Goal: Task Accomplishment & Management: Manage account settings

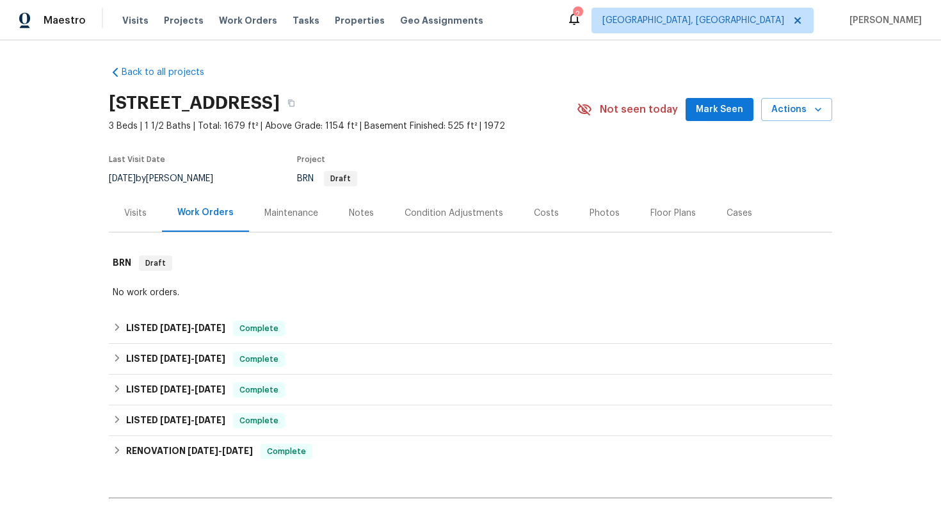
scroll to position [152, 0]
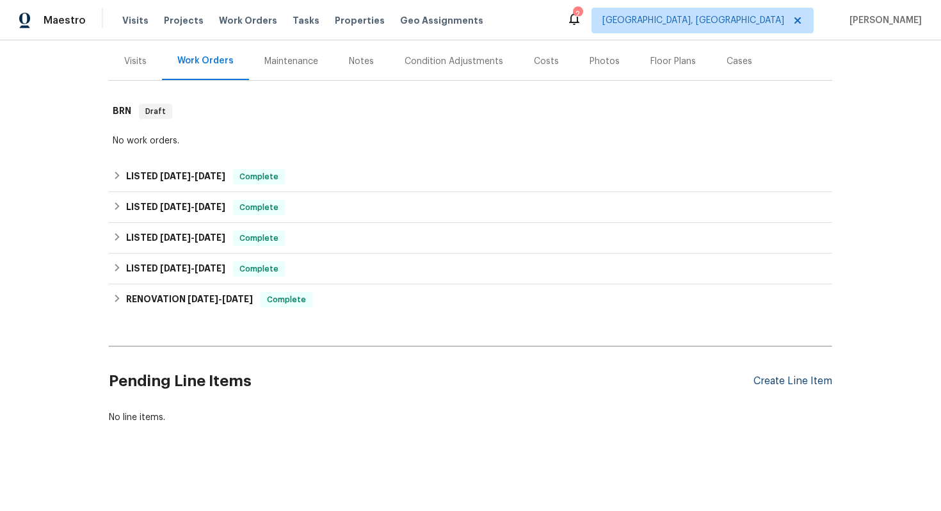
click at [809, 382] on div "Create Line Item" at bounding box center [793, 381] width 79 height 12
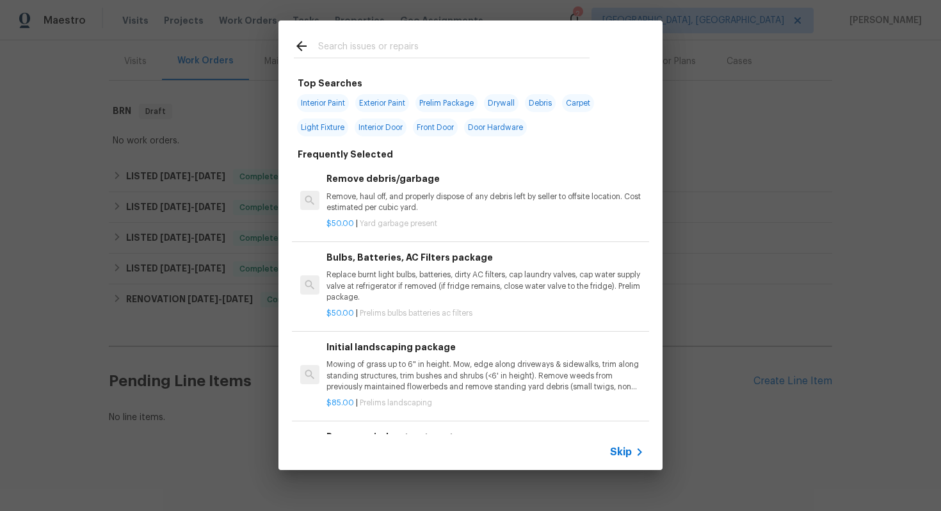
click at [614, 453] on span "Skip" at bounding box center [621, 452] width 22 height 13
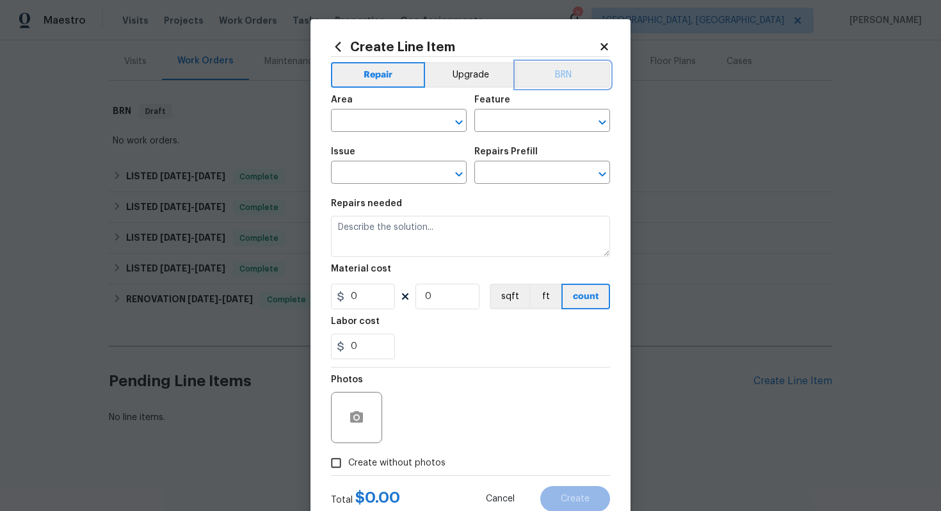
click at [577, 65] on button "BRN" at bounding box center [563, 75] width 94 height 26
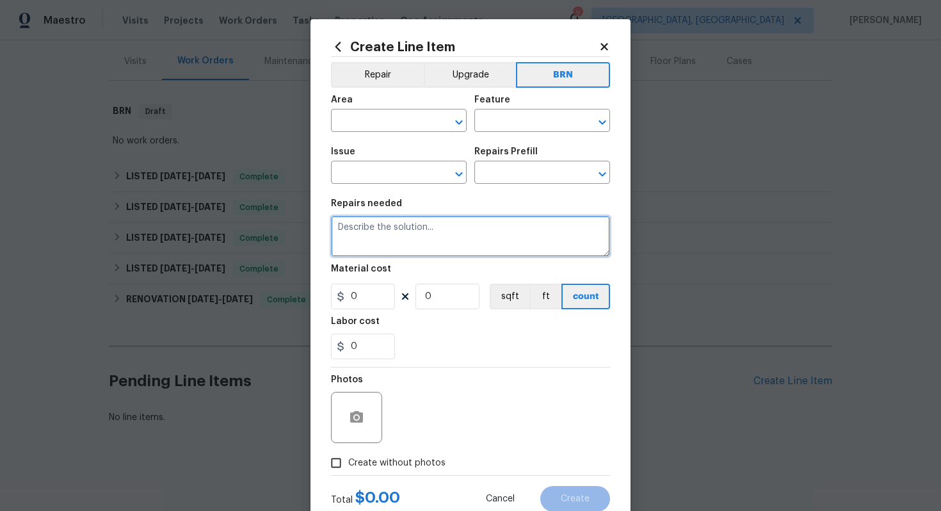
click at [465, 235] on textarea at bounding box center [470, 236] width 279 height 41
paste textarea "Seller to clean and rescope the complete main sewer line. Provide post cleaning…"
click at [338, 229] on textarea "Seller to clean and rescope the complete main sewer line. Provide post cleaning…" at bounding box center [470, 236] width 279 height 41
type textarea "Resale - Seller to clean and rescope the complete main sewer line. Provide post…"
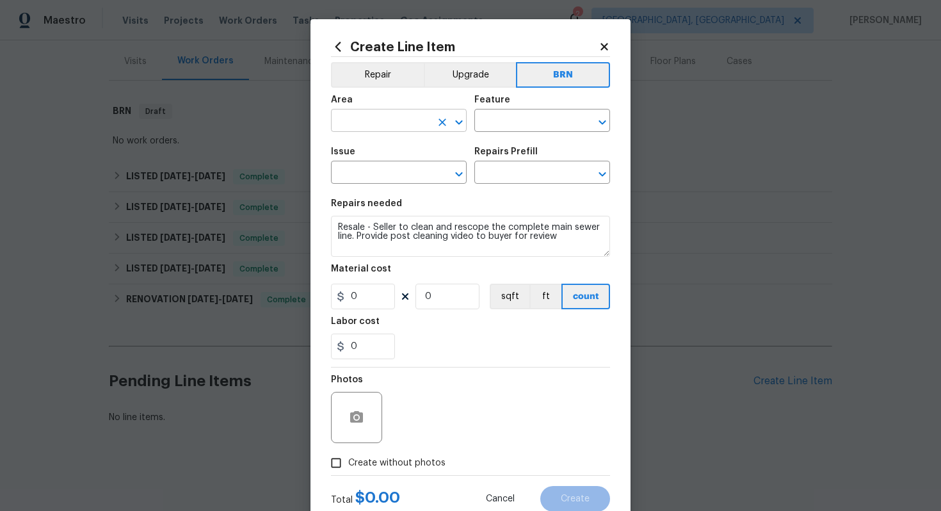
click at [375, 125] on input "text" at bounding box center [381, 122] width 100 height 20
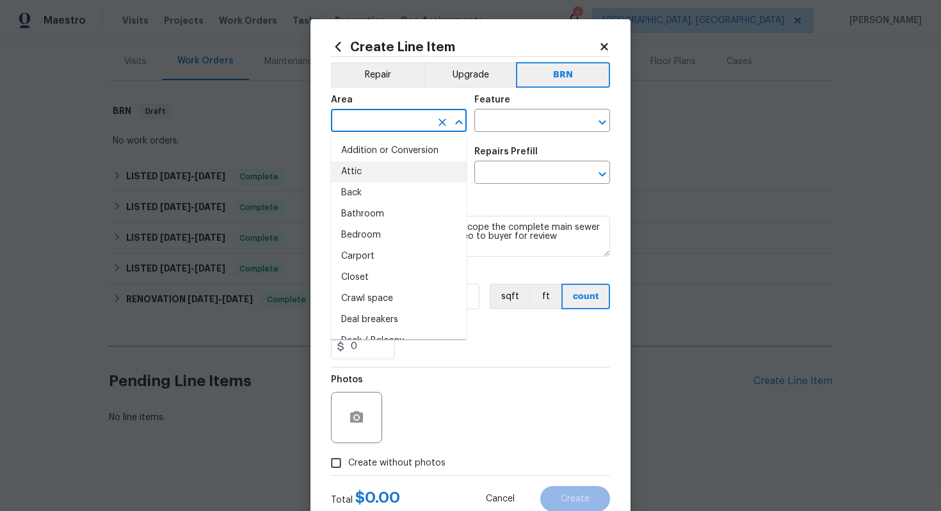
click at [514, 151] on h5 "Repairs Prefill" at bounding box center [506, 151] width 63 height 9
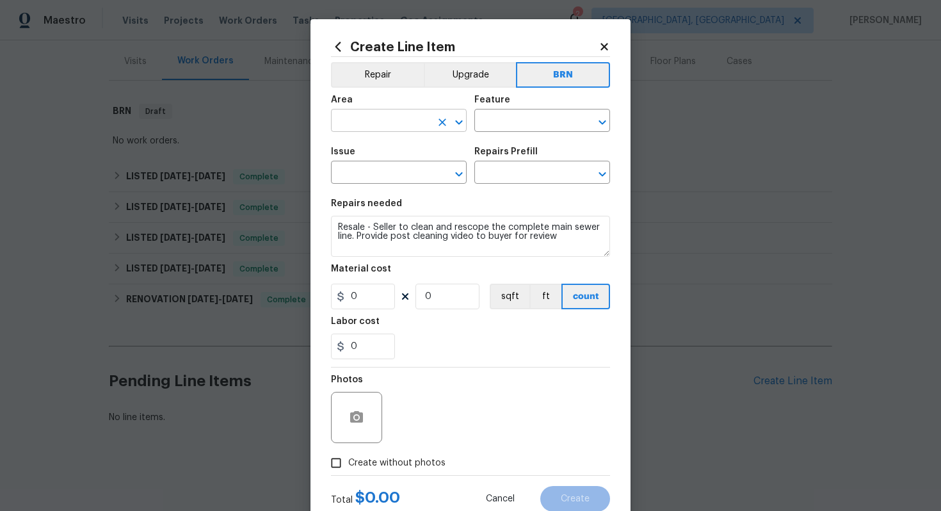
click at [378, 115] on input "text" at bounding box center [381, 122] width 100 height 20
click at [366, 152] on li "Plumbing" at bounding box center [399, 150] width 136 height 21
type input "Plumbing"
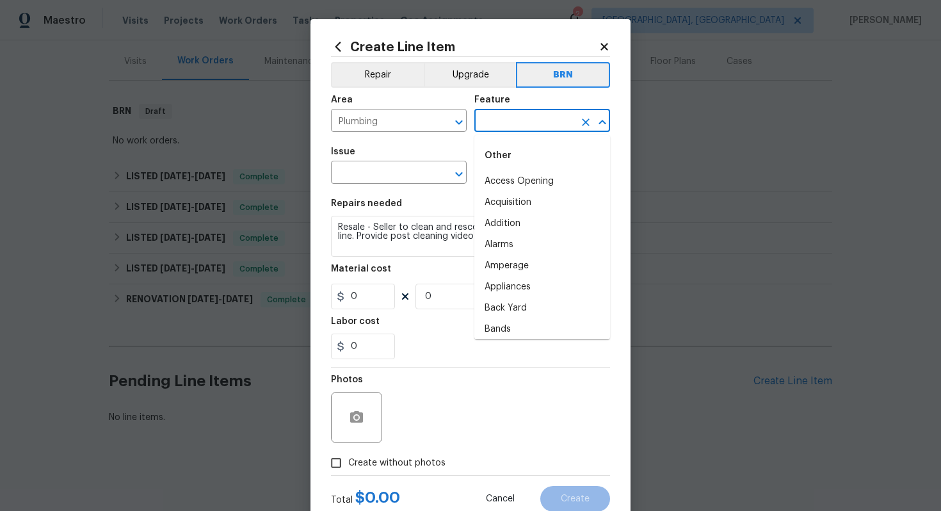
click at [493, 122] on input "text" at bounding box center [525, 122] width 100 height 20
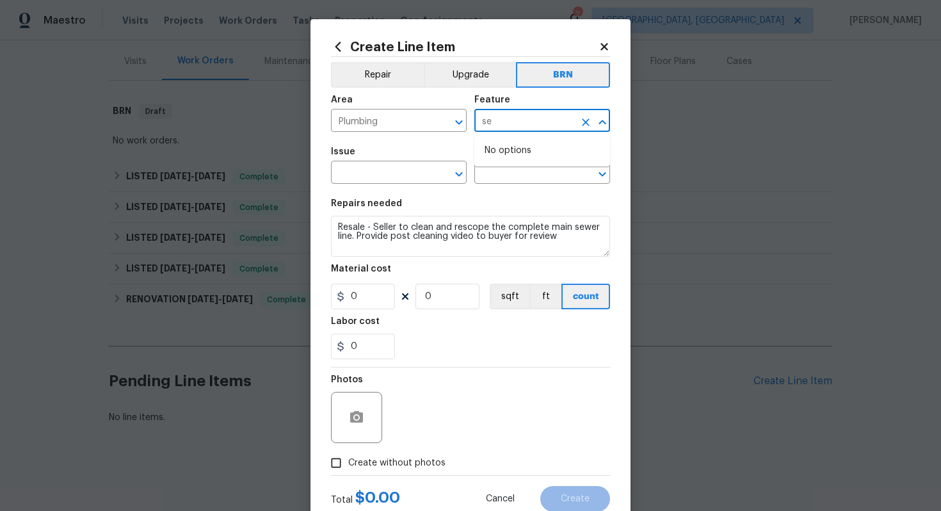
type input "s"
click at [514, 172] on li "Exterior Plumbing" at bounding box center [543, 181] width 136 height 21
type input "Exterior Plumbing"
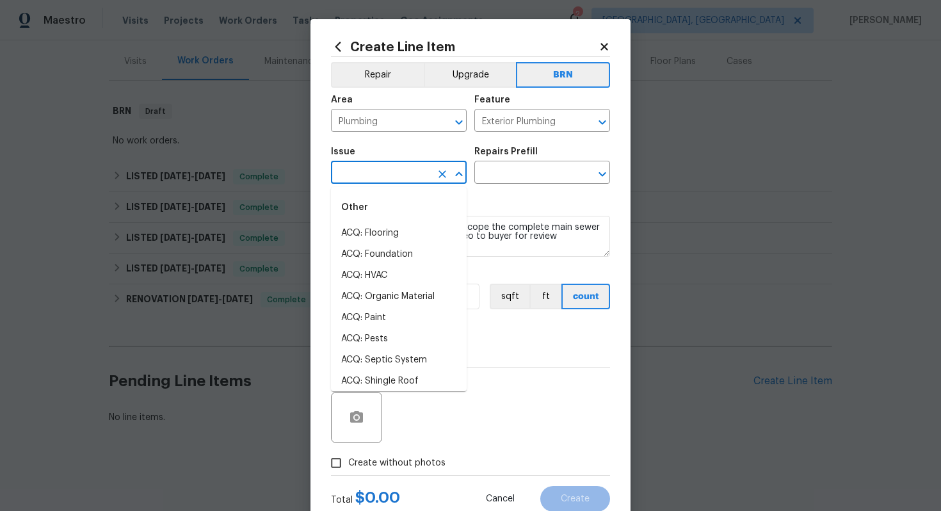
click at [385, 180] on input "text" at bounding box center [381, 174] width 100 height 20
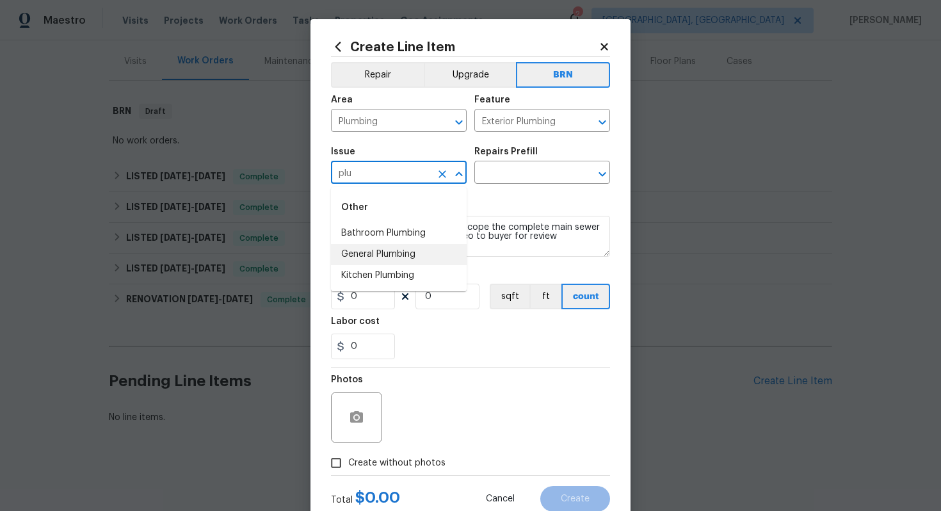
click at [411, 253] on li "General Plumbing" at bounding box center [399, 254] width 136 height 21
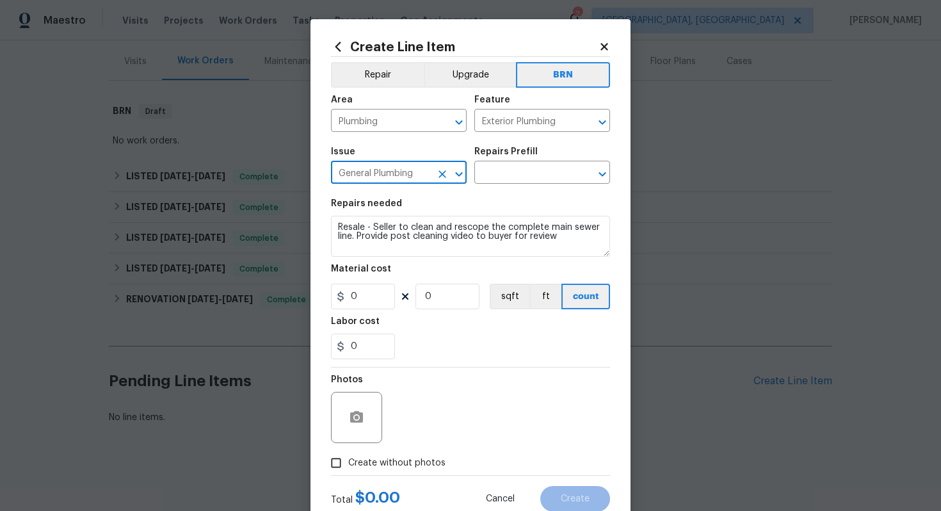
type input "General Plumbing"
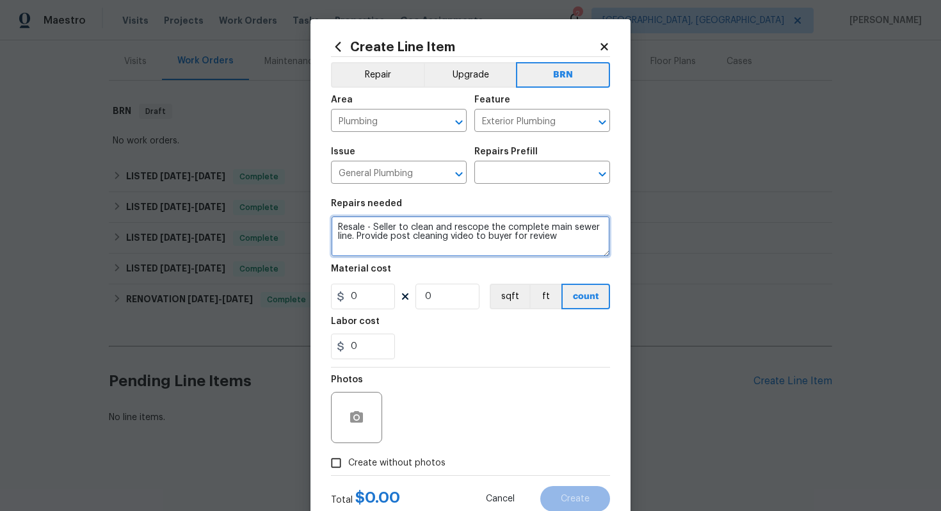
drag, startPoint x: 334, startPoint y: 230, endPoint x: 590, endPoint y: 253, distance: 257.2
click at [590, 253] on textarea "Resale - Seller to clean and rescope the complete main sewer line. Provide post…" at bounding box center [470, 236] width 279 height 41
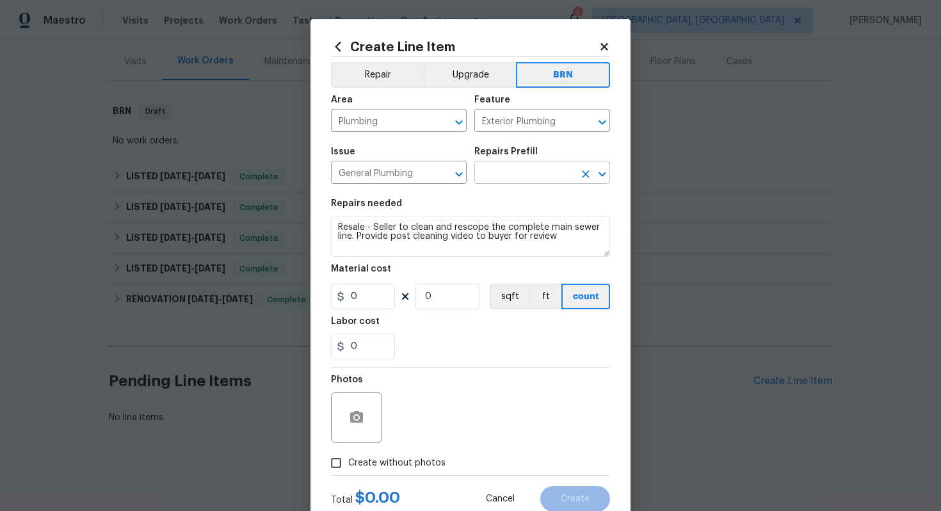
click at [544, 169] on input "text" at bounding box center [525, 174] width 100 height 20
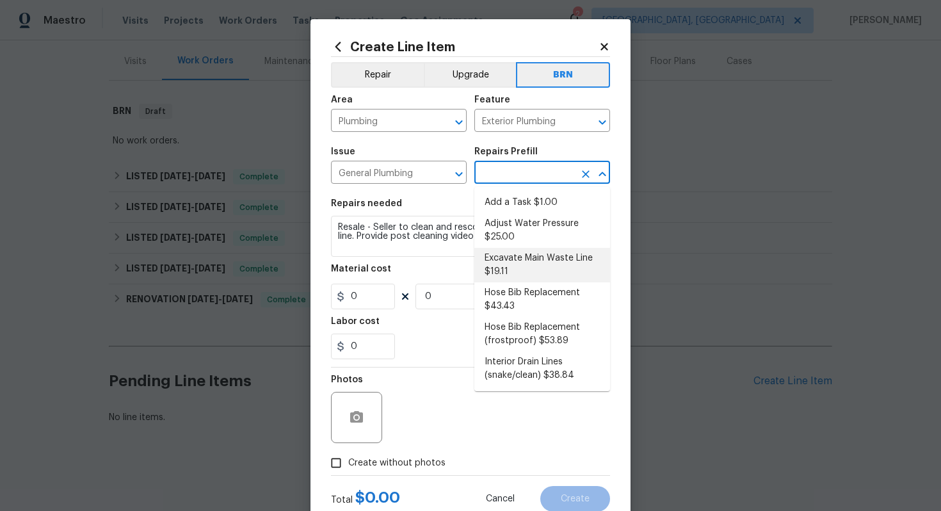
click at [533, 261] on li "Excavate Main Waste Line $19.11" at bounding box center [543, 265] width 136 height 35
type input "Plumbing"
type textarea "Properly locate, cut the concrete slab, excavate as needed and install a new wa…"
type input "1"
type input "Excavate Main Waste Line $19.11"
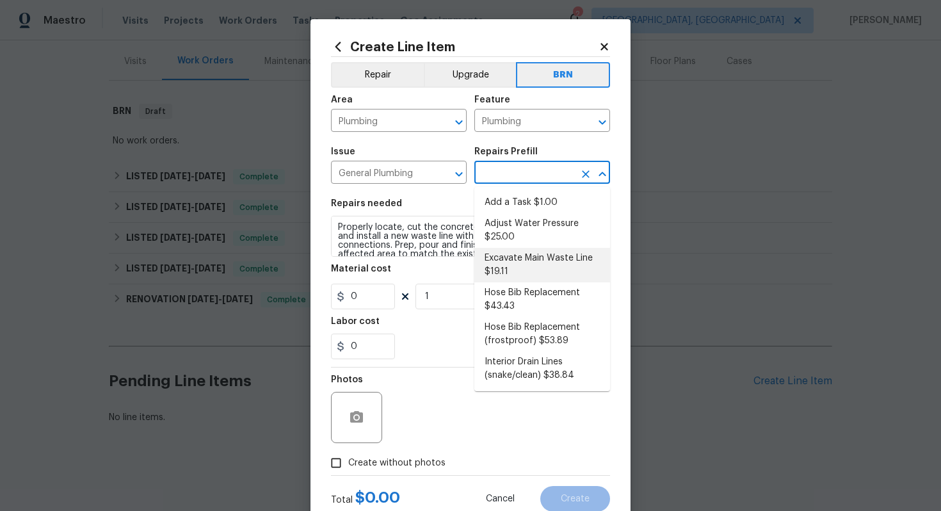
type input "19.11"
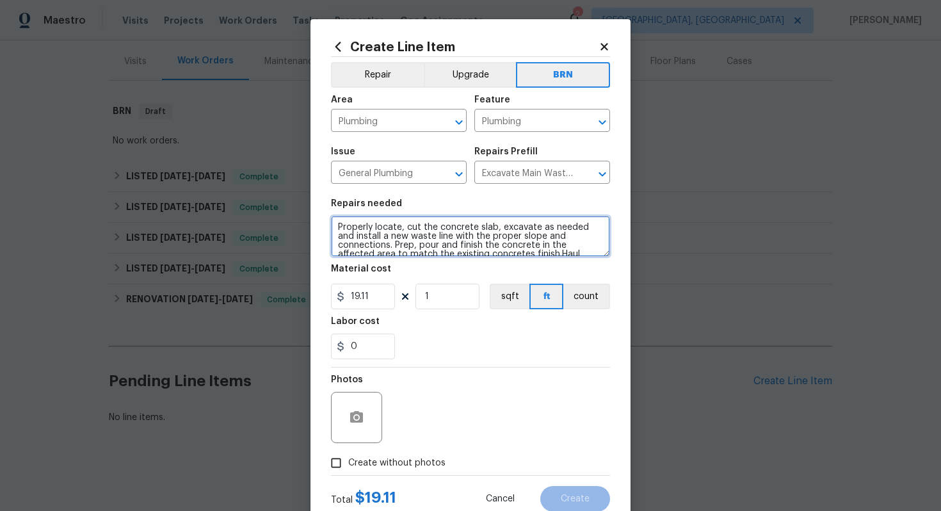
scroll to position [18, 0]
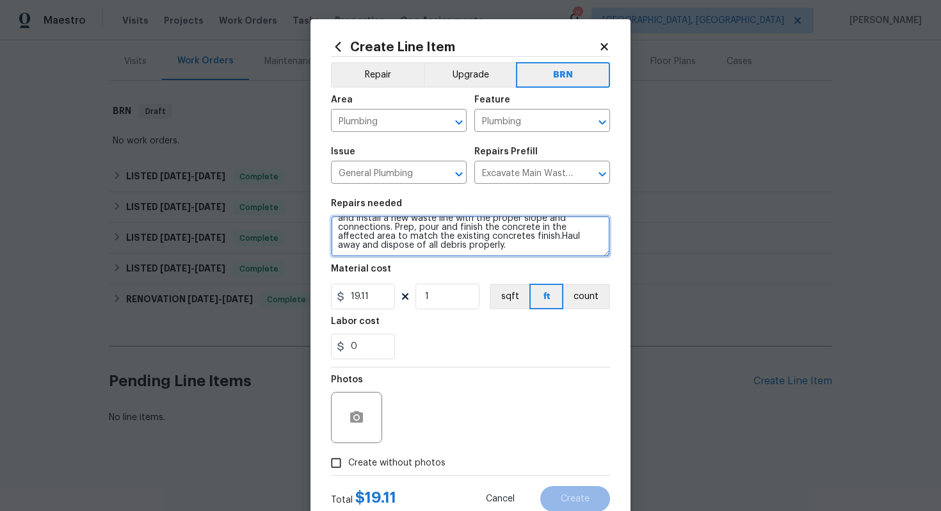
drag, startPoint x: 339, startPoint y: 227, endPoint x: 460, endPoint y: 277, distance: 130.7
click at [460, 277] on section "Repairs needed Properly locate, cut the concrete slab, excavate as needed and i…" at bounding box center [470, 278] width 279 height 175
paste textarea "Resale - Seller to clean and rescope the complete main sewer line. Provide post…"
type textarea "Resale - Seller to clean and rescope the complete main sewer line. Provide post…"
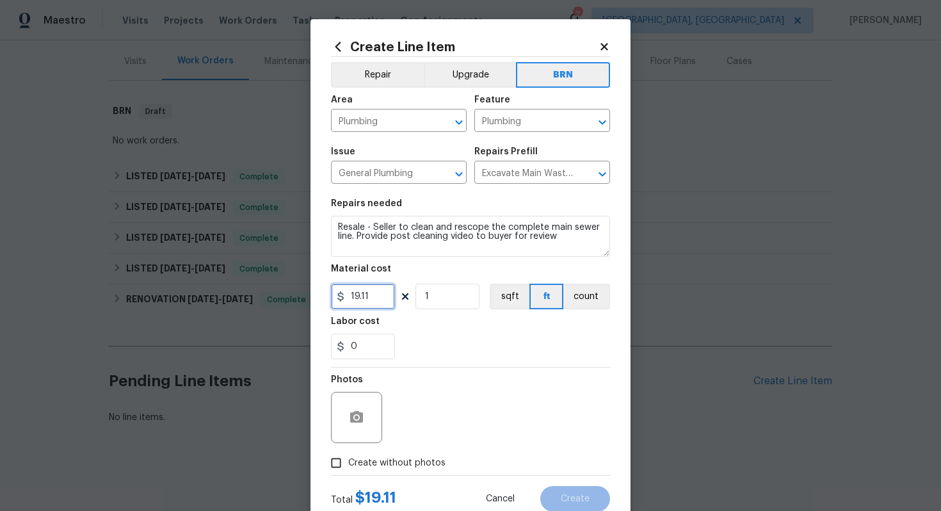
drag, startPoint x: 371, startPoint y: 295, endPoint x: 324, endPoint y: 300, distance: 47.1
click at [324, 300] on div "Create Line Item Repair Upgrade BRN Area Plumbing ​ Feature Plumbing ​ Issue Ge…" at bounding box center [471, 275] width 320 height 513
type input "0"
click at [352, 351] on input "0" at bounding box center [363, 347] width 64 height 26
type input "500"
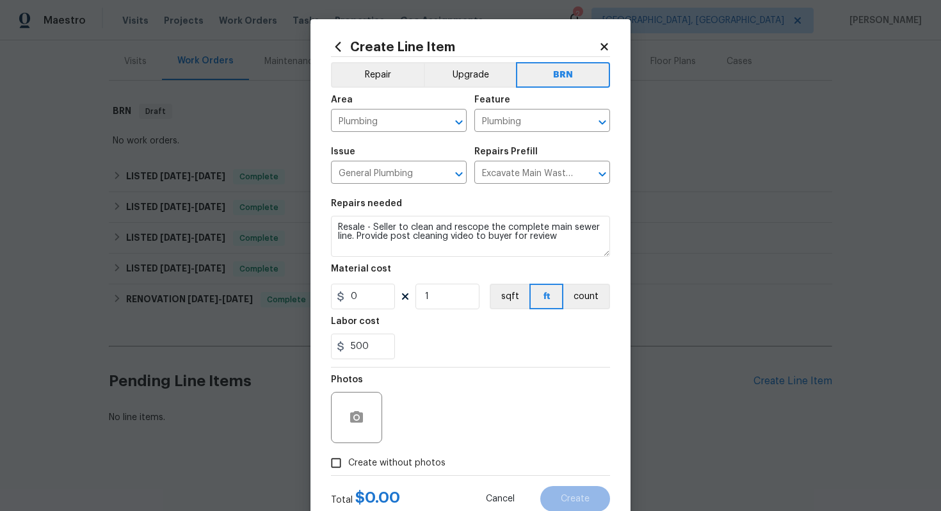
click at [457, 416] on div "Photos" at bounding box center [470, 409] width 279 height 83
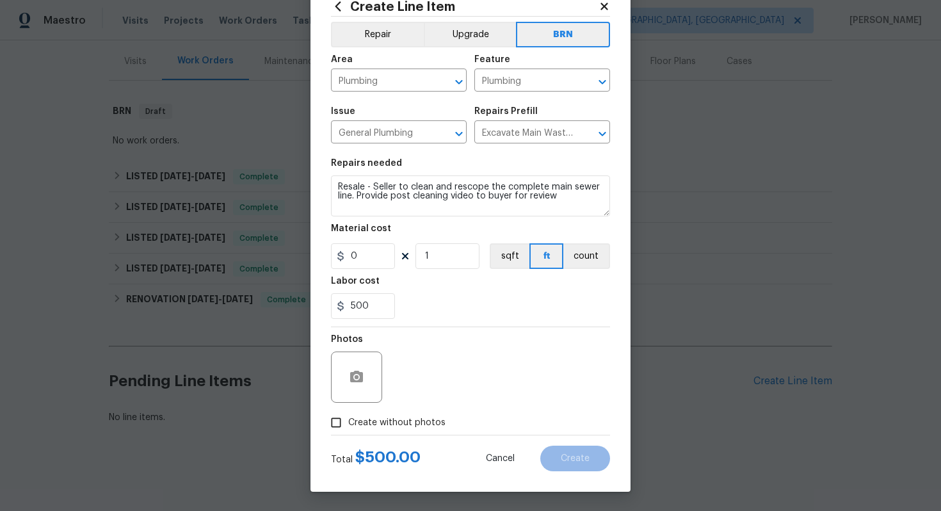
click at [405, 416] on span "Create without photos" at bounding box center [396, 422] width 97 height 13
click at [348, 416] on input "Create without photos" at bounding box center [336, 423] width 24 height 24
checkbox input "true"
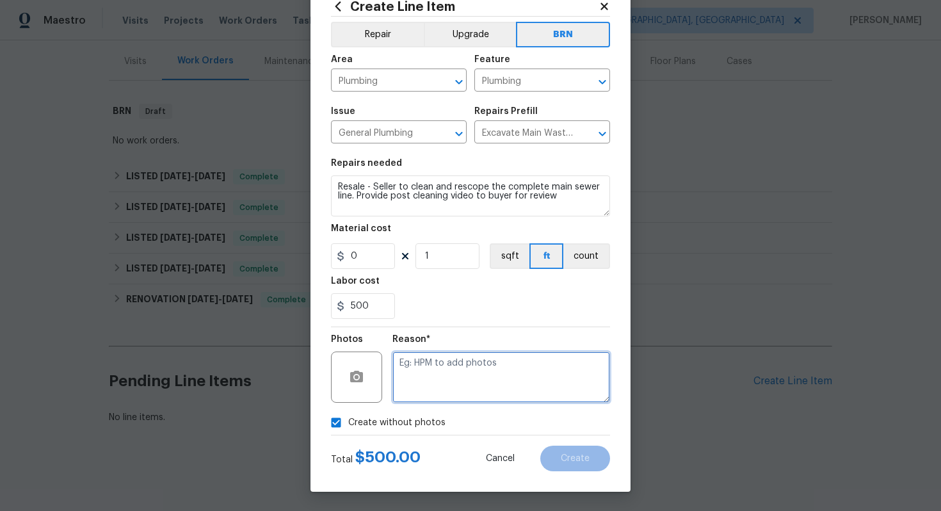
click at [441, 391] on textarea at bounding box center [502, 377] width 218 height 51
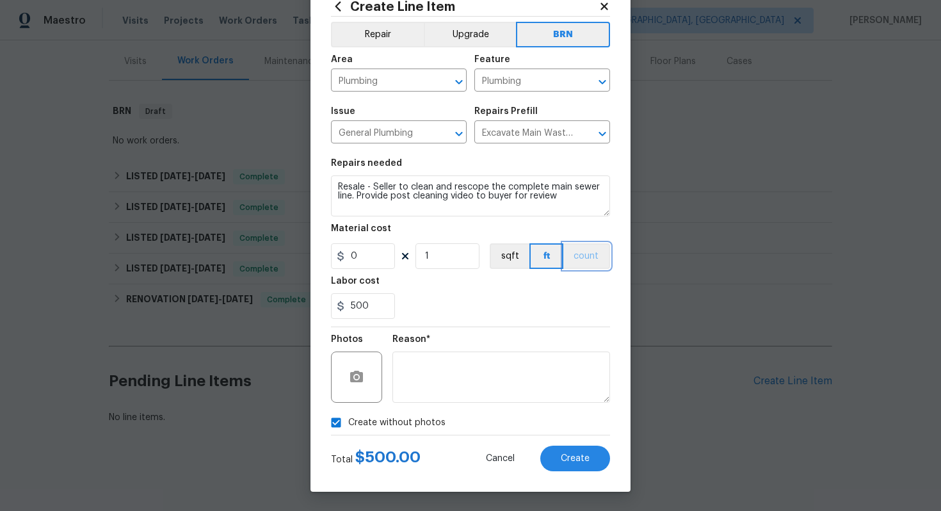
click at [594, 265] on button "count" at bounding box center [587, 256] width 47 height 26
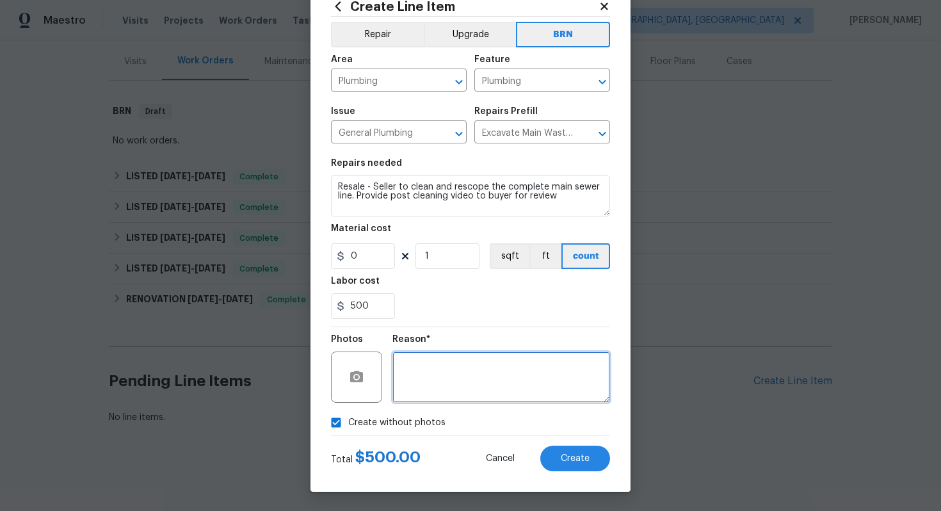
click at [528, 375] on textarea at bounding box center [502, 377] width 218 height 51
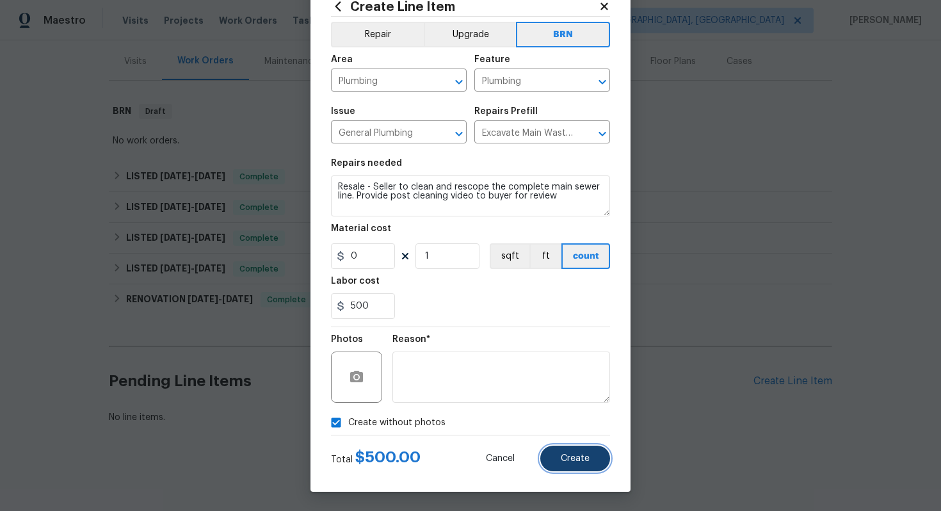
click at [587, 462] on span "Create" at bounding box center [575, 459] width 29 height 10
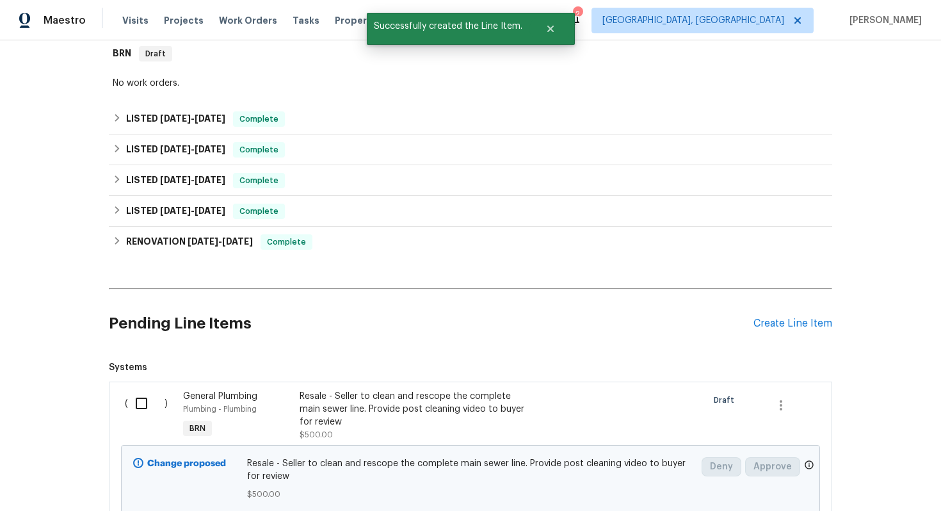
scroll to position [311, 0]
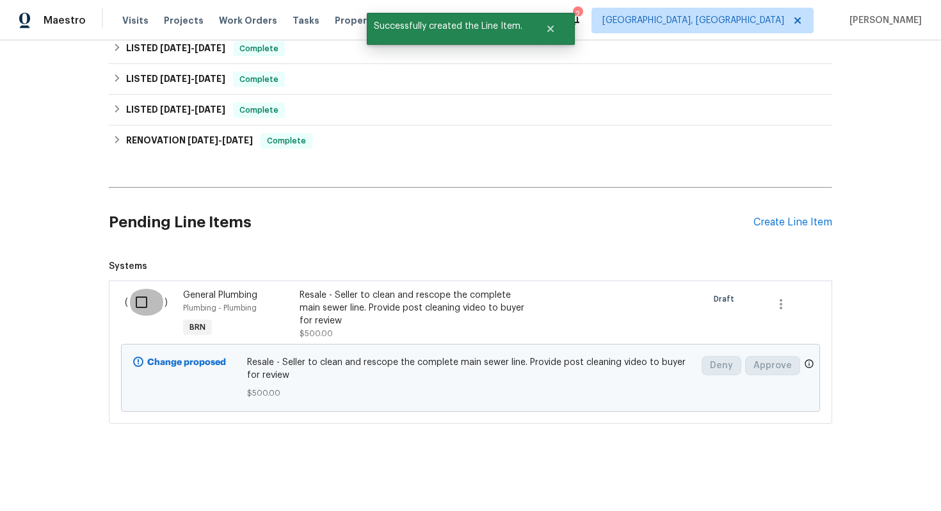
click at [144, 311] on input "checkbox" at bounding box center [146, 302] width 37 height 27
checkbox input "true"
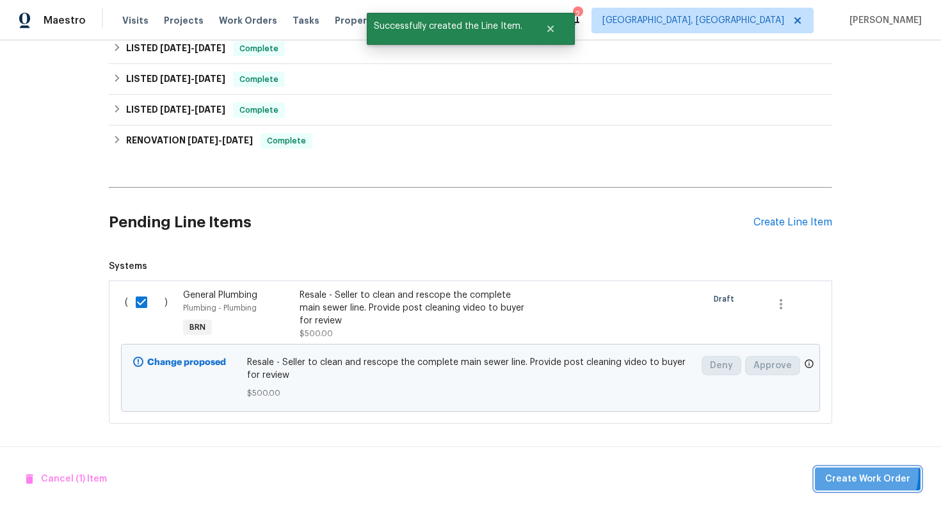
click at [854, 471] on span "Create Work Order" at bounding box center [868, 479] width 85 height 16
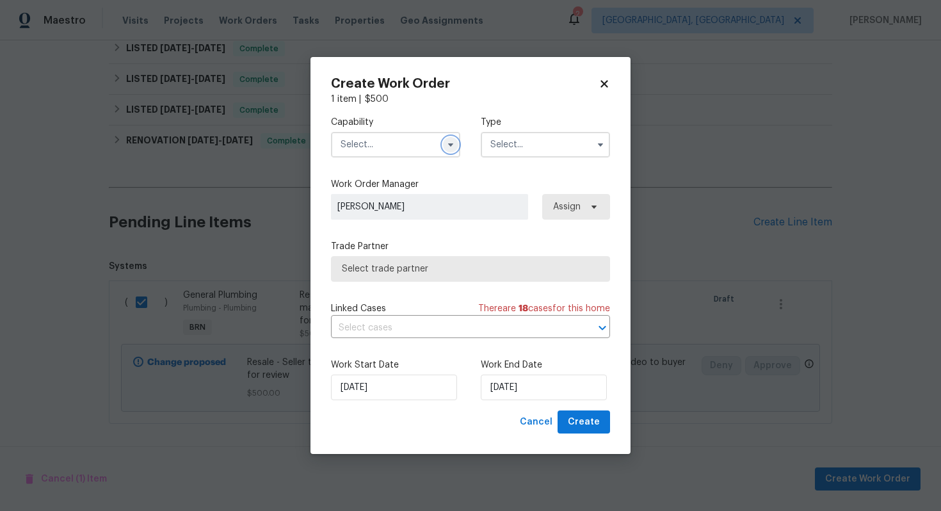
click at [450, 138] on button "button" at bounding box center [450, 144] width 15 height 15
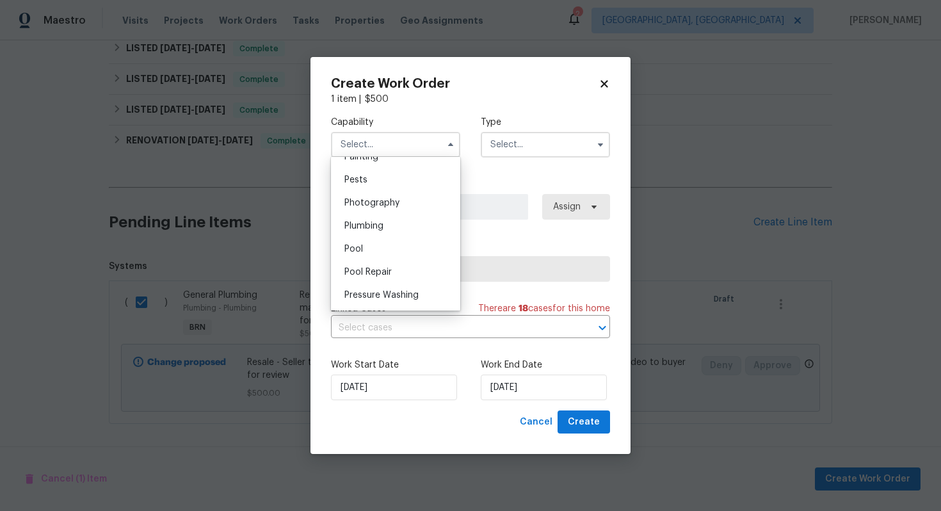
scroll to position [1097, 0]
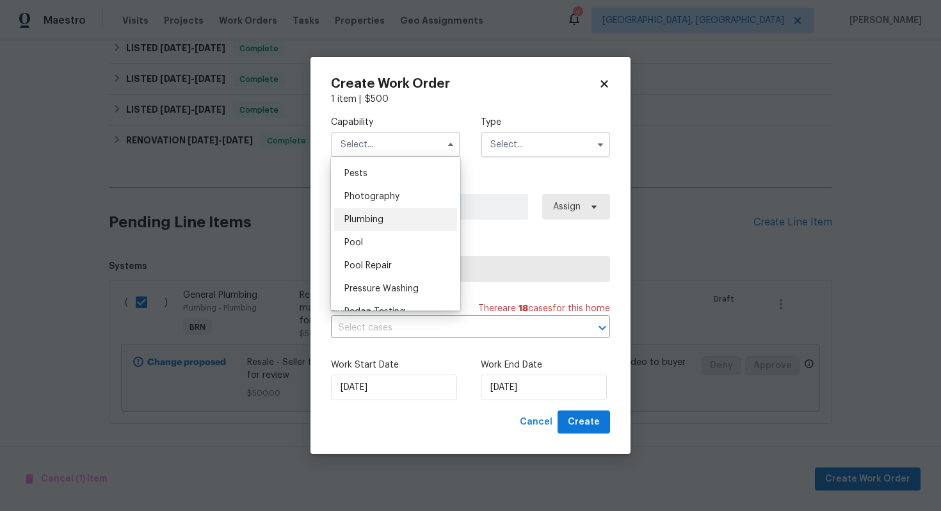
click at [425, 216] on div "Plumbing" at bounding box center [395, 219] width 123 height 23
type input "Plumbing"
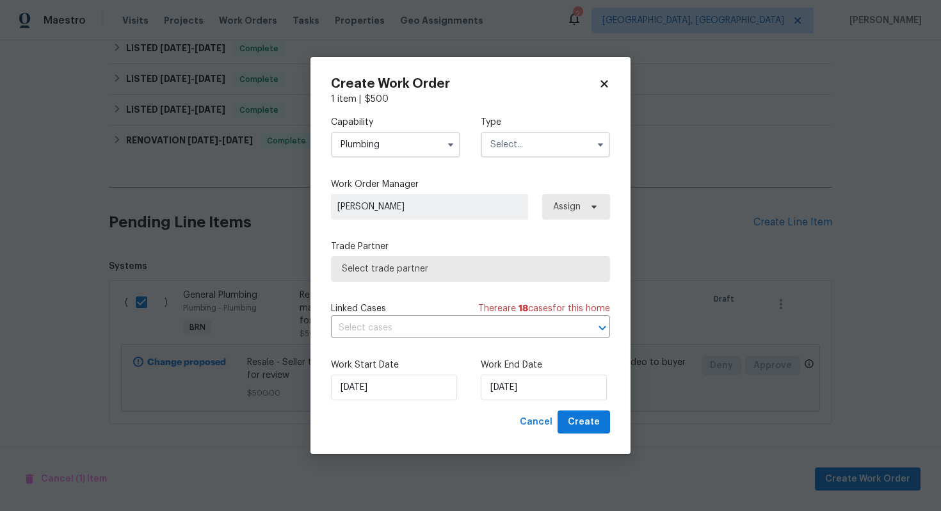
click at [549, 146] on input "text" at bounding box center [545, 145] width 129 height 26
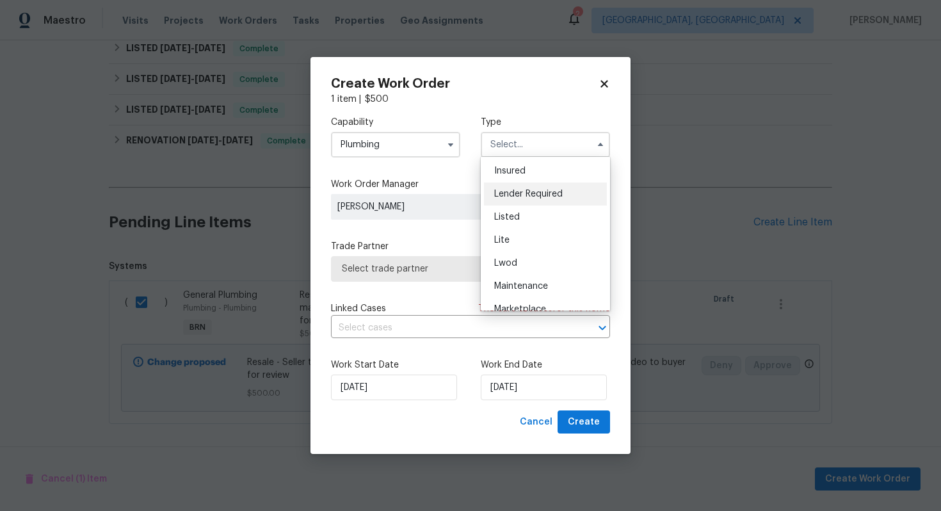
scroll to position [291, 0]
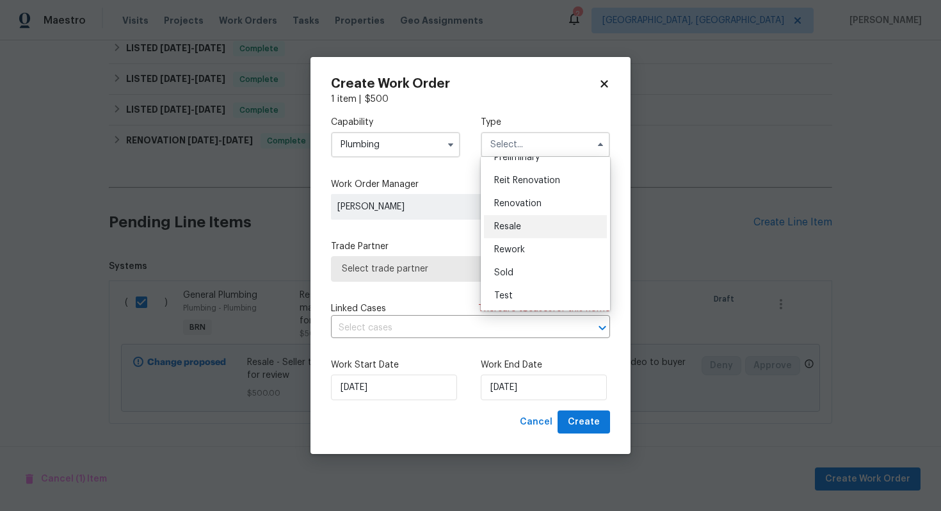
click at [545, 232] on div "Resale" at bounding box center [545, 226] width 123 height 23
type input "Resale"
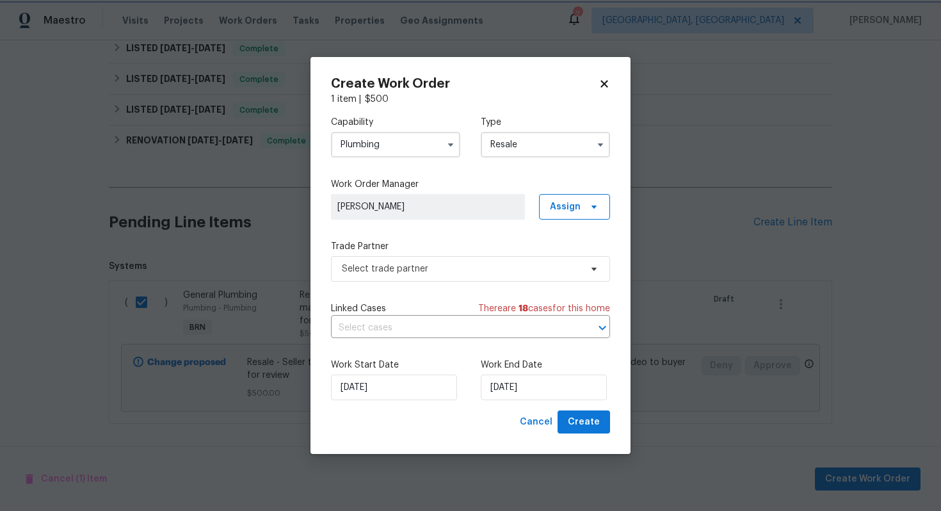
scroll to position [0, 0]
click at [446, 325] on input "text" at bounding box center [452, 328] width 243 height 20
click at [603, 78] on icon at bounding box center [605, 84] width 12 height 12
checkbox input "false"
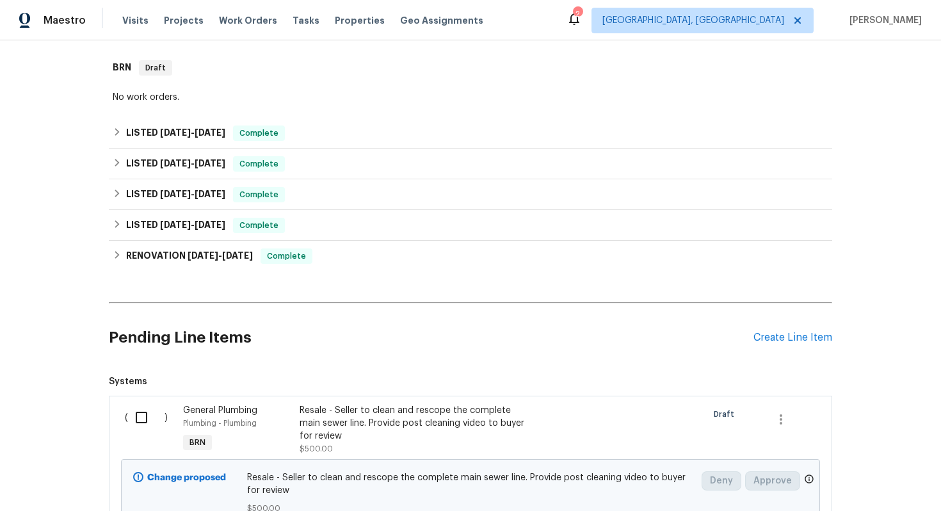
scroll to position [311, 0]
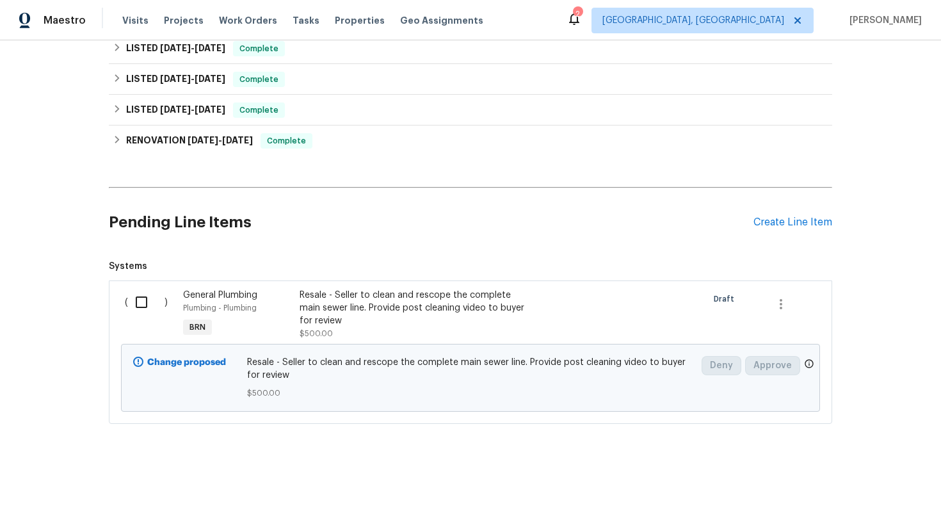
click at [143, 305] on input "checkbox" at bounding box center [146, 302] width 37 height 27
checkbox input "true"
click at [861, 472] on span "Create Work Order" at bounding box center [868, 479] width 85 height 16
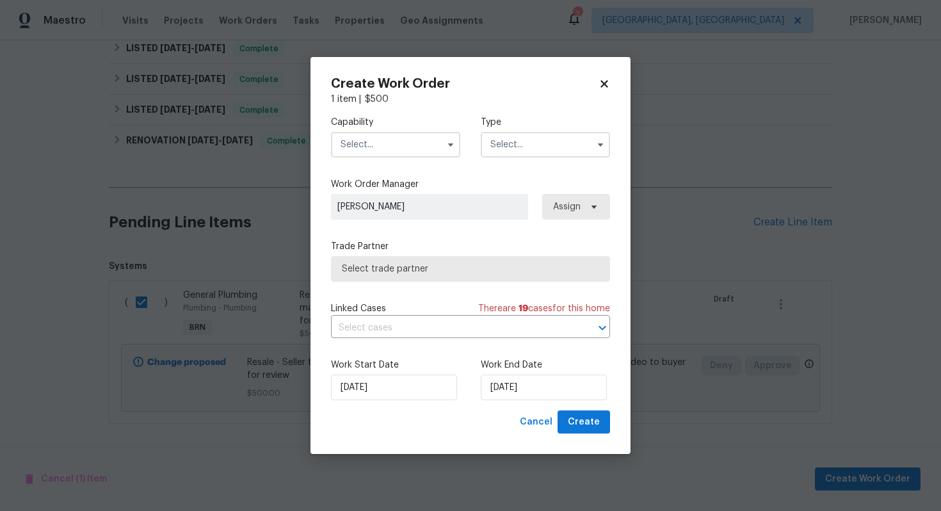
click at [447, 136] on span at bounding box center [450, 144] width 19 height 19
click at [447, 143] on icon "button" at bounding box center [451, 145] width 10 height 10
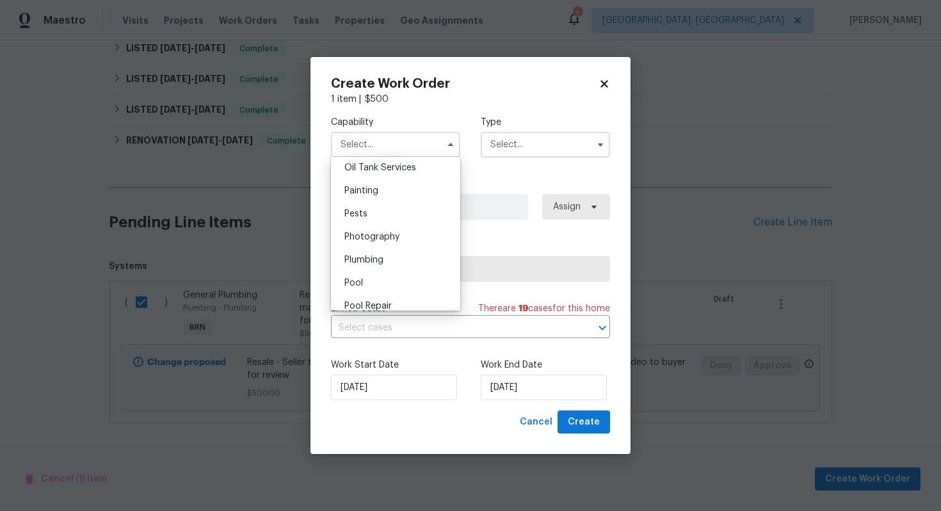
scroll to position [1063, 0]
click at [416, 254] on div "Plumbing" at bounding box center [395, 253] width 123 height 23
type input "Plumbing"
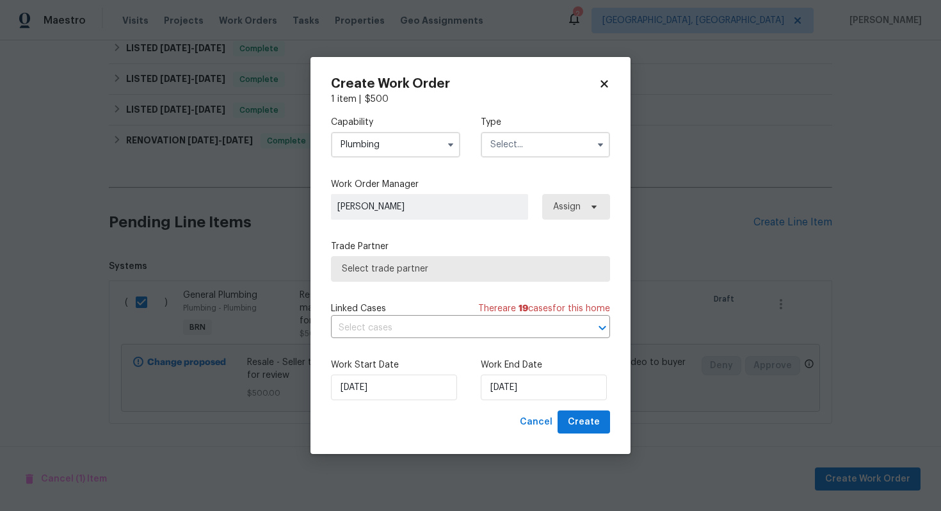
click at [501, 151] on input "text" at bounding box center [545, 145] width 129 height 26
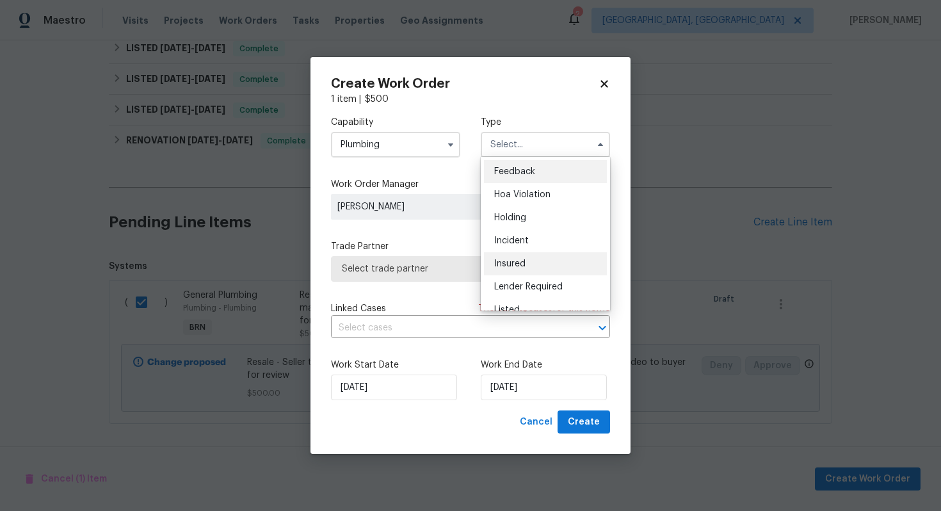
scroll to position [291, 0]
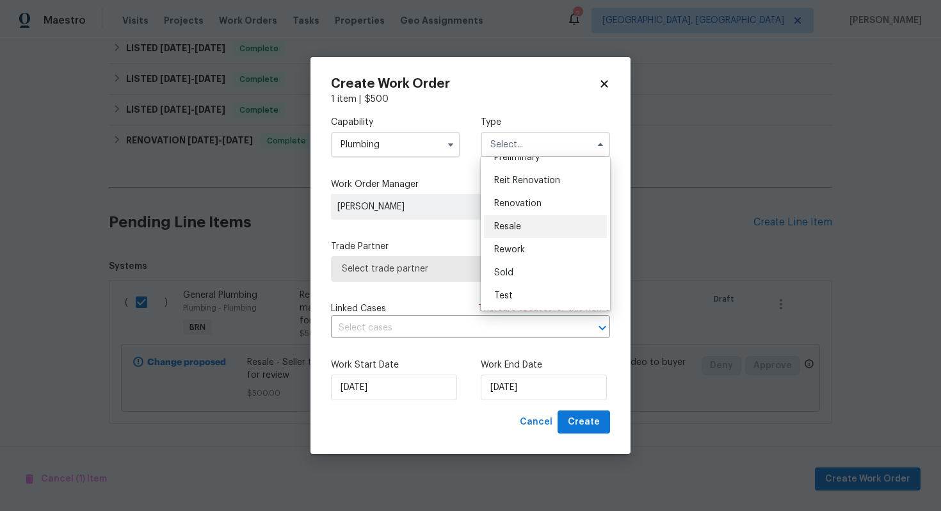
click at [557, 228] on div "Resale" at bounding box center [545, 226] width 123 height 23
type input "Resale"
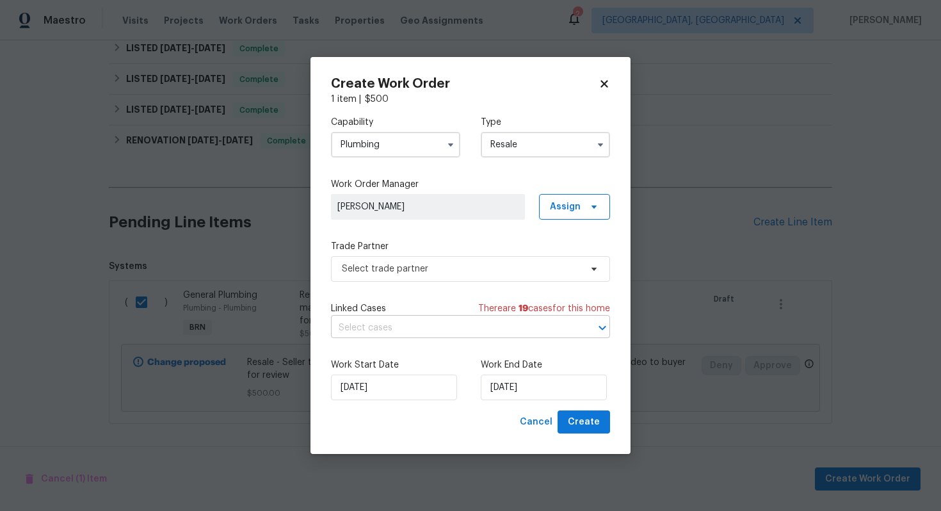
click at [473, 334] on input "text" at bounding box center [452, 328] width 243 height 20
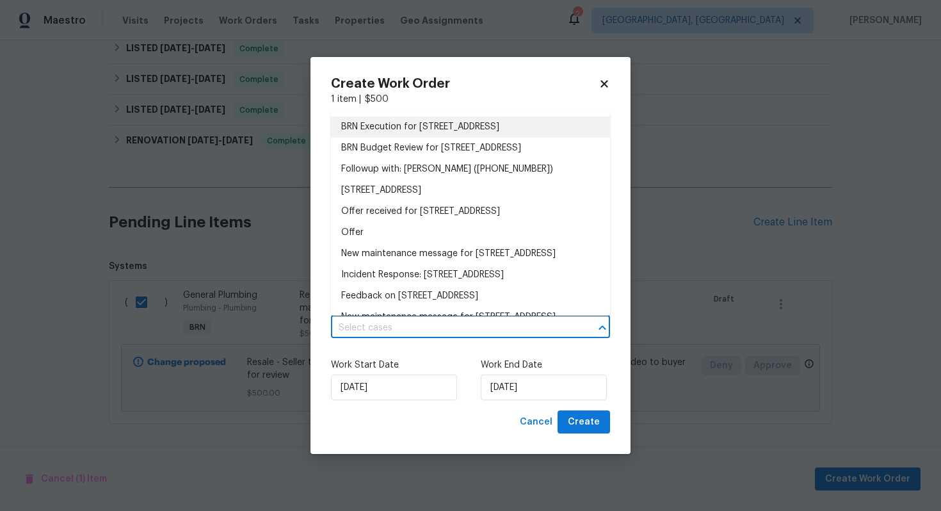
click at [483, 129] on li "BRN Execution for 3445 W 3650 S, West Valley City, UT 84119" at bounding box center [470, 127] width 279 height 21
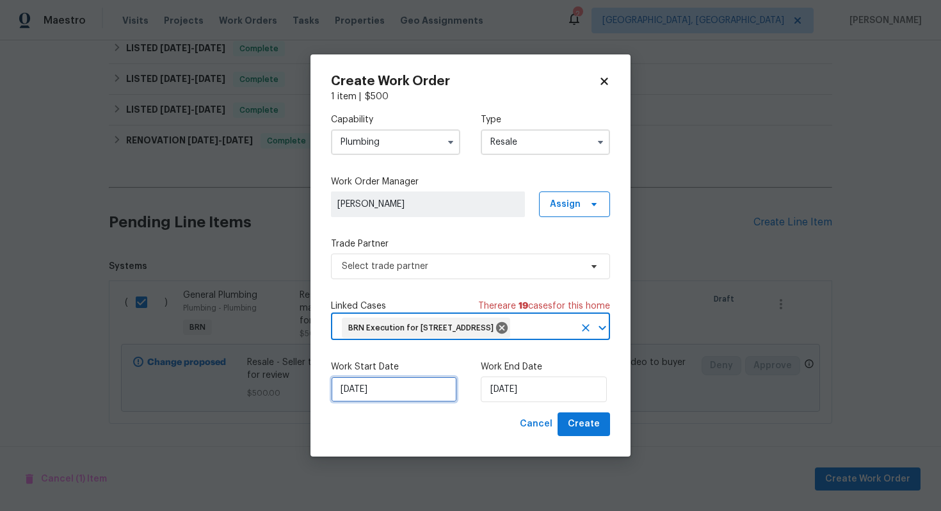
click at [357, 398] on input "[DATE]" at bounding box center [394, 390] width 126 height 26
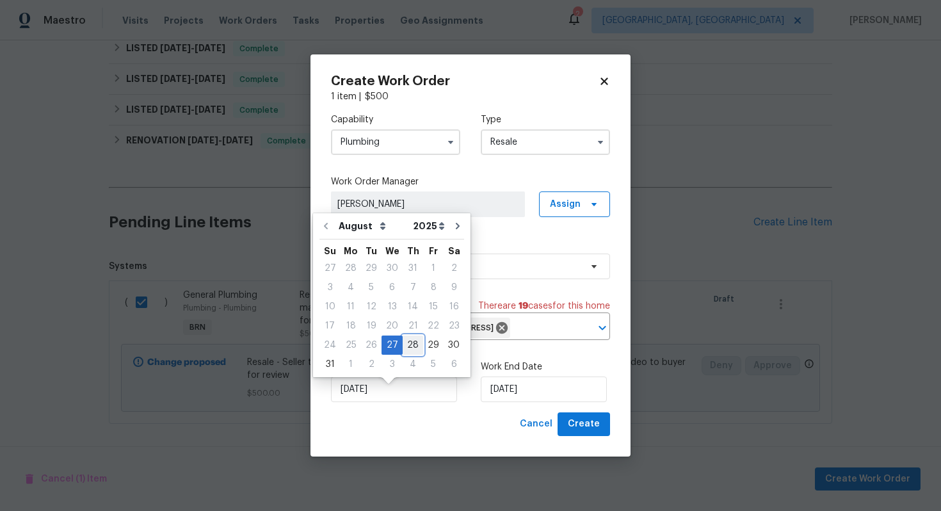
click at [407, 343] on div "28" at bounding box center [413, 345] width 20 height 18
type input "[DATE]"
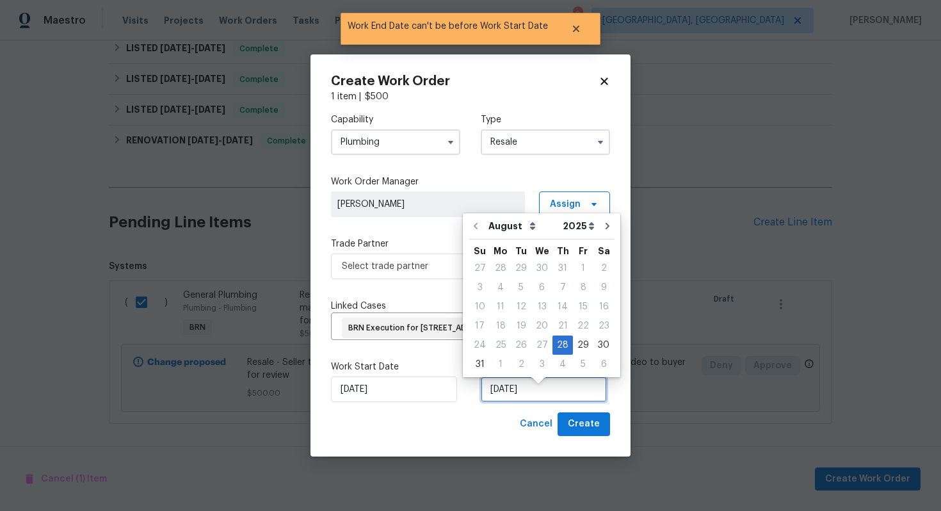
click at [509, 402] on input "[DATE]" at bounding box center [544, 390] width 126 height 26
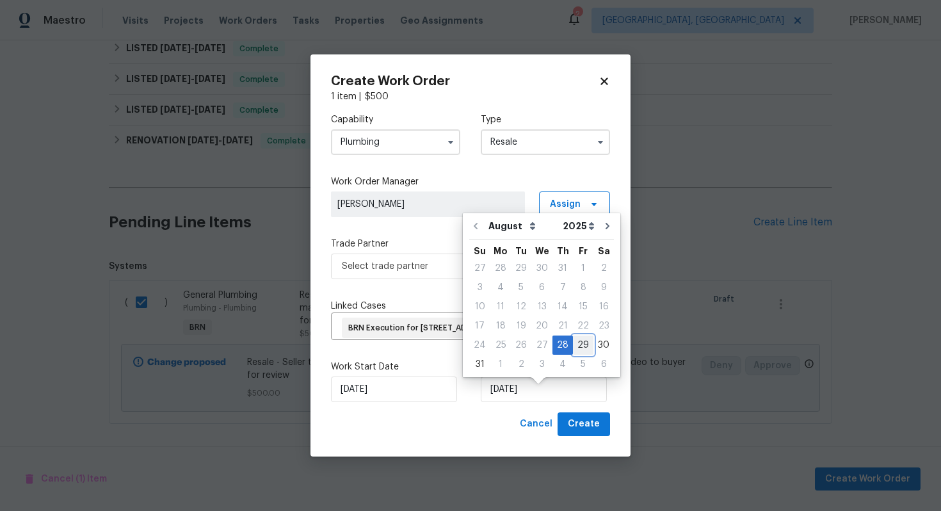
click at [579, 350] on div "29" at bounding box center [583, 345] width 20 height 18
type input "[DATE]"
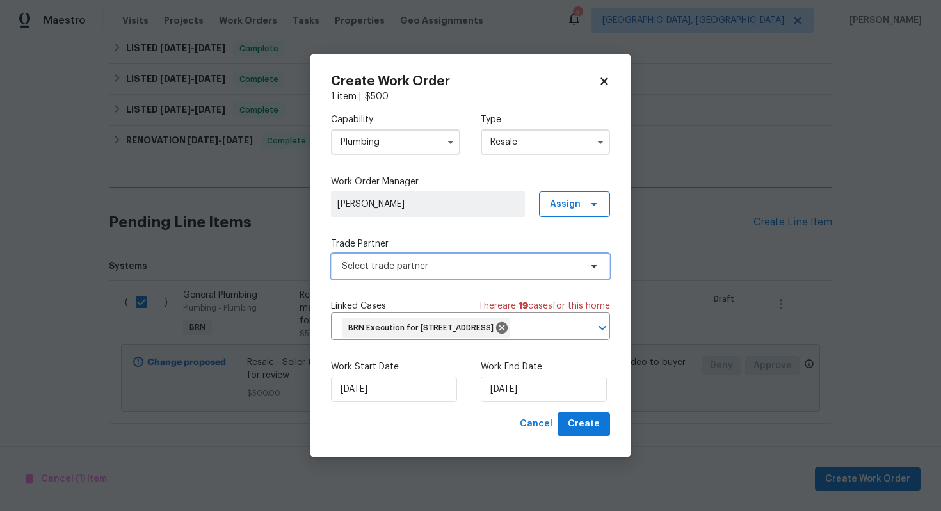
click at [529, 260] on span "Select trade partner" at bounding box center [461, 266] width 239 height 13
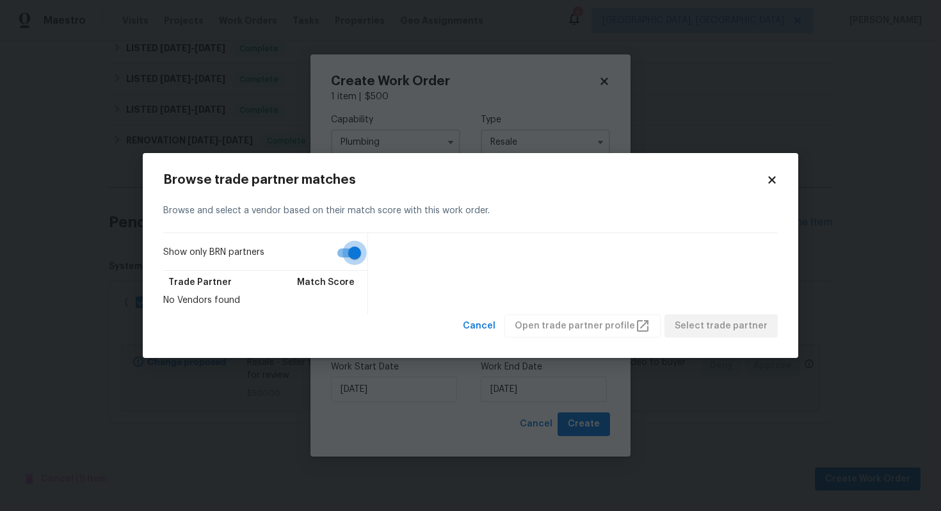
click at [339, 251] on input "Show only BRN partners" at bounding box center [354, 253] width 73 height 24
checkbox input "false"
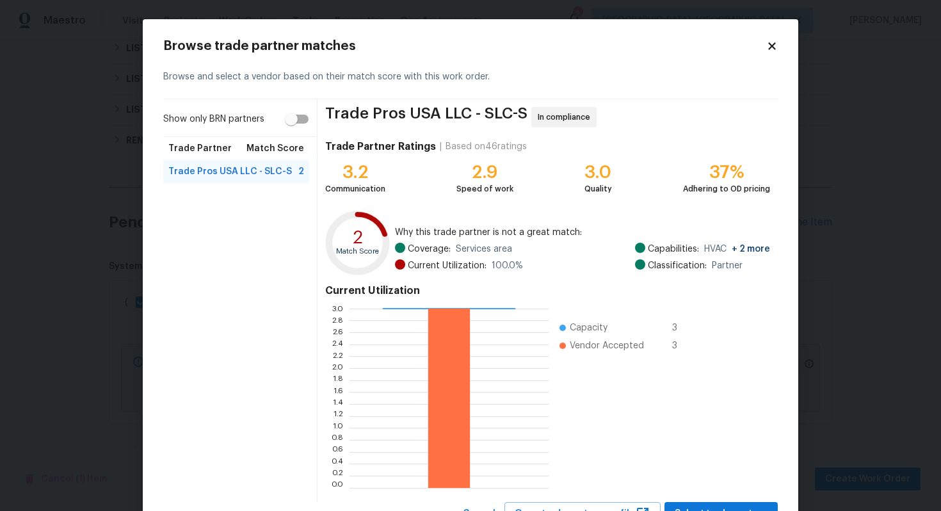
scroll to position [54, 0]
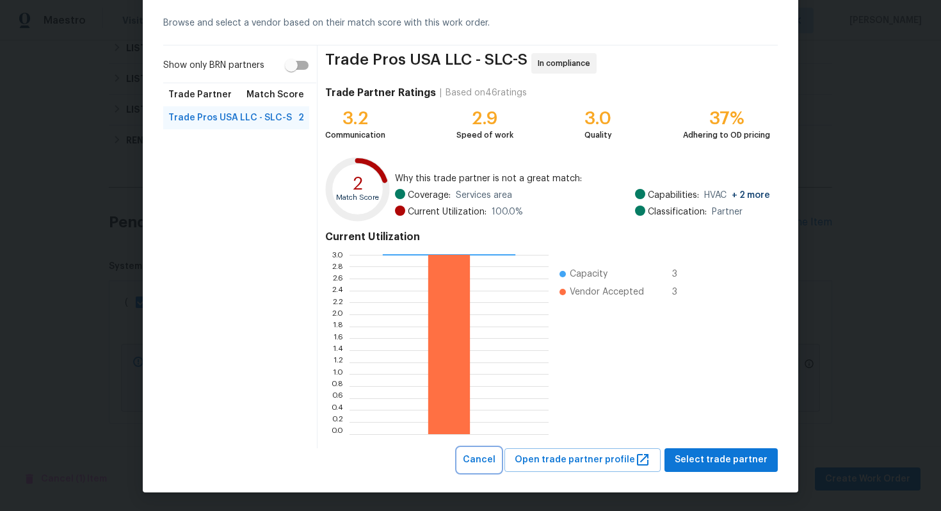
click at [500, 469] on button "Cancel" at bounding box center [479, 460] width 43 height 24
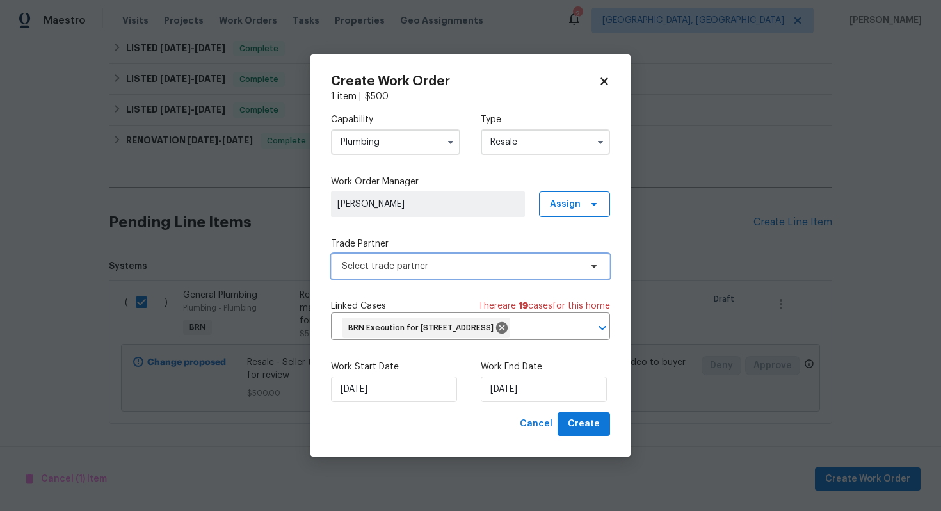
scroll to position [0, 0]
click at [425, 129] on input "Plumbing" at bounding box center [395, 142] width 129 height 26
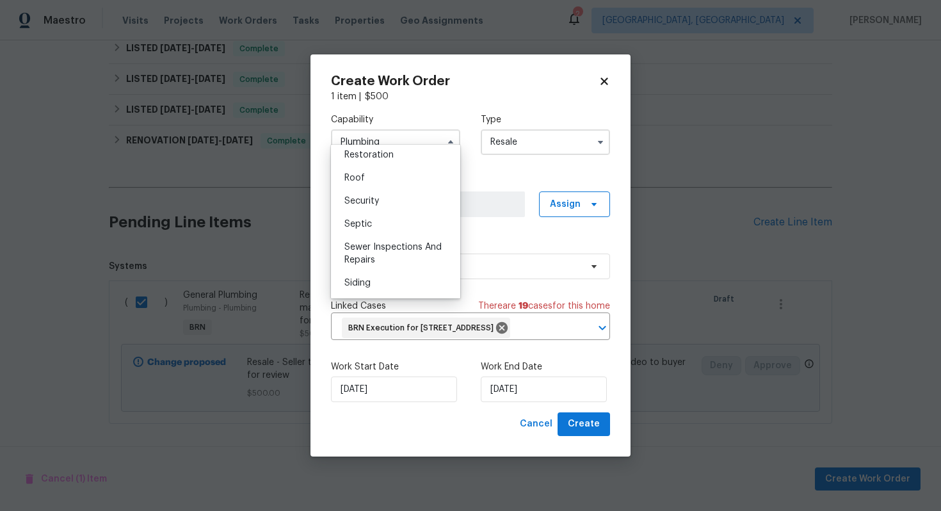
scroll to position [1289, 0]
click at [391, 244] on span "Sewer Inspections And Repairs" at bounding box center [393, 252] width 97 height 22
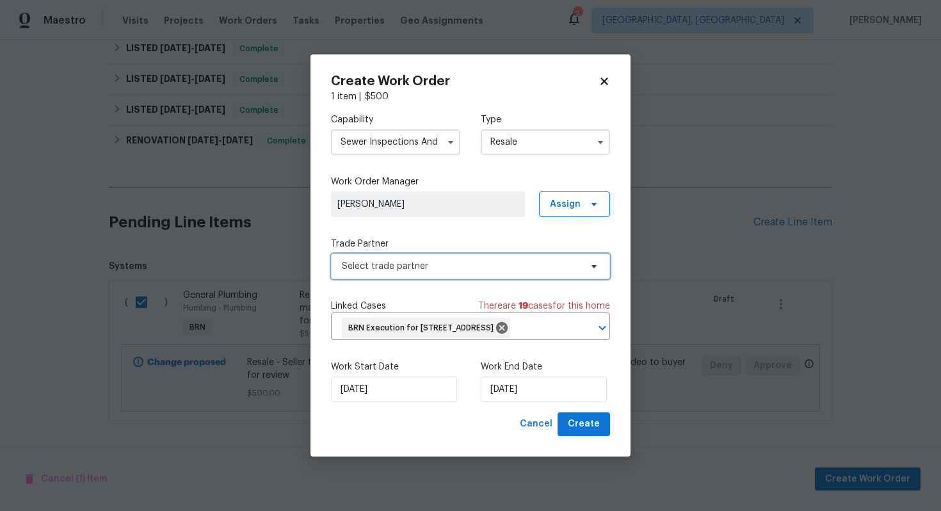
click at [441, 260] on span "Select trade partner" at bounding box center [461, 266] width 239 height 13
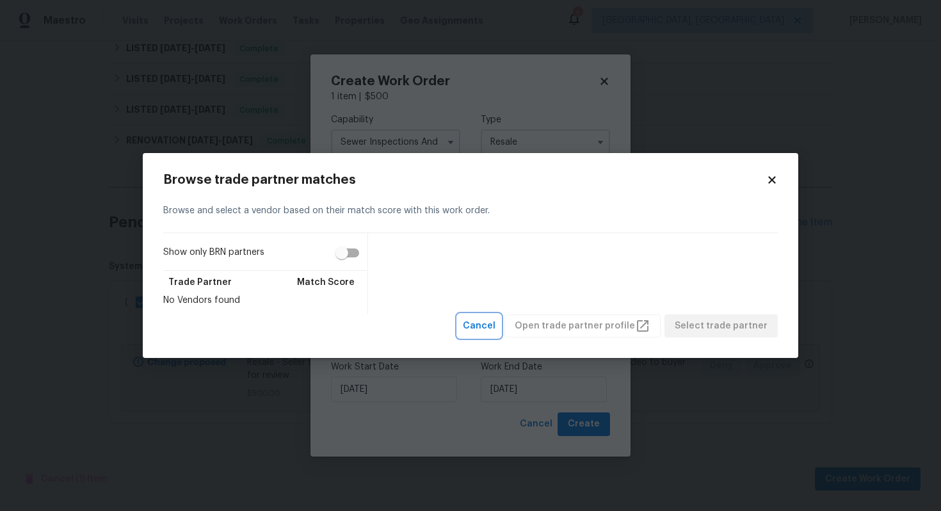
click at [491, 320] on span "Cancel" at bounding box center [479, 326] width 33 height 16
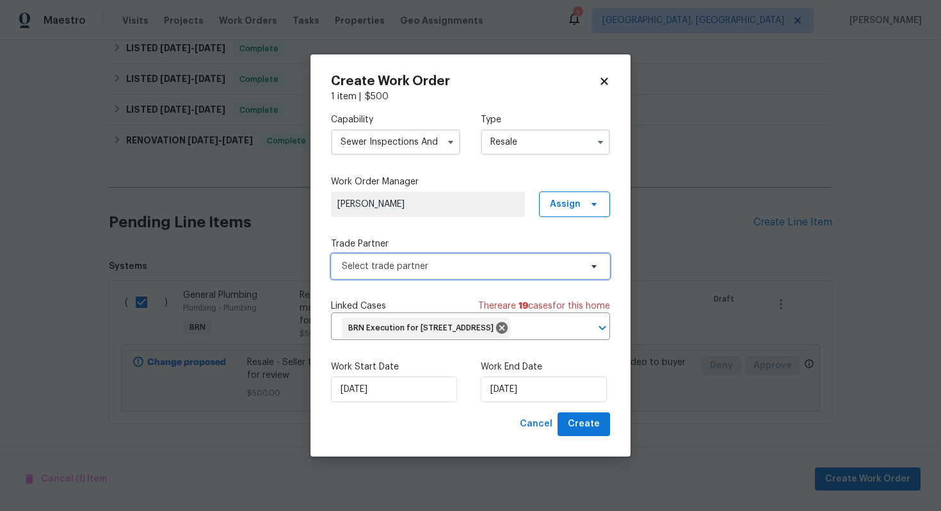
click at [498, 260] on span "Select trade partner" at bounding box center [461, 266] width 239 height 13
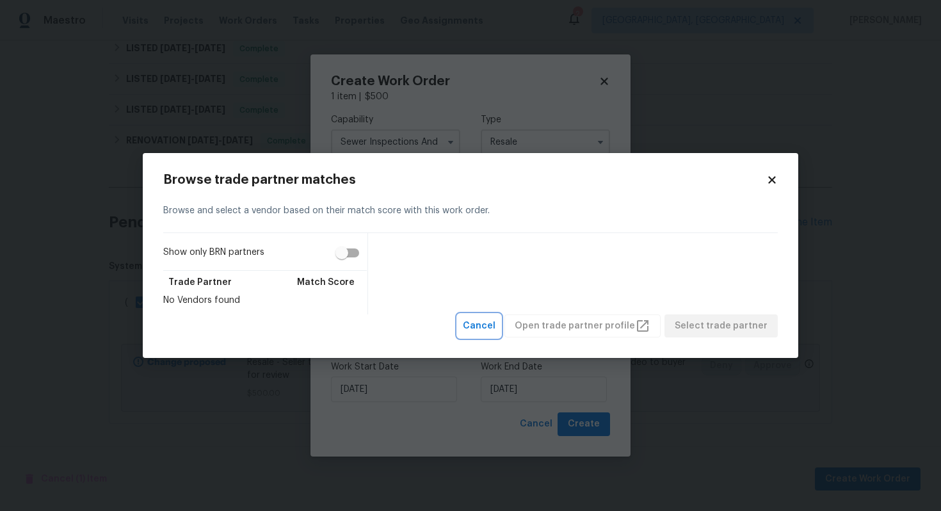
click at [493, 326] on span "Cancel" at bounding box center [479, 326] width 33 height 16
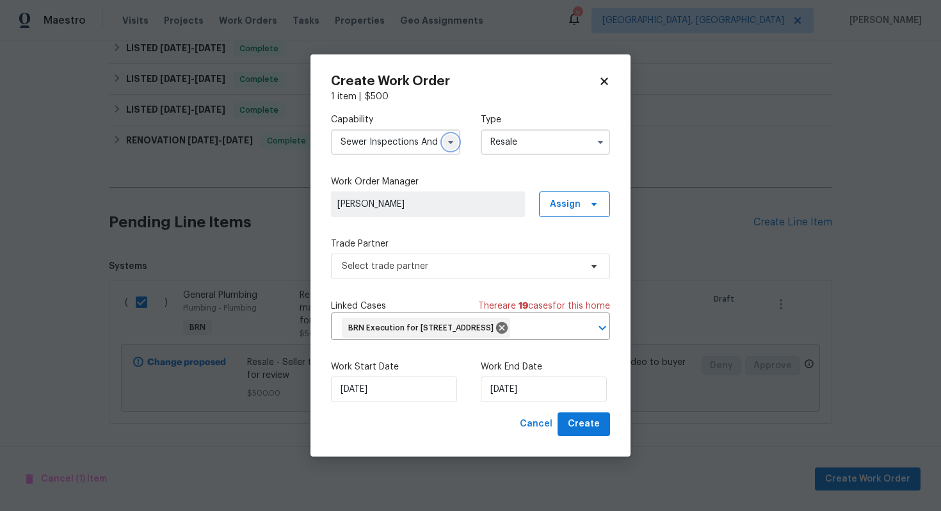
click at [451, 141] on icon "button" at bounding box center [450, 142] width 5 height 3
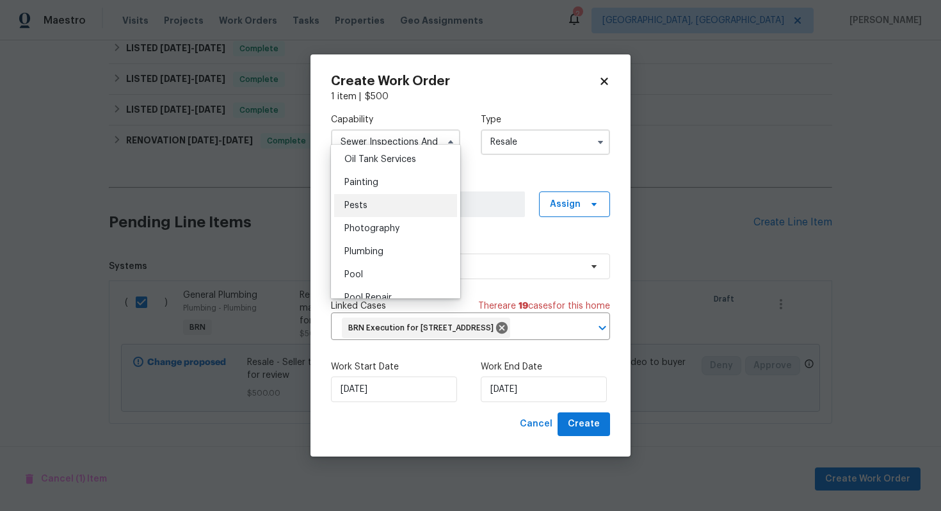
scroll to position [1059, 0]
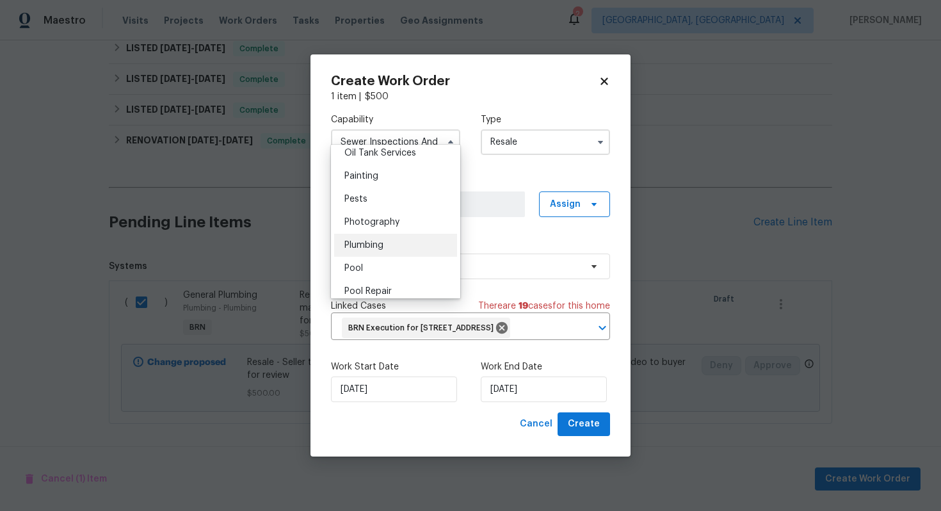
click at [393, 243] on div "Plumbing" at bounding box center [395, 245] width 123 height 23
type input "Plumbing"
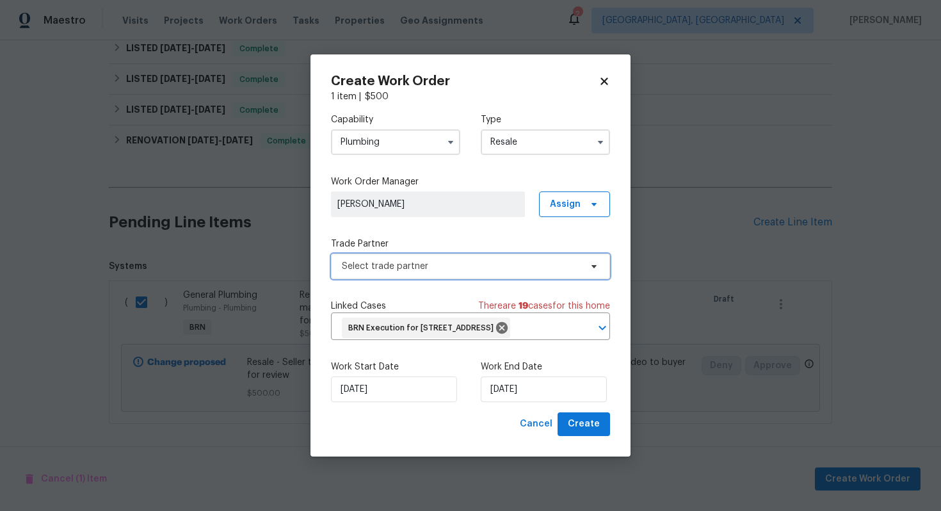
click at [454, 260] on span "Select trade partner" at bounding box center [461, 266] width 239 height 13
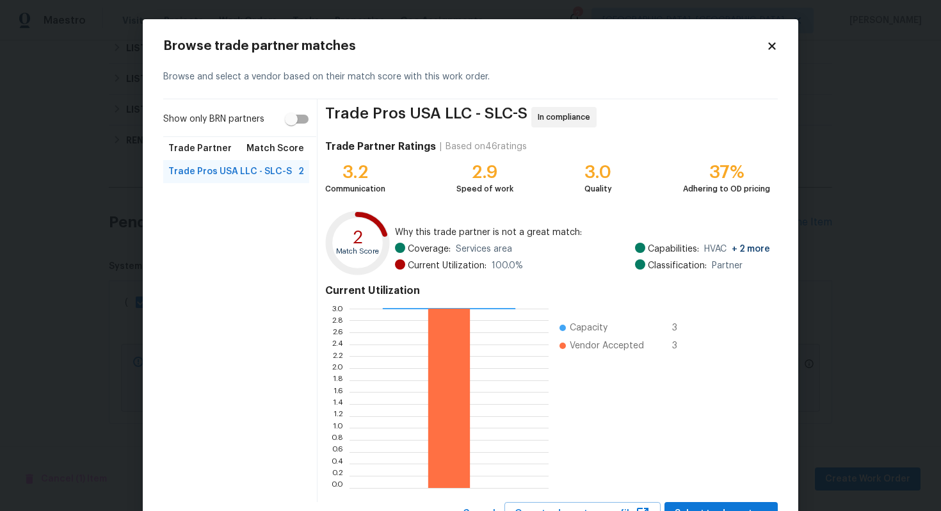
scroll to position [54, 0]
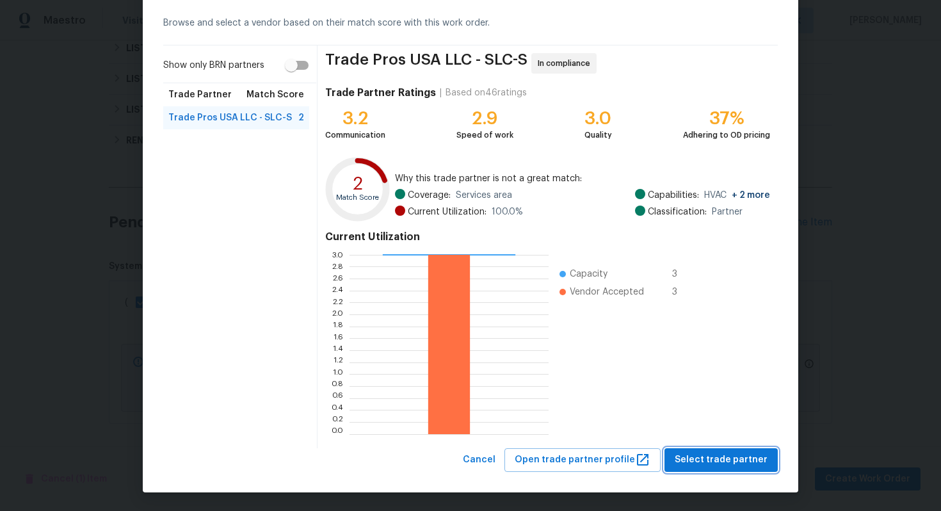
click at [708, 459] on span "Select trade partner" at bounding box center [721, 460] width 93 height 16
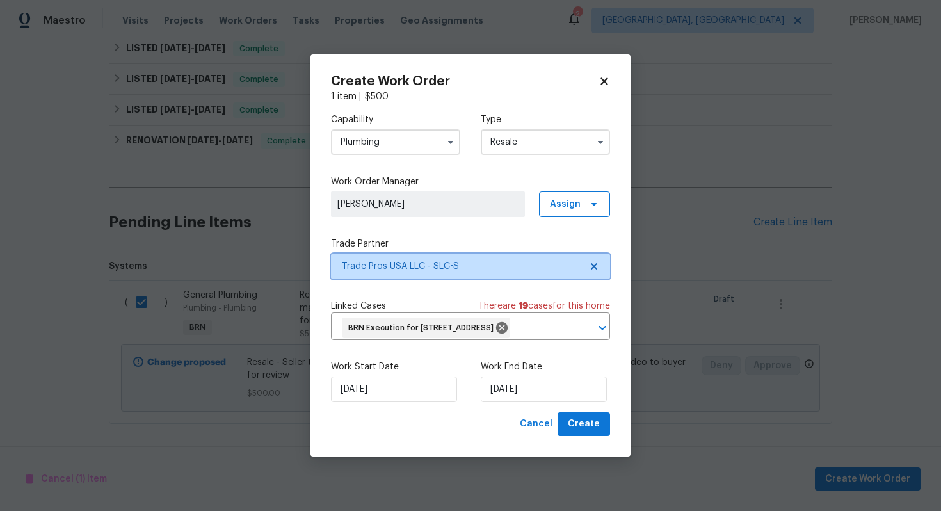
scroll to position [0, 0]
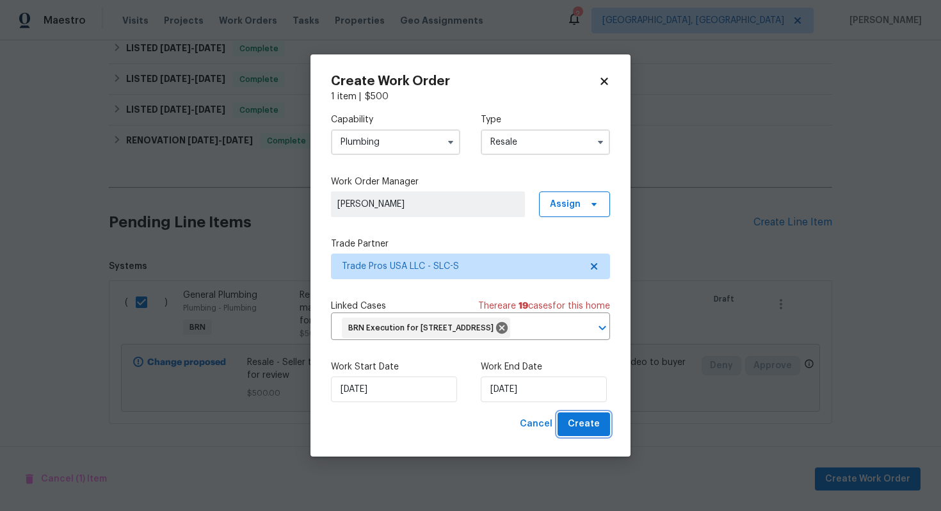
click at [580, 432] on span "Create" at bounding box center [584, 424] width 32 height 16
checkbox input "false"
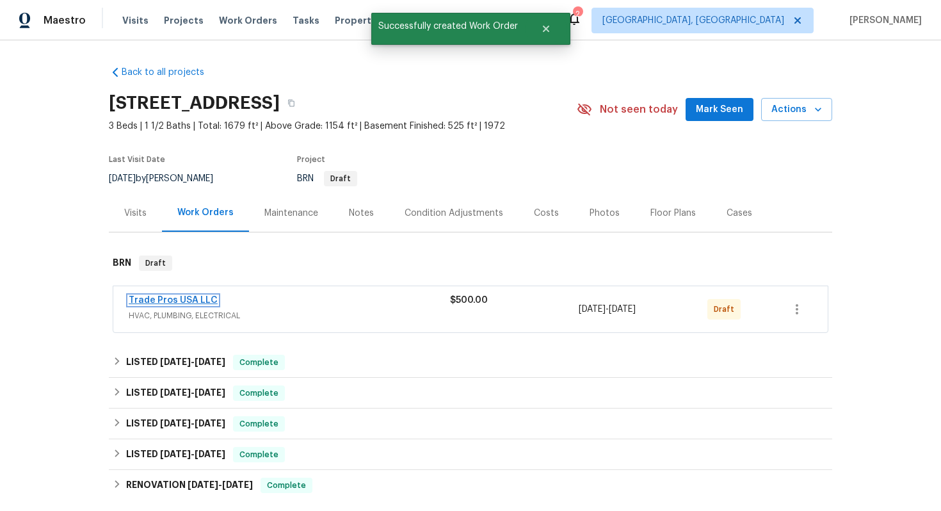
click at [187, 297] on link "Trade Pros USA LLC" at bounding box center [173, 300] width 89 height 9
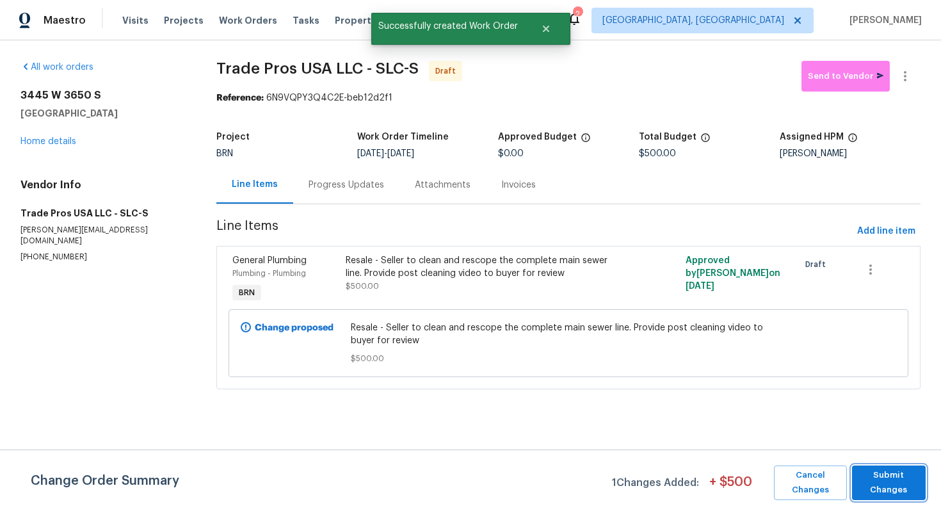
click at [892, 475] on span "Submit Changes" at bounding box center [889, 482] width 61 height 29
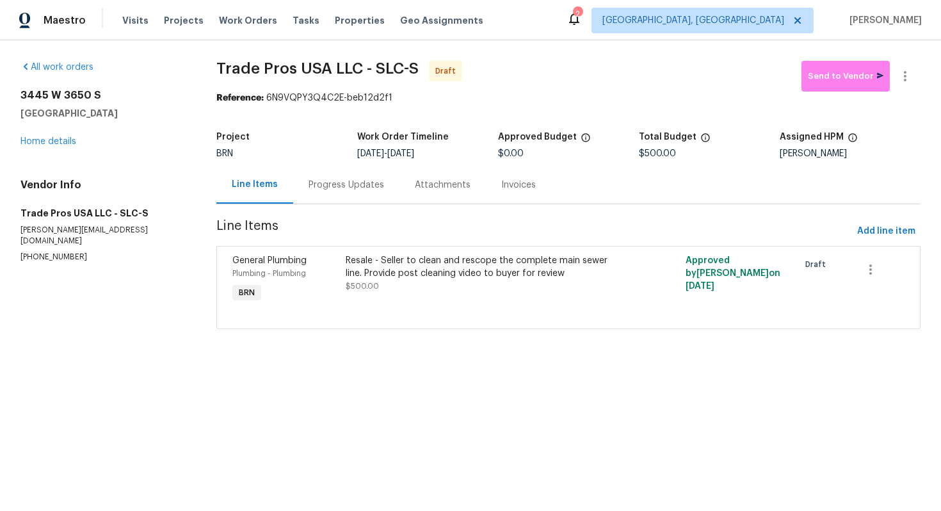
click at [372, 198] on div "Progress Updates" at bounding box center [346, 185] width 106 height 38
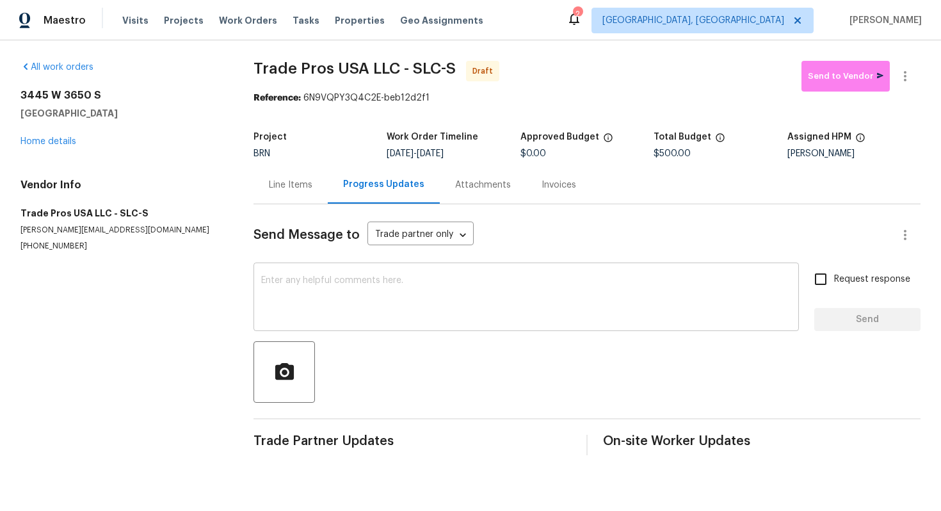
click at [357, 305] on textarea at bounding box center [526, 298] width 530 height 45
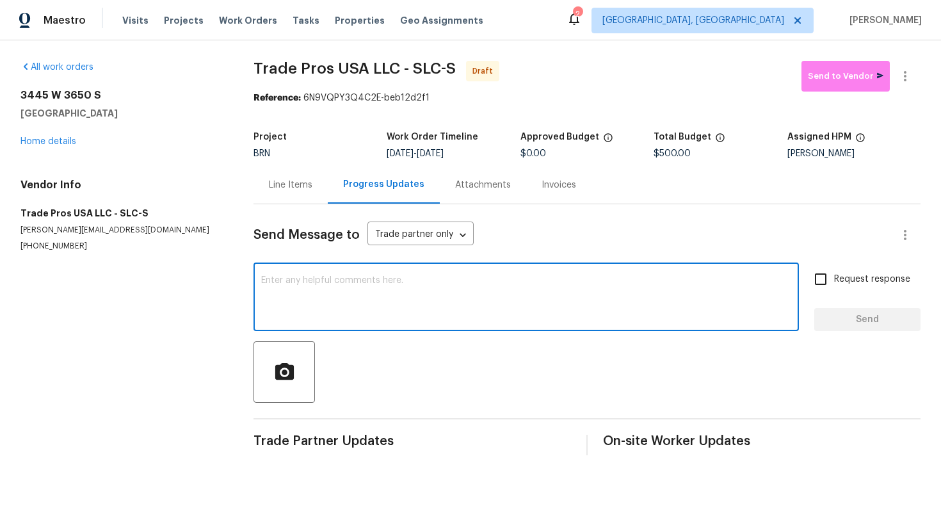
paste textarea "Hey! This is Ajay with Opendoor. I’m confirming a BRN Work Order for the proper…"
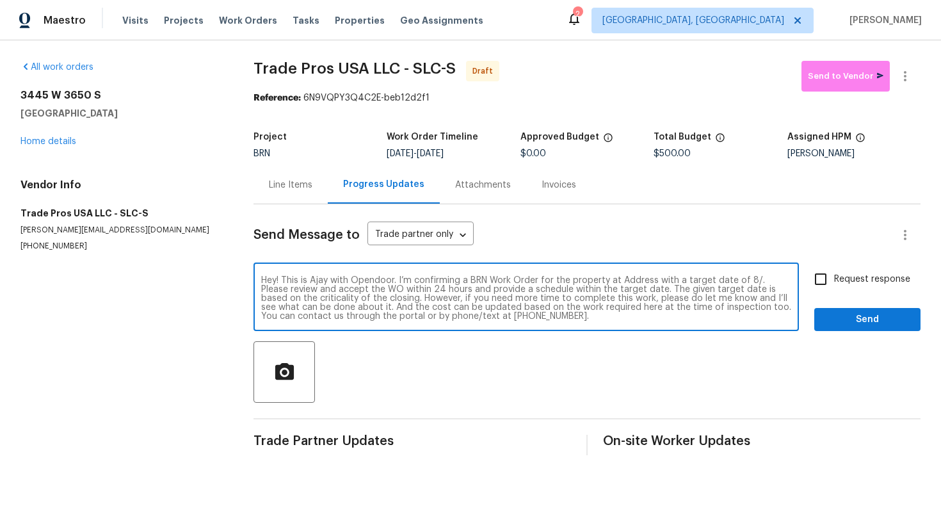
click at [640, 284] on textarea "Hey! This is Ajay with Opendoor. I’m confirming a BRN Work Order for the proper…" at bounding box center [526, 298] width 530 height 45
paste textarea "3445 W 3650 S, West Valley City, UT 84119"
click at [382, 291] on textarea "Hey! This is Ajay with Opendoor. I’m confirming a BRN Work Order for the proper…" at bounding box center [526, 298] width 530 height 45
type textarea "Hey! This is Ajay with Opendoor. I’m confirming a BRN Work Order for the proper…"
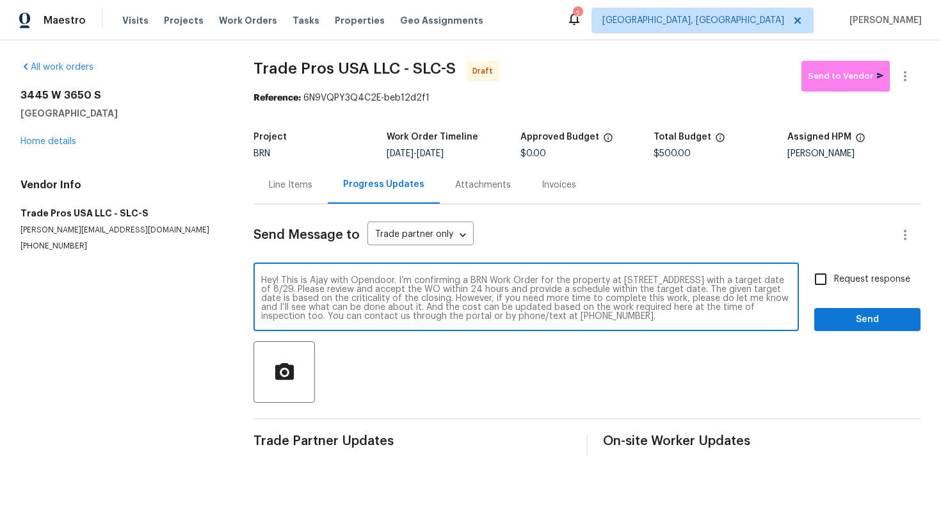
click at [829, 280] on input "Request response" at bounding box center [821, 279] width 27 height 27
checkbox input "true"
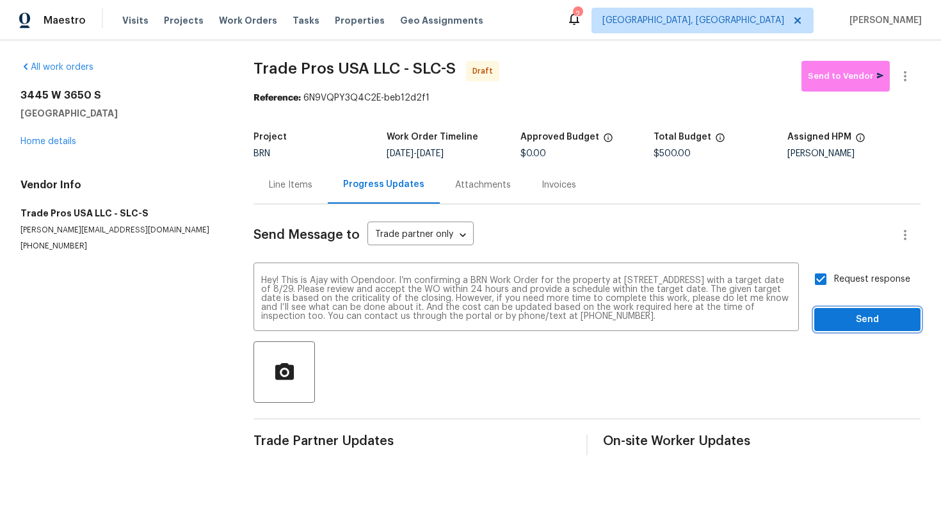
click at [858, 328] on button "Send" at bounding box center [868, 320] width 106 height 24
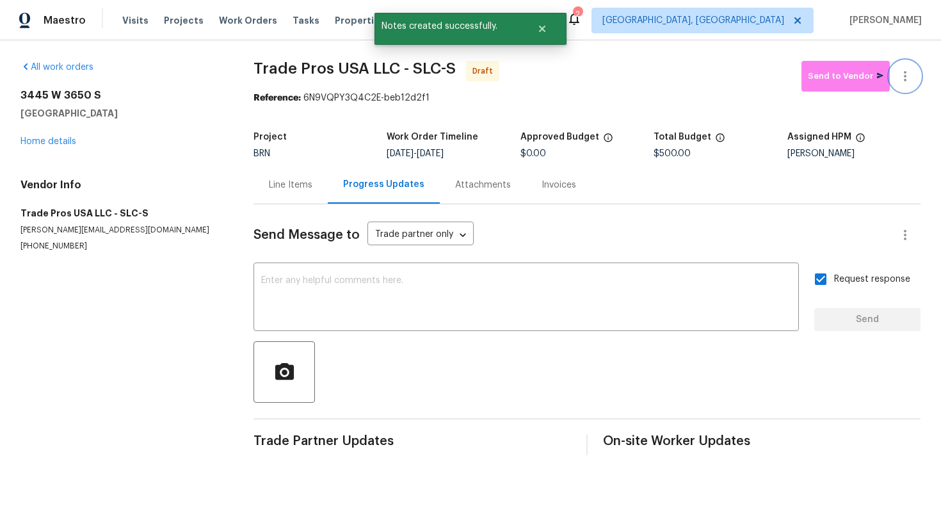
click at [906, 80] on icon "button" at bounding box center [905, 76] width 3 height 10
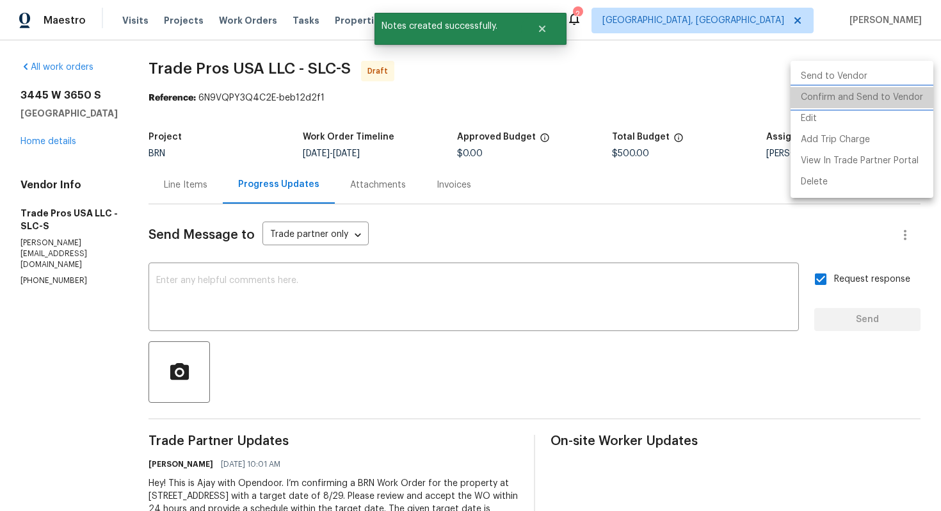
click at [892, 94] on li "Confirm and Send to Vendor" at bounding box center [862, 97] width 143 height 21
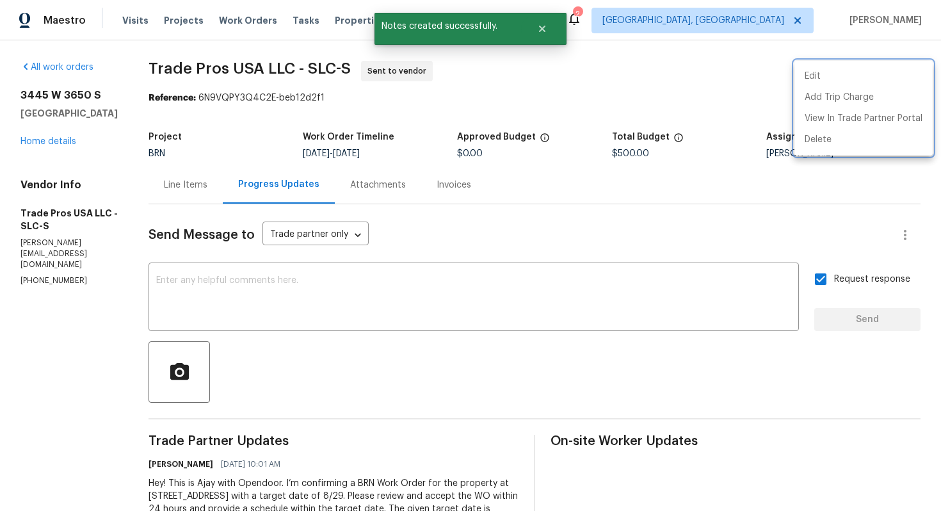
click at [624, 209] on div at bounding box center [470, 255] width 941 height 511
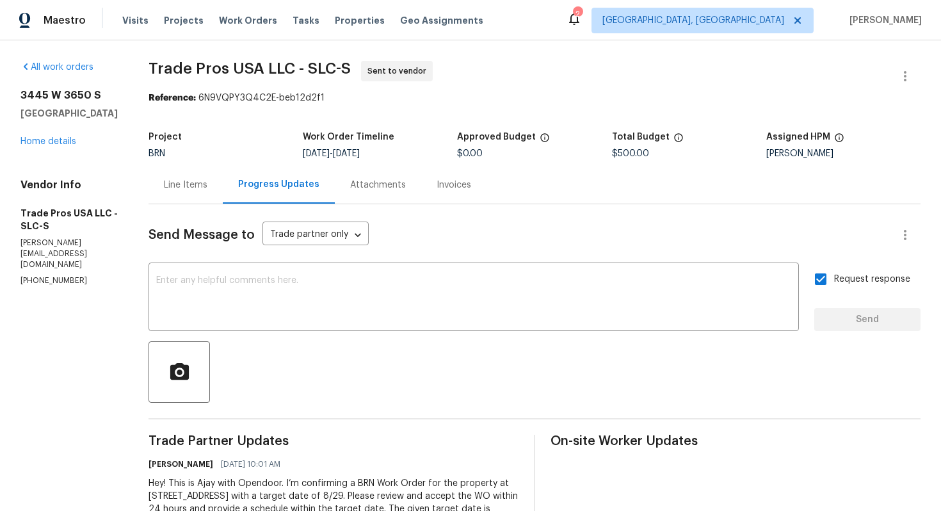
click at [167, 181] on div "Line Items" at bounding box center [186, 185] width 44 height 13
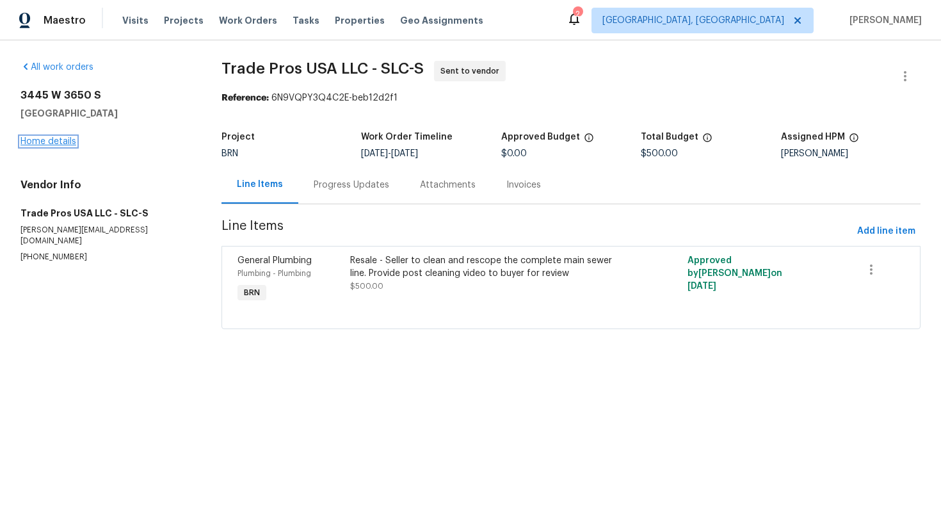
click at [68, 144] on link "Home details" at bounding box center [48, 141] width 56 height 9
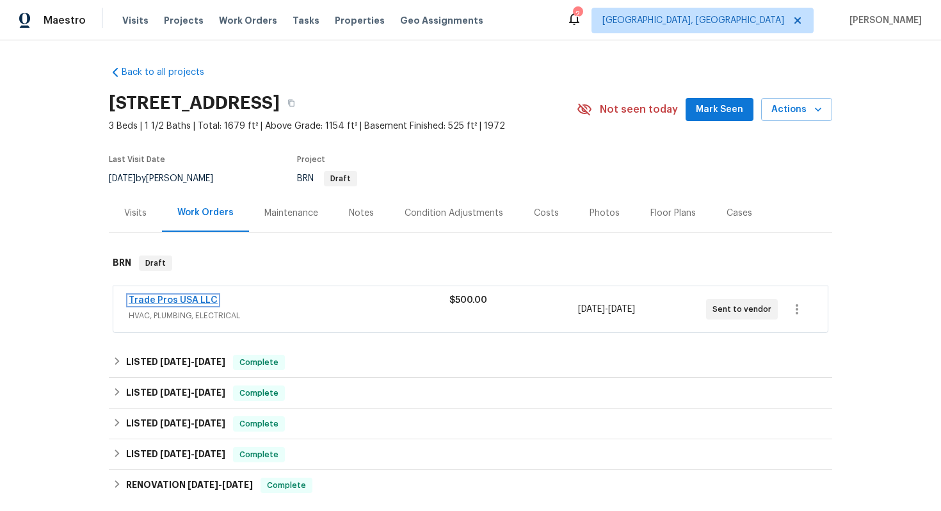
click at [188, 300] on link "Trade Pros USA LLC" at bounding box center [173, 300] width 89 height 9
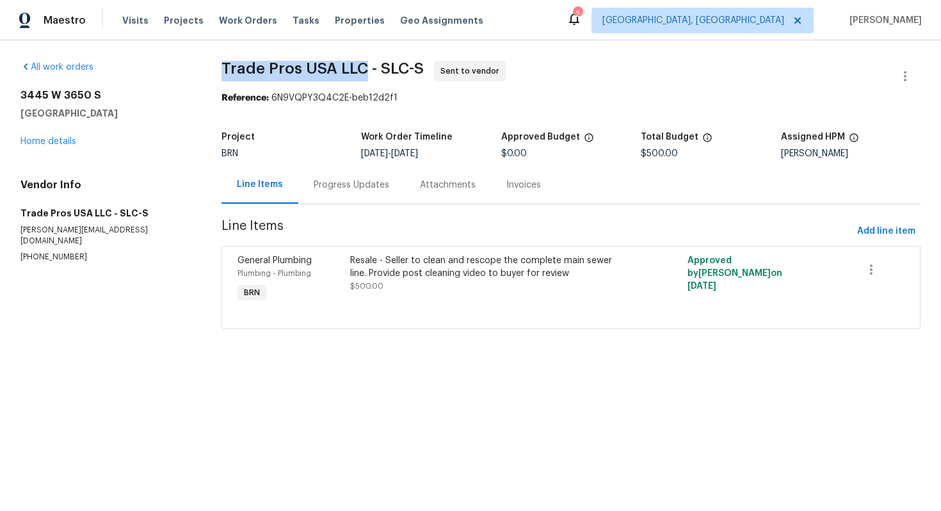
drag, startPoint x: 212, startPoint y: 66, endPoint x: 362, endPoint y: 70, distance: 150.6
click at [362, 70] on div "All work orders 3445 W 3650 S West Valley City, UT 84119 Home details Vendor In…" at bounding box center [470, 202] width 941 height 325
copy span "Trade Pros USA LLC"
click at [574, 89] on span "Trade Pros USA LLC - SLC-S Sent to vendor" at bounding box center [556, 76] width 669 height 31
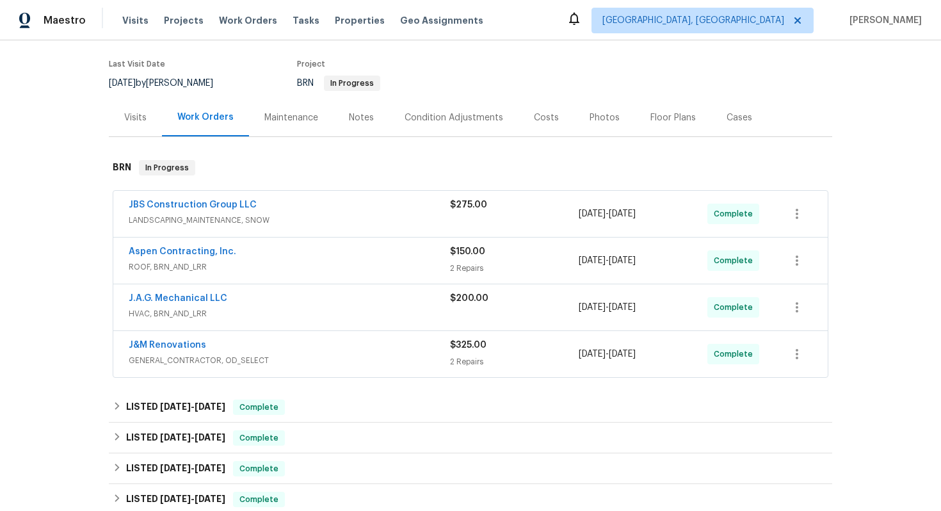
scroll to position [38, 0]
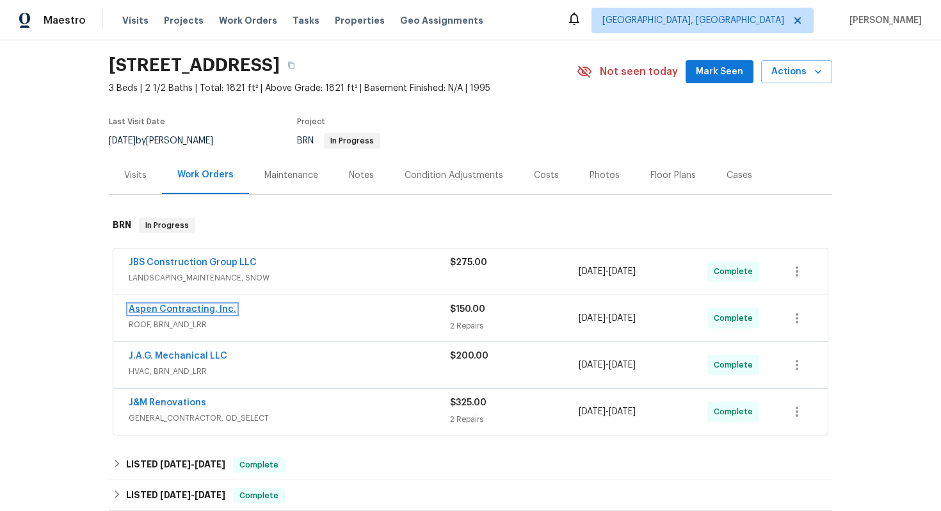
click at [195, 309] on link "Aspen Contracting, Inc." at bounding box center [183, 309] width 108 height 9
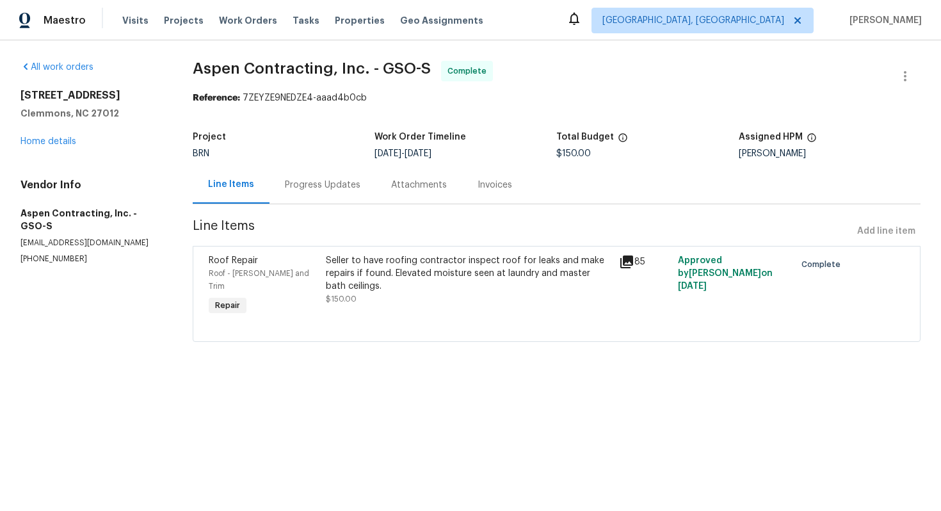
click at [330, 193] on div "Progress Updates" at bounding box center [323, 185] width 106 height 38
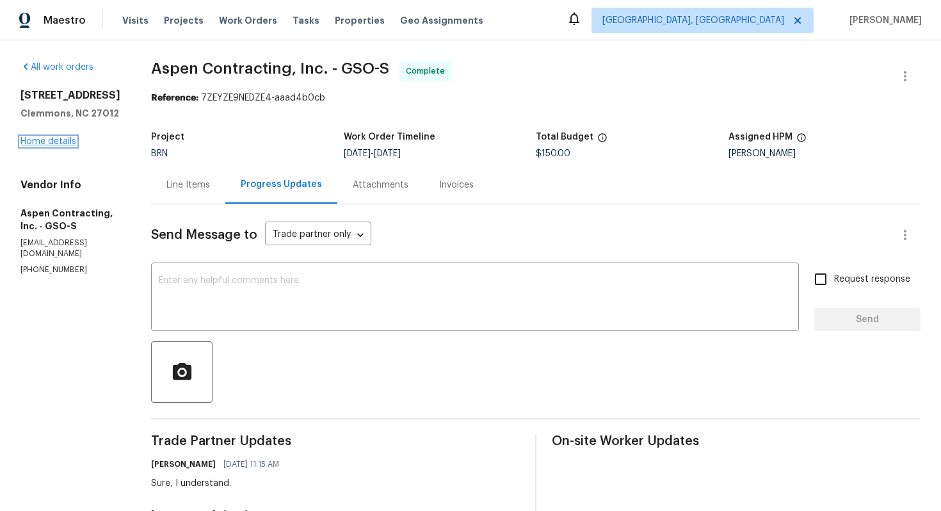
click at [66, 140] on link "Home details" at bounding box center [48, 141] width 56 height 9
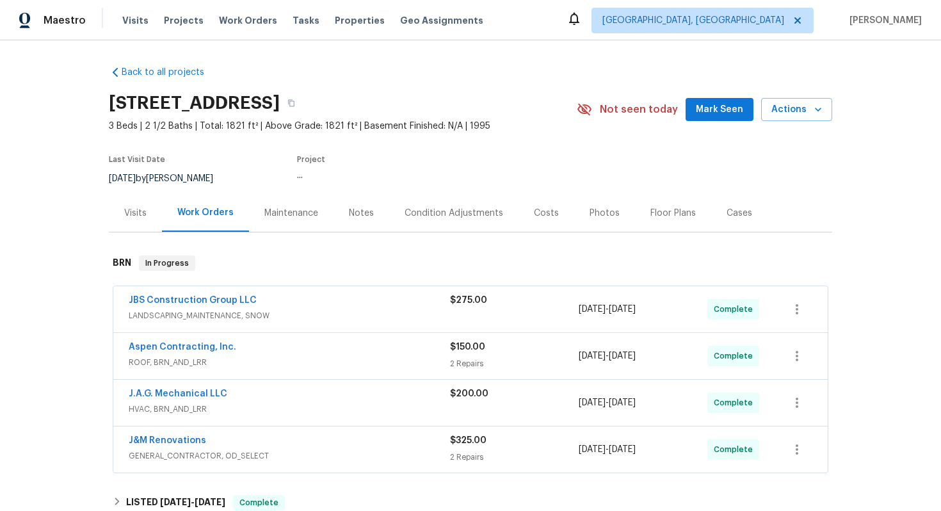
click at [317, 301] on div "JBS Construction Group LLC" at bounding box center [290, 301] width 322 height 15
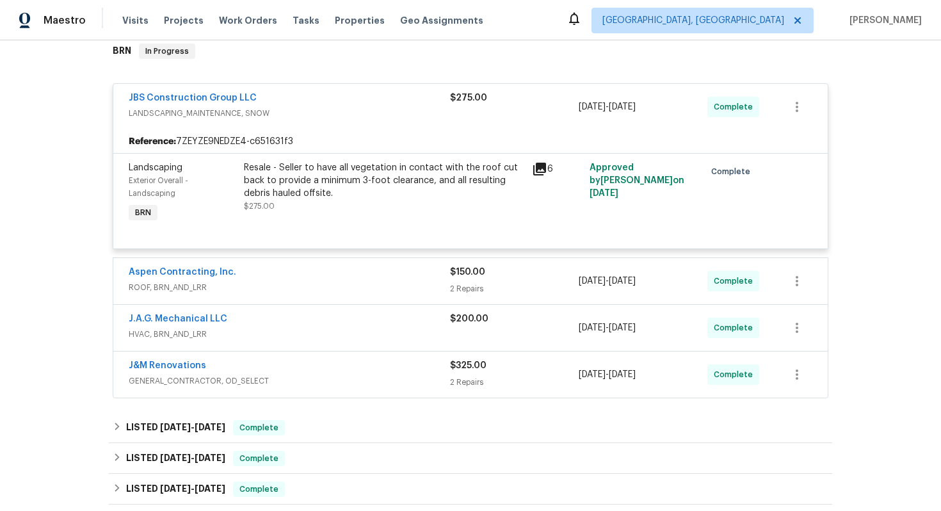
scroll to position [243, 0]
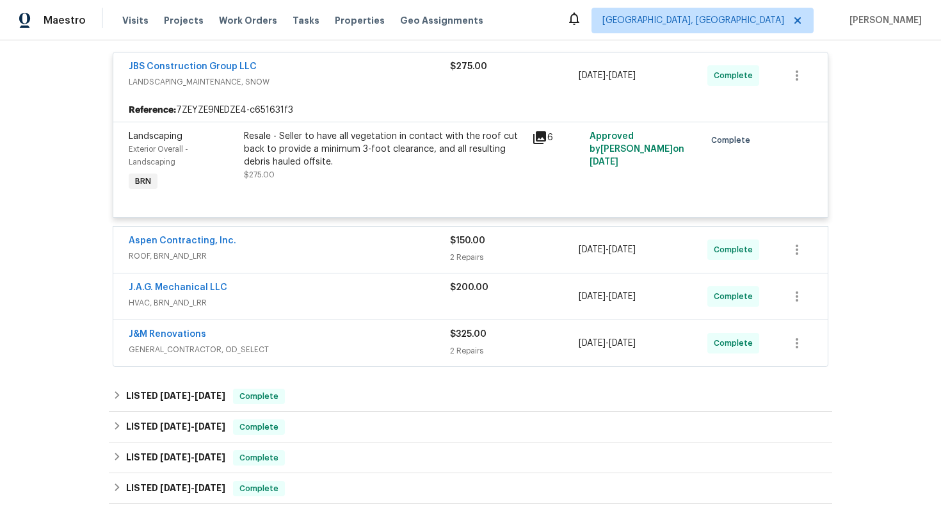
click at [340, 301] on span "HVAC, BRN_AND_LRR" at bounding box center [290, 303] width 322 height 13
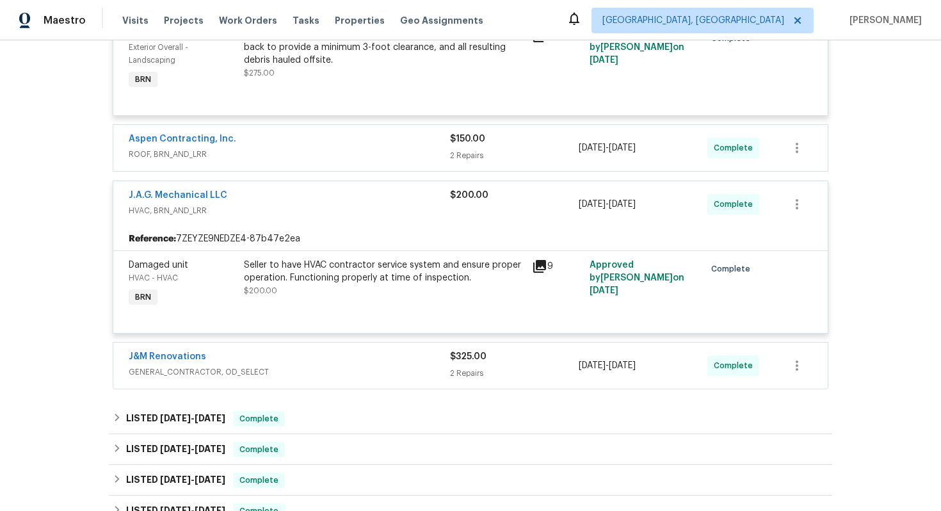
scroll to position [368, 0]
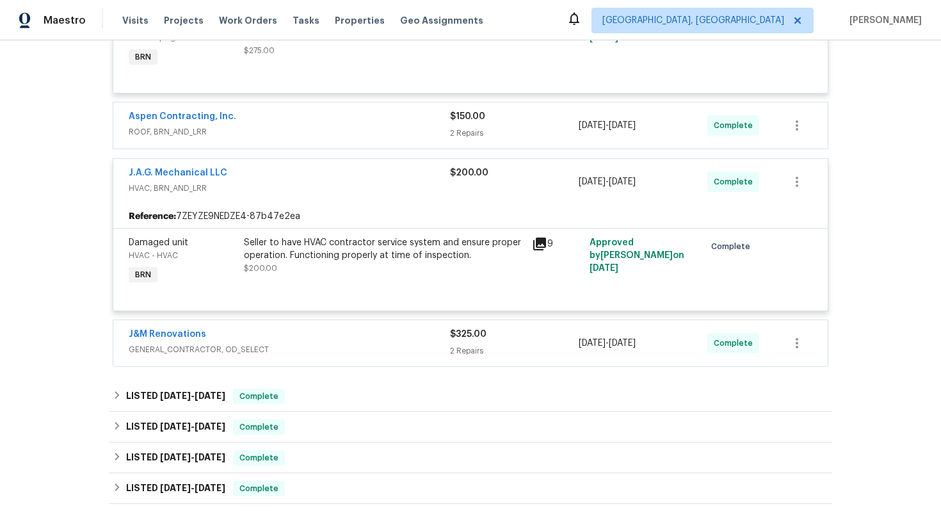
click at [350, 331] on div "J&M Renovations" at bounding box center [290, 335] width 322 height 15
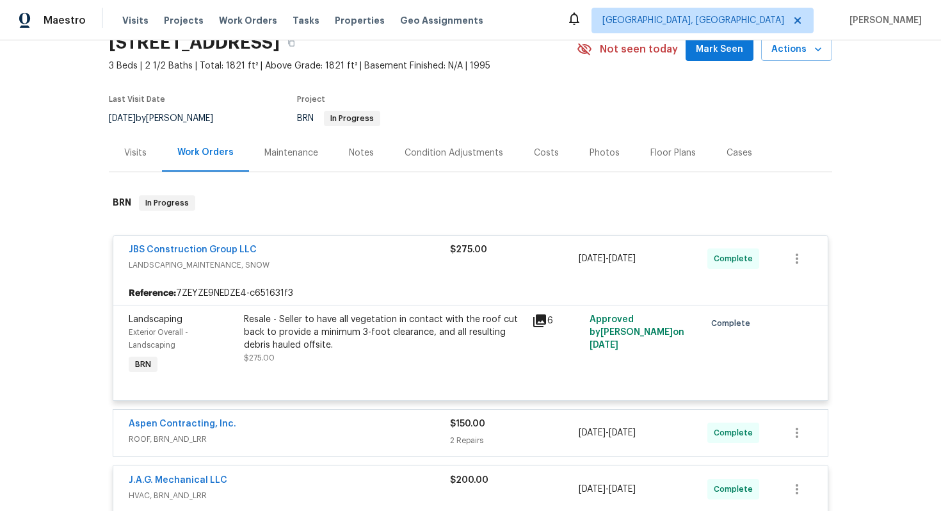
scroll to position [0, 0]
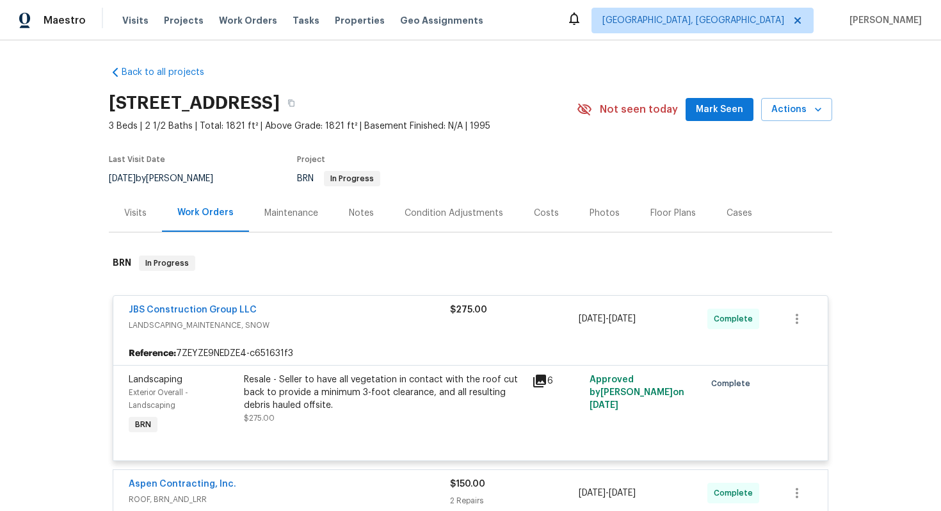
click at [191, 305] on span "JBS Construction Group LLC" at bounding box center [193, 310] width 128 height 13
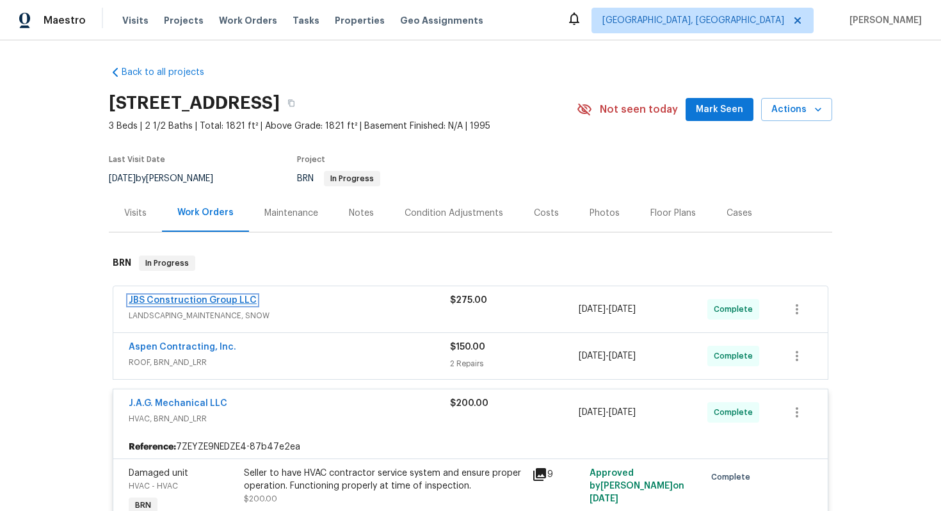
click at [191, 300] on link "JBS Construction Group LLC" at bounding box center [193, 300] width 128 height 9
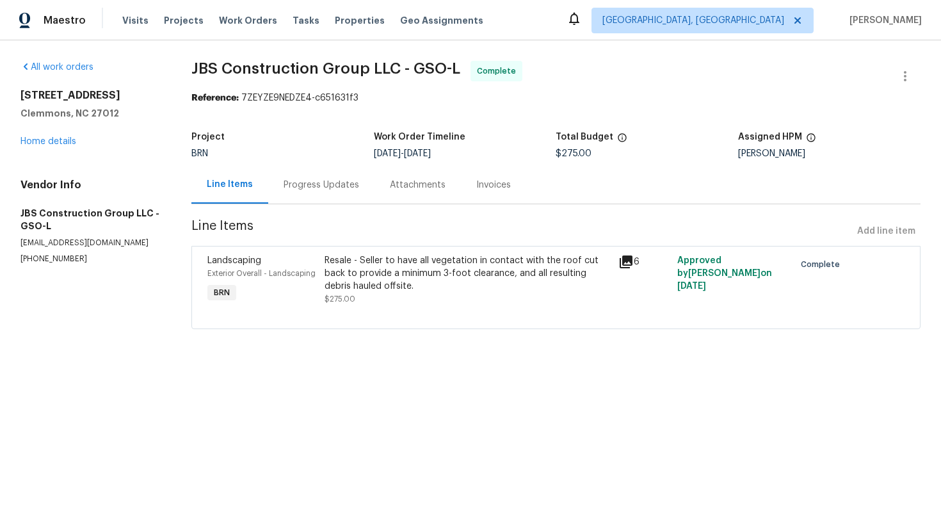
click at [488, 285] on div "Resale - Seller to have all vegetation in contact with the roof cut back to pro…" at bounding box center [468, 273] width 286 height 38
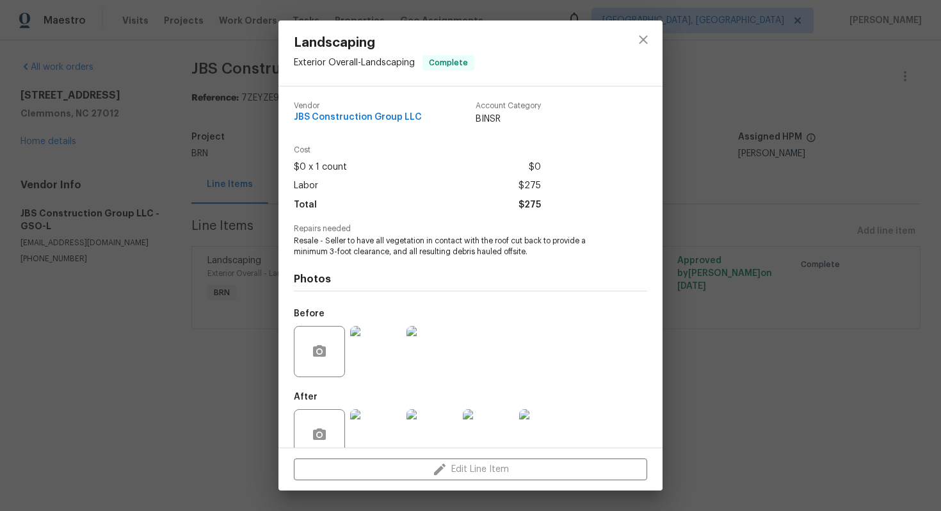
click at [409, 248] on span "Resale - Seller to have all vegetation in contact with the roof cut back to pro…" at bounding box center [453, 247] width 318 height 22
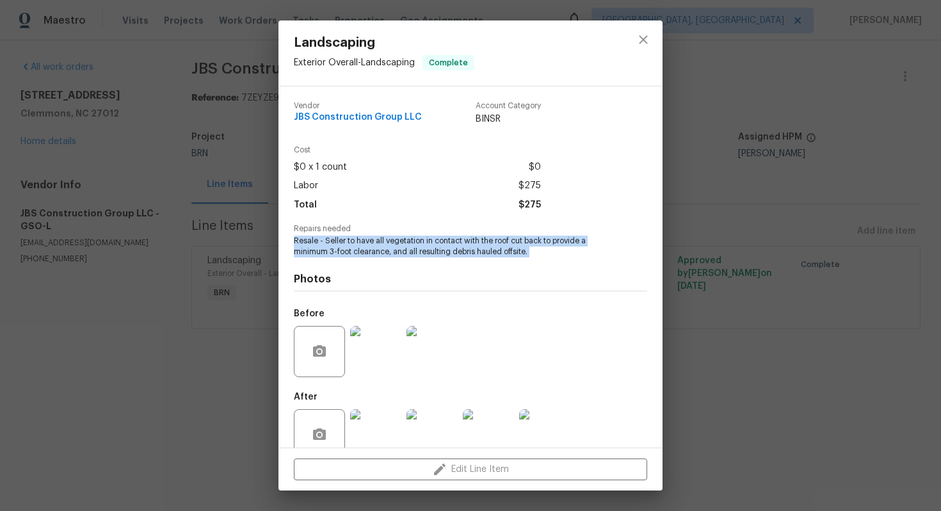
copy span "Resale - Seller to have all vegetation in contact with the roof cut back to pro…"
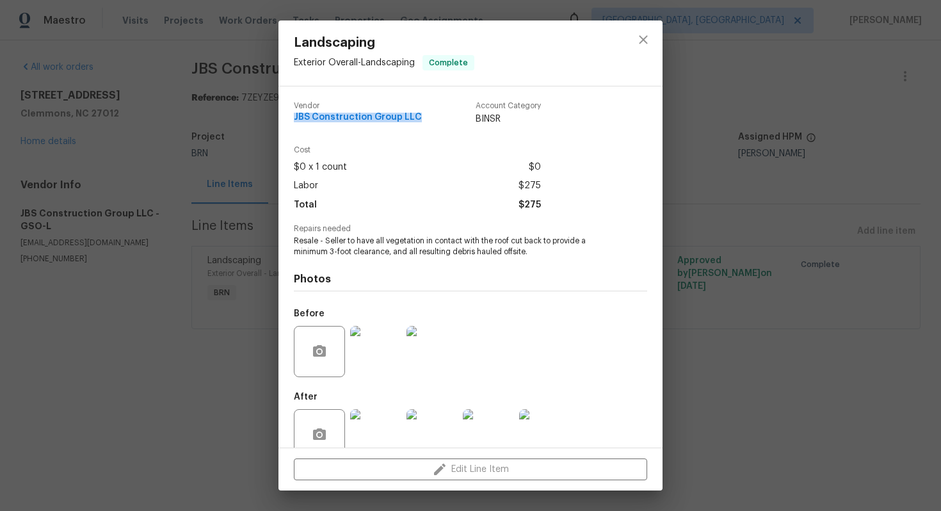
drag, startPoint x: 292, startPoint y: 119, endPoint x: 418, endPoint y: 117, distance: 125.6
click at [418, 117] on div "Vendor JBS Construction Group LLC Account Category BINSR Cost $0 x 1 count $0 L…" at bounding box center [471, 266] width 384 height 361
copy span "JBS Construction Group LLC"
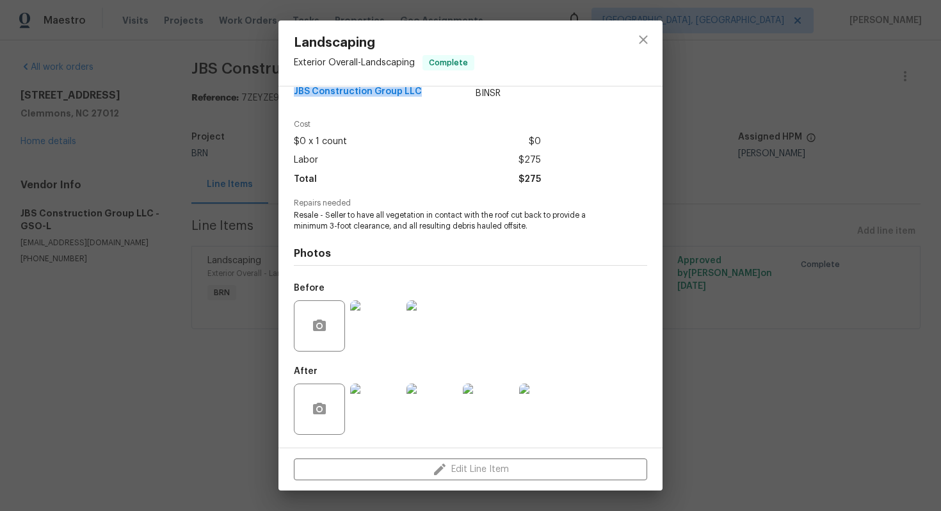
click at [425, 338] on img at bounding box center [432, 325] width 51 height 51
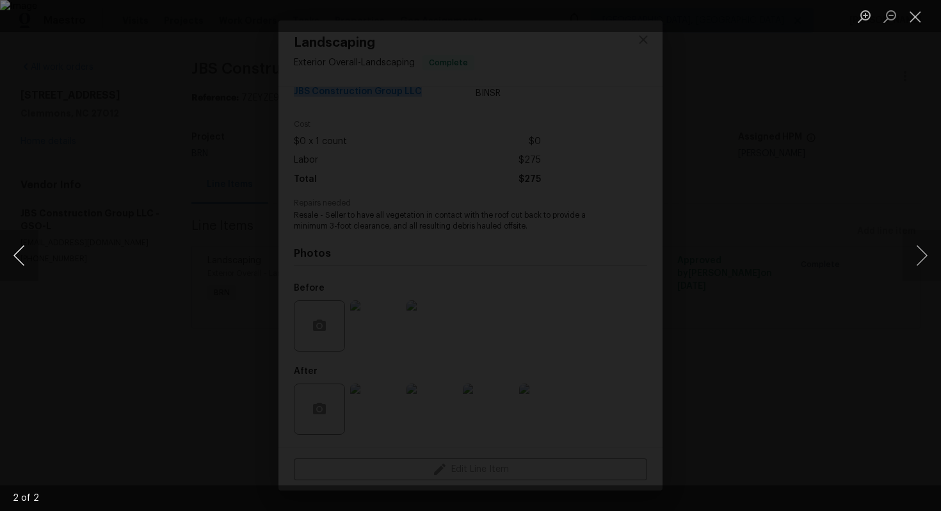
click at [26, 230] on button "Previous image" at bounding box center [19, 255] width 38 height 51
click at [911, 18] on button "Close lightbox" at bounding box center [916, 16] width 26 height 22
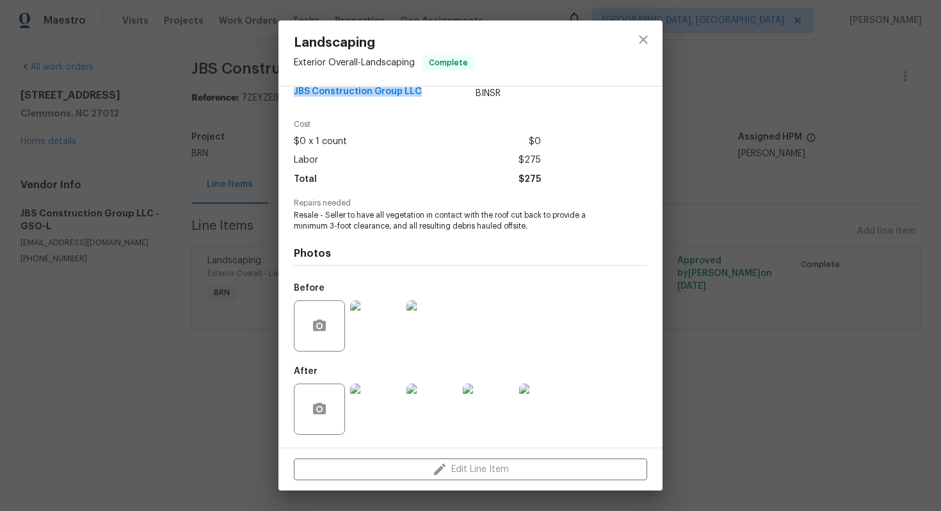
click at [544, 390] on img at bounding box center [544, 409] width 51 height 51
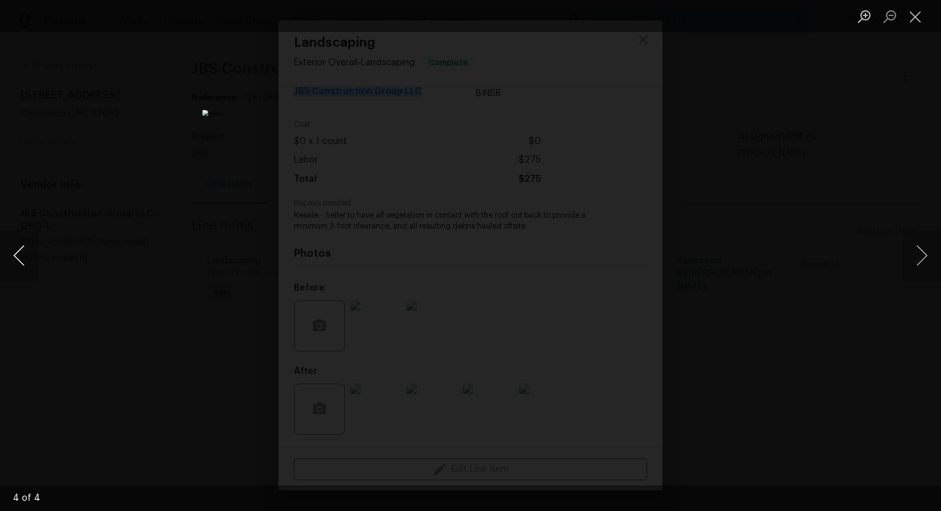
click at [24, 246] on button "Previous image" at bounding box center [19, 255] width 38 height 51
click at [25, 265] on button "Previous image" at bounding box center [19, 255] width 38 height 51
click at [24, 254] on button "Previous image" at bounding box center [19, 255] width 38 height 51
click at [918, 11] on button "Close lightbox" at bounding box center [916, 16] width 26 height 22
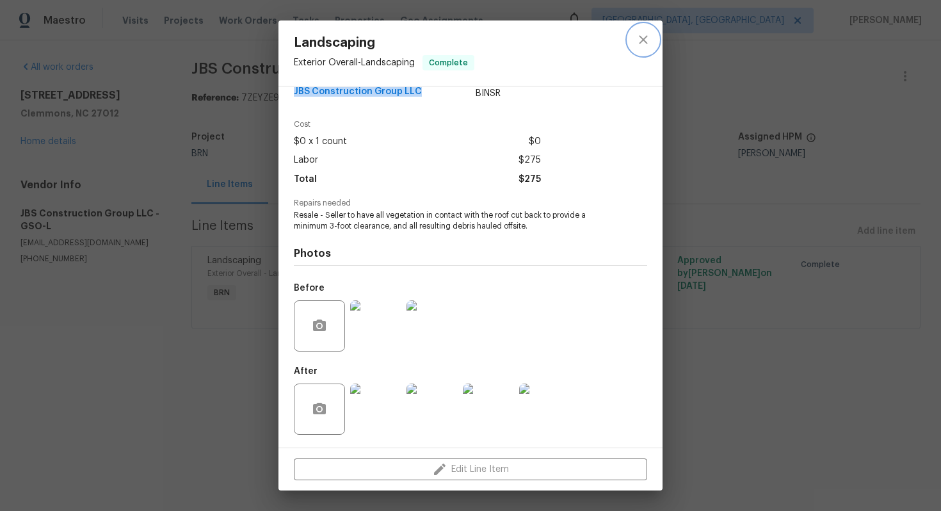
click at [646, 46] on icon "close" at bounding box center [643, 39] width 15 height 15
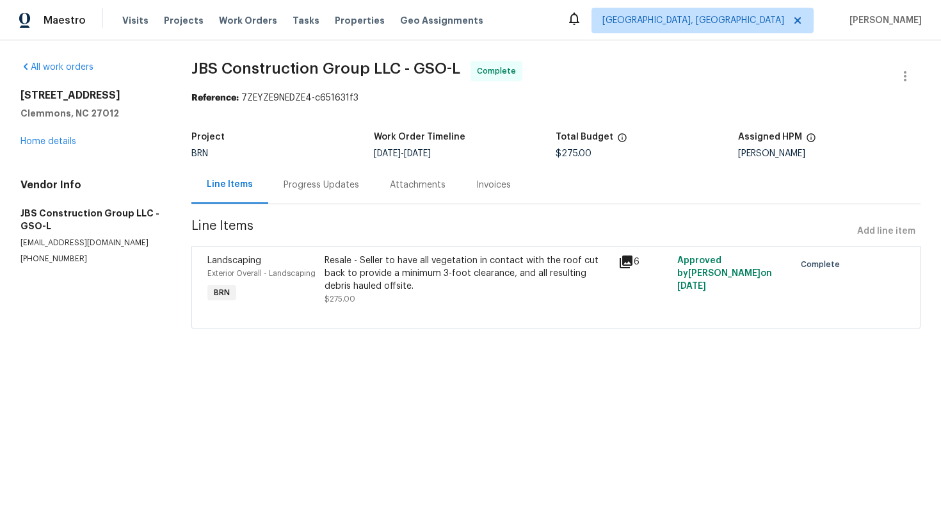
click at [478, 191] on div "Invoices" at bounding box center [493, 185] width 35 height 13
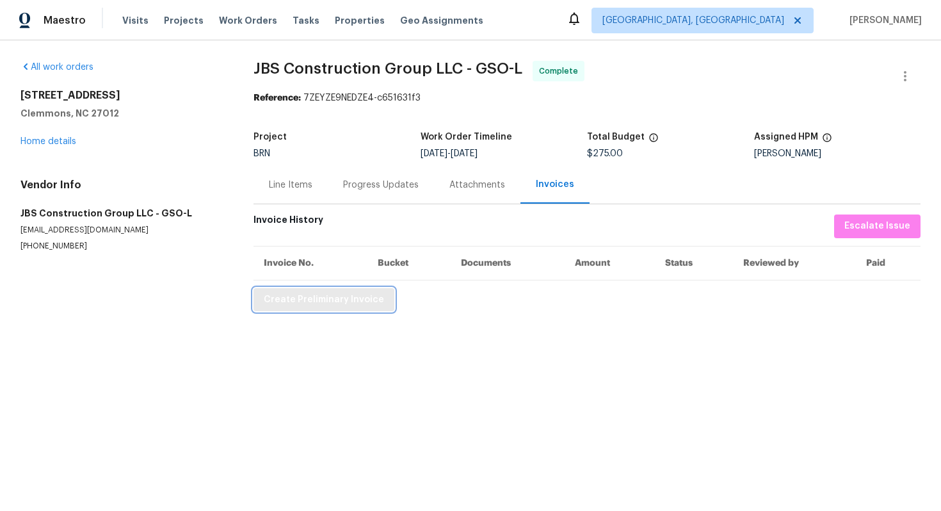
click at [326, 305] on span "Create Preliminary Invoice" at bounding box center [324, 300] width 120 height 16
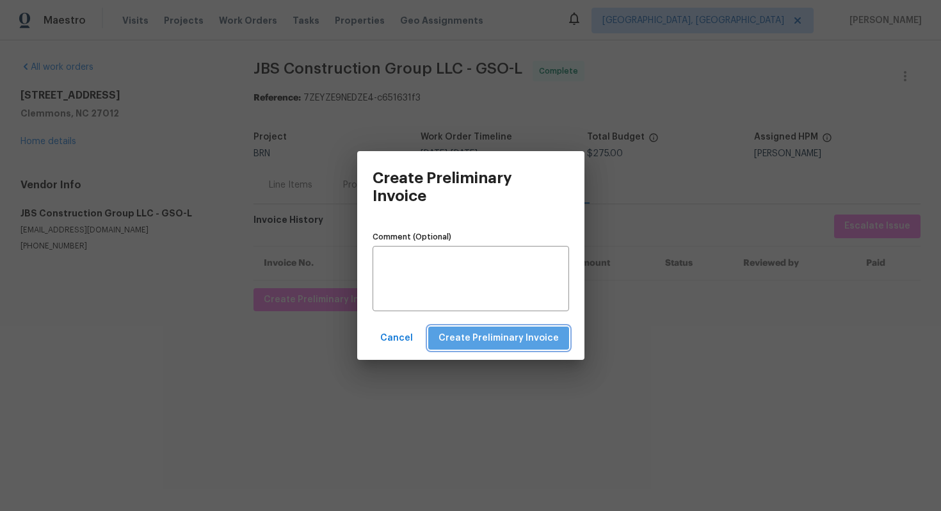
click at [548, 337] on span "Create Preliminary Invoice" at bounding box center [499, 338] width 120 height 16
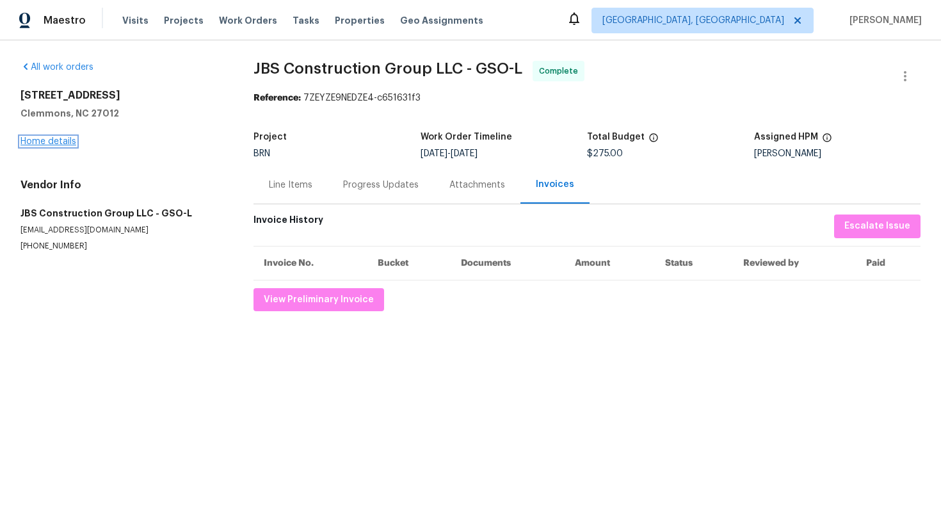
click at [65, 145] on link "Home details" at bounding box center [48, 141] width 56 height 9
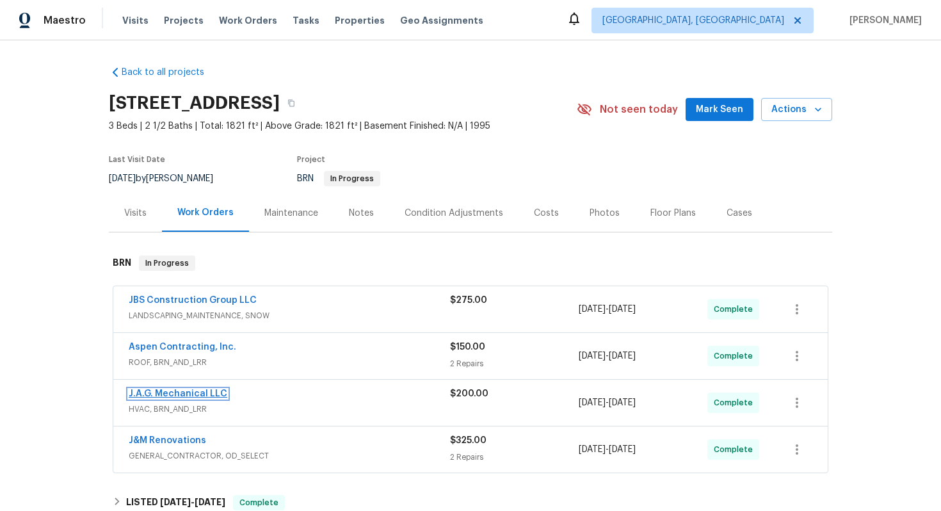
click at [162, 392] on link "J.A.G. Mechanical LLC" at bounding box center [178, 393] width 99 height 9
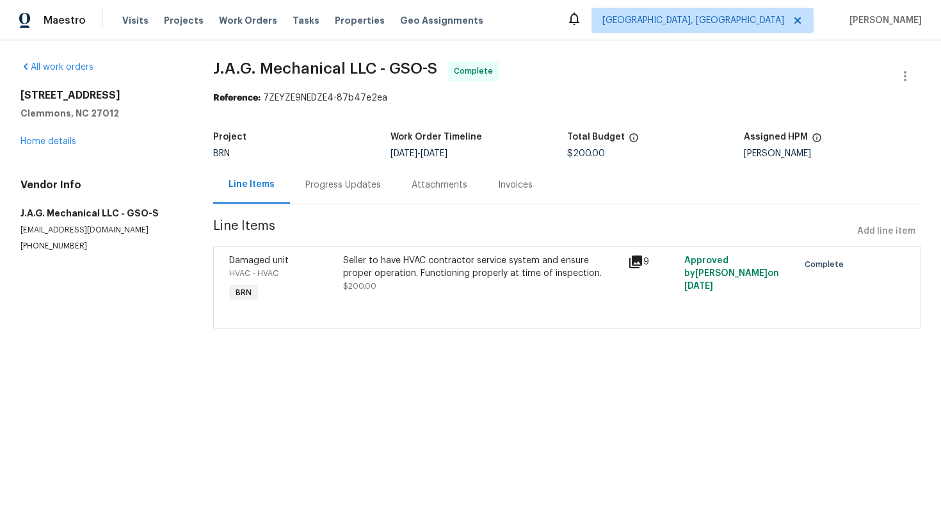
click at [418, 261] on div "Seller to have HVAC contractor service system and ensure proper operation. Func…" at bounding box center [481, 267] width 277 height 26
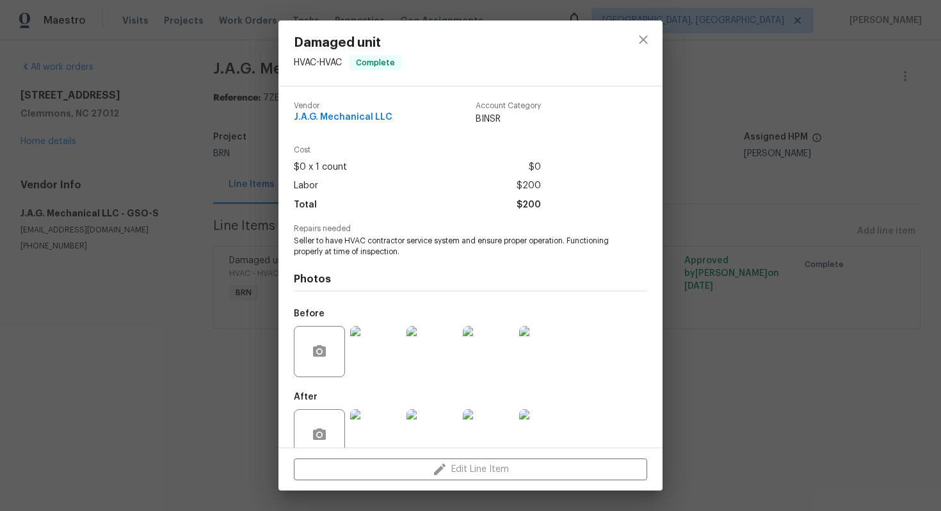
click at [302, 239] on span "Seller to have HVAC contractor service system and ensure proper operation. Func…" at bounding box center [453, 247] width 318 height 22
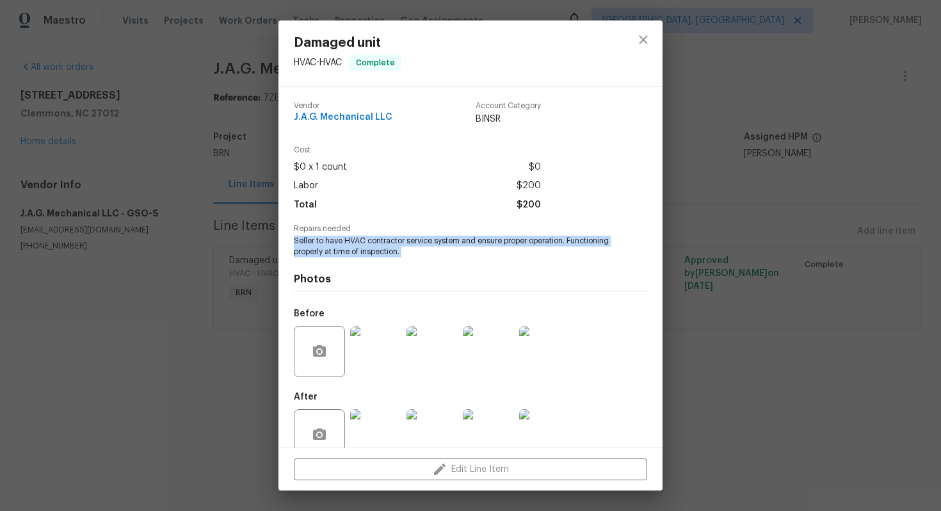
click at [302, 239] on span "Seller to have HVAC contractor service system and ensure proper operation. Func…" at bounding box center [453, 247] width 318 height 22
copy span "Seller to have HVAC contractor service system and ensure proper operation. Func…"
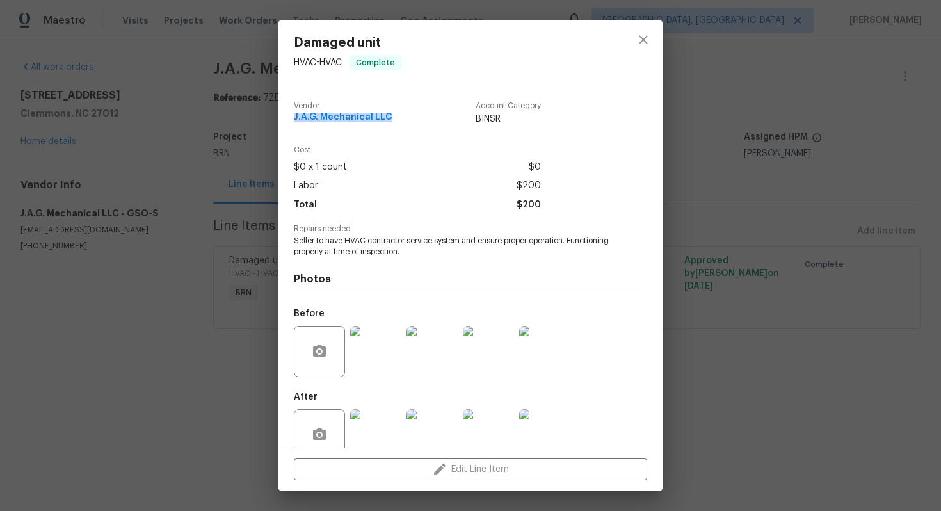
drag, startPoint x: 291, startPoint y: 117, endPoint x: 387, endPoint y: 118, distance: 96.1
click at [389, 118] on div "Vendor J.A.G. Mechanical LLC Account Category BINSR Cost $0 x 1 count $0 Labor …" at bounding box center [471, 266] width 384 height 361
copy span "J.A.G. Mechanical LLC"
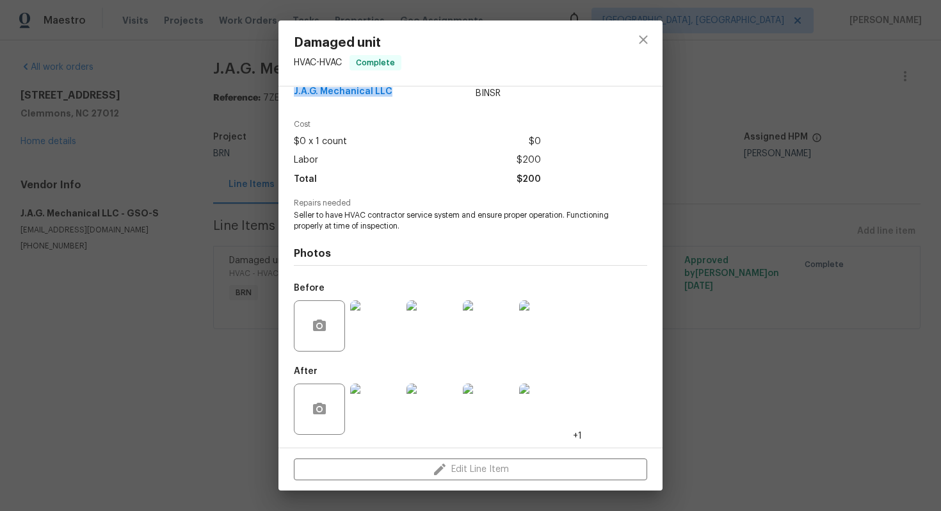
click at [539, 325] on img at bounding box center [544, 325] width 51 height 51
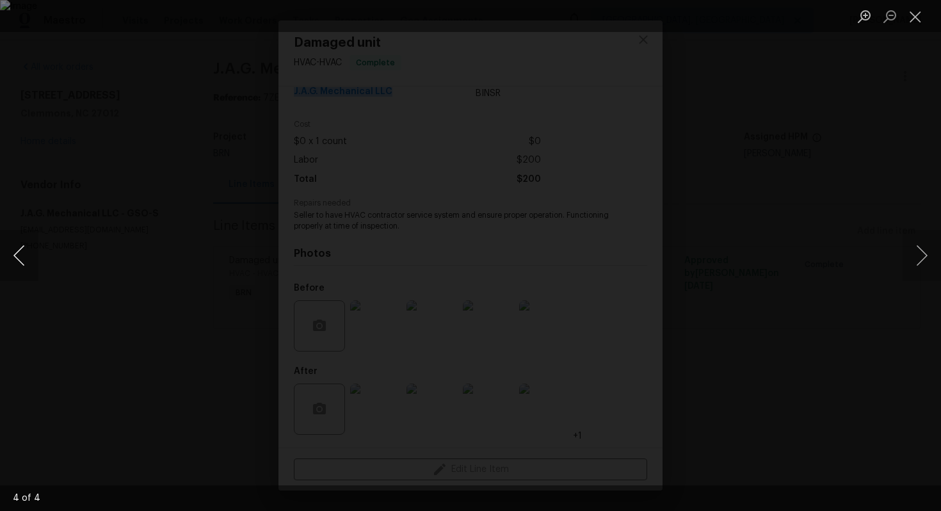
click at [17, 256] on button "Previous image" at bounding box center [19, 255] width 38 height 51
click at [26, 251] on button "Previous image" at bounding box center [19, 255] width 38 height 51
click at [26, 253] on button "Previous image" at bounding box center [19, 255] width 38 height 51
click at [925, 13] on button "Close lightbox" at bounding box center [916, 16] width 26 height 22
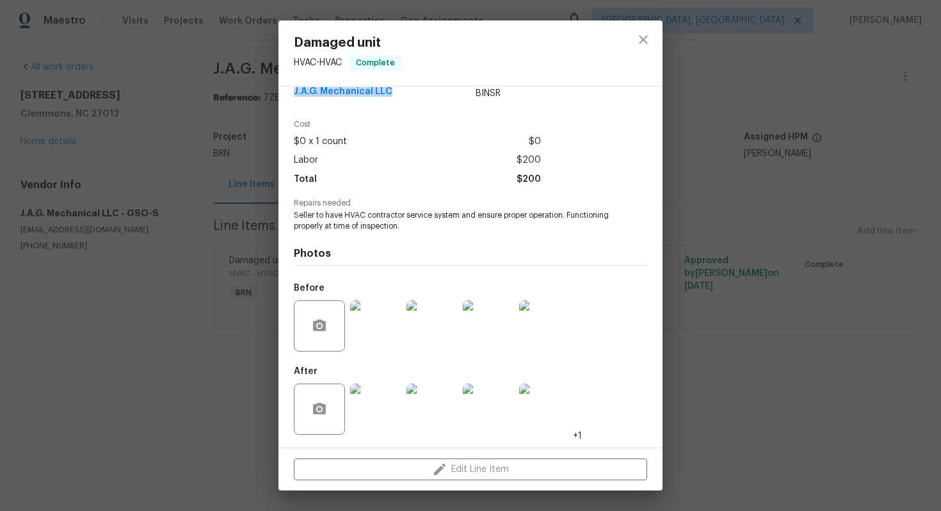
click at [377, 411] on img at bounding box center [375, 409] width 51 height 51
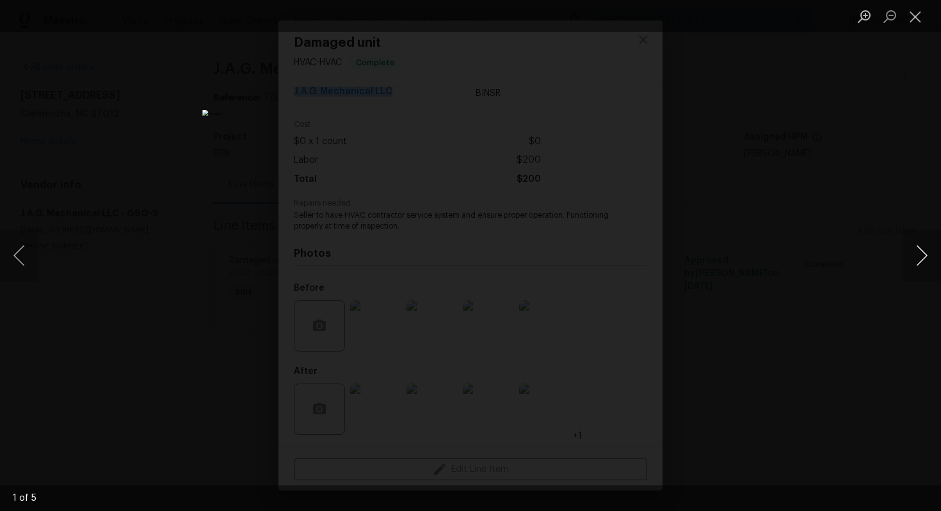
click at [911, 261] on button "Next image" at bounding box center [922, 255] width 38 height 51
click at [922, 256] on button "Next image" at bounding box center [922, 255] width 38 height 51
click at [913, 260] on button "Next image" at bounding box center [922, 255] width 38 height 51
click at [922, 262] on button "Next image" at bounding box center [922, 255] width 38 height 51
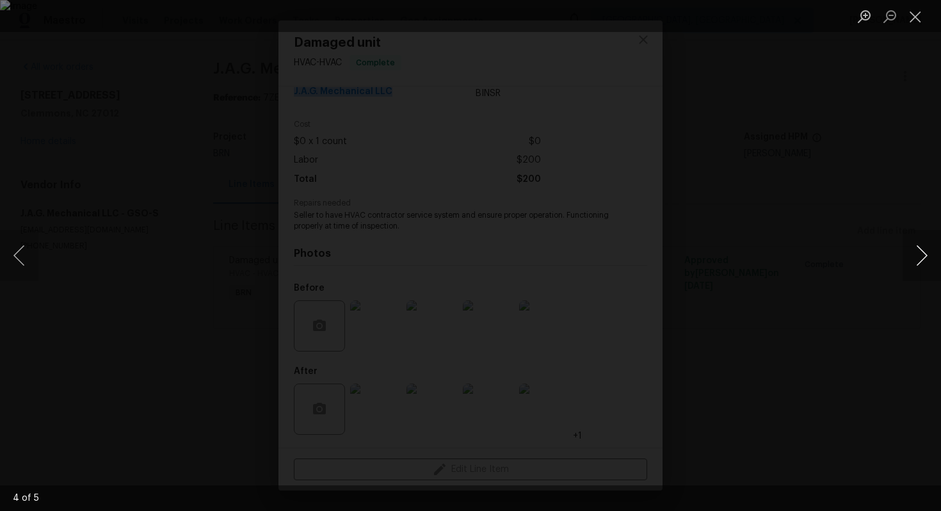
click at [912, 254] on button "Next image" at bounding box center [922, 255] width 38 height 51
click at [913, 18] on button "Close lightbox" at bounding box center [916, 16] width 26 height 22
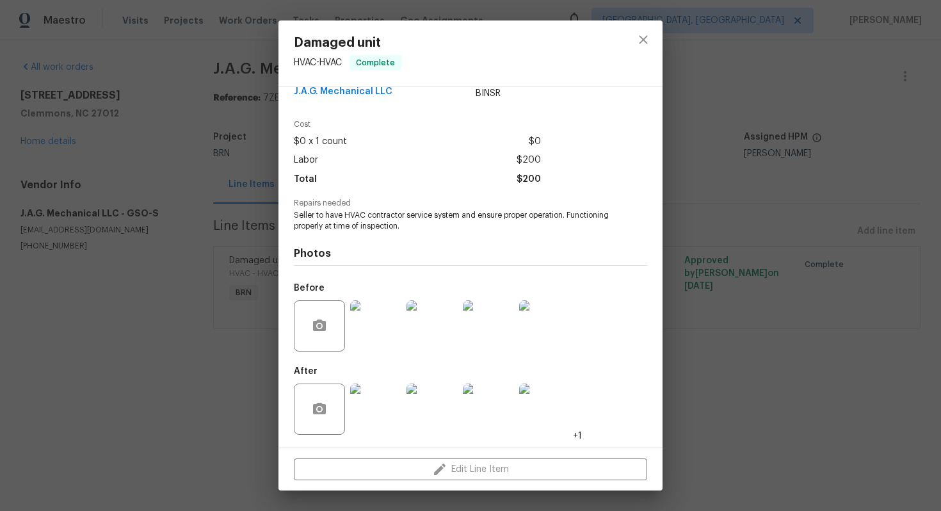
click at [151, 216] on div "Damaged unit HVAC - HVAC Complete Vendor J.A.G. Mechanical LLC Account Category…" at bounding box center [470, 255] width 941 height 511
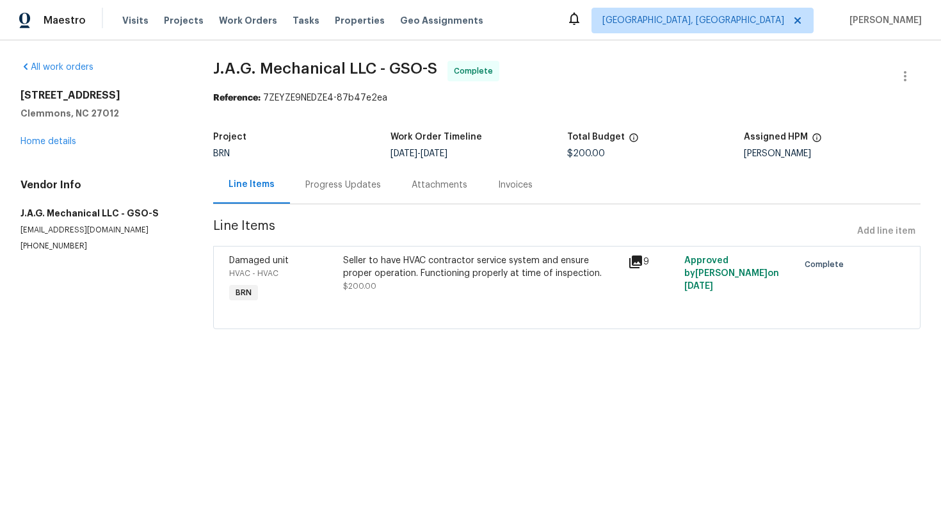
click at [490, 187] on div "Invoices" at bounding box center [515, 185] width 65 height 38
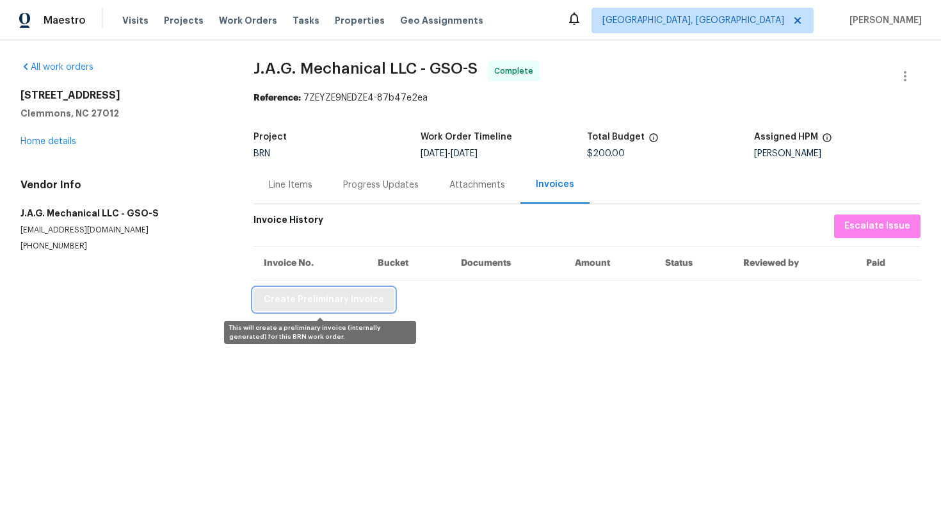
click at [343, 289] on button "Create Preliminary Invoice" at bounding box center [324, 300] width 141 height 24
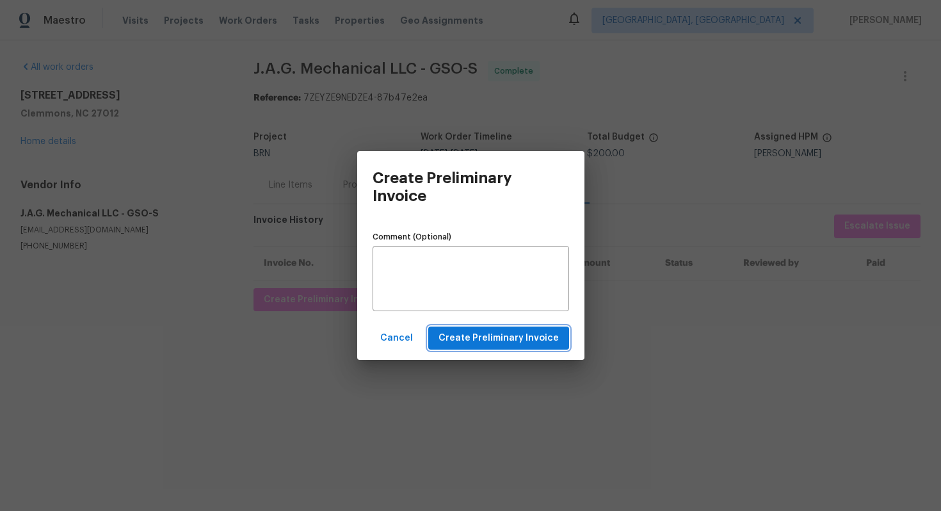
click at [497, 341] on span "Create Preliminary Invoice" at bounding box center [499, 338] width 120 height 16
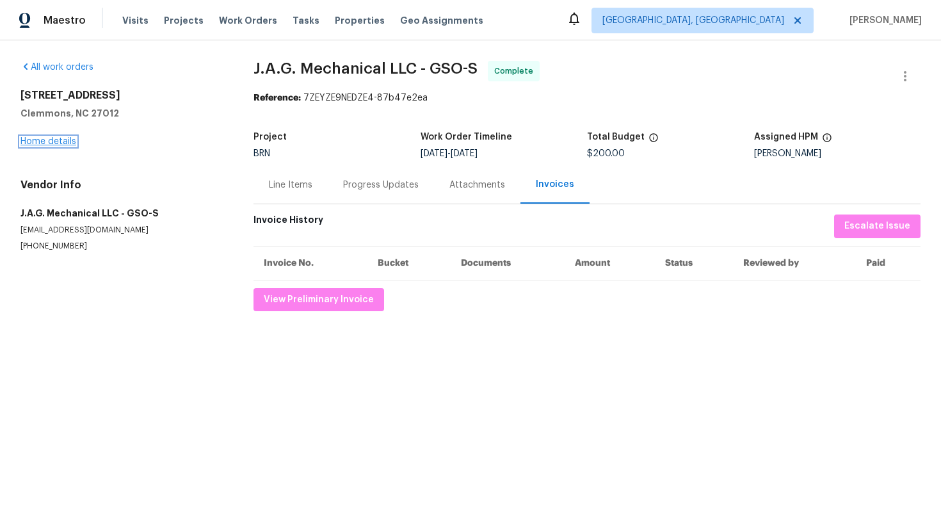
click at [54, 143] on link "Home details" at bounding box center [48, 141] width 56 height 9
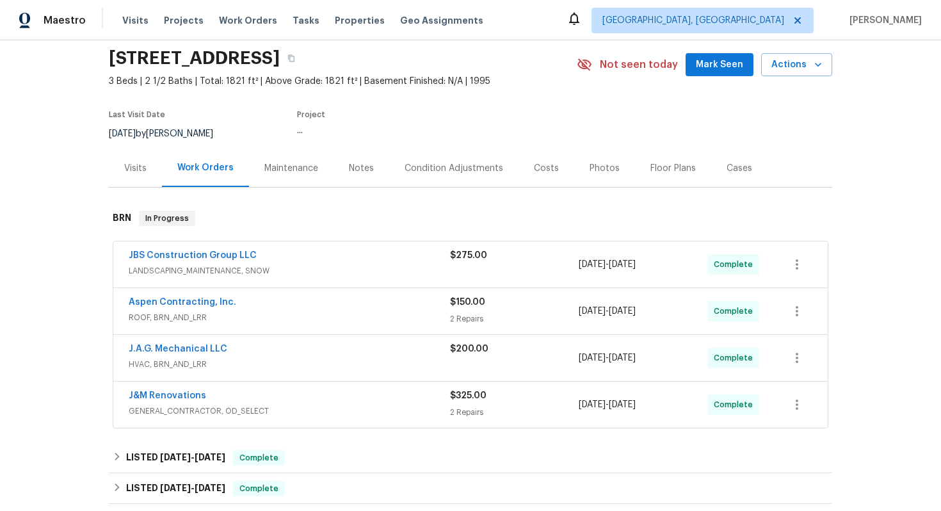
scroll to position [86, 0]
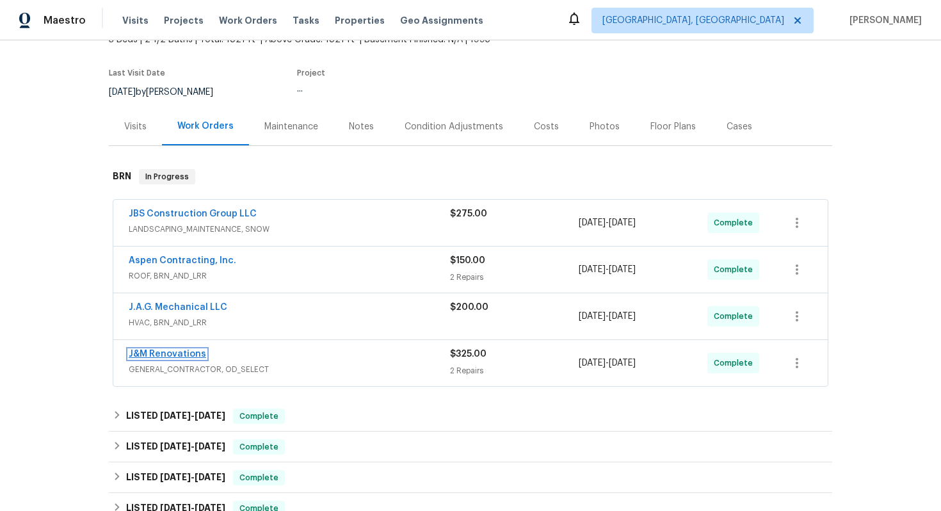
click at [175, 352] on link "J&M Renovations" at bounding box center [167, 354] width 77 height 9
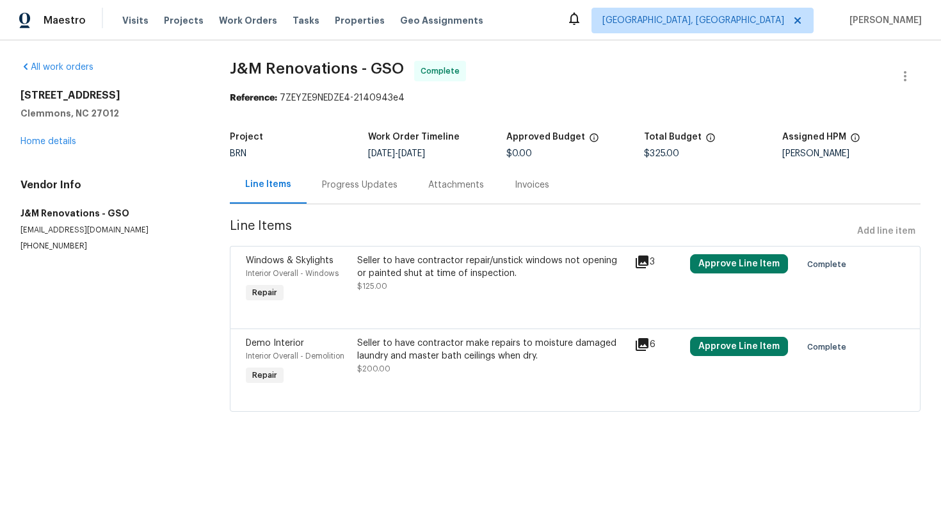
click at [403, 272] on div "Seller to have contractor repair/unstick windows not opening or painted shut at…" at bounding box center [492, 267] width 270 height 26
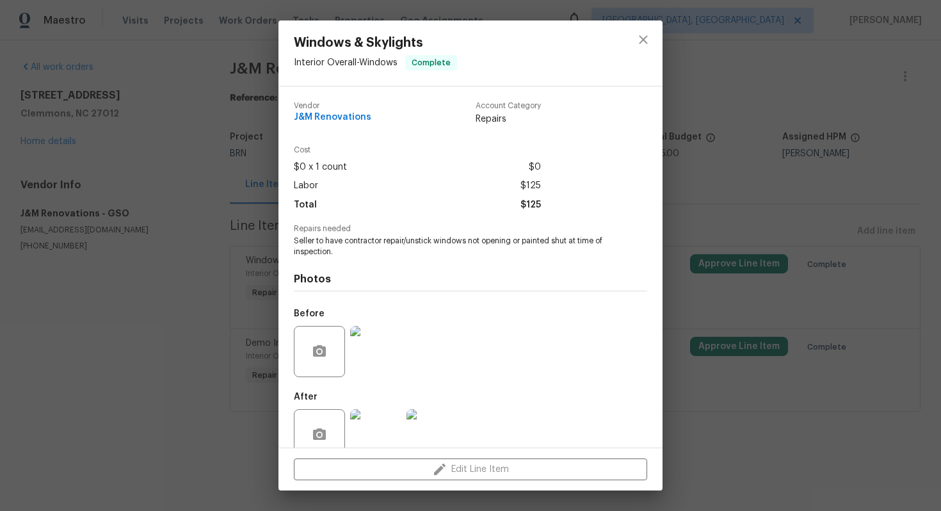
click at [373, 240] on span "Seller to have contractor repair/unstick windows not opening or painted shut at…" at bounding box center [453, 247] width 318 height 22
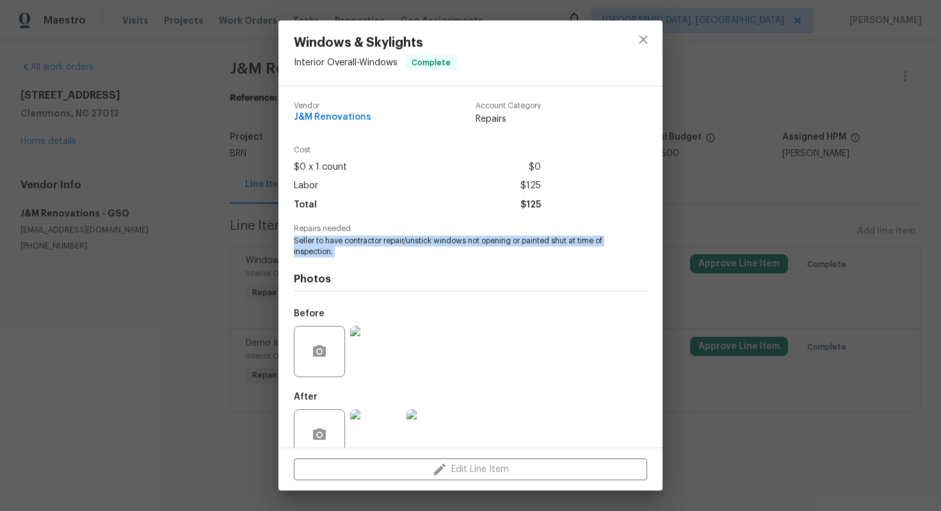
copy span "Seller to have contractor repair/unstick windows not opening or painted shut at…"
click at [147, 254] on div "Windows & Skylights Interior Overall - Windows Complete Vendor J&M Renovations …" at bounding box center [470, 255] width 941 height 511
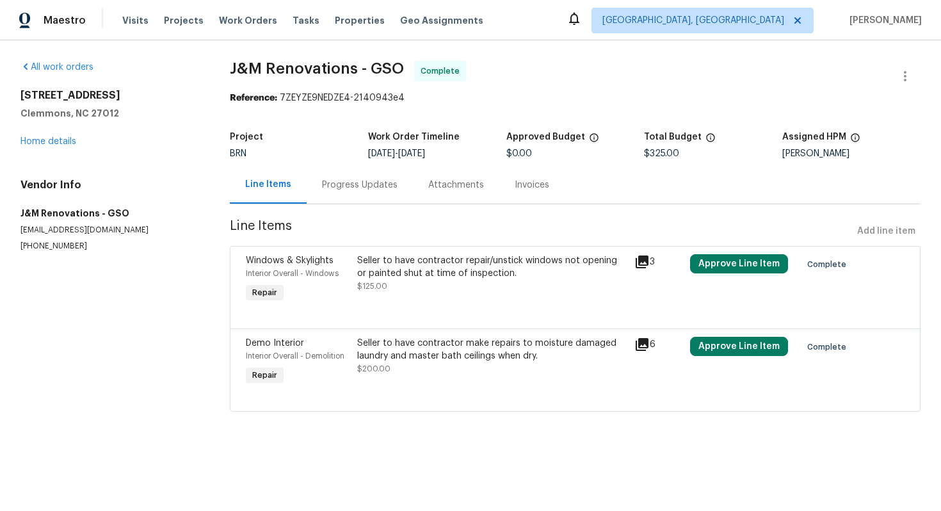
click at [400, 352] on div "Seller to have contractor make repairs to moisture damaged laundry and master b…" at bounding box center [492, 350] width 270 height 26
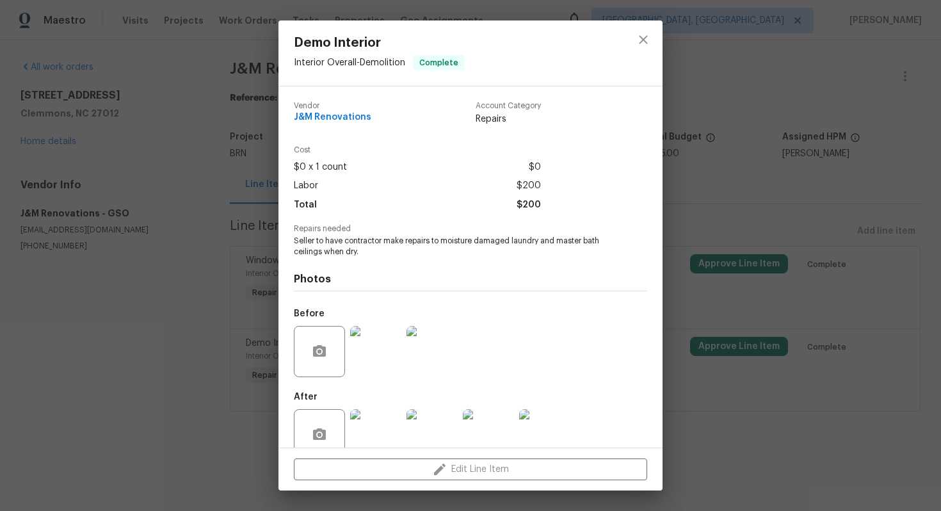
click at [396, 238] on span "Seller to have contractor make repairs to moisture damaged laundry and master b…" at bounding box center [453, 247] width 318 height 22
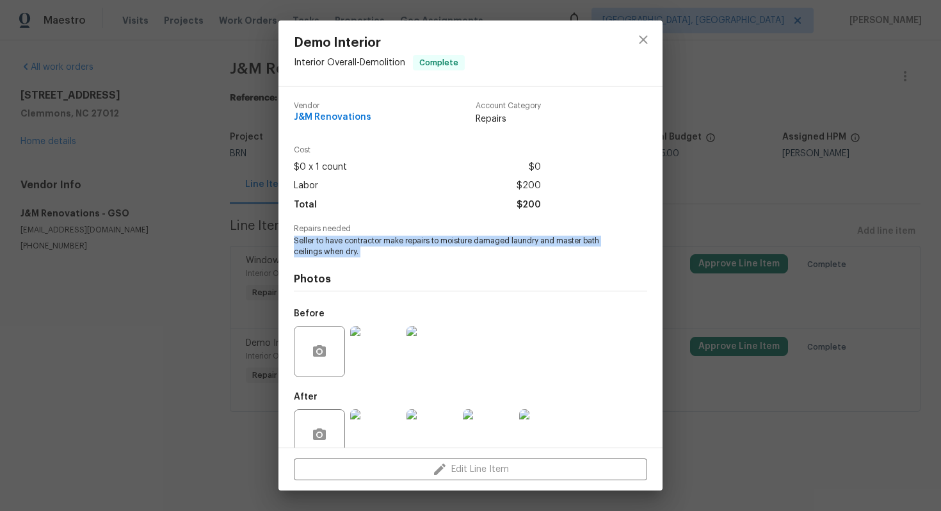
copy span "Seller to have contractor make repairs to moisture damaged laundry and master b…"
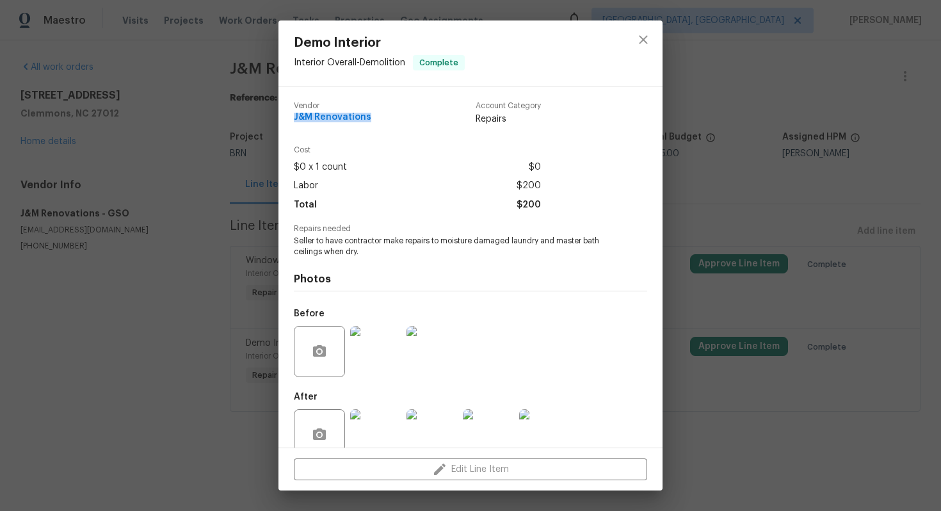
drag, startPoint x: 291, startPoint y: 118, endPoint x: 373, endPoint y: 116, distance: 82.0
click at [374, 115] on div "Vendor J&M Renovations Account Category Repairs Cost $0 x 1 count $0 Labor $200…" at bounding box center [471, 266] width 384 height 361
copy span "J&M Renovations"
click at [840, 108] on div "Demo Interior Interior Overall - Demolition Complete Vendor J&M Renovations Acc…" at bounding box center [470, 255] width 941 height 511
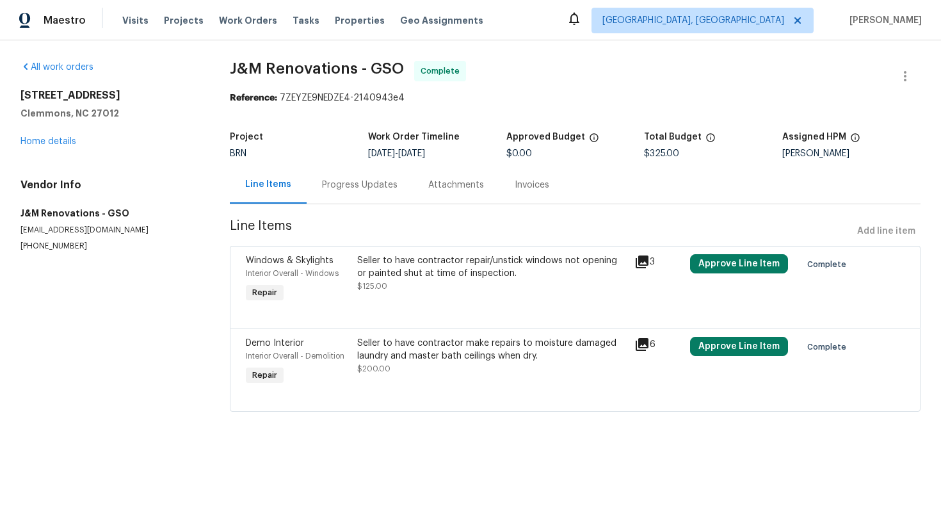
click at [512, 275] on div "Seller to have contractor repair/unstick windows not opening or painted shut at…" at bounding box center [492, 267] width 270 height 26
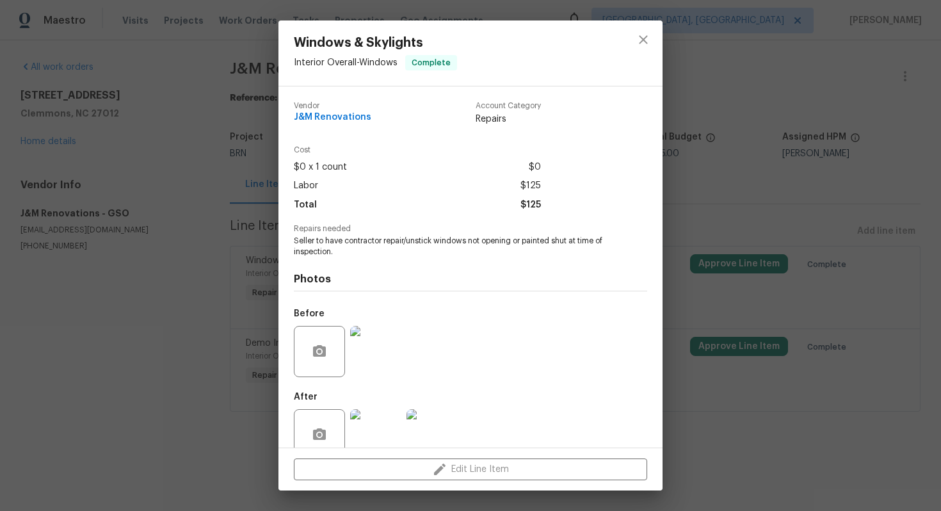
click at [369, 361] on img at bounding box center [375, 351] width 51 height 51
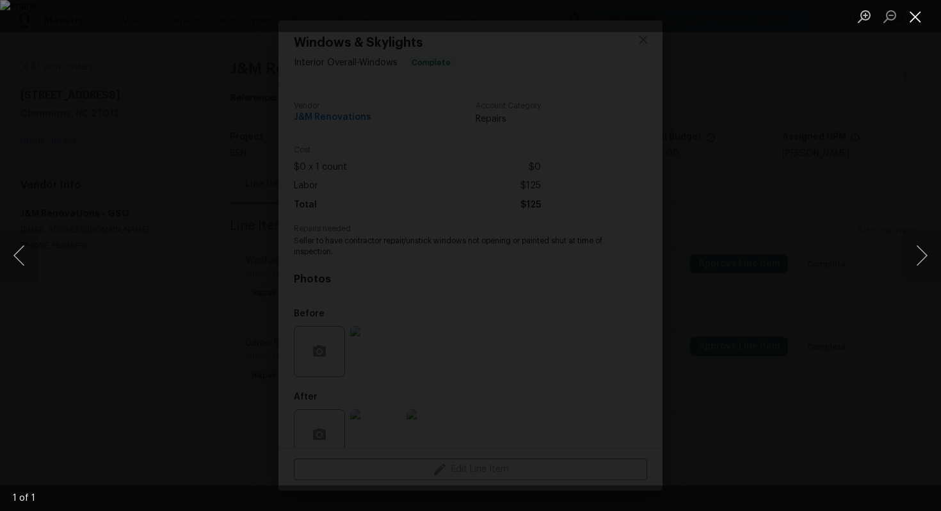
click at [918, 8] on button "Close lightbox" at bounding box center [916, 16] width 26 height 22
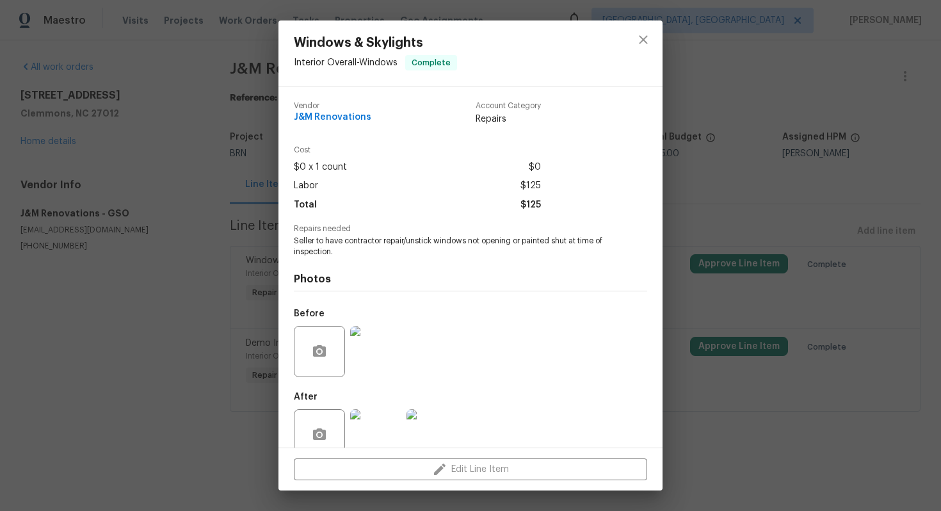
scroll to position [26, 0]
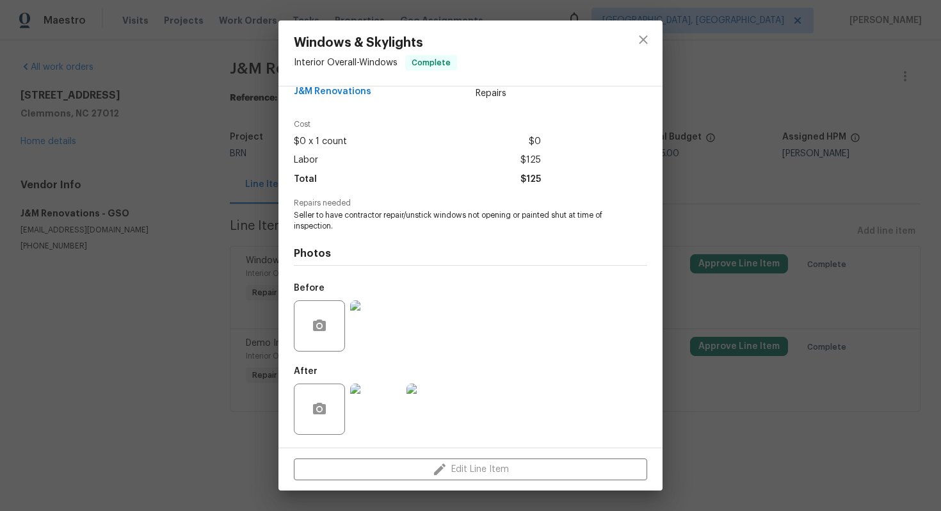
click at [441, 400] on img at bounding box center [432, 409] width 51 height 51
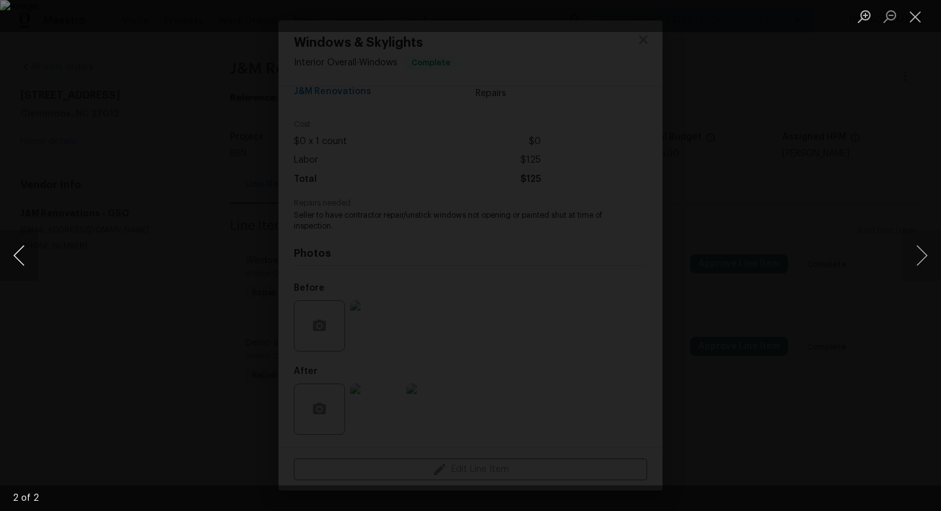
click at [29, 245] on button "Previous image" at bounding box center [19, 255] width 38 height 51
click at [913, 15] on button "Close lightbox" at bounding box center [916, 16] width 26 height 22
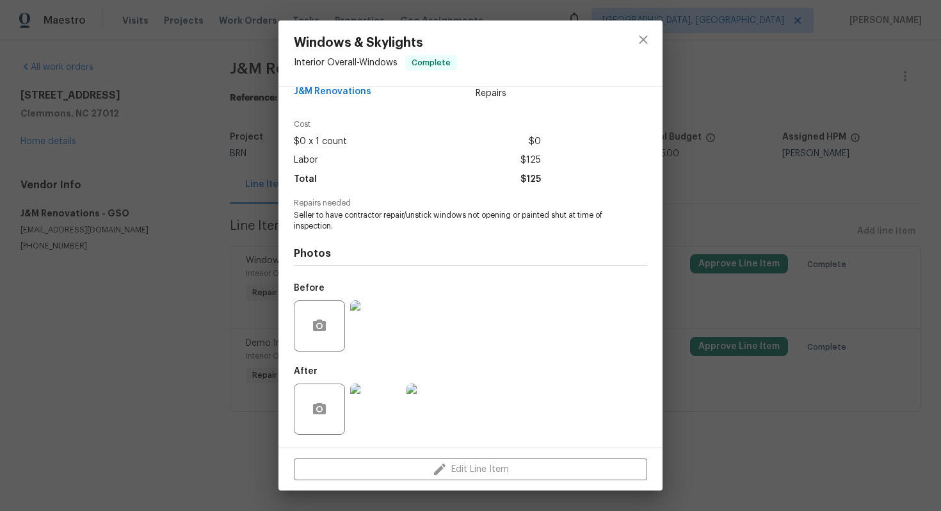
click at [757, 145] on div "Windows & Skylights Interior Overall - Windows Complete Vendor J&M Renovations …" at bounding box center [470, 255] width 941 height 511
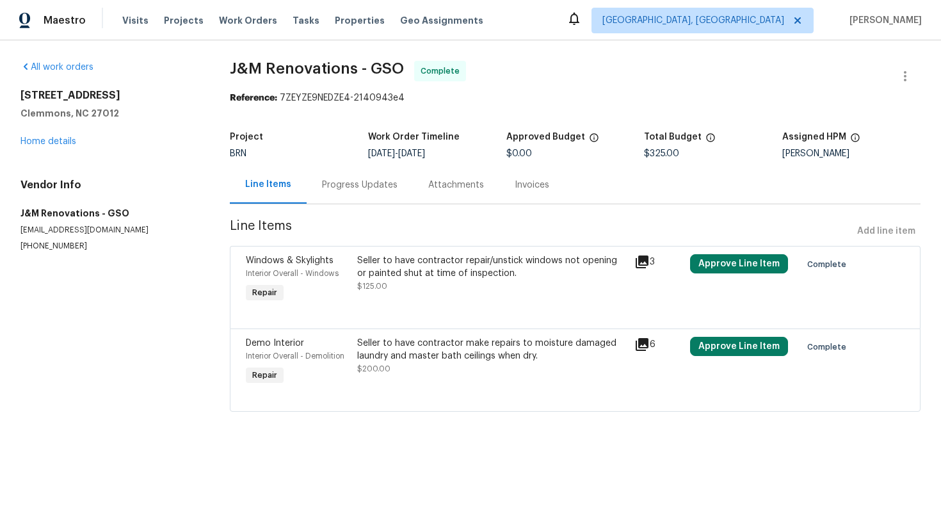
click at [486, 374] on div "Seller to have contractor make repairs to moisture damaged laundry and master b…" at bounding box center [492, 356] width 270 height 38
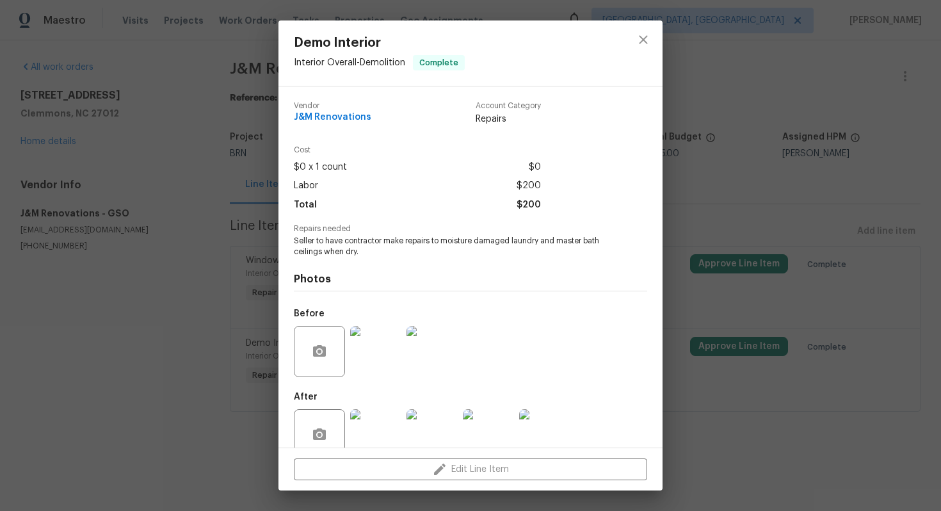
click at [420, 362] on img at bounding box center [432, 351] width 51 height 51
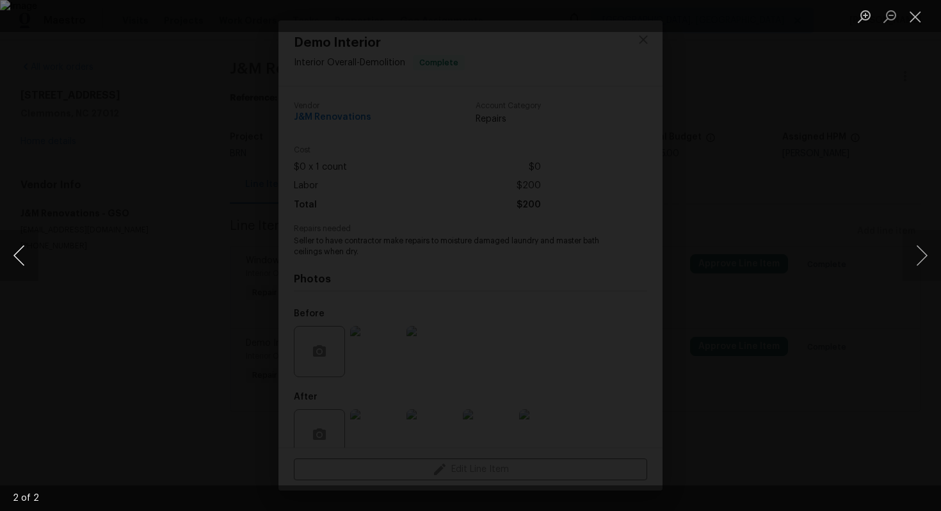
click at [23, 245] on button "Previous image" at bounding box center [19, 255] width 38 height 51
click at [911, 11] on button "Close lightbox" at bounding box center [916, 16] width 26 height 22
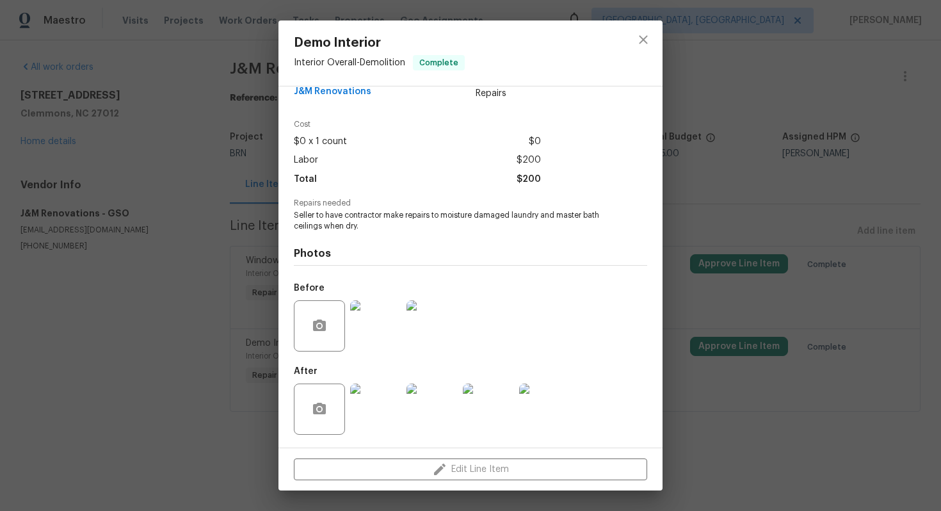
click at [550, 400] on img at bounding box center [544, 409] width 51 height 51
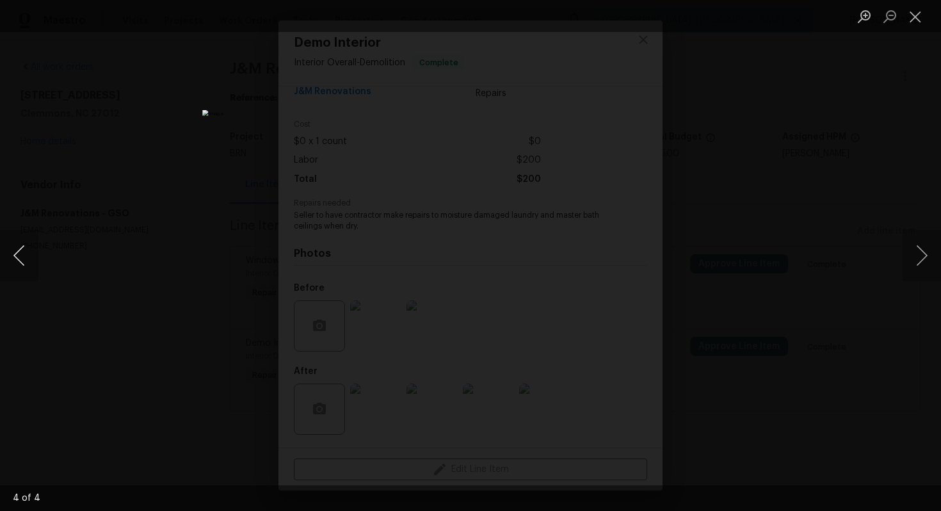
click at [24, 263] on button "Previous image" at bounding box center [19, 255] width 38 height 51
click at [10, 256] on button "Previous image" at bounding box center [19, 255] width 38 height 51
click at [27, 257] on button "Previous image" at bounding box center [19, 255] width 38 height 51
click at [925, 20] on button "Close lightbox" at bounding box center [916, 16] width 26 height 22
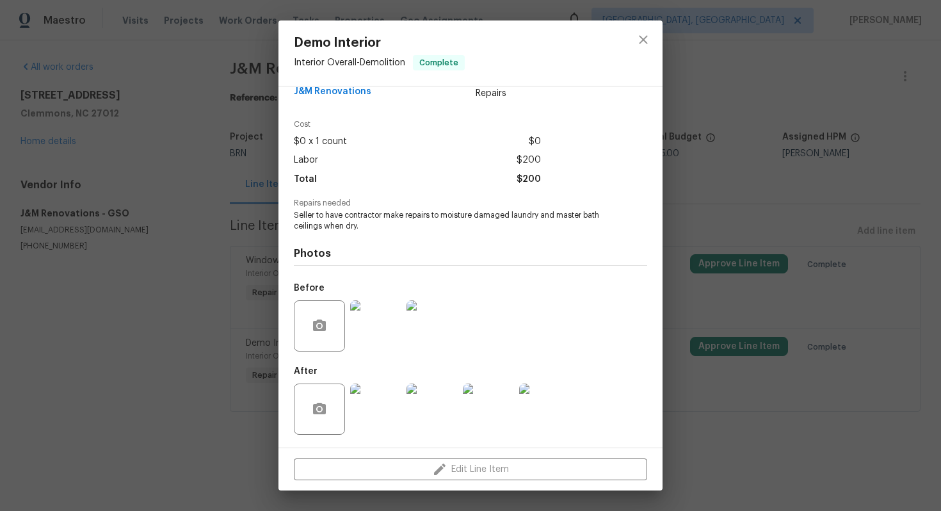
click at [776, 194] on div "Demo Interior Interior Overall - Demolition Complete Vendor J&M Renovations Acc…" at bounding box center [470, 255] width 941 height 511
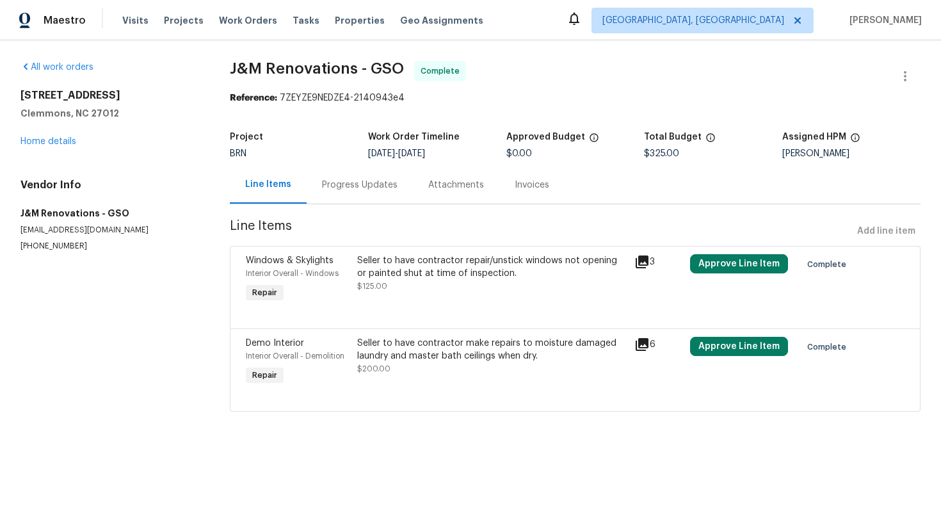
click at [546, 183] on div "Invoices" at bounding box center [532, 185] width 65 height 38
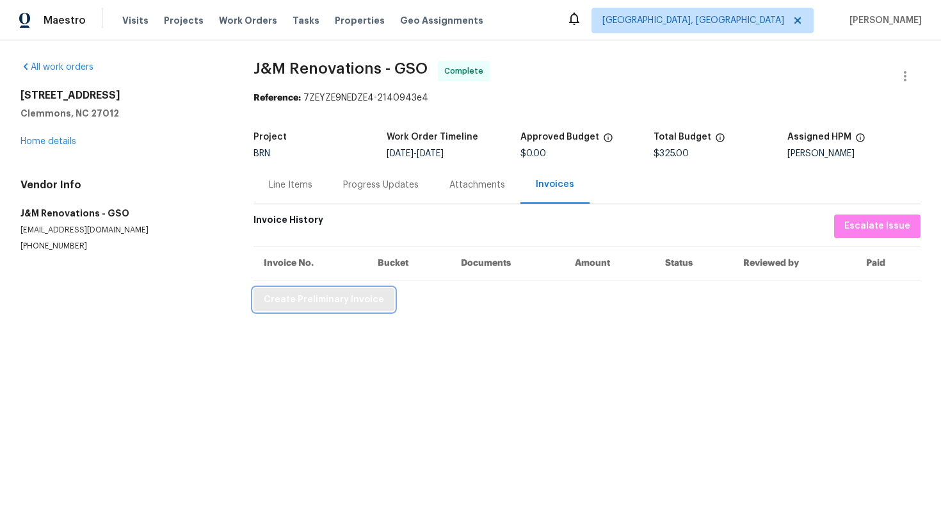
click at [339, 302] on span "Create Preliminary Invoice" at bounding box center [324, 300] width 120 height 16
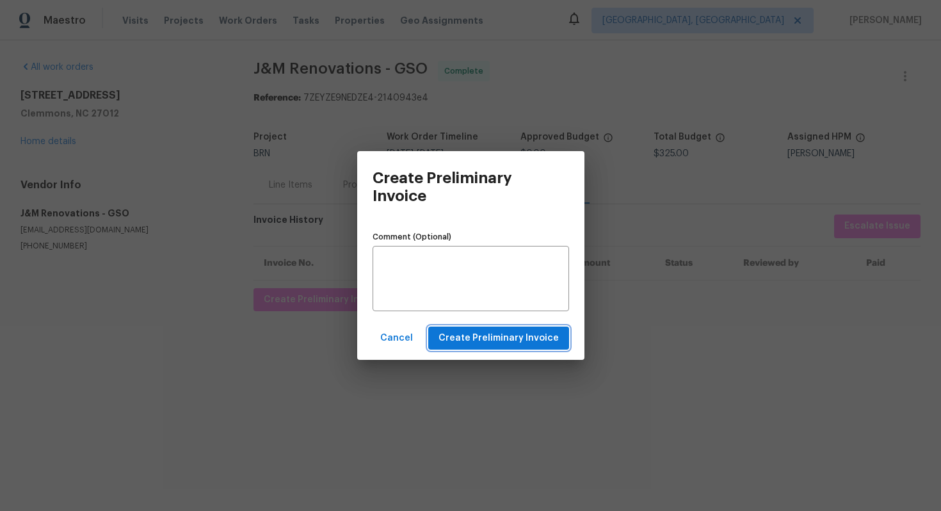
click at [455, 332] on span "Create Preliminary Invoice" at bounding box center [499, 338] width 120 height 16
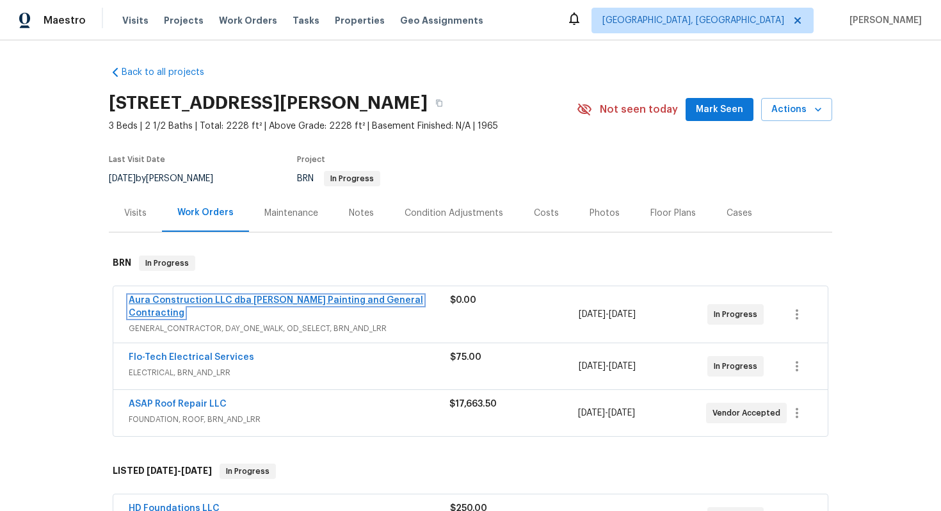
click at [400, 304] on link "Aura Construction LLC dba Logan's Painting and General Contracting" at bounding box center [276, 307] width 295 height 22
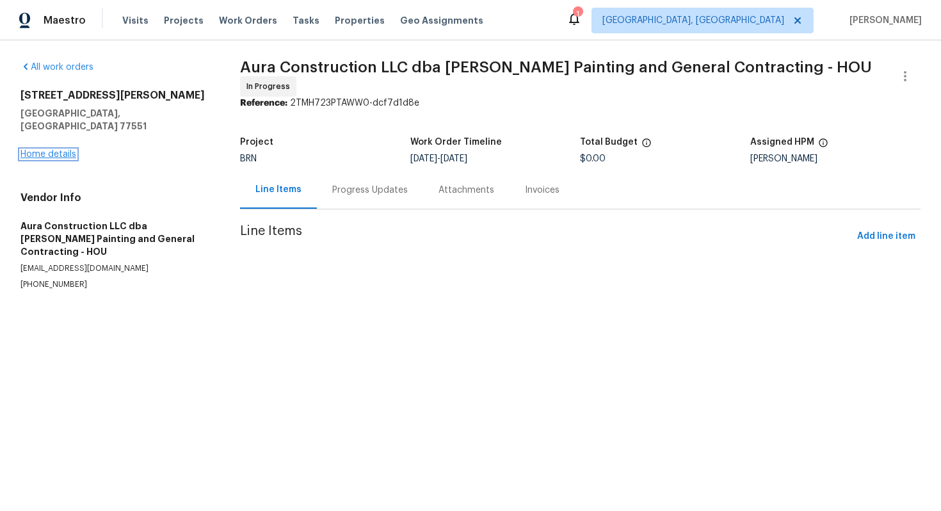
click at [53, 150] on link "Home details" at bounding box center [48, 154] width 56 height 9
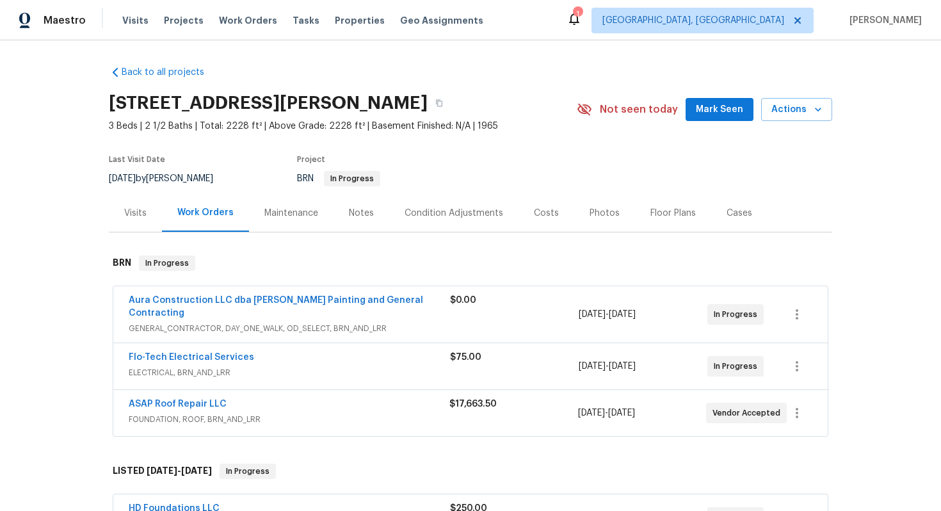
click at [404, 322] on span "GENERAL_CONTRACTOR, DAY_ONE_WALK, OD_SELECT, BRN_AND_LRR" at bounding box center [290, 328] width 322 height 13
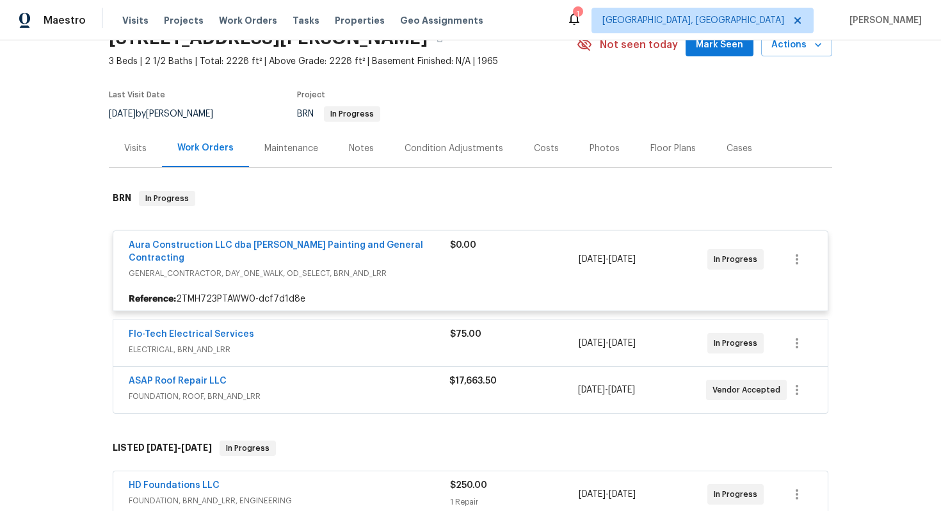
scroll to position [111, 0]
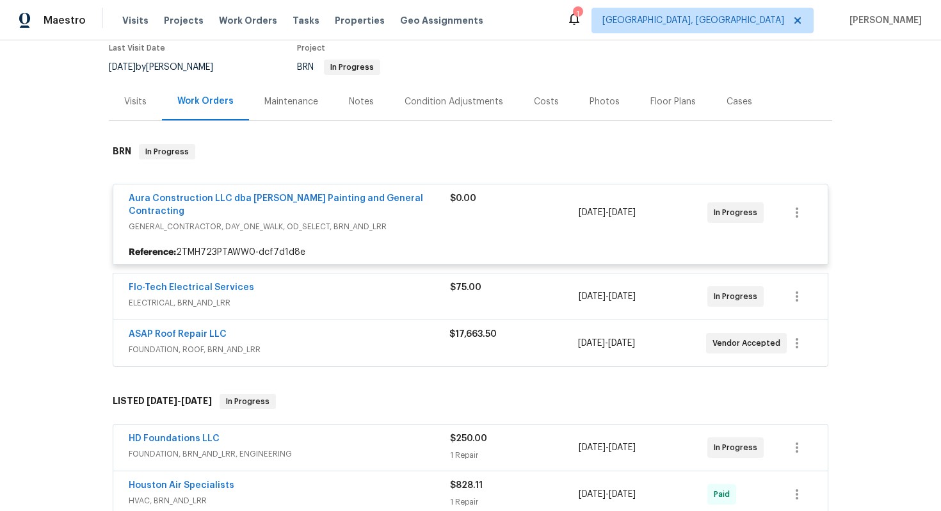
click at [379, 297] on span "ELECTRICAL, BRN_AND_LRR" at bounding box center [290, 303] width 322 height 13
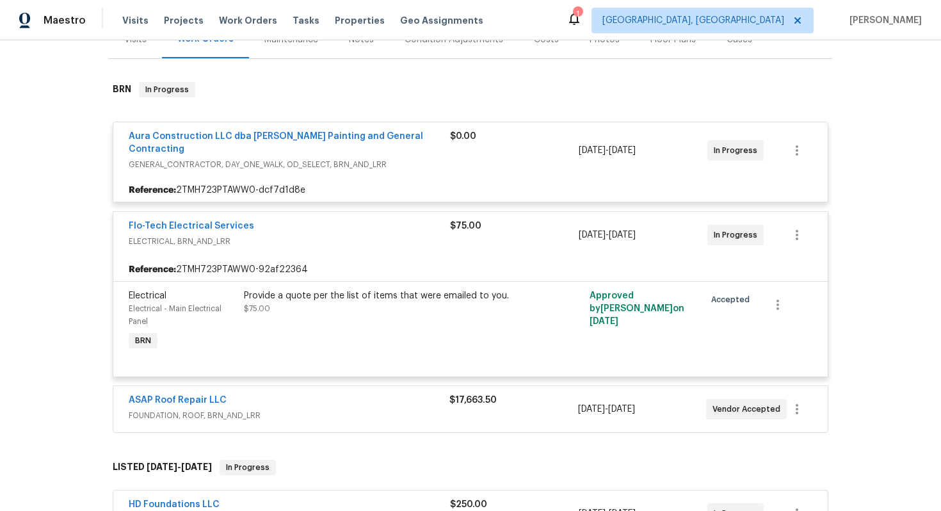
scroll to position [200, 0]
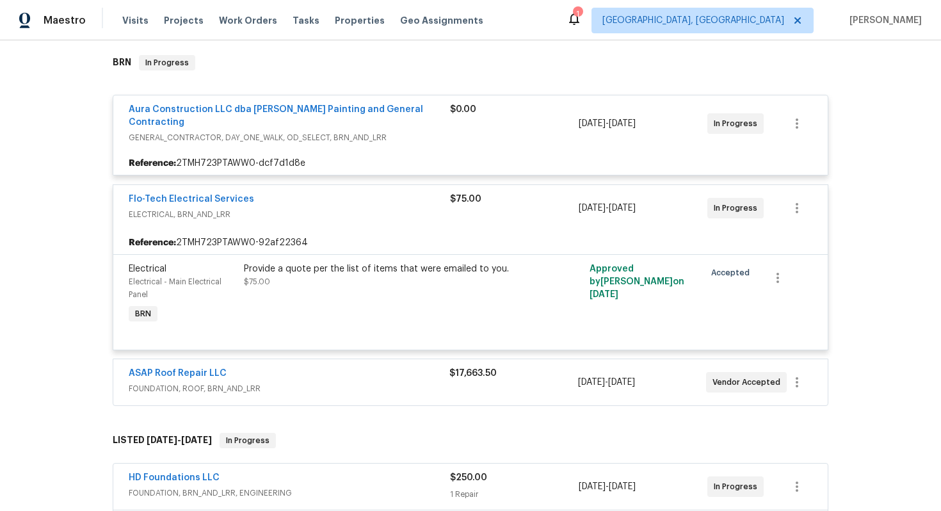
click at [362, 367] on div "ASAP Roof Repair LLC" at bounding box center [289, 374] width 321 height 15
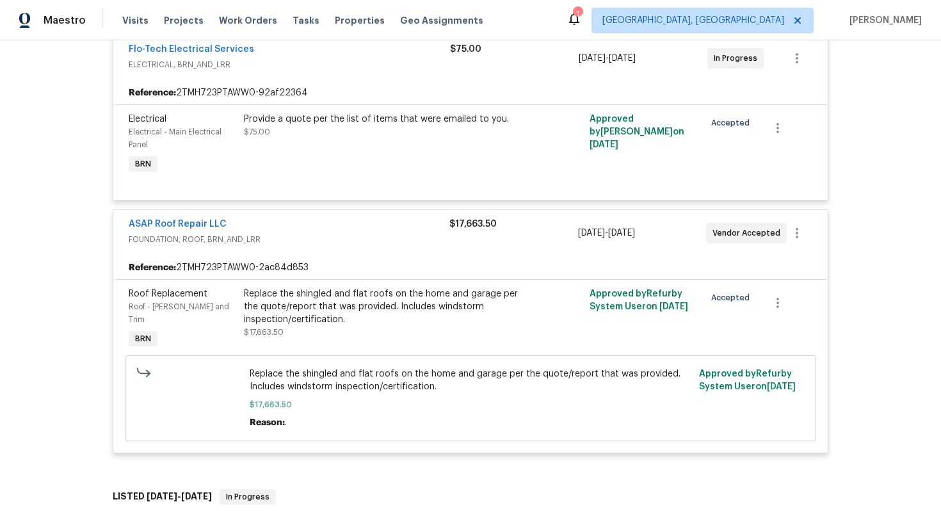
scroll to position [359, 0]
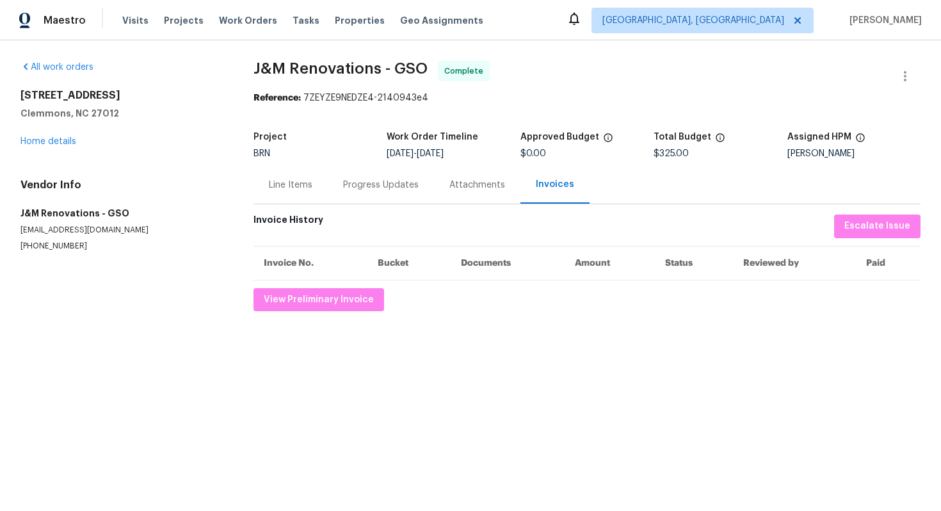
click at [302, 184] on div "Line Items" at bounding box center [291, 185] width 44 height 13
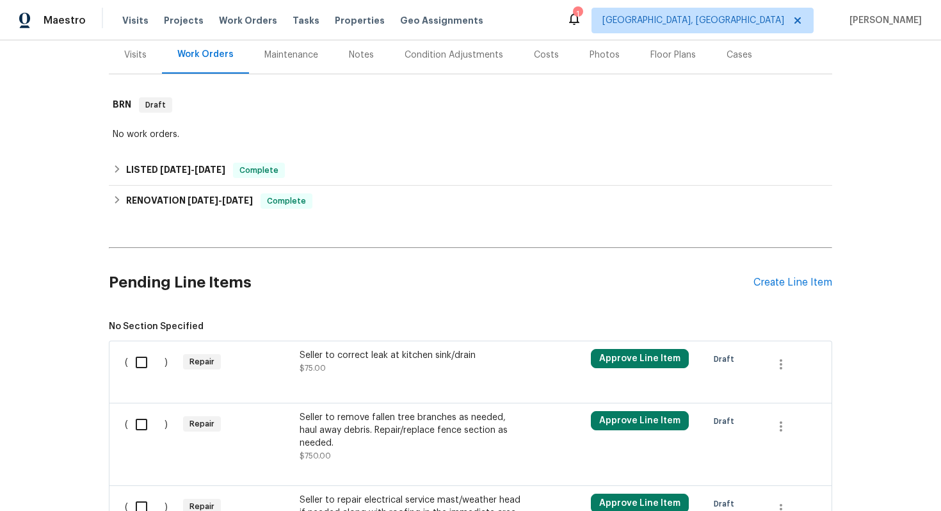
scroll to position [373, 0]
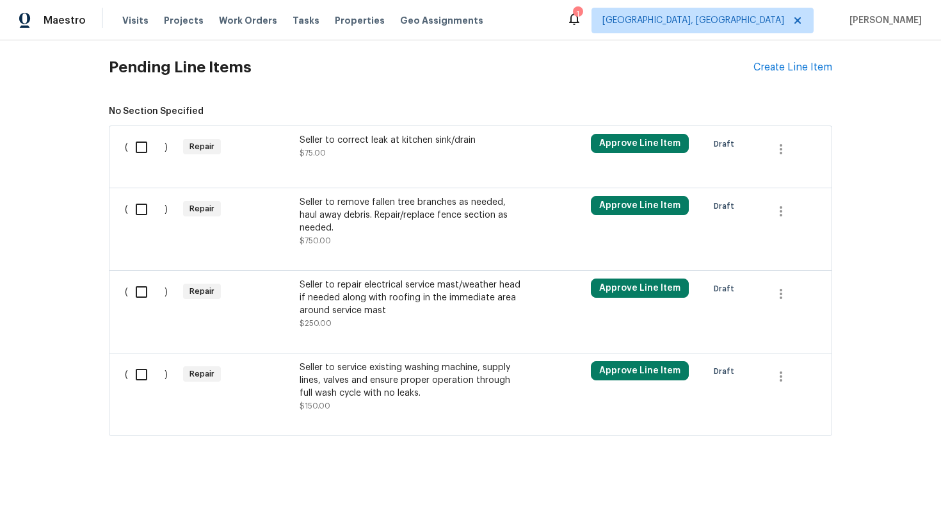
click at [387, 377] on div "Seller to service existing washing machine, supply lines, valves and ensure pro…" at bounding box center [412, 380] width 225 height 38
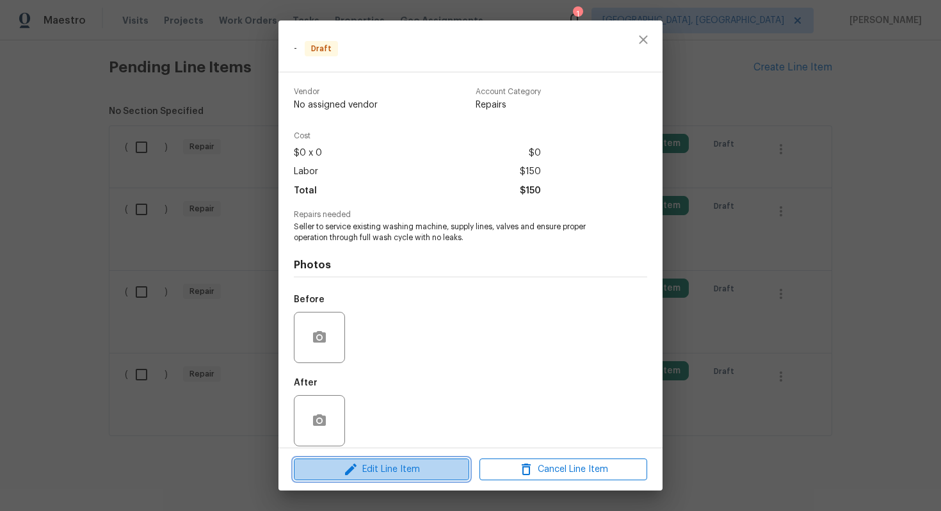
click at [375, 469] on span "Edit Line Item" at bounding box center [382, 470] width 168 height 16
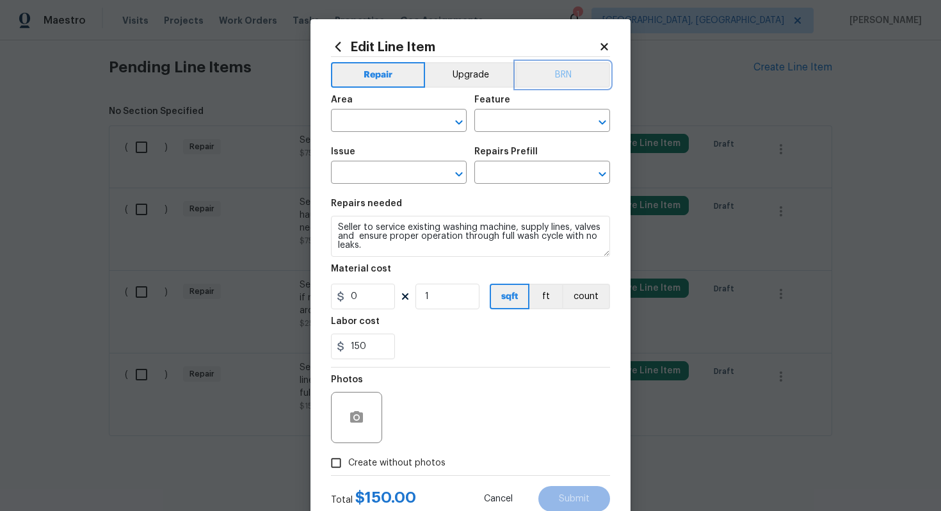
click at [567, 66] on button "BRN" at bounding box center [563, 75] width 94 height 26
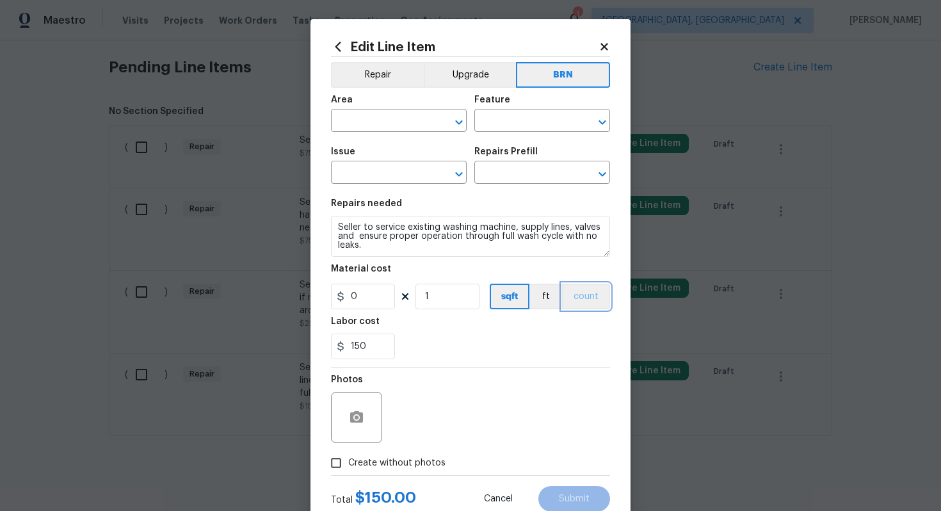
click at [592, 289] on button "count" at bounding box center [586, 297] width 48 height 26
click at [365, 419] on button "button" at bounding box center [356, 417] width 31 height 31
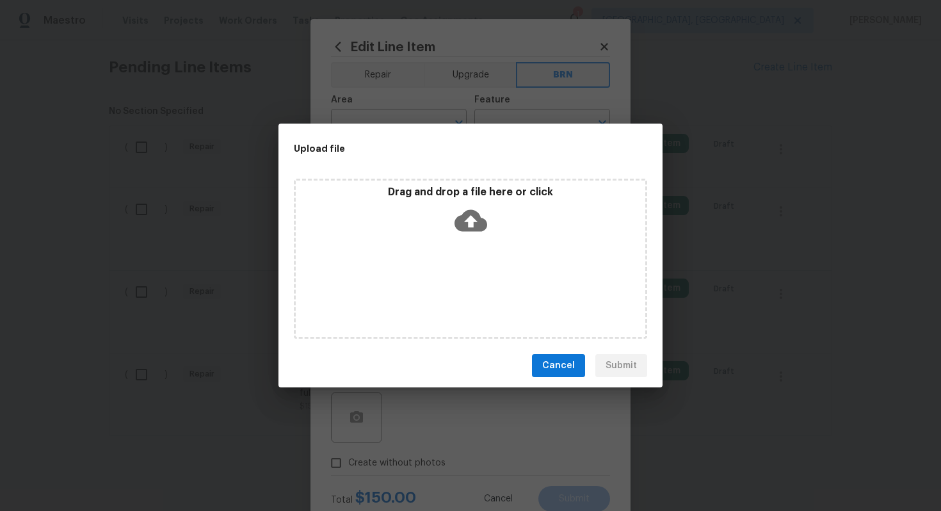
click at [483, 206] on icon at bounding box center [471, 220] width 33 height 33
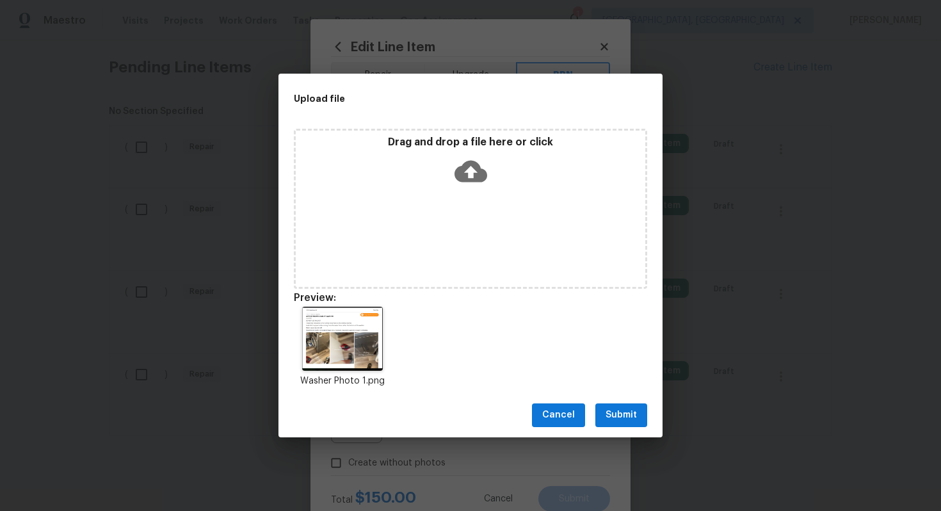
click at [630, 411] on span "Submit" at bounding box center [621, 415] width 31 height 16
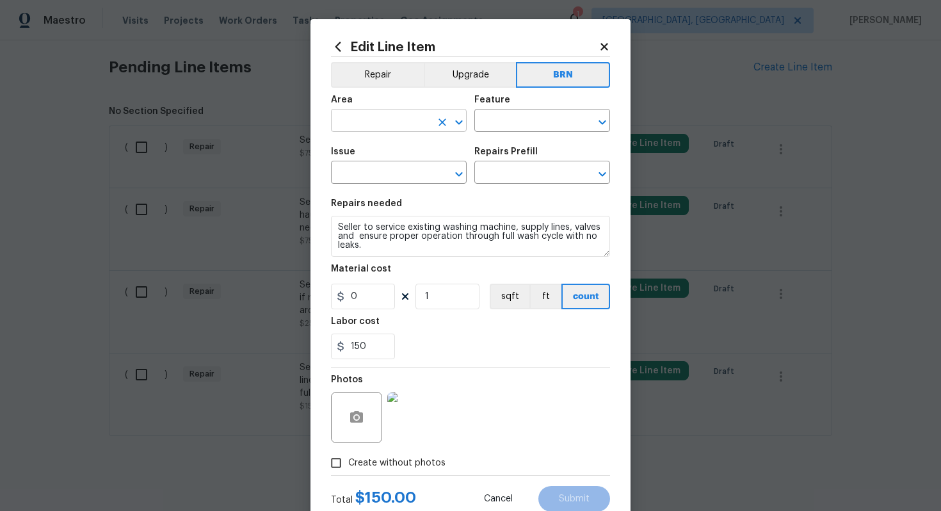
click at [371, 120] on input "text" at bounding box center [381, 122] width 100 height 20
click at [374, 154] on li "Plumbing" at bounding box center [399, 150] width 136 height 21
type input "Plumbing"
click at [516, 128] on input "text" at bounding box center [525, 122] width 100 height 20
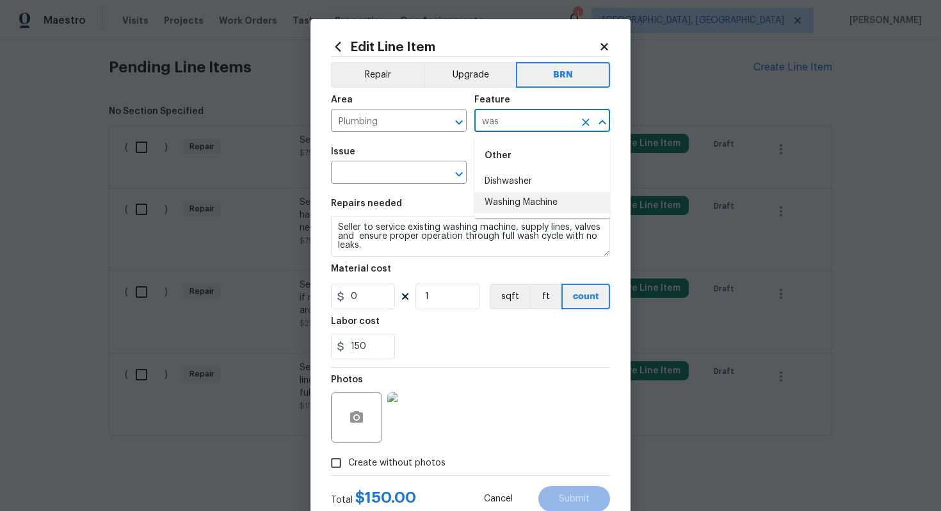
click at [508, 201] on li "Washing Machine" at bounding box center [543, 202] width 136 height 21
type input "Washing Machine"
click at [396, 172] on input "text" at bounding box center [381, 174] width 100 height 20
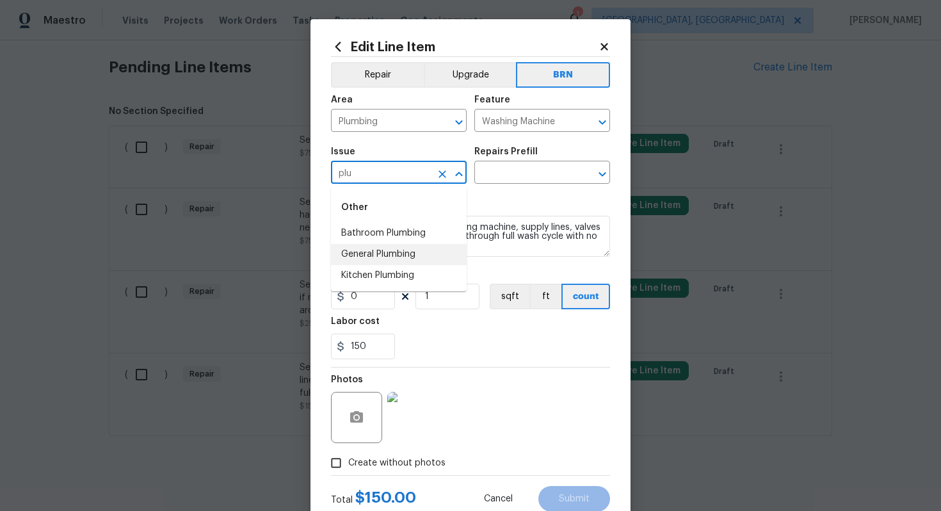
click at [390, 254] on li "General Plumbing" at bounding box center [399, 254] width 136 height 21
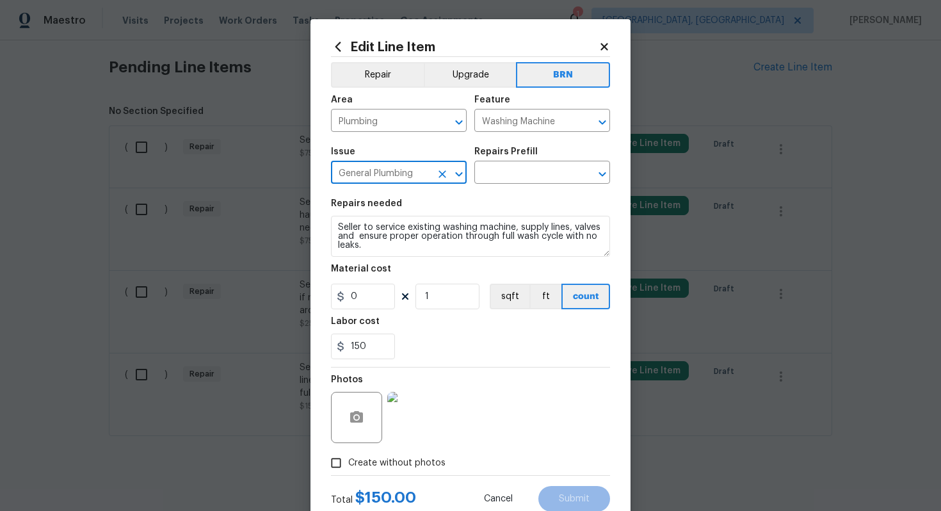
type input "General Plumbing"
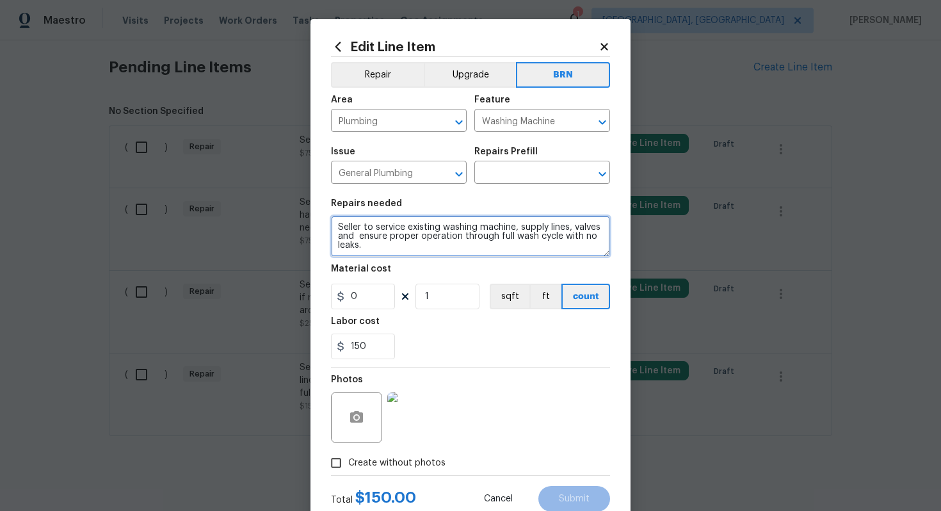
drag, startPoint x: 335, startPoint y: 230, endPoint x: 398, endPoint y: 268, distance: 73.3
click at [398, 268] on section "Repairs needed Seller to service existing washing machine, supply lines, valves…" at bounding box center [470, 278] width 279 height 175
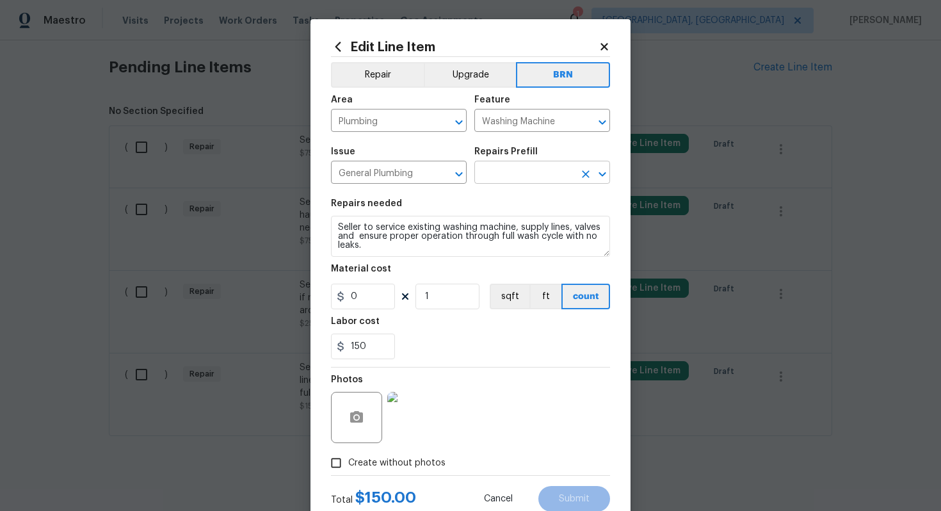
click at [496, 177] on input "text" at bounding box center [525, 174] width 100 height 20
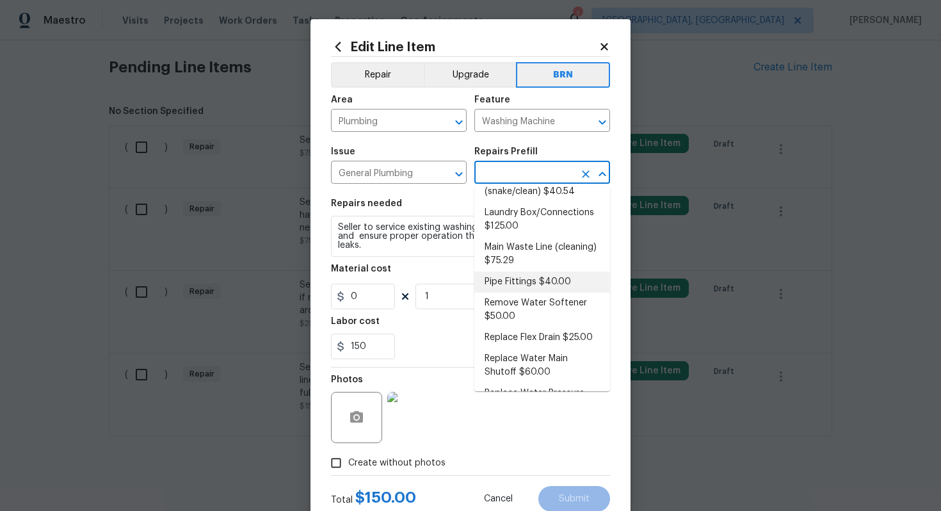
scroll to position [185, 0]
click at [524, 302] on li "Remove Water Softener $50.00" at bounding box center [543, 308] width 136 height 35
type input "Plumbing"
type textarea "Remove the existing water softener and any associated components. Ensure that a…"
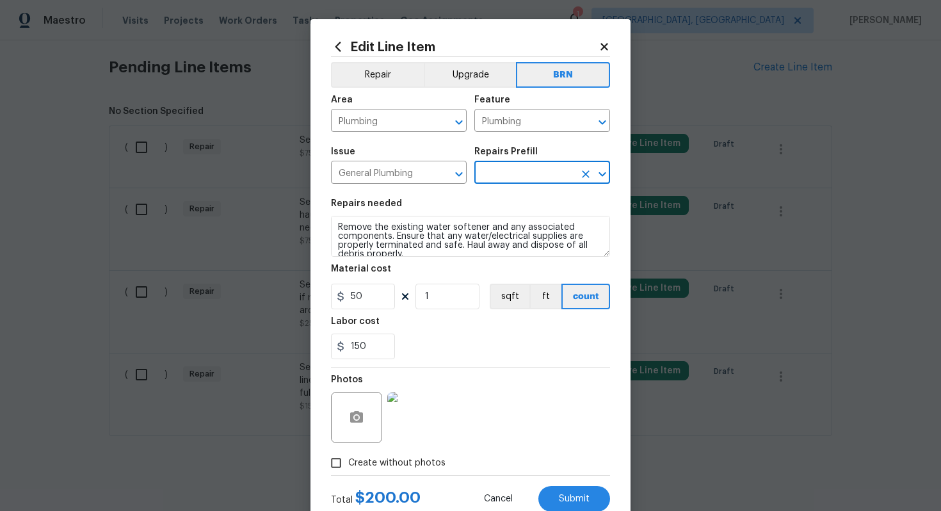
type input "Remove Water Softener $50.00"
type input "50"
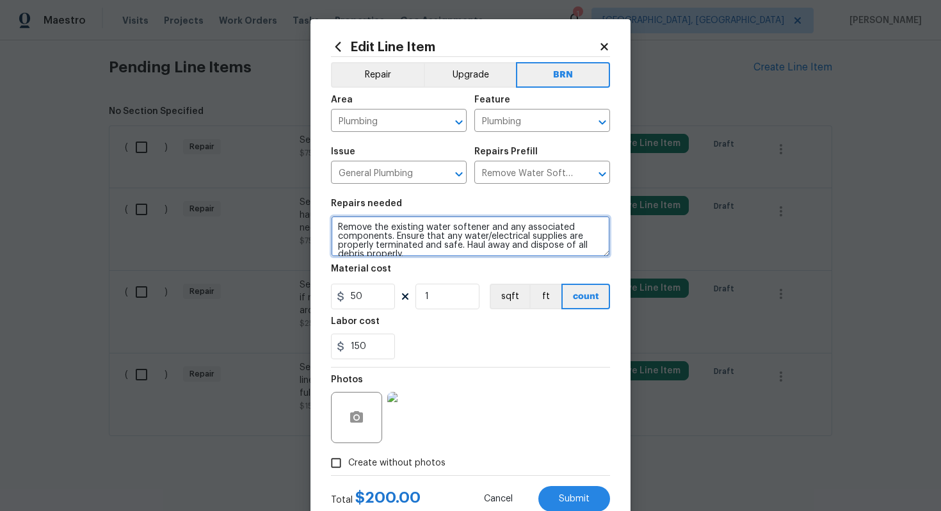
scroll to position [9, 0]
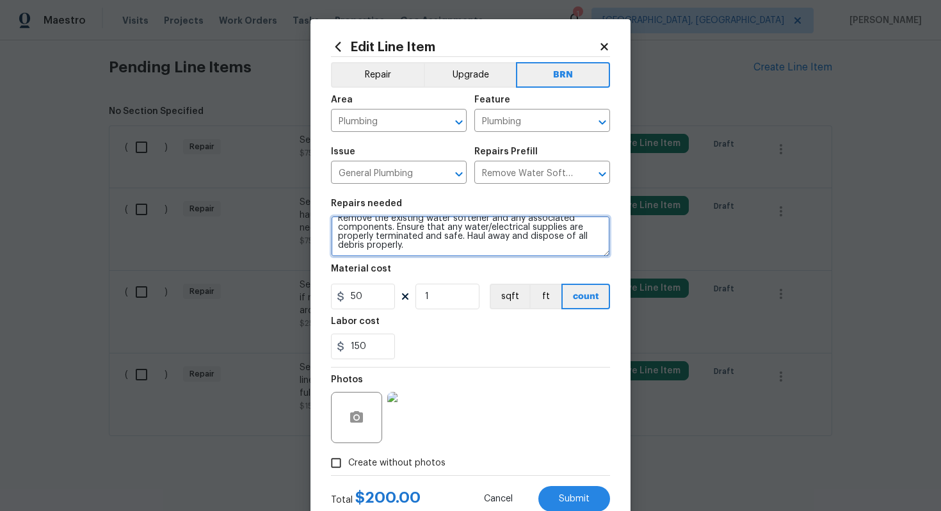
drag, startPoint x: 338, startPoint y: 228, endPoint x: 415, endPoint y: 256, distance: 81.9
click at [415, 256] on textarea "Remove the existing water softener and any associated components. Ensure that a…" at bounding box center [470, 236] width 279 height 41
paste textarea "Seller to service existing washing machine, supply lines, valves and ensure pro…"
type textarea "Seller to service existing washing machine, supply lines, valves and ensure pro…"
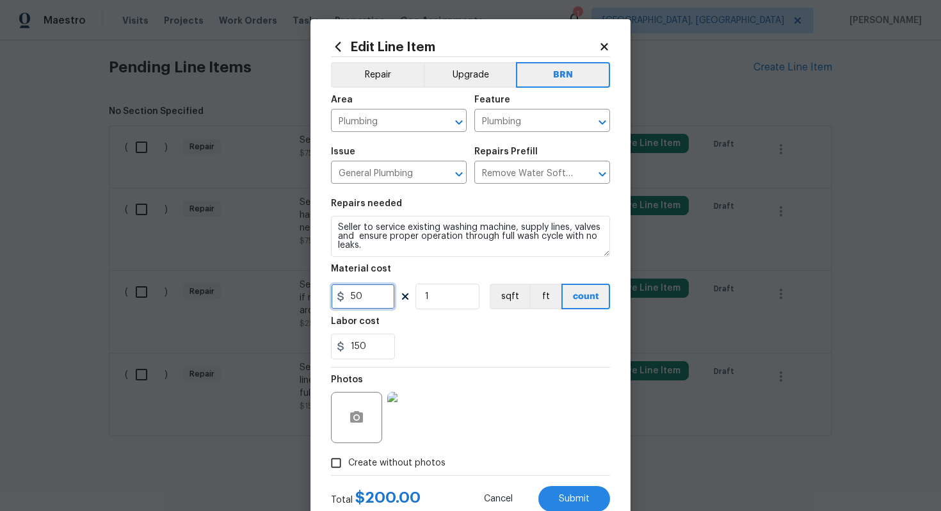
click at [354, 299] on input "50" at bounding box center [363, 297] width 64 height 26
type input "0"
click at [489, 368] on div "Photos" at bounding box center [470, 409] width 279 height 83
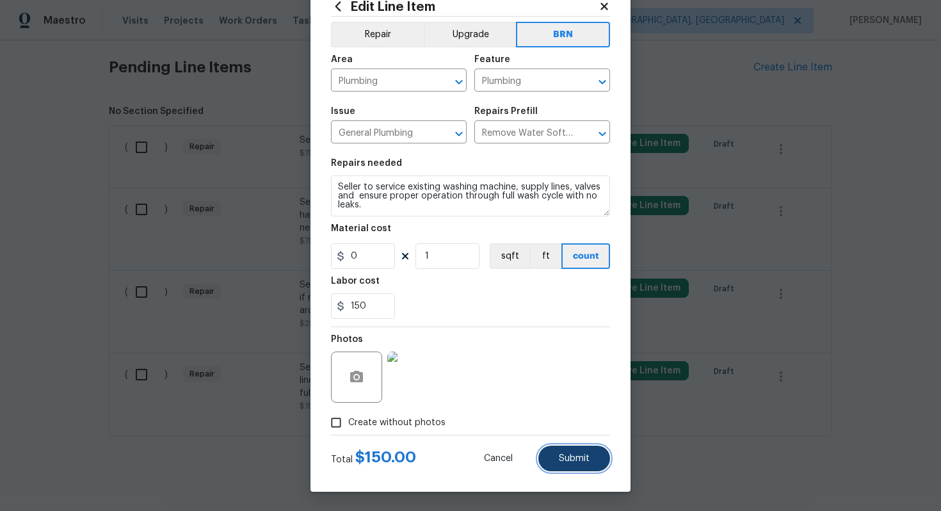
click at [565, 466] on button "Submit" at bounding box center [575, 459] width 72 height 26
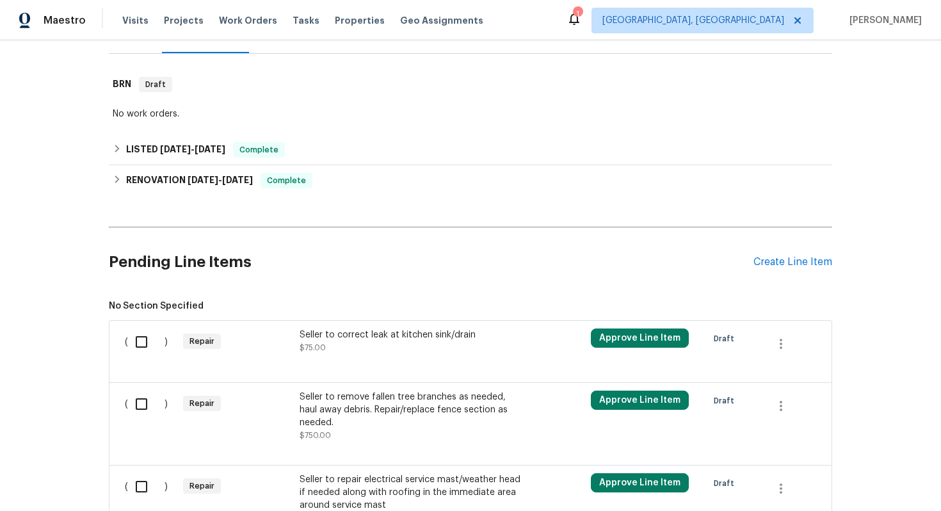
scroll to position [373, 0]
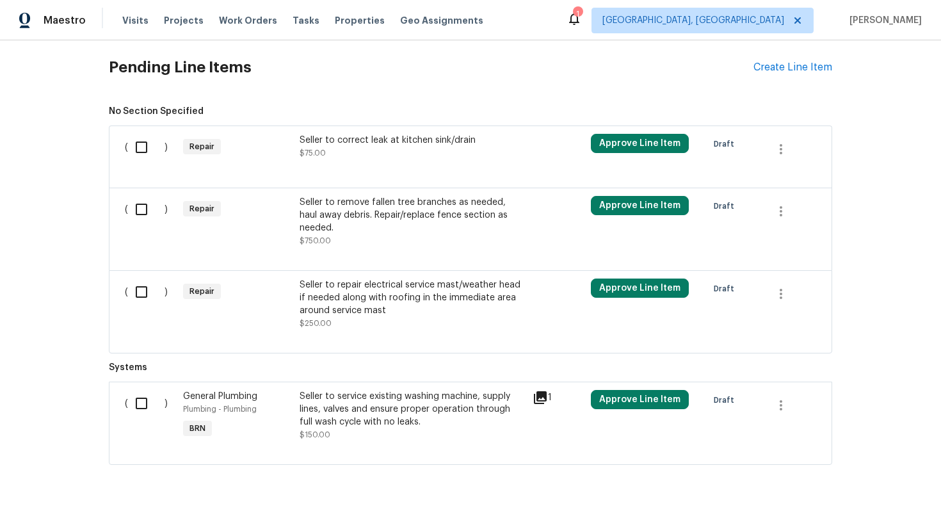
click at [415, 279] on div "Seller to repair electrical service mast/weather head if needed along with roof…" at bounding box center [412, 298] width 225 height 38
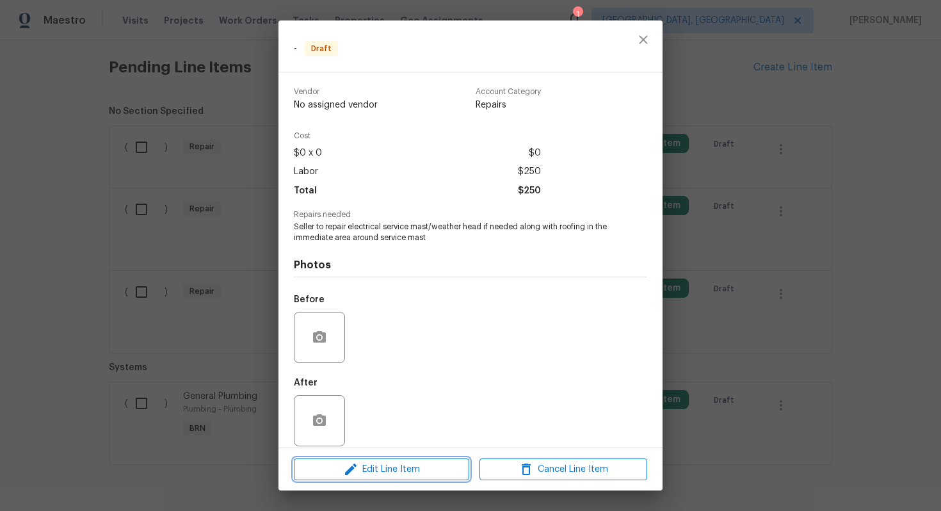
click at [387, 470] on span "Edit Line Item" at bounding box center [382, 470] width 168 height 16
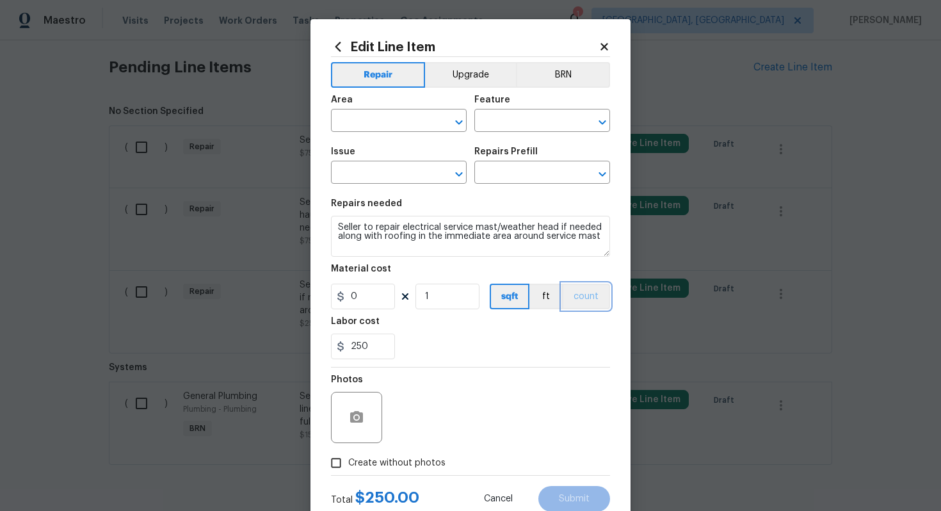
click at [582, 300] on button "count" at bounding box center [586, 297] width 48 height 26
click at [555, 77] on button "BRN" at bounding box center [563, 75] width 94 height 26
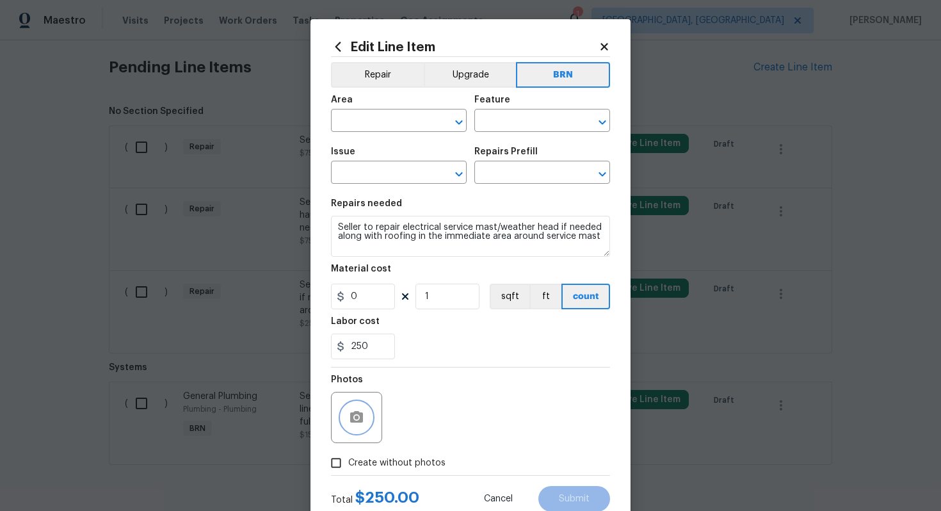
click at [363, 418] on icon "button" at bounding box center [356, 417] width 13 height 12
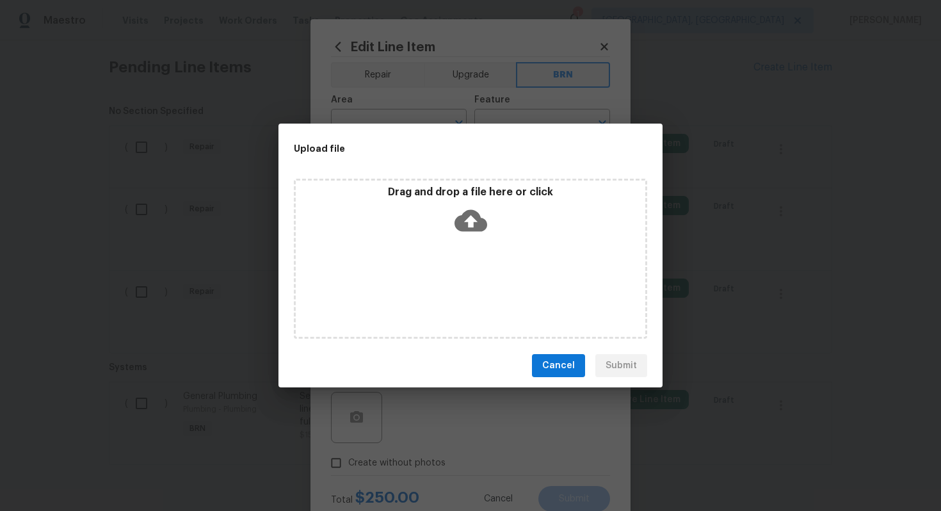
click at [458, 216] on icon at bounding box center [471, 221] width 33 height 22
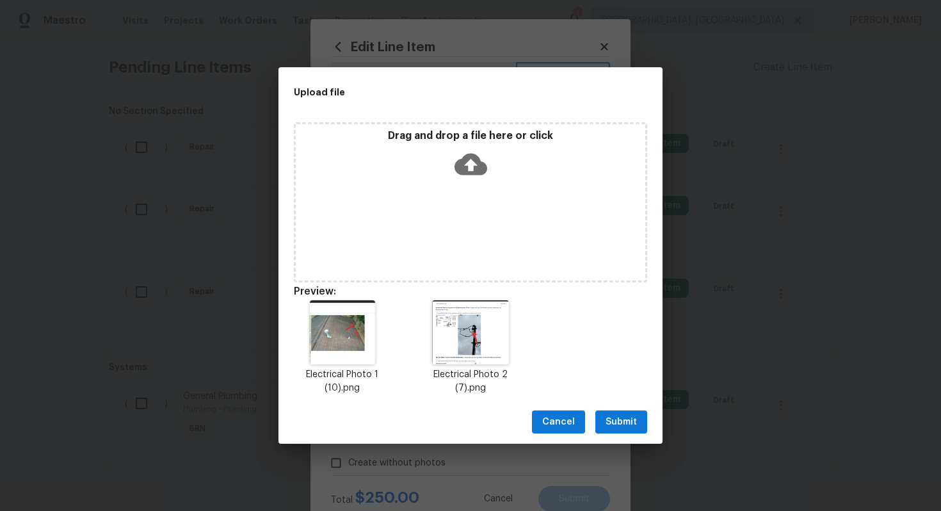
click at [623, 418] on span "Submit" at bounding box center [621, 422] width 31 height 16
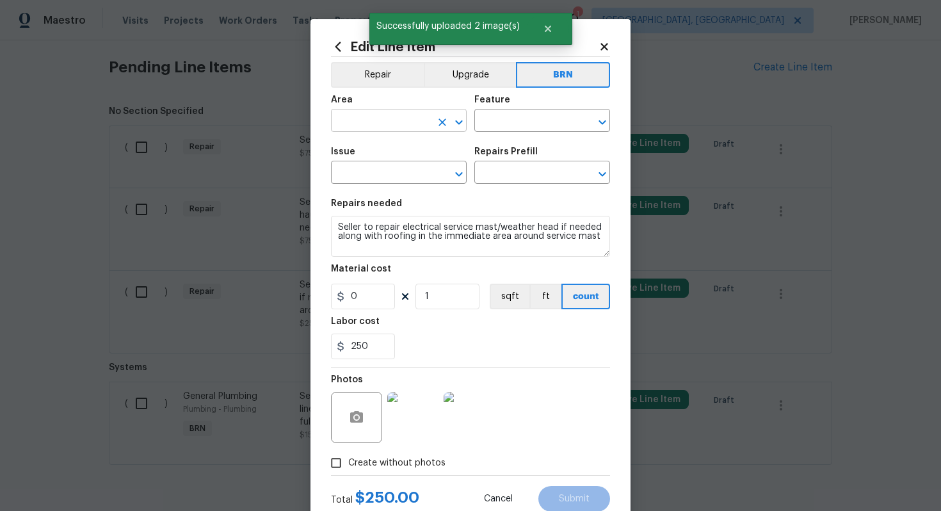
click at [351, 122] on input "text" at bounding box center [381, 122] width 100 height 20
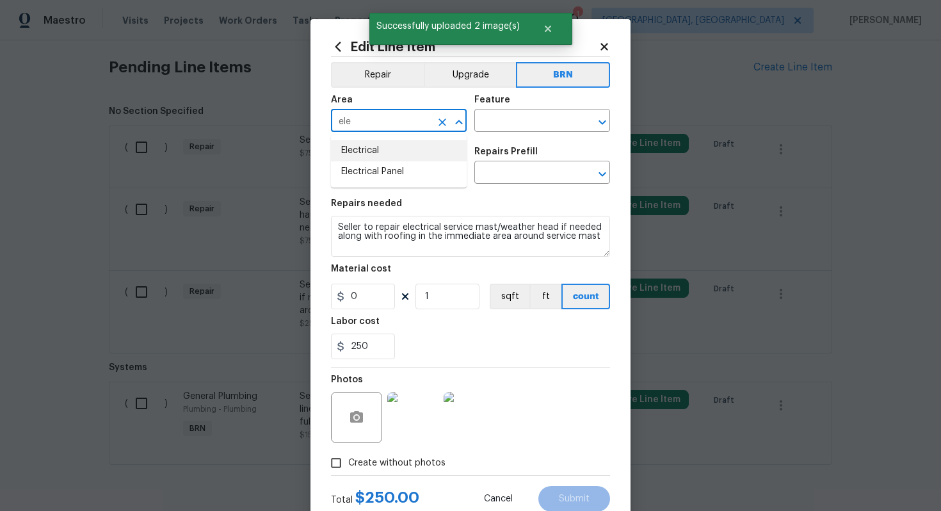
click at [375, 155] on li "Electrical" at bounding box center [399, 150] width 136 height 21
type input "Electrical"
click at [498, 128] on input "text" at bounding box center [525, 122] width 100 height 20
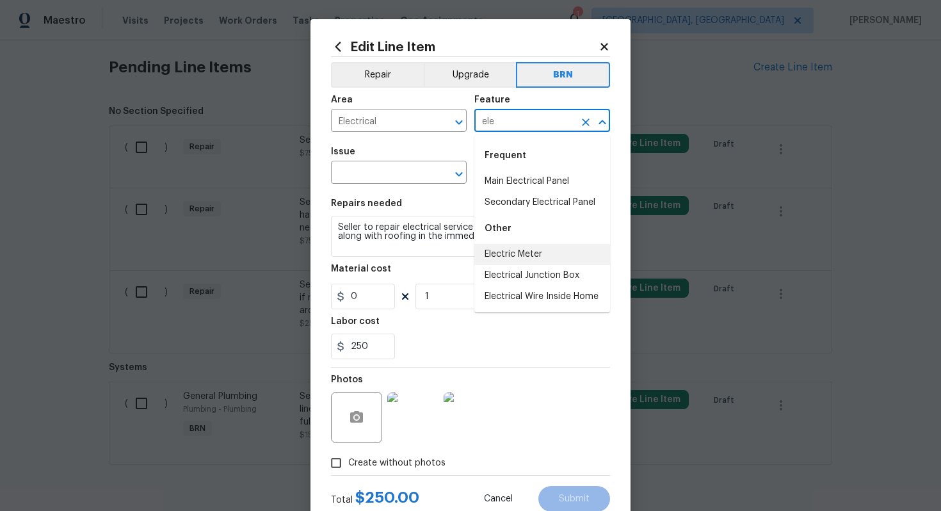
click at [510, 256] on li "Electric Meter" at bounding box center [543, 254] width 136 height 21
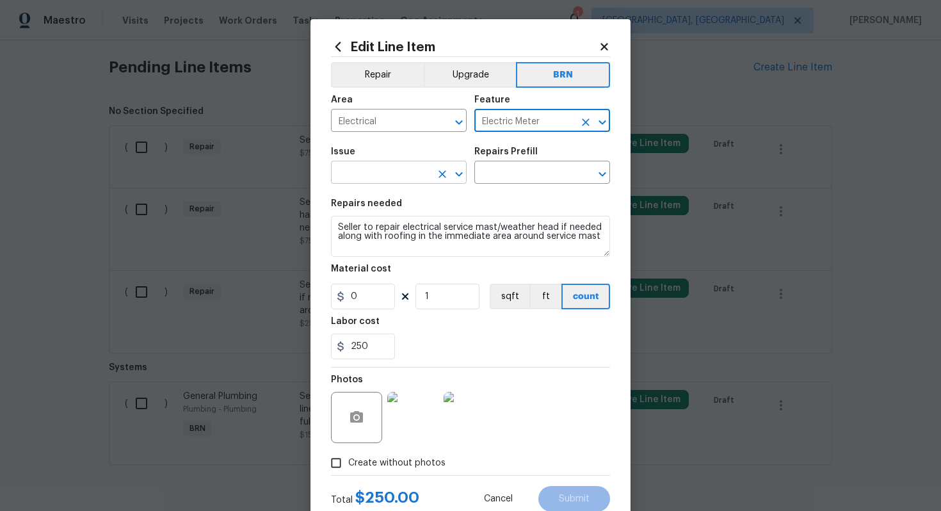
type input "Electric Meter"
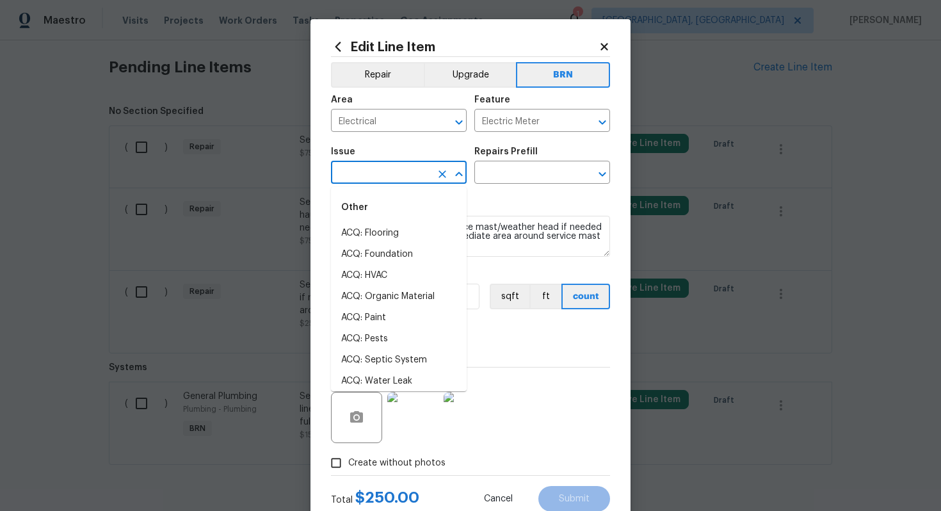
click at [392, 174] on input "text" at bounding box center [381, 174] width 100 height 20
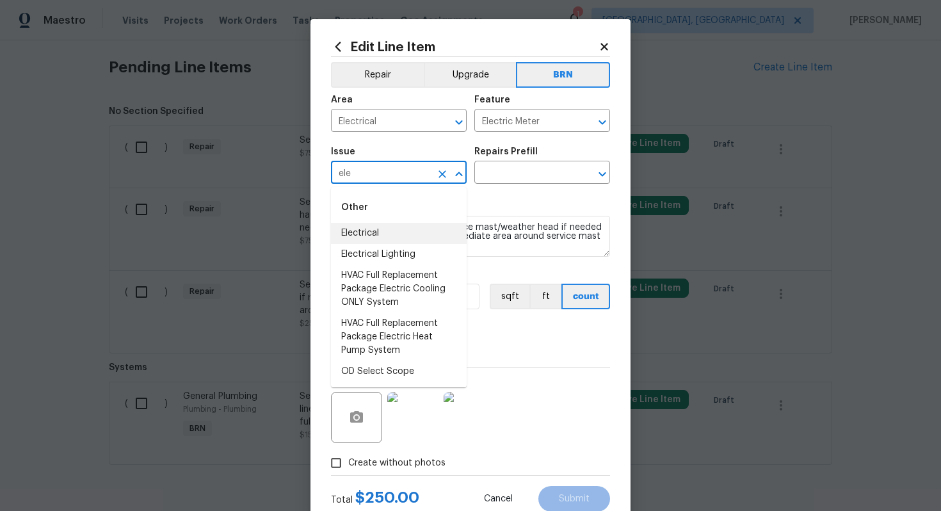
click at [412, 233] on li "Electrical" at bounding box center [399, 233] width 136 height 21
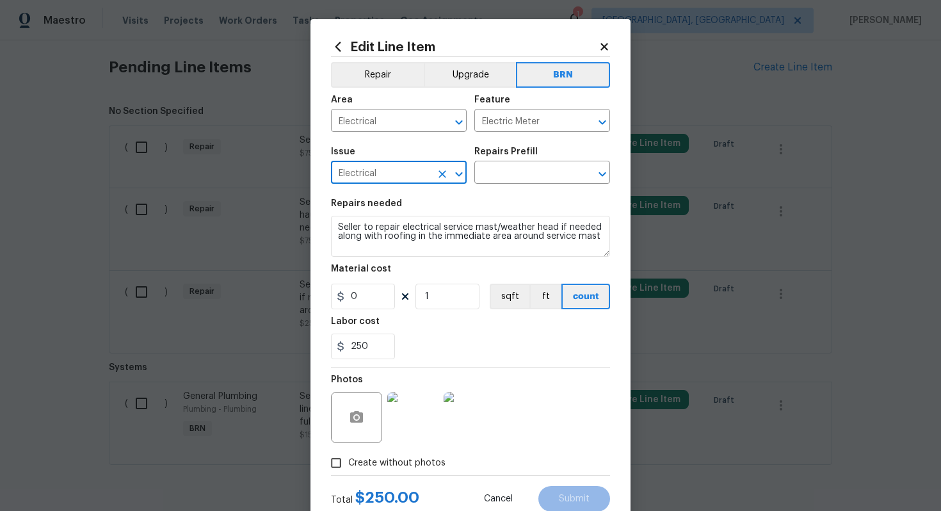
type input "Electrical"
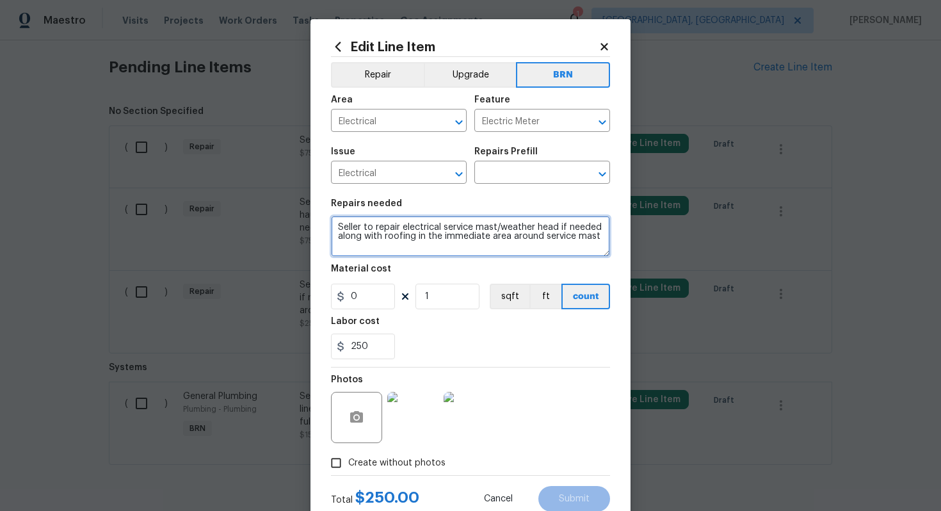
drag, startPoint x: 335, startPoint y: 227, endPoint x: 530, endPoint y: 262, distance: 198.4
click at [530, 262] on section "Repairs needed Seller to repair electrical service mast/weather head if needed …" at bounding box center [470, 278] width 279 height 175
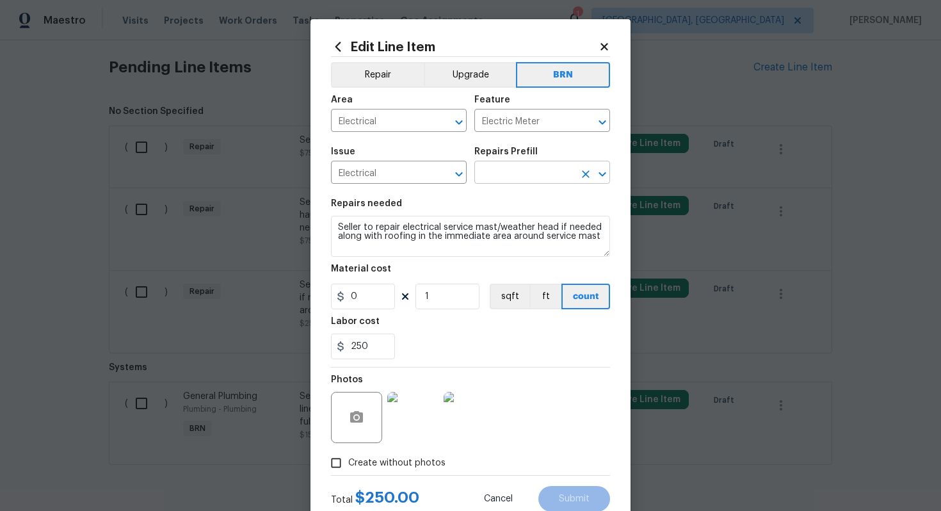
click at [545, 178] on input "text" at bounding box center [525, 174] width 100 height 20
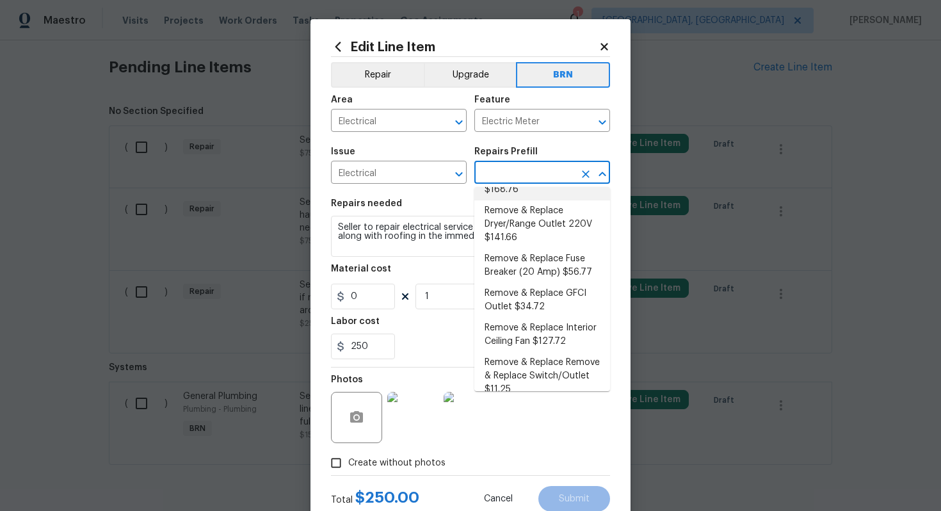
scroll to position [120, 0]
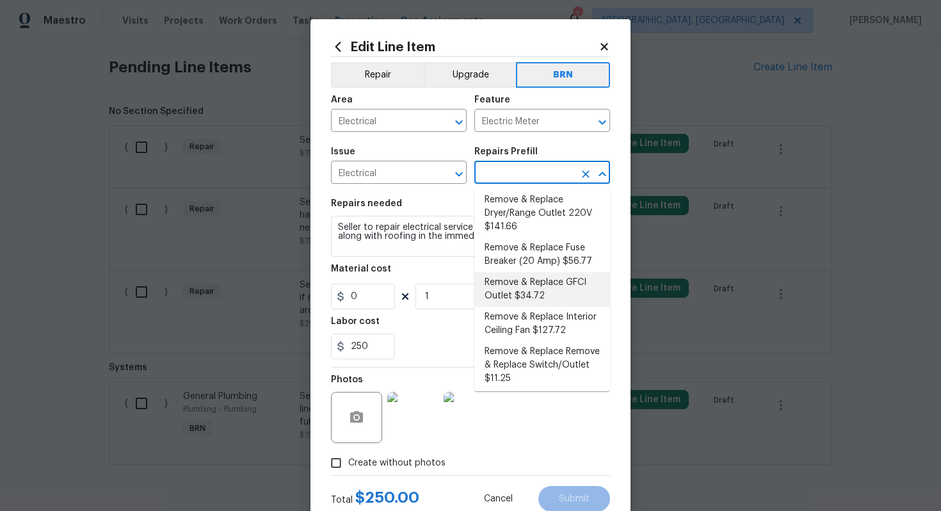
click at [539, 274] on li "Remove & Replace GFCI Outlet $34.72" at bounding box center [543, 289] width 136 height 35
type input "Remove & Replace GFCI Outlet $34.72"
type textarea "Remove and replace the existing GFCI with new. Ensure that the new GFCI outlet …"
type input "34.72"
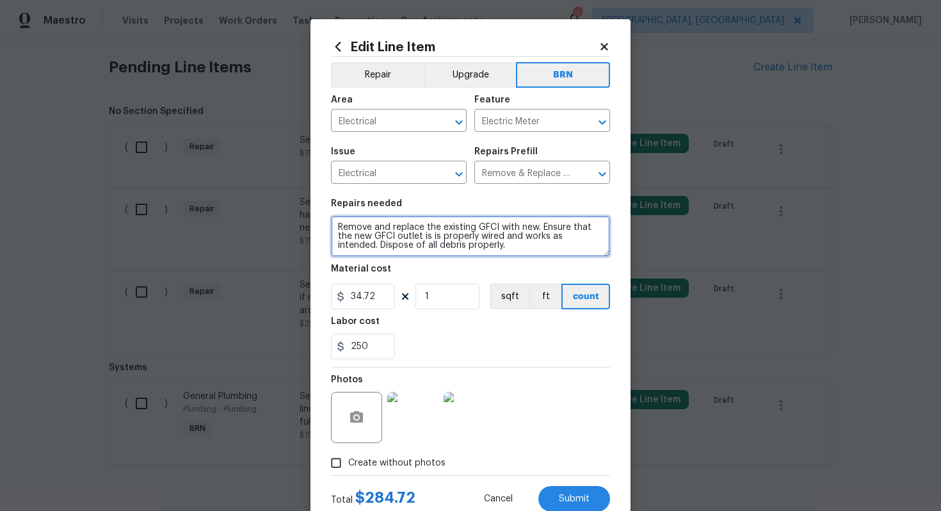
drag, startPoint x: 338, startPoint y: 229, endPoint x: 439, endPoint y: 256, distance: 103.9
click at [439, 256] on textarea "Remove and replace the existing GFCI with new. Ensure that the new GFCI outlet …" at bounding box center [470, 236] width 279 height 41
paste textarea "Seller to repair electrical service mast/weather head if needed along with roof…"
type textarea "Seller to repair electrical service mast/weather head if needed along with roof…"
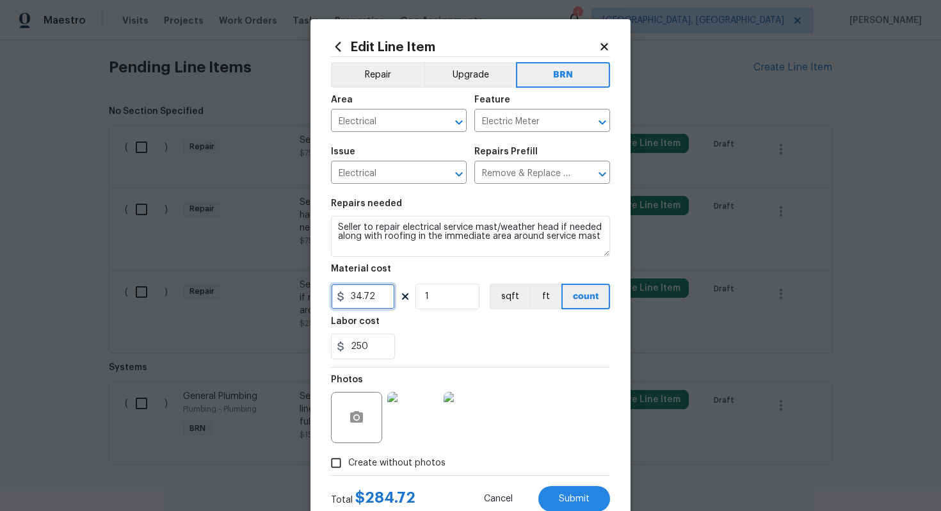
drag, startPoint x: 383, startPoint y: 292, endPoint x: 344, endPoint y: 297, distance: 39.4
click at [344, 297] on div "34.72" at bounding box center [363, 297] width 64 height 26
type input "0"
click at [482, 364] on section "Repairs needed Seller to repair electrical service mast/weather head if needed …" at bounding box center [470, 278] width 279 height 175
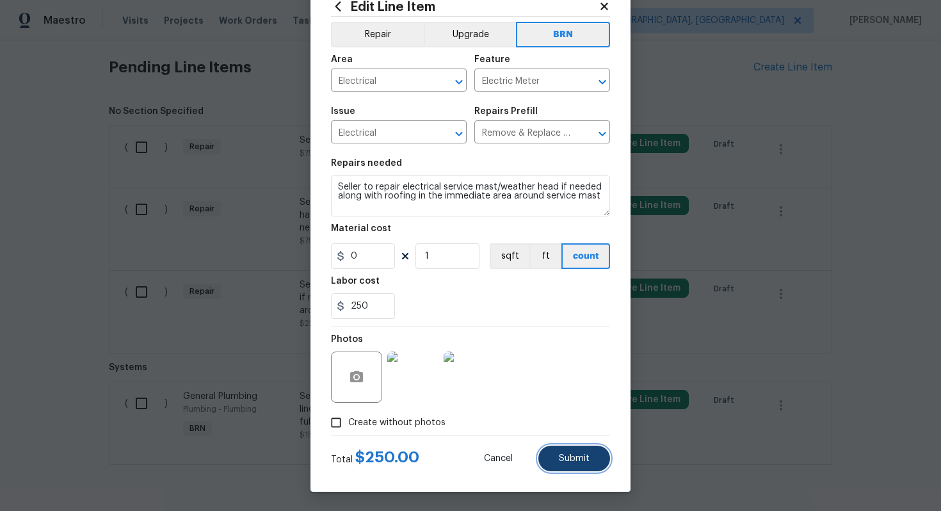
click at [566, 455] on span "Submit" at bounding box center [574, 459] width 31 height 10
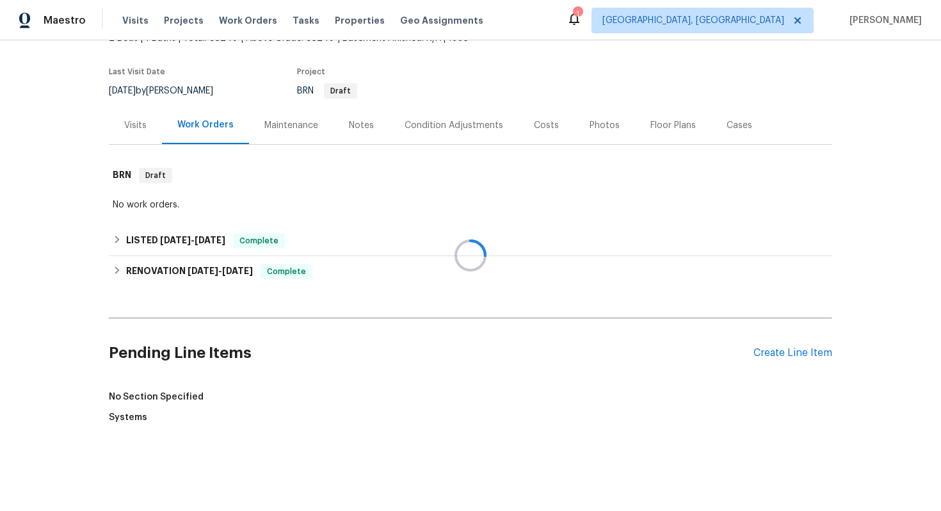
scroll to position [373, 0]
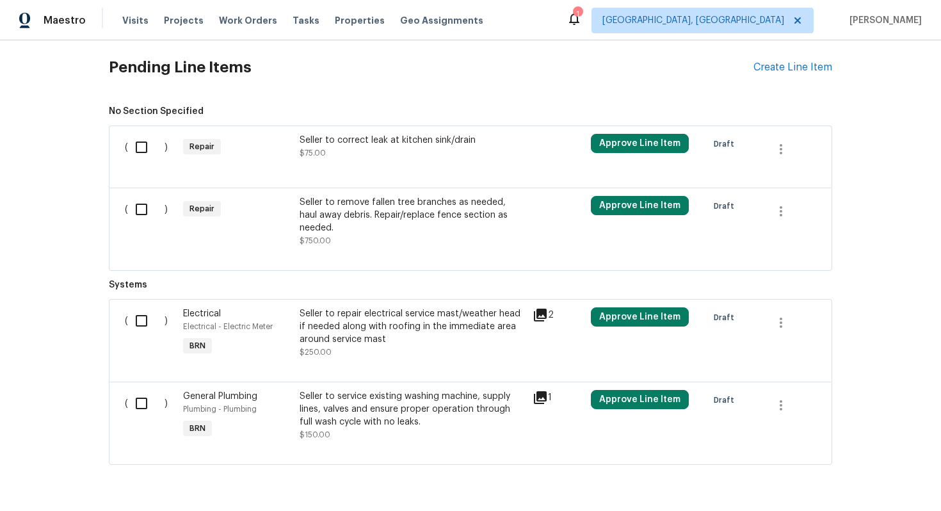
click at [417, 206] on div "Seller to remove fallen tree branches as needed, haul away debris. Repair/repla…" at bounding box center [412, 215] width 225 height 38
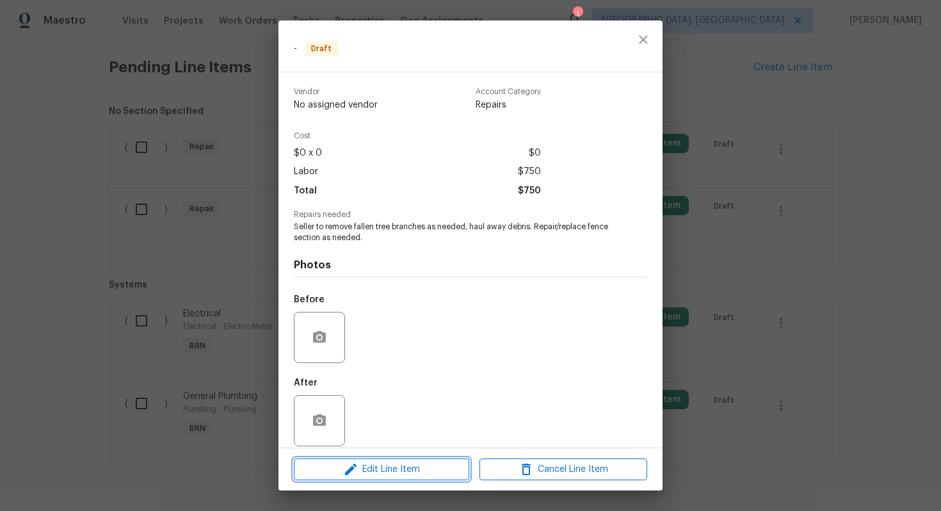
click at [400, 460] on button "Edit Line Item" at bounding box center [381, 470] width 175 height 22
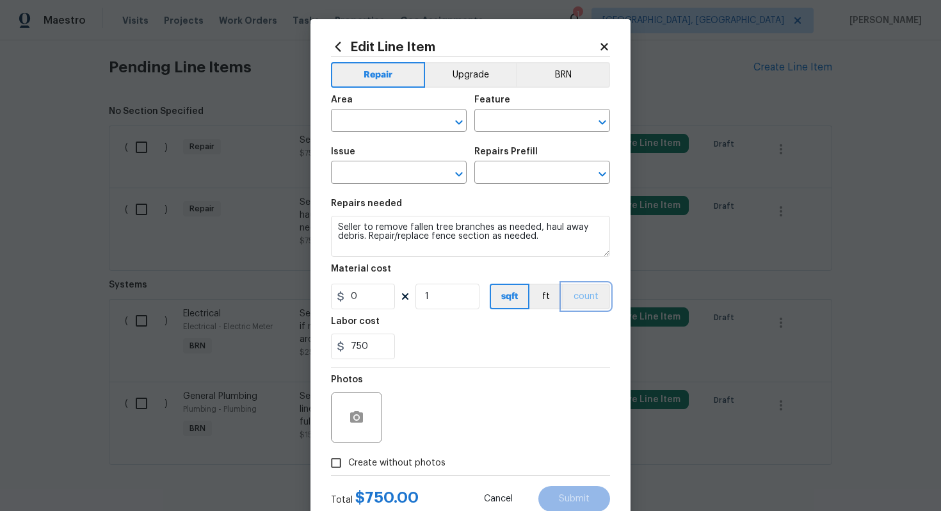
click at [601, 290] on button "count" at bounding box center [586, 297] width 48 height 26
click at [555, 78] on button "BRN" at bounding box center [563, 75] width 94 height 26
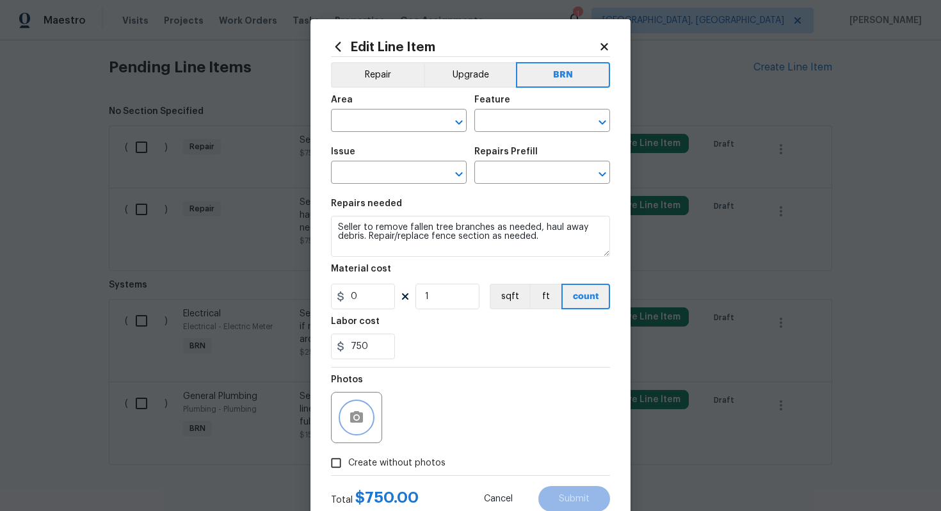
click at [359, 430] on button "button" at bounding box center [356, 417] width 31 height 31
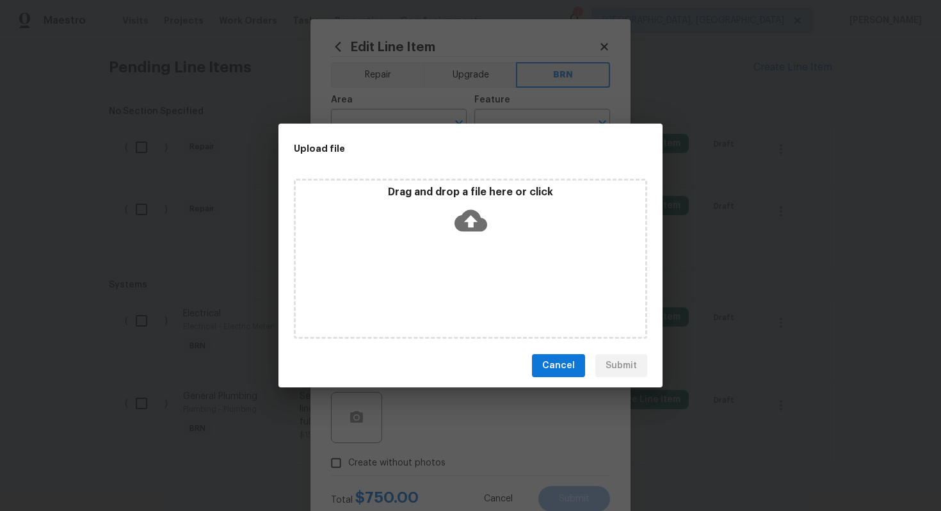
click at [471, 207] on icon at bounding box center [471, 220] width 33 height 33
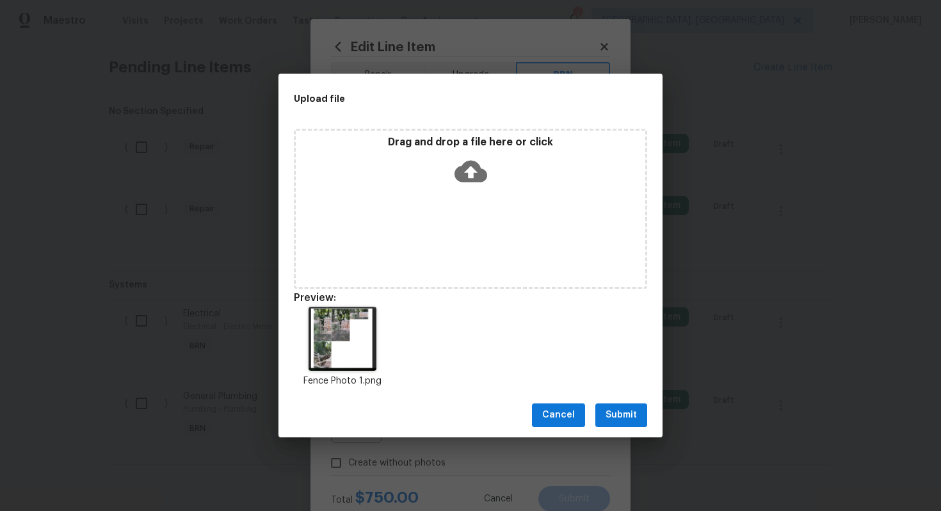
click at [637, 407] on span "Submit" at bounding box center [621, 415] width 31 height 16
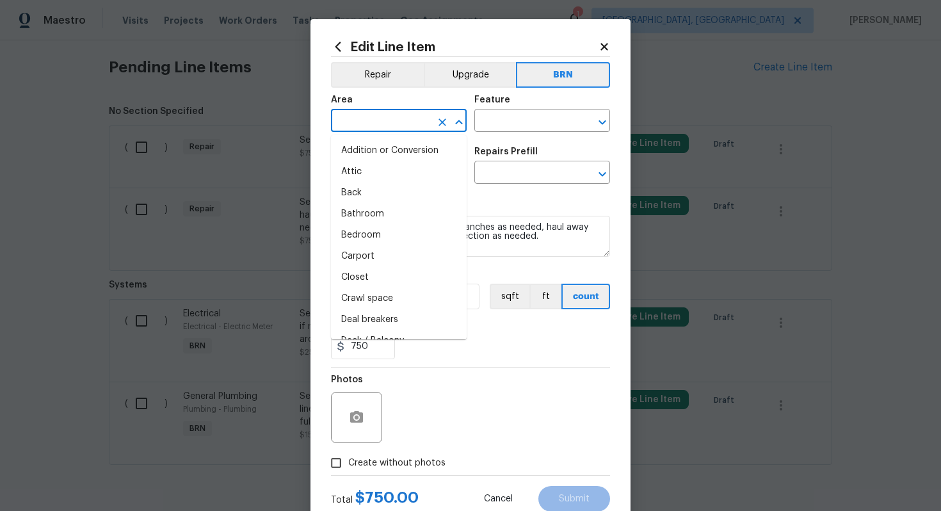
click at [382, 123] on input "text" at bounding box center [381, 122] width 100 height 20
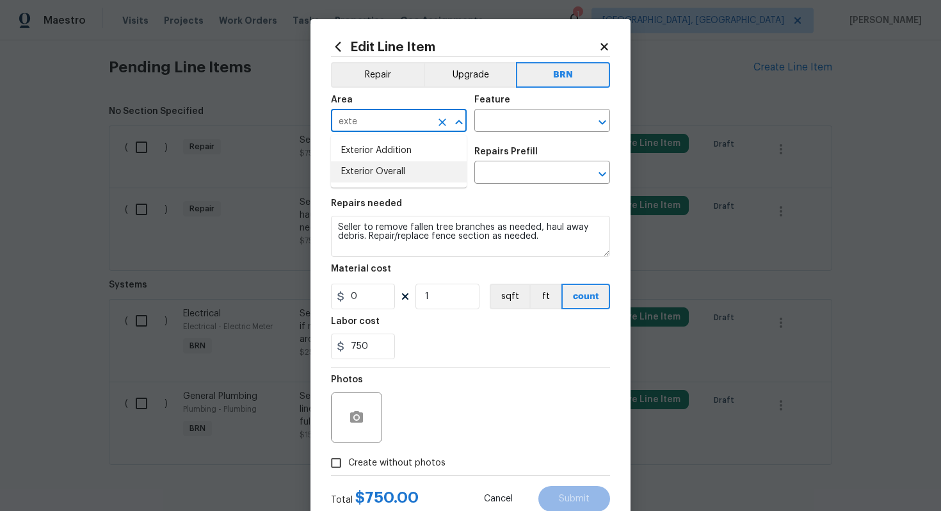
click at [393, 174] on li "Exterior Overall" at bounding box center [399, 171] width 136 height 21
type input "Exterior Overall"
click at [517, 122] on input "text" at bounding box center [525, 122] width 100 height 20
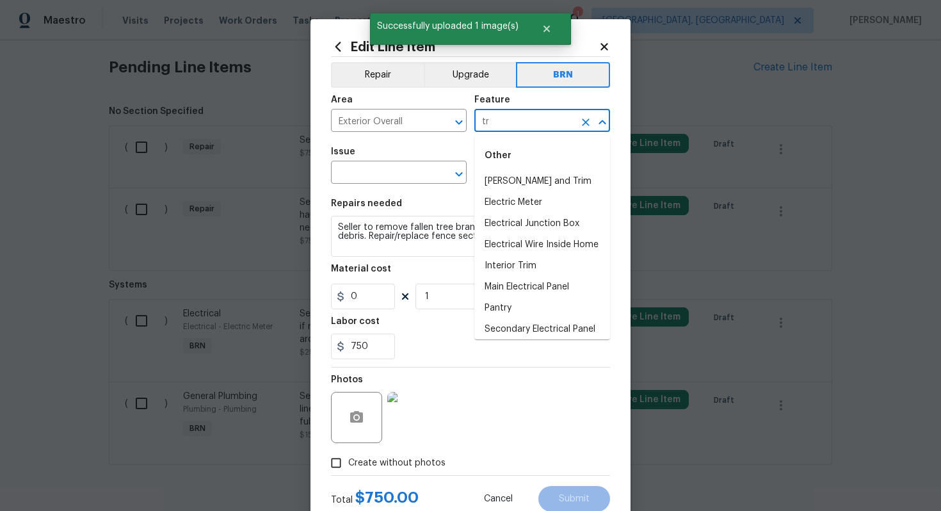
type input "t"
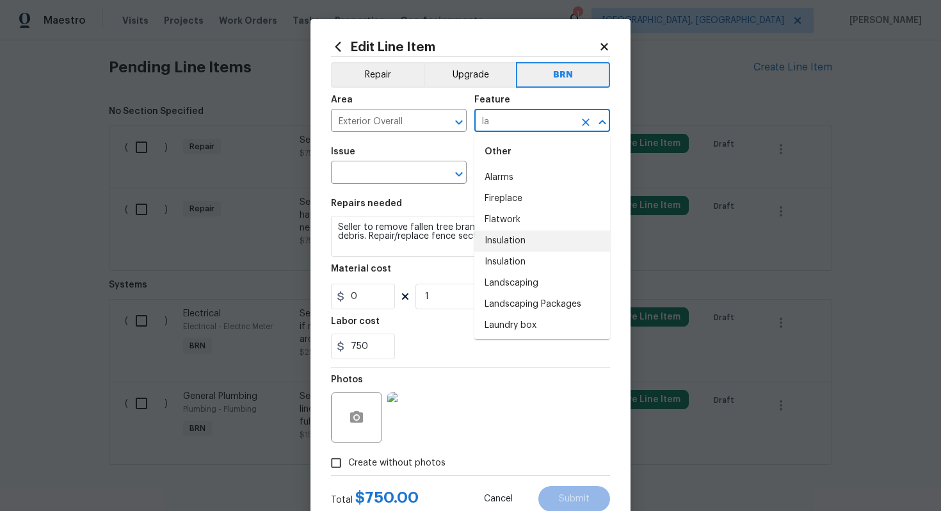
scroll to position [80, 0]
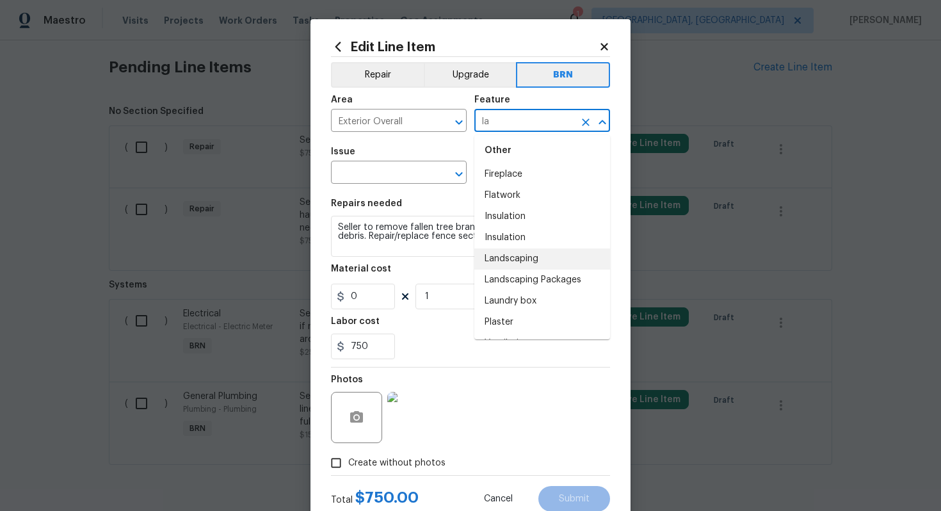
click at [532, 268] on li "Landscaping" at bounding box center [543, 258] width 136 height 21
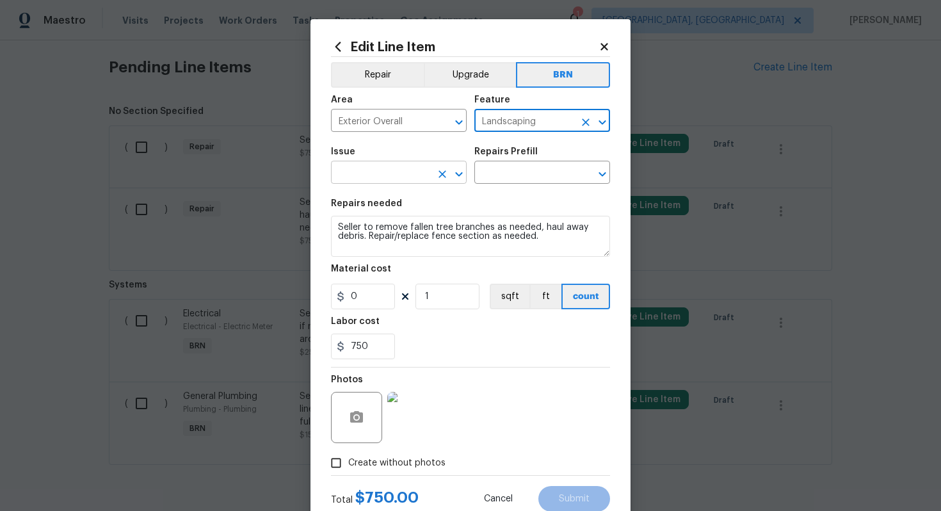
type input "Landscaping"
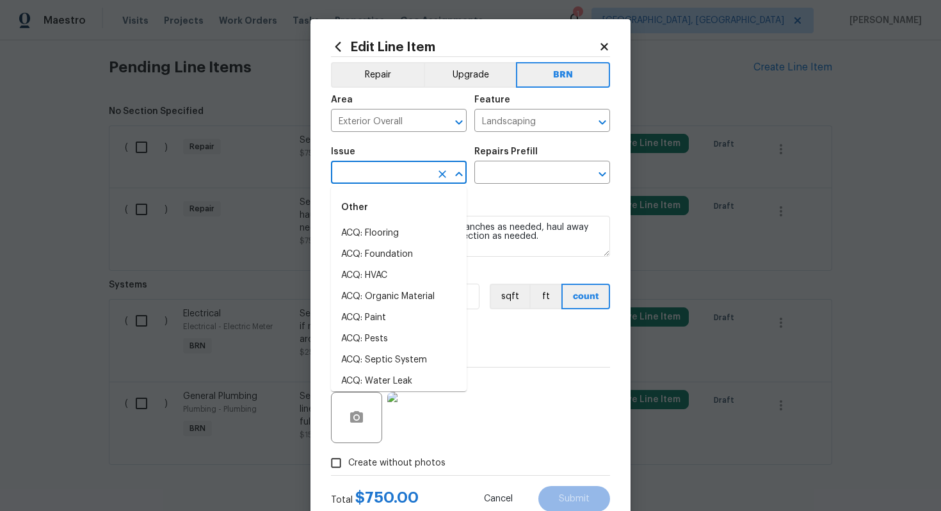
click at [386, 174] on input "text" at bounding box center [381, 174] width 100 height 20
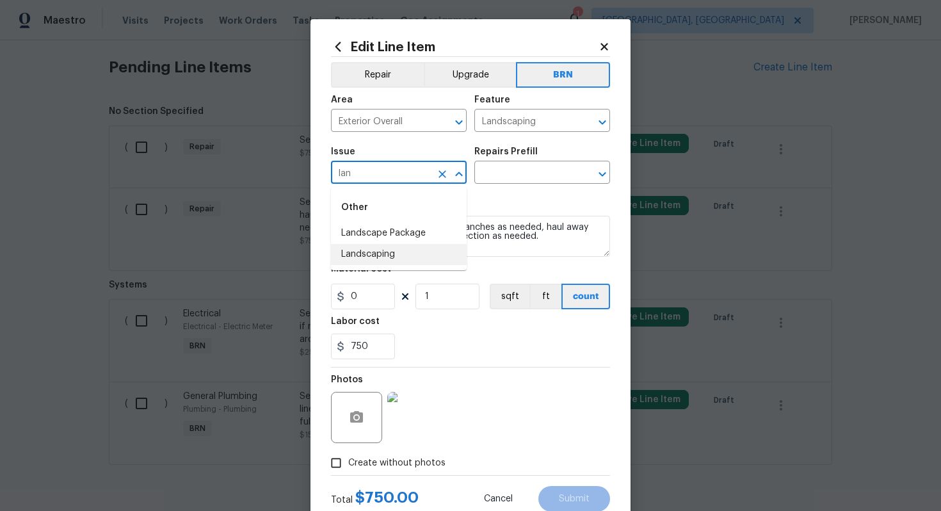
click at [398, 252] on li "Landscaping" at bounding box center [399, 254] width 136 height 21
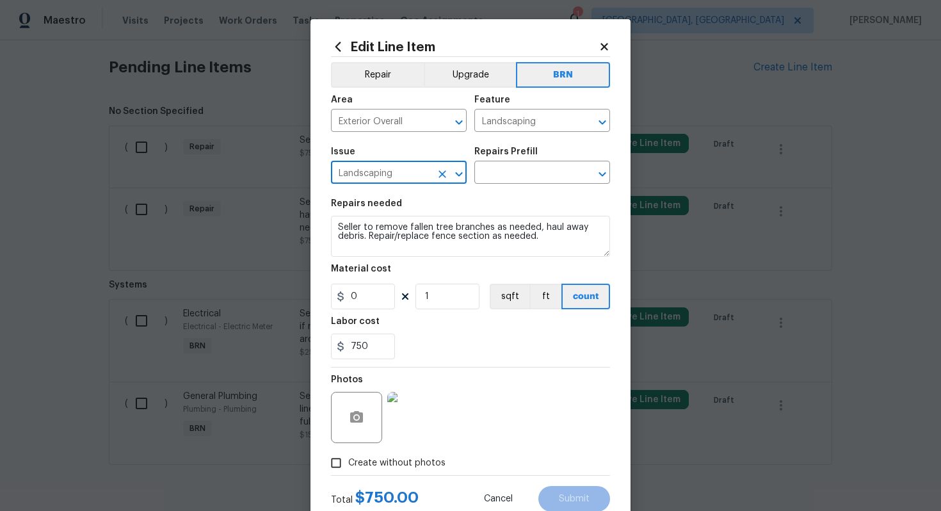
type input "Landscaping"
click at [526, 199] on div "Repairs needed" at bounding box center [470, 207] width 279 height 17
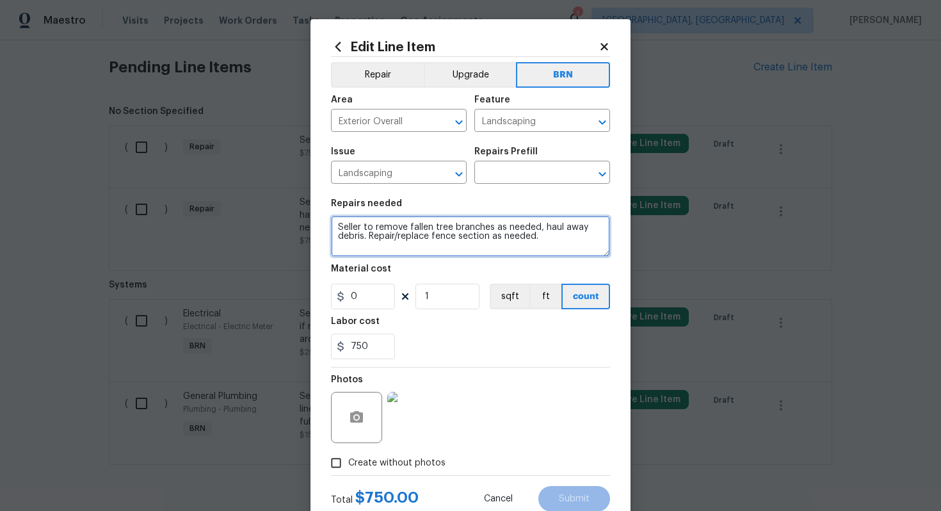
click at [409, 235] on textarea "Seller to remove fallen tree branches as needed, haul away debris. Repair/repla…" at bounding box center [470, 236] width 279 height 41
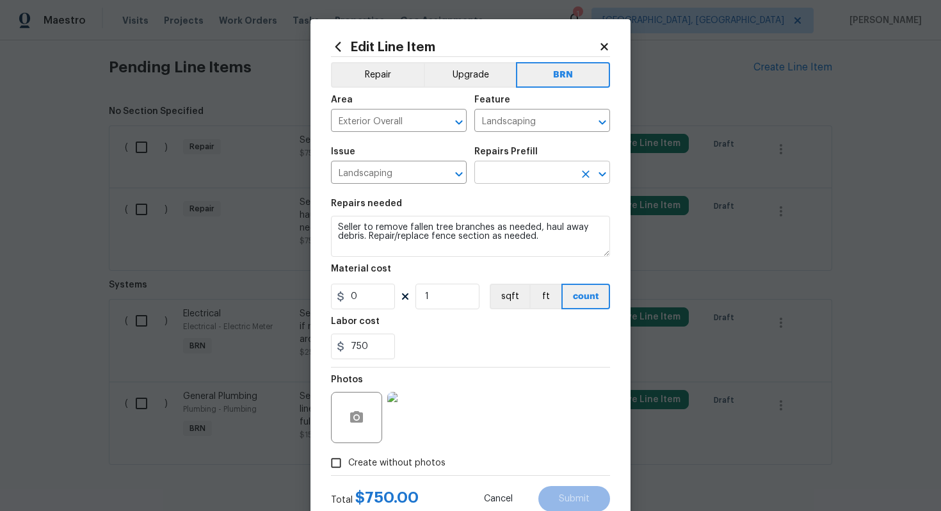
click at [498, 174] on input "text" at bounding box center [525, 174] width 100 height 20
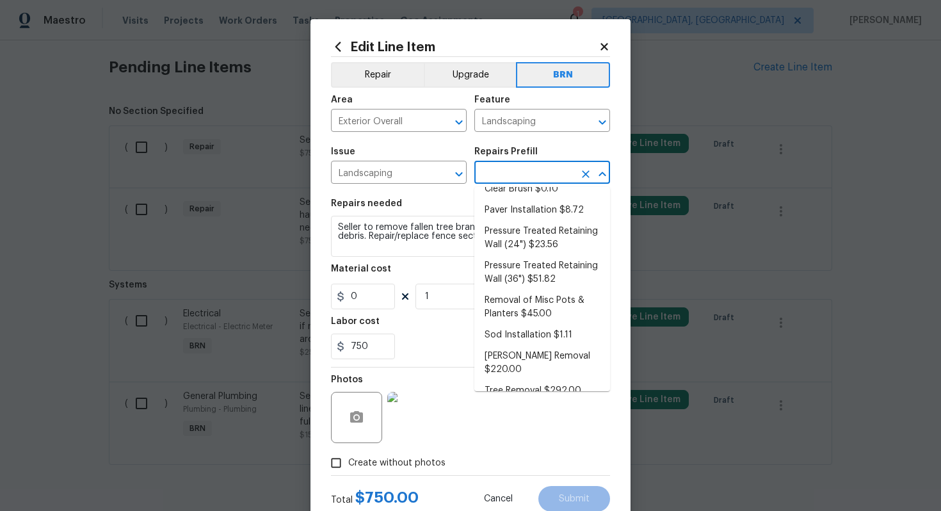
scroll to position [161, 0]
click at [525, 275] on li "Pressure Treated Retaining Wall (36") $51.82" at bounding box center [543, 271] width 136 height 35
type input "Pressure Treated Retaining Wall (36") $51.82"
type textarea "Prep the area where the new pressure treated 6''x8'' timber x36'' tall will be …"
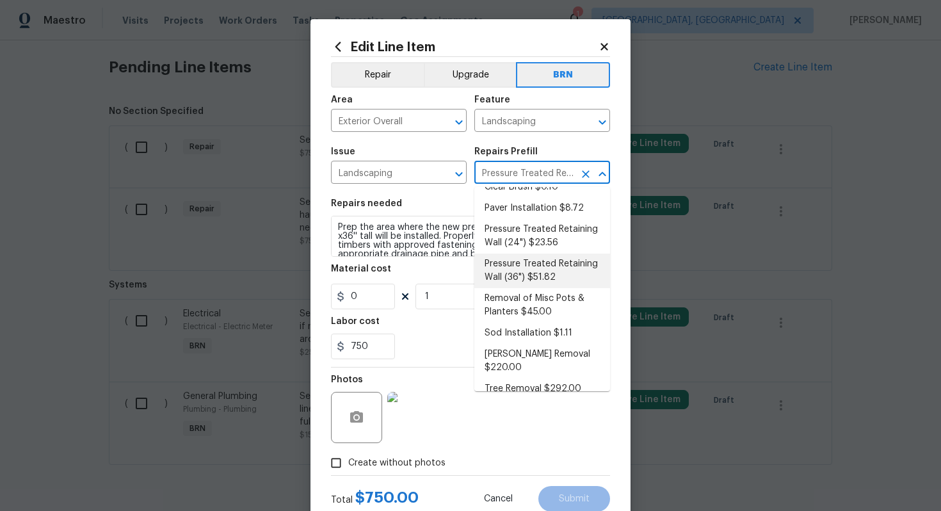
type input "51.82"
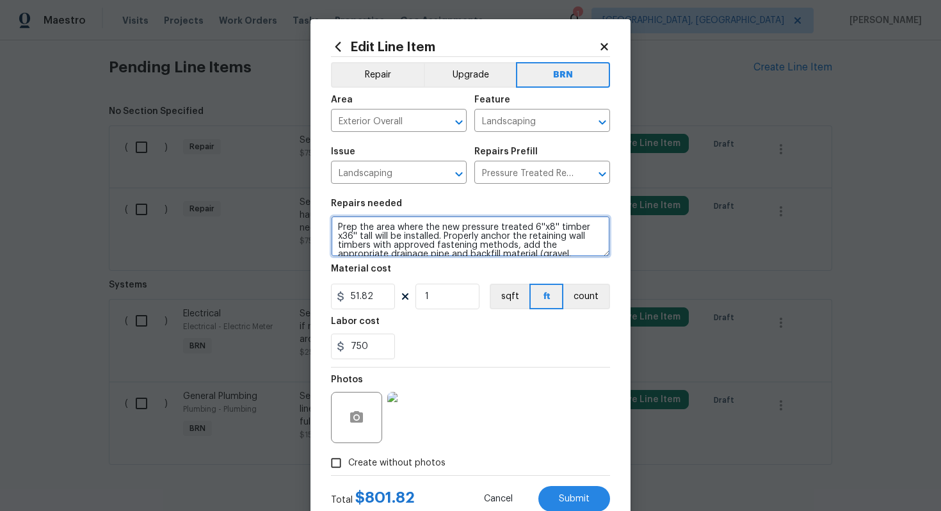
scroll to position [18, 0]
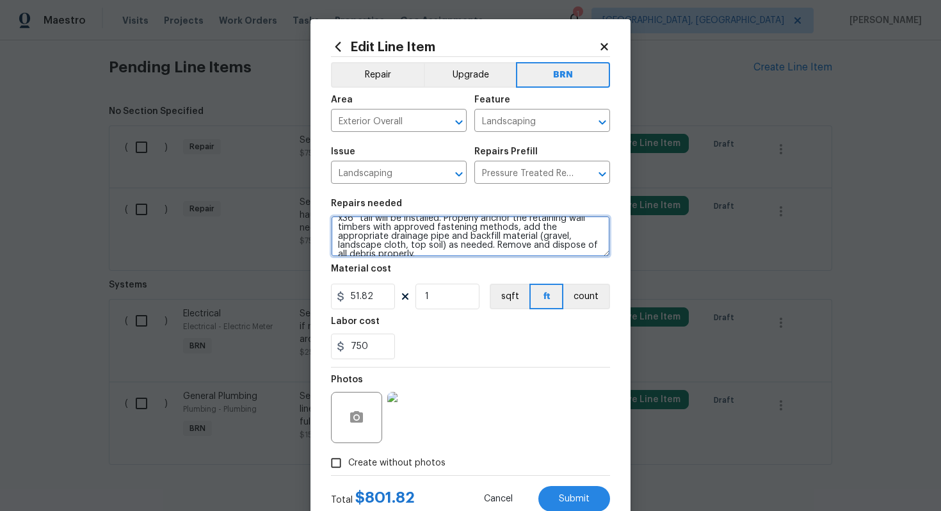
drag, startPoint x: 336, startPoint y: 225, endPoint x: 421, endPoint y: 286, distance: 104.2
click at [421, 286] on section "Repairs needed Prep the area where the new pressure treated 6''x8'' timber x36'…" at bounding box center [470, 278] width 279 height 175
paste textarea "Seller to remove fallen tree branches as needed, haul away debris. Repair/repla…"
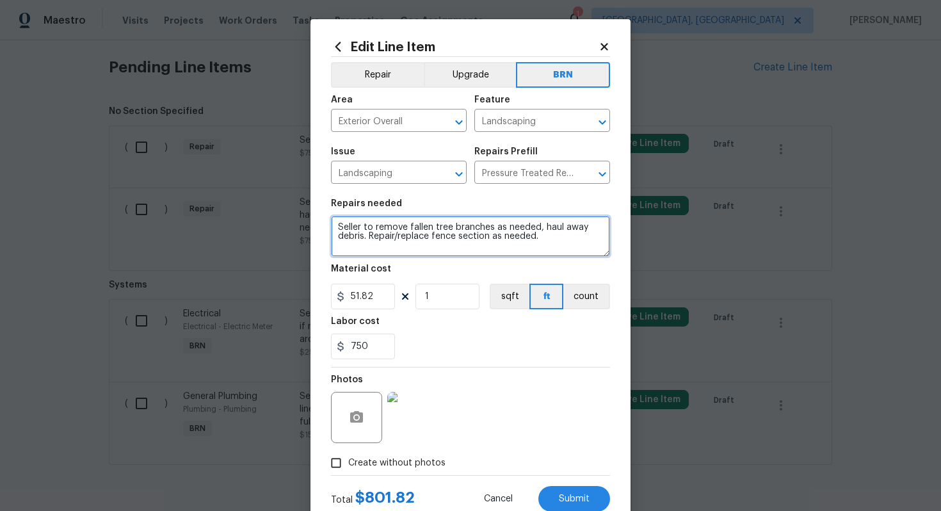
scroll to position [0, 0]
type textarea "Seller to remove fallen tree branches as needed, haul away debris. Repair/repla…"
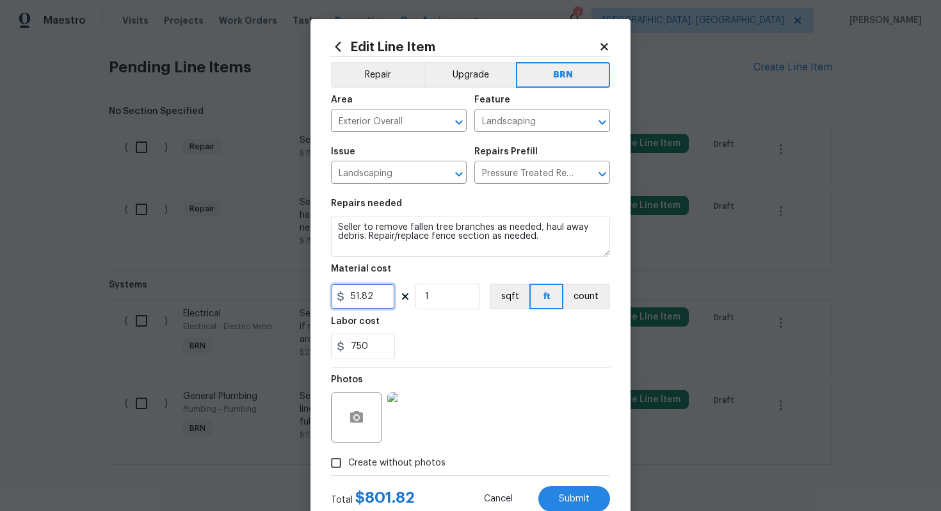
drag, startPoint x: 388, startPoint y: 296, endPoint x: 339, endPoint y: 297, distance: 49.3
click at [339, 297] on div "51.82" at bounding box center [363, 297] width 64 height 26
type input "0"
click at [574, 293] on button "count" at bounding box center [587, 297] width 47 height 26
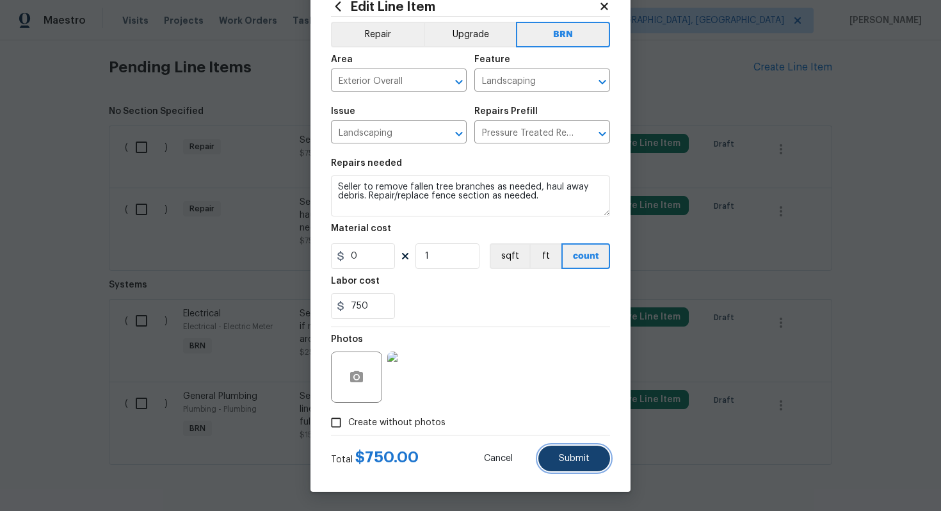
click at [561, 450] on button "Submit" at bounding box center [575, 459] width 72 height 26
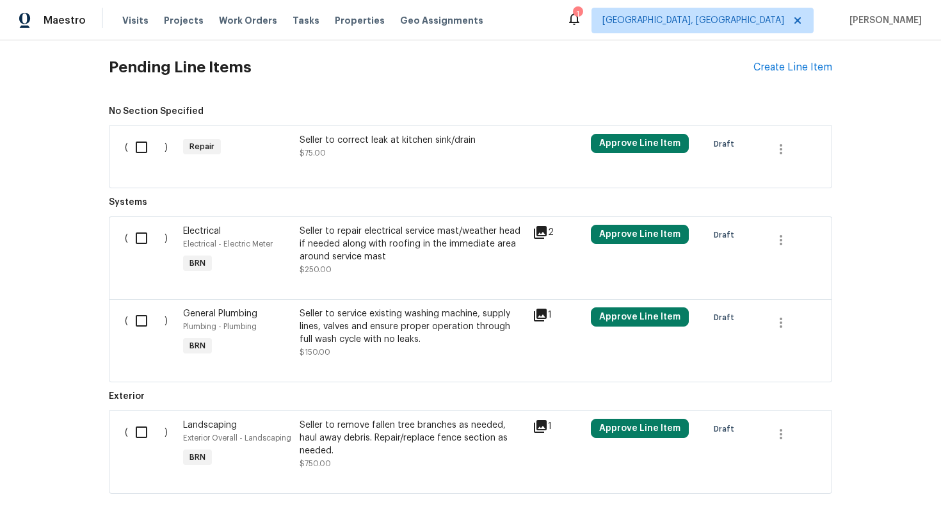
click at [405, 159] on div "Seller to correct leak at kitchen sink/drain $75.00" at bounding box center [412, 149] width 233 height 38
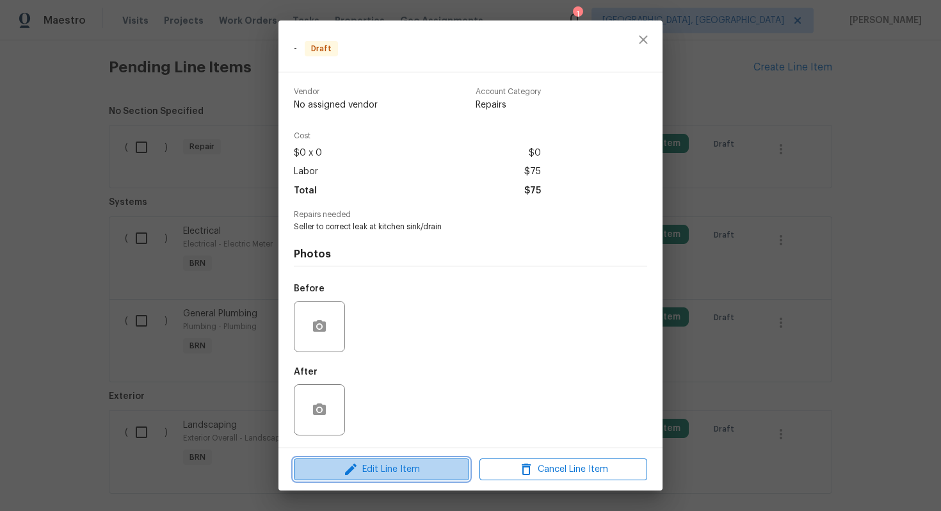
click at [354, 460] on button "Edit Line Item" at bounding box center [381, 470] width 175 height 22
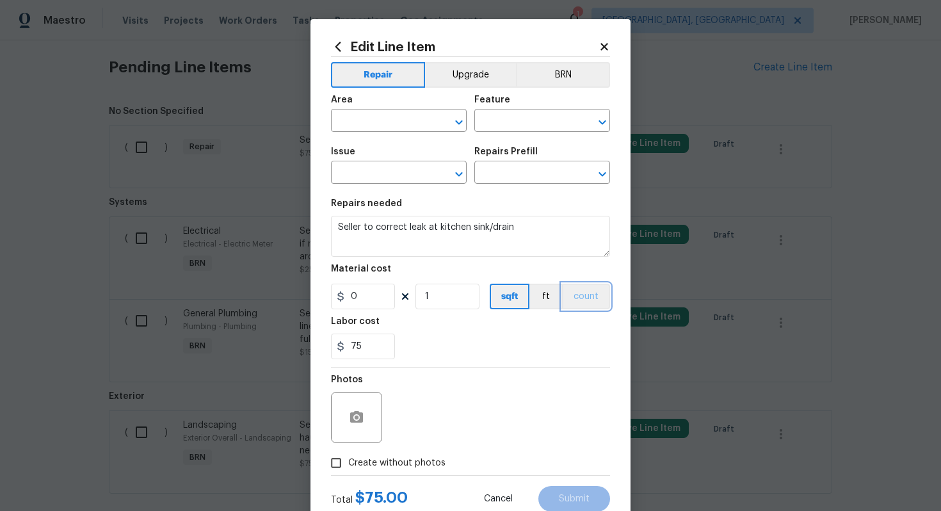
click at [573, 299] on button "count" at bounding box center [586, 297] width 48 height 26
click at [567, 65] on button "BRN" at bounding box center [563, 75] width 94 height 26
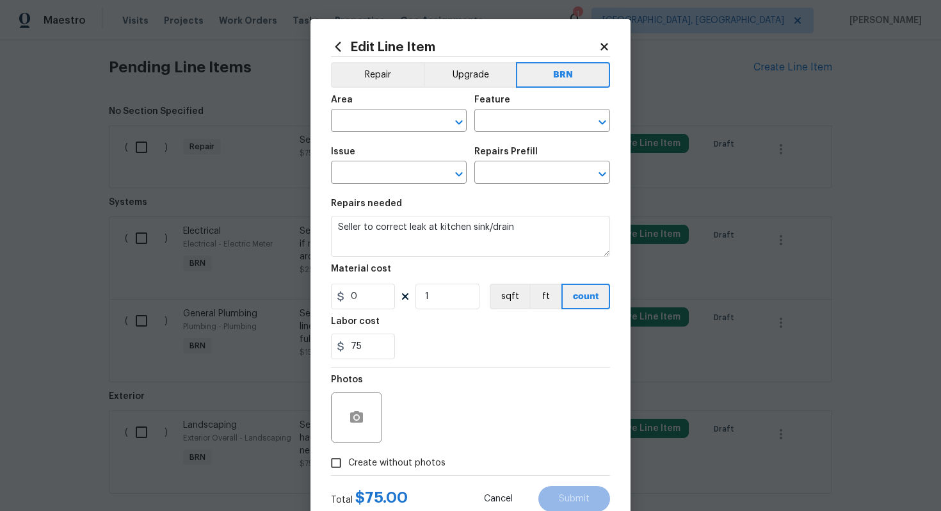
click at [352, 434] on div at bounding box center [356, 417] width 51 height 51
click at [358, 419] on circle "button" at bounding box center [357, 418] width 4 height 4
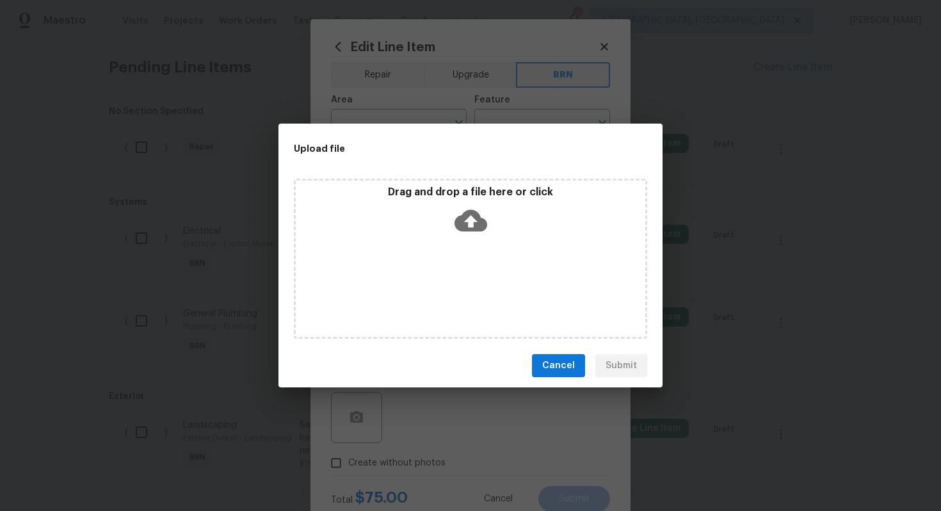
click at [466, 229] on icon at bounding box center [471, 221] width 33 height 22
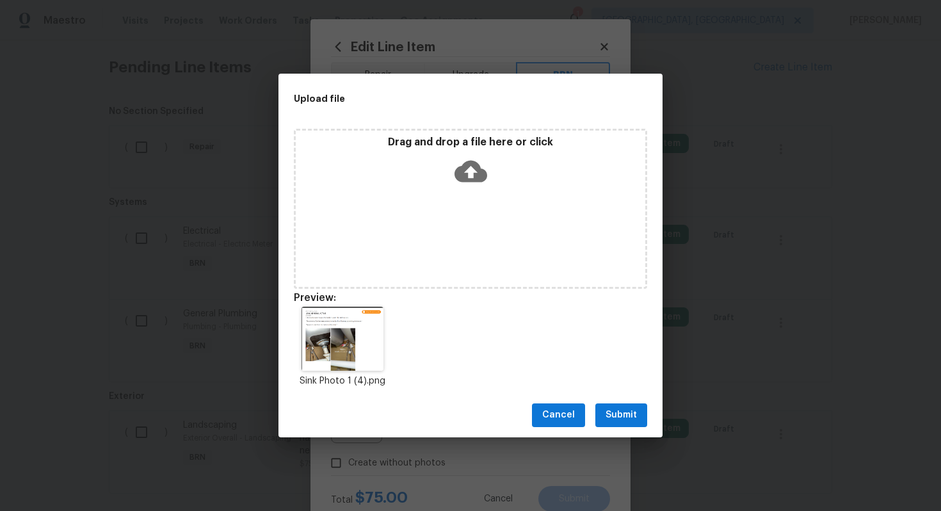
click at [622, 416] on span "Submit" at bounding box center [621, 415] width 31 height 16
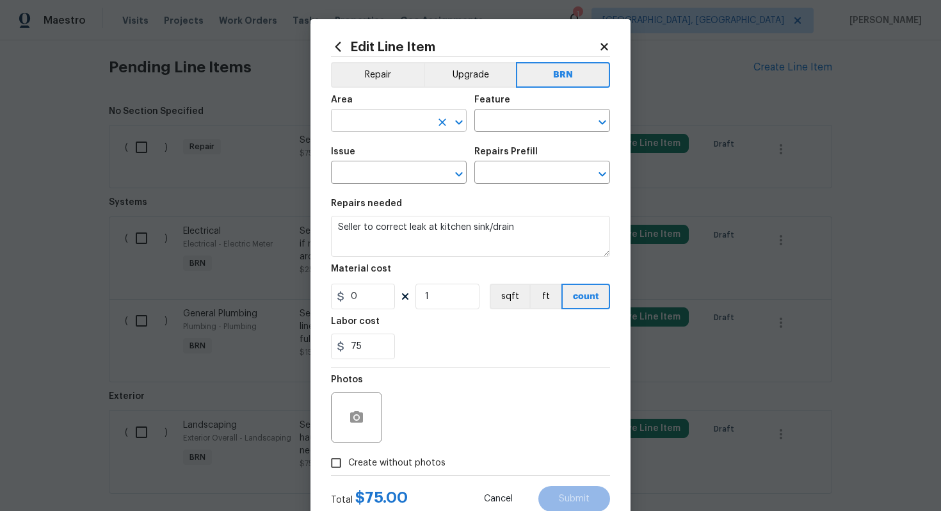
click at [401, 126] on input "text" at bounding box center [381, 122] width 100 height 20
type input "sin"
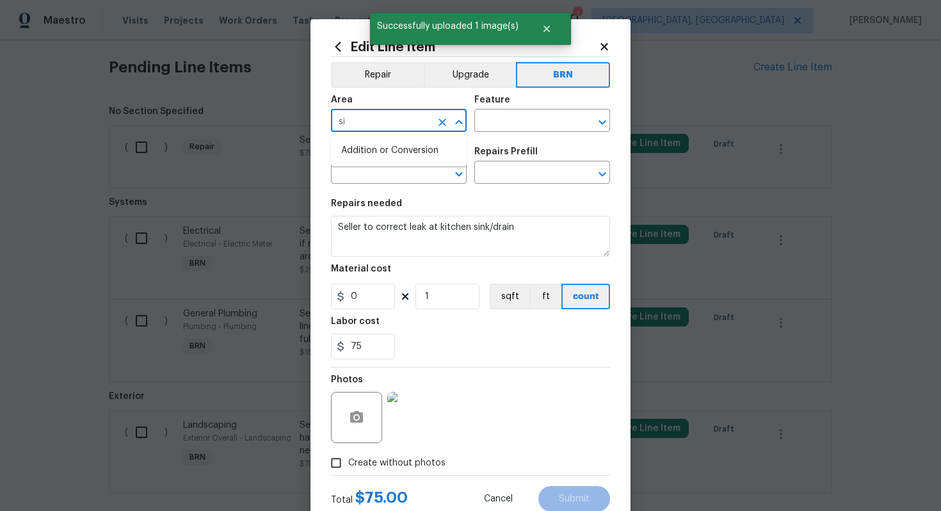
type input "s"
click at [413, 174] on li "Interior Overall" at bounding box center [399, 171] width 136 height 21
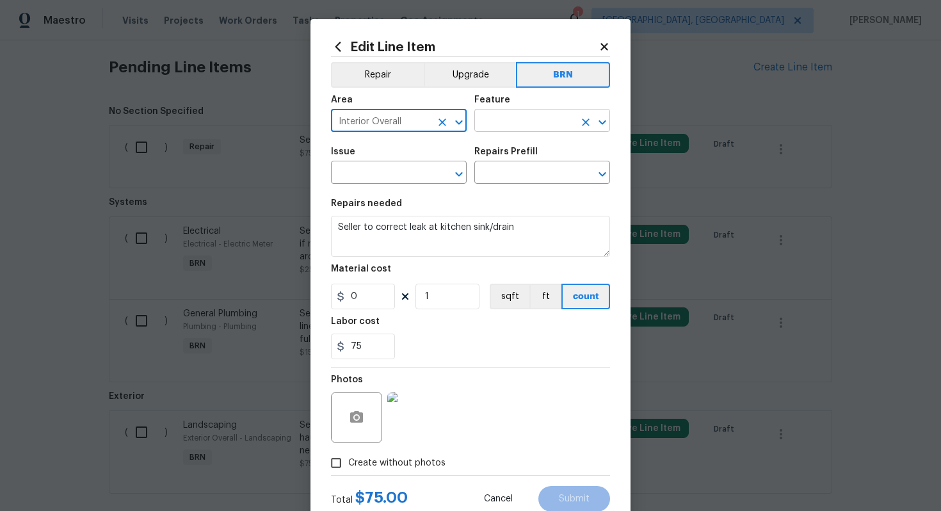
type input "Interior Overall"
click at [491, 127] on input "text" at bounding box center [525, 122] width 100 height 20
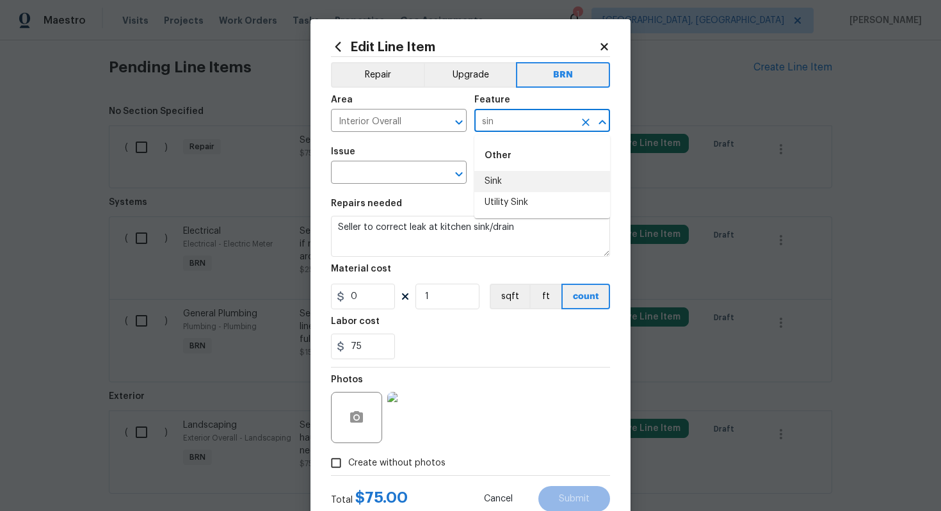
click at [506, 181] on li "Sink" at bounding box center [543, 181] width 136 height 21
type input "Sink"
click at [402, 180] on input "text" at bounding box center [381, 174] width 100 height 20
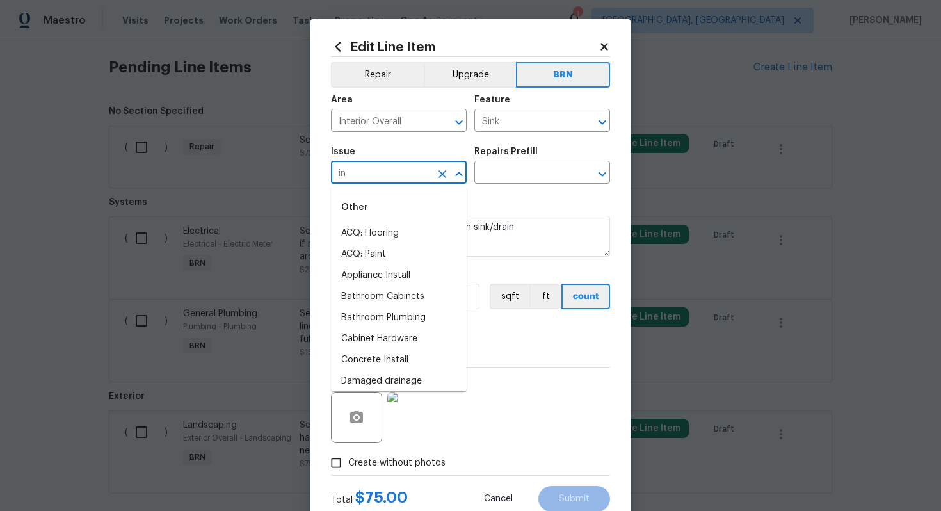
type input "i"
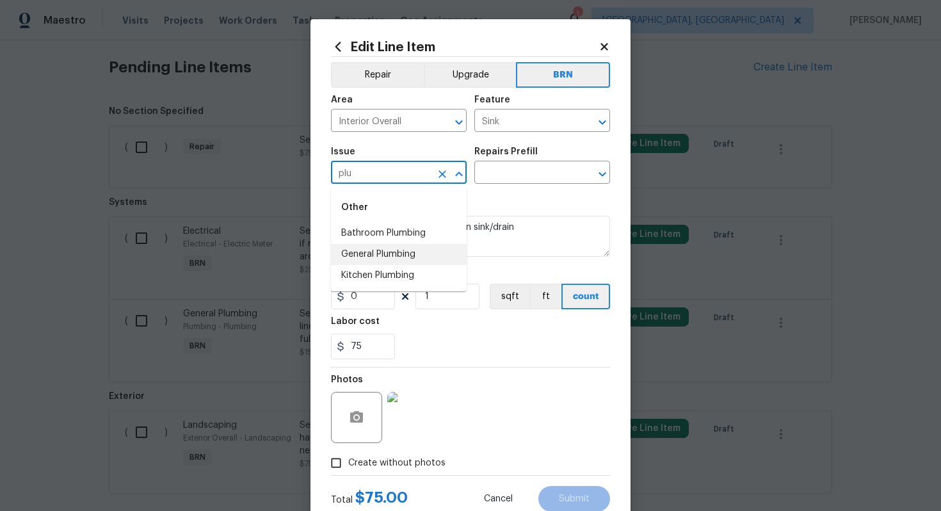
click at [416, 250] on li "General Plumbing" at bounding box center [399, 254] width 136 height 21
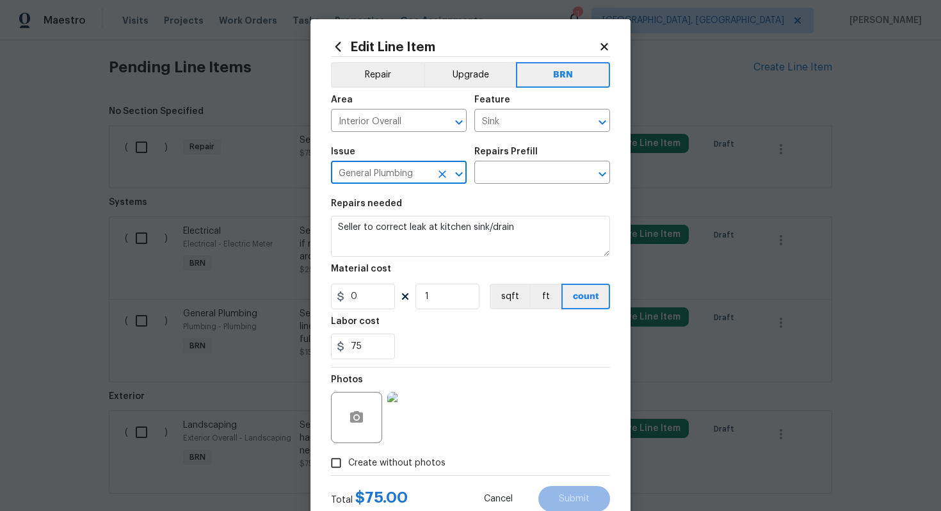
type input "General Plumbing"
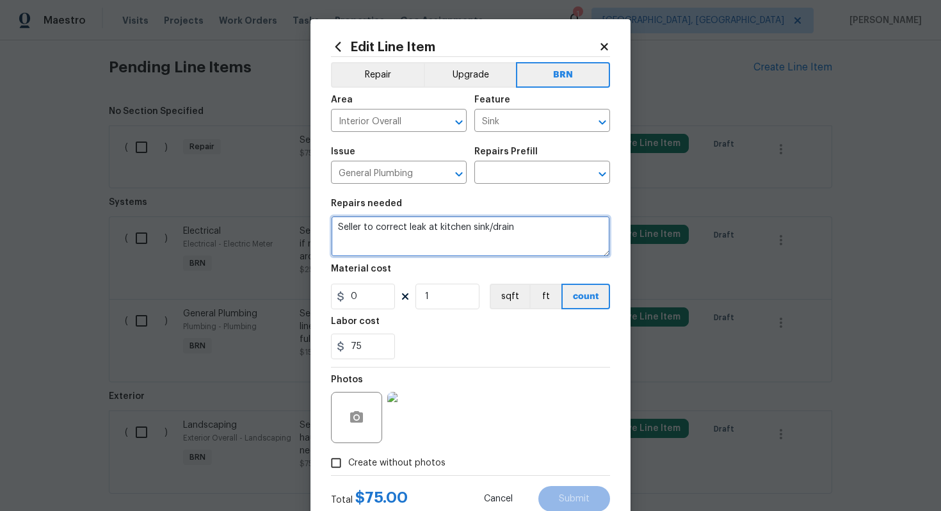
drag, startPoint x: 338, startPoint y: 227, endPoint x: 516, endPoint y: 245, distance: 178.3
click at [516, 245] on textarea "Seller to correct leak at kitchen sink/drain" at bounding box center [470, 236] width 279 height 41
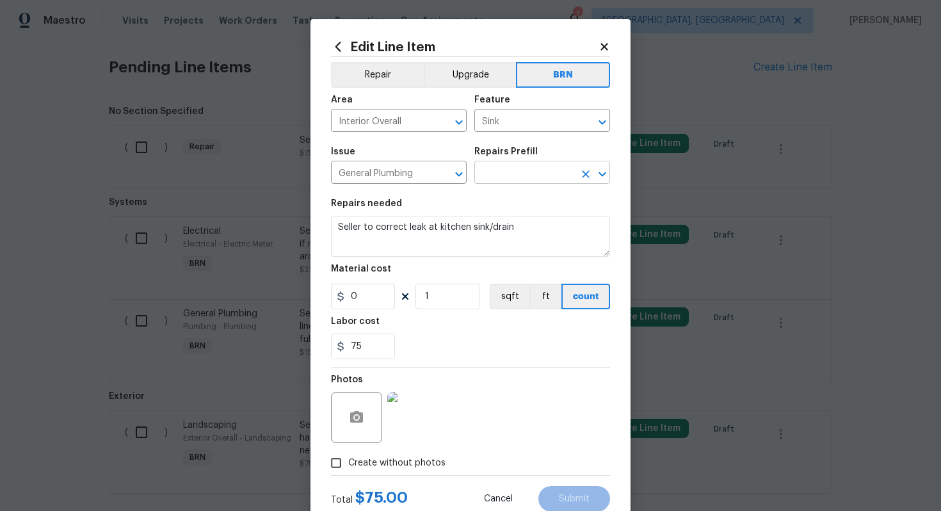
click at [546, 177] on input "text" at bounding box center [525, 174] width 100 height 20
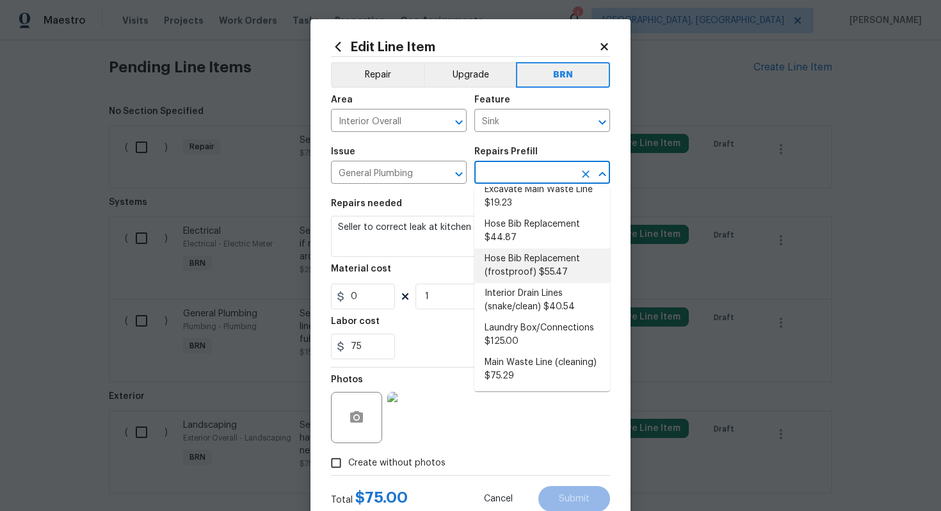
scroll to position [108, 0]
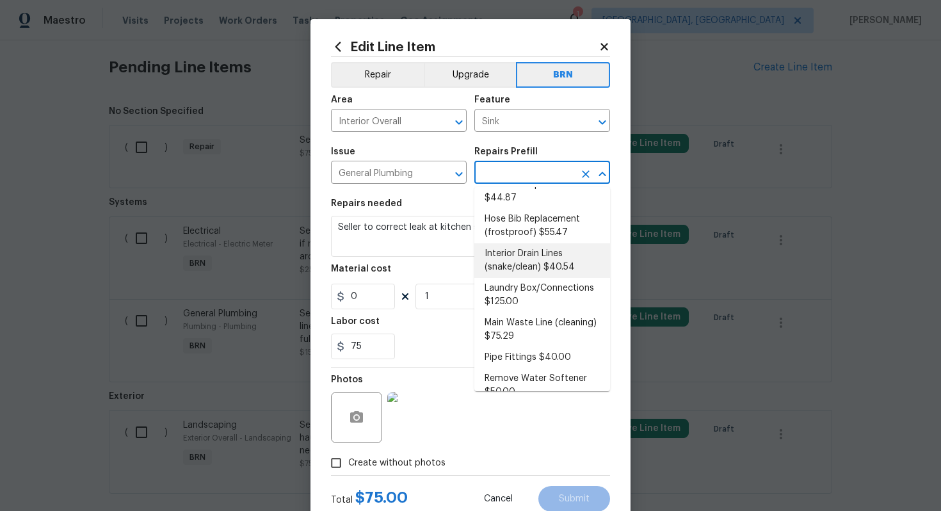
click at [551, 260] on li "Interior Drain Lines (snake/clean) $40.54" at bounding box center [543, 260] width 136 height 35
type input "Plumbing"
type input "Interior Drain Lines (snake/clean) $40.54"
type textarea "Clear any/all interior drain/waste lines utilizing a "snake" tool. Ensure that …"
type input "40.54"
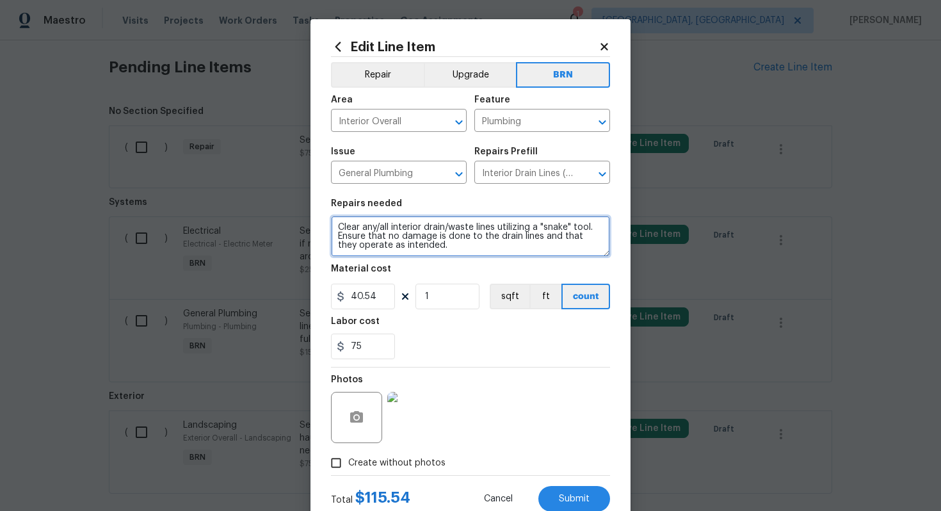
drag, startPoint x: 336, startPoint y: 227, endPoint x: 448, endPoint y: 259, distance: 116.6
click at [449, 258] on section "Repairs needed Clear any/all interior drain/waste lines utilizing a "snake" too…" at bounding box center [470, 278] width 279 height 175
paste textarea "Seller to correct leak at kitchen sink/drain"
type textarea "Seller to correct leak at kitchen sink/drain"
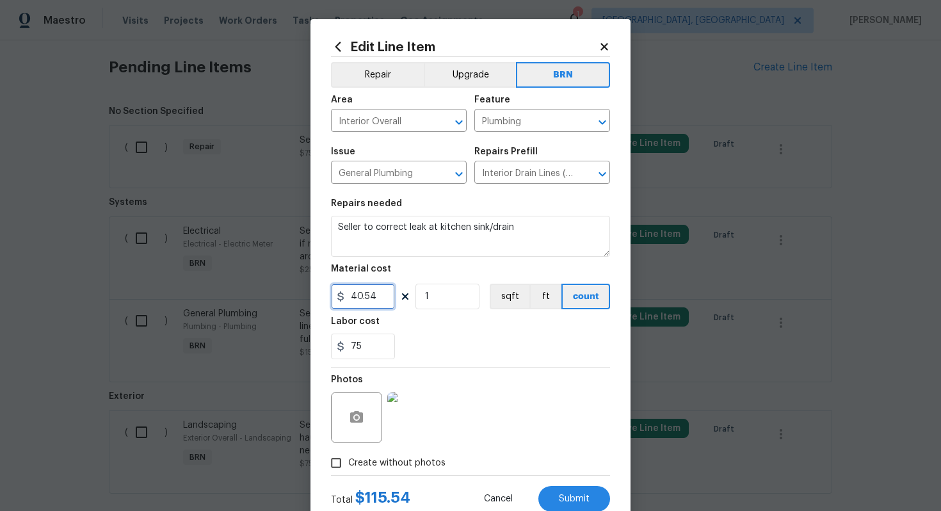
drag, startPoint x: 391, startPoint y: 295, endPoint x: 345, endPoint y: 297, distance: 46.8
click at [345, 297] on div "40.54" at bounding box center [363, 297] width 64 height 26
type input "0"
click at [471, 350] on div "75" at bounding box center [470, 347] width 279 height 26
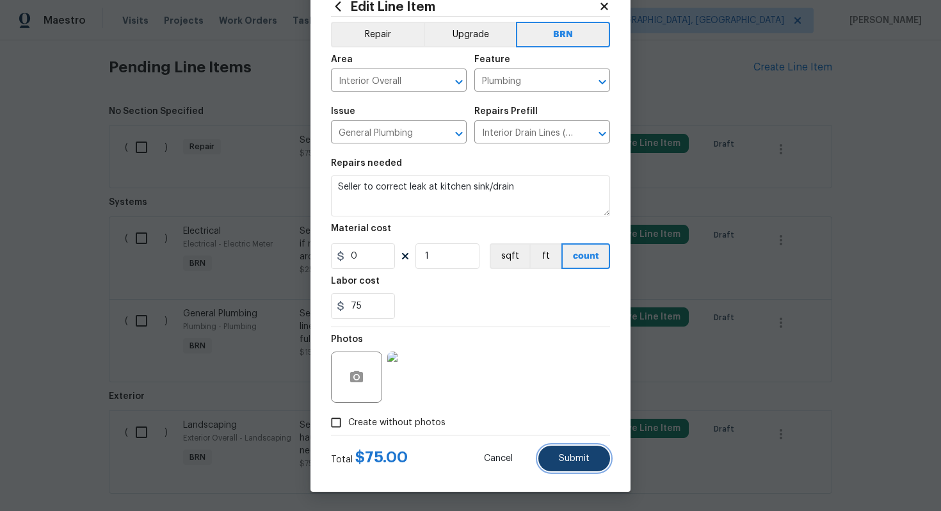
click at [589, 459] on span "Submit" at bounding box center [574, 459] width 31 height 10
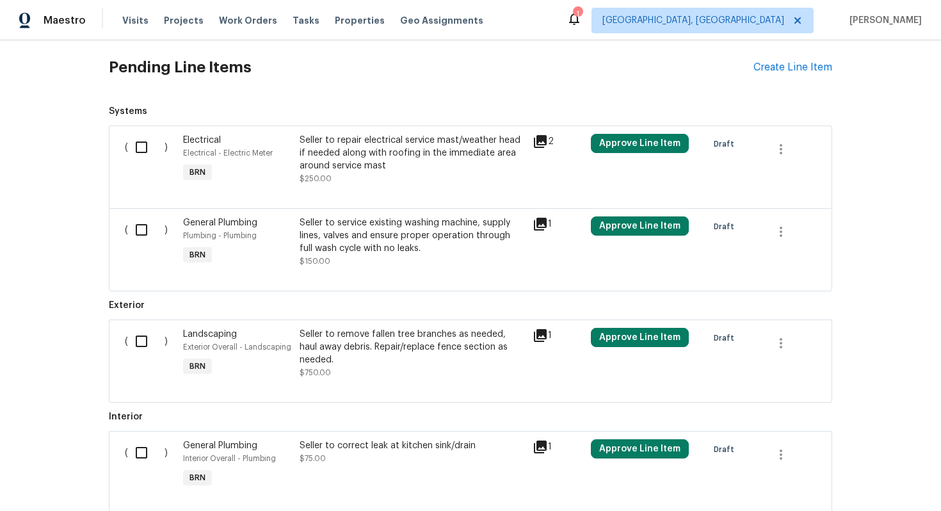
click at [152, 145] on input "checkbox" at bounding box center [146, 147] width 37 height 27
checkbox input "true"
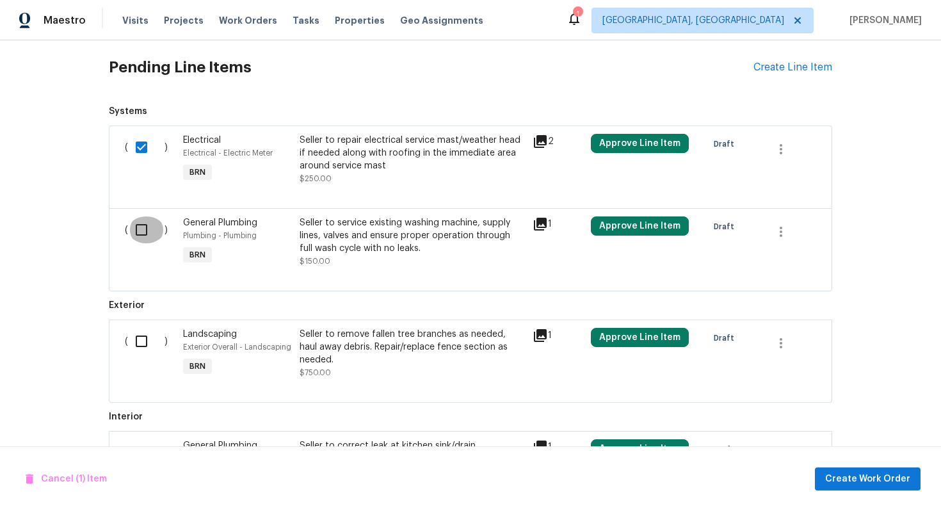
click at [142, 225] on input "checkbox" at bounding box center [146, 229] width 37 height 27
checkbox input "true"
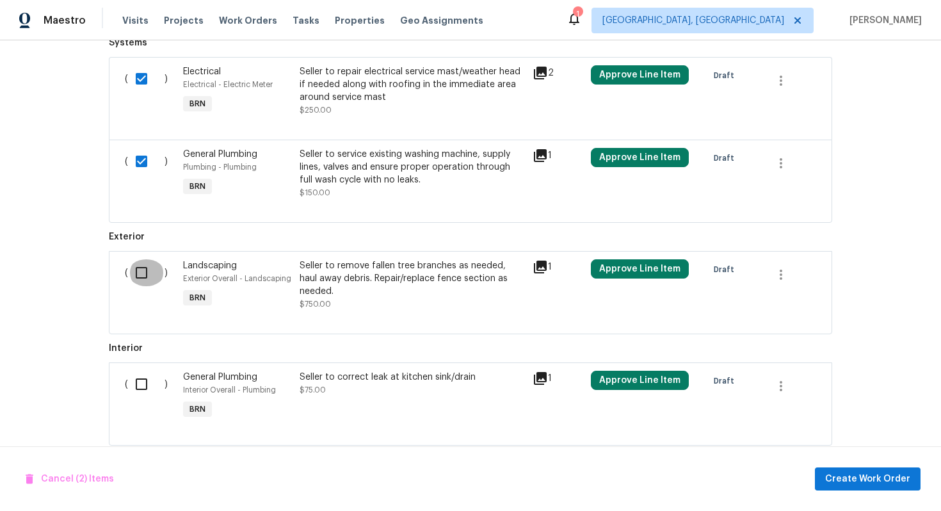
click at [147, 272] on input "checkbox" at bounding box center [146, 272] width 37 height 27
checkbox input "true"
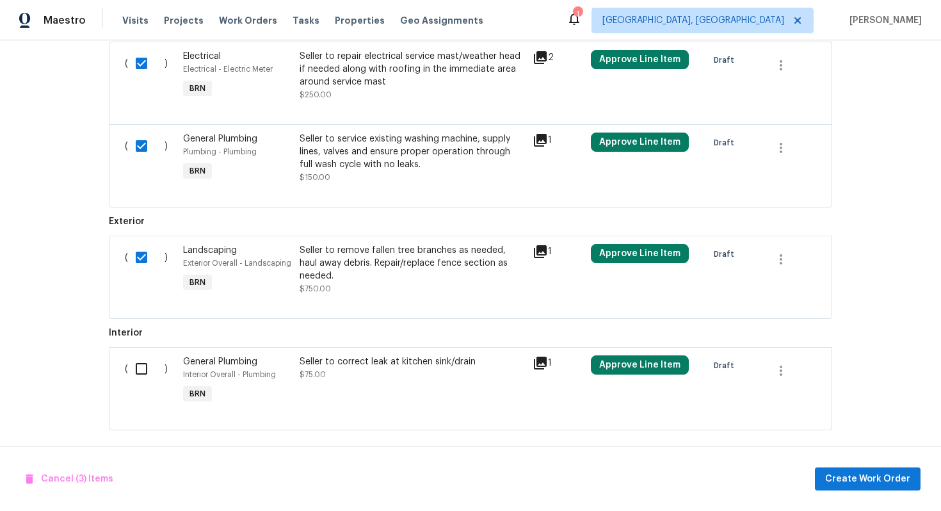
scroll to position [465, 0]
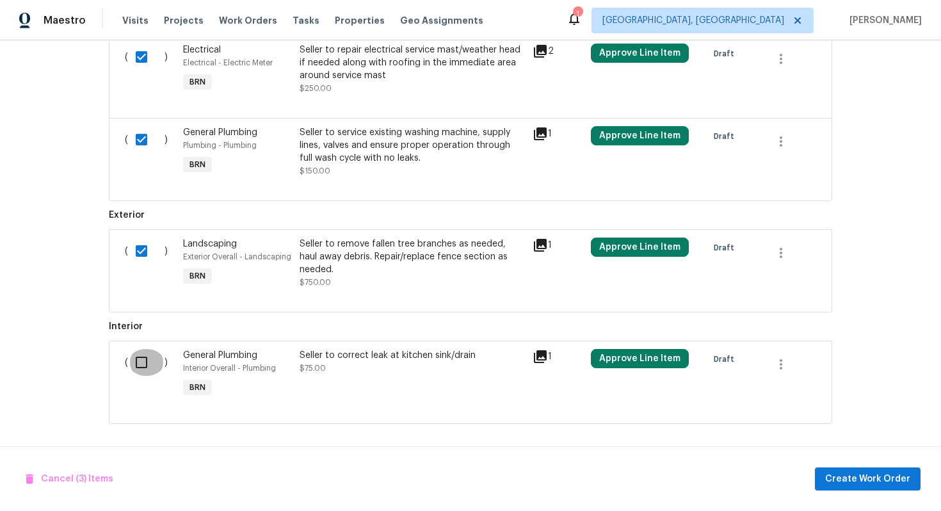
click at [146, 368] on input "checkbox" at bounding box center [146, 362] width 37 height 27
checkbox input "true"
click at [861, 473] on span "Create Work Order" at bounding box center [868, 479] width 85 height 16
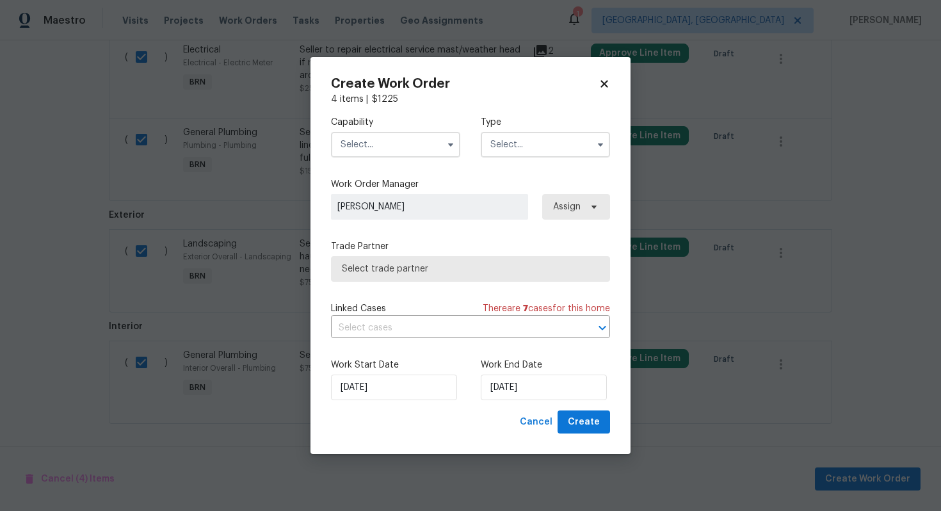
click at [403, 142] on input "text" at bounding box center [395, 145] width 129 height 26
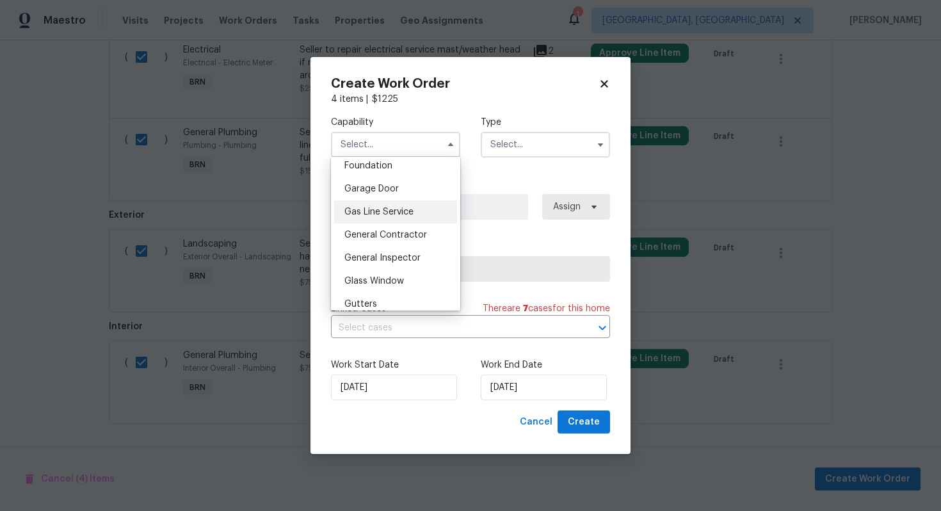
scroll to position [552, 0]
click at [410, 239] on div "General Contractor" at bounding box center [395, 231] width 123 height 23
type input "General Contractor"
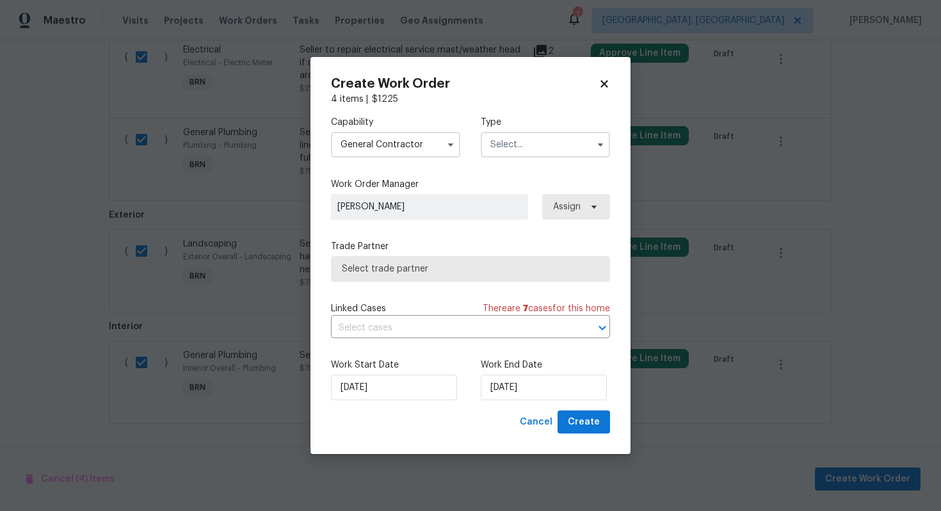
click at [514, 147] on input "text" at bounding box center [545, 145] width 129 height 26
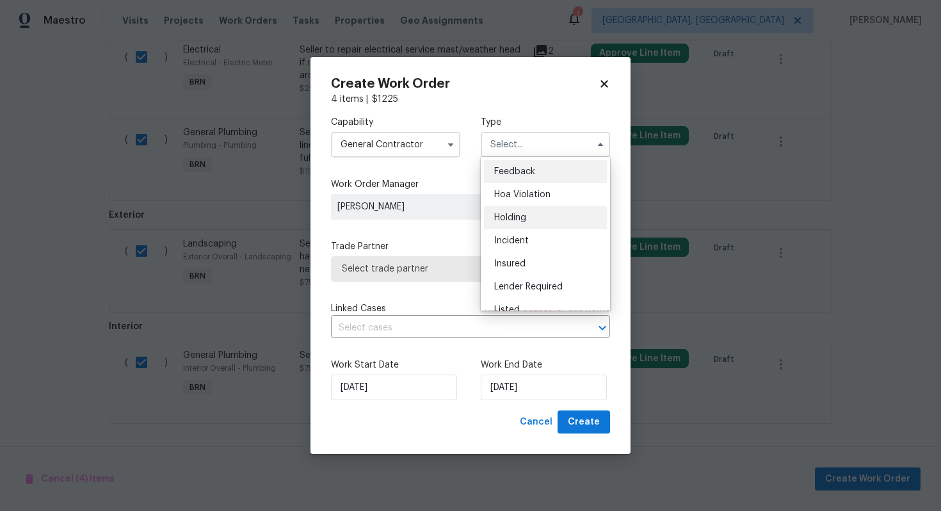
scroll to position [291, 0]
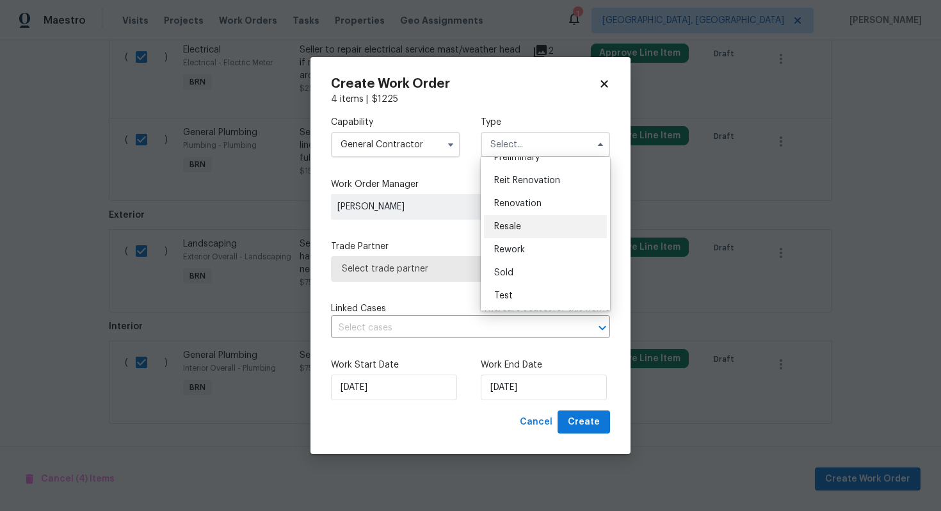
click at [527, 224] on div "Resale" at bounding box center [545, 226] width 123 height 23
type input "Resale"
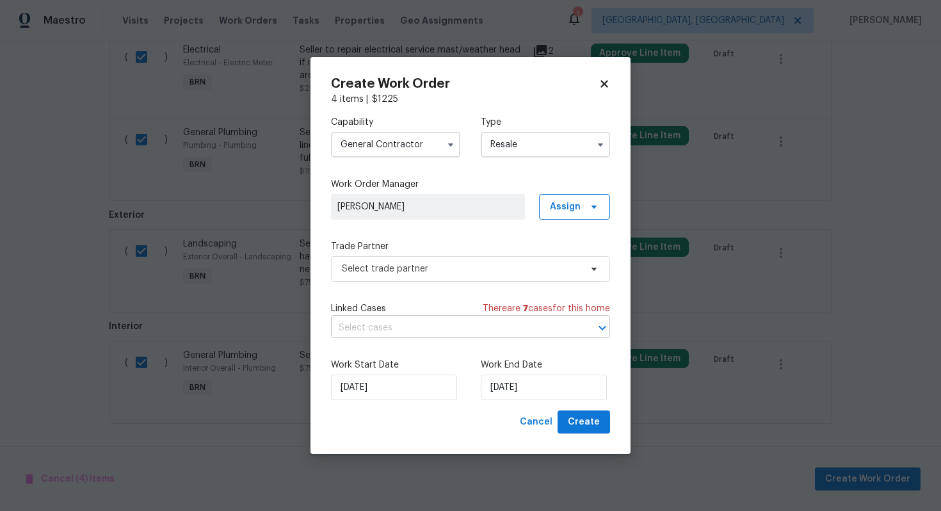
click at [402, 318] on body "Maestro Visits Projects Work Orders Tasks Properties Geo Assignments 1 Albuquer…" at bounding box center [470, 255] width 941 height 511
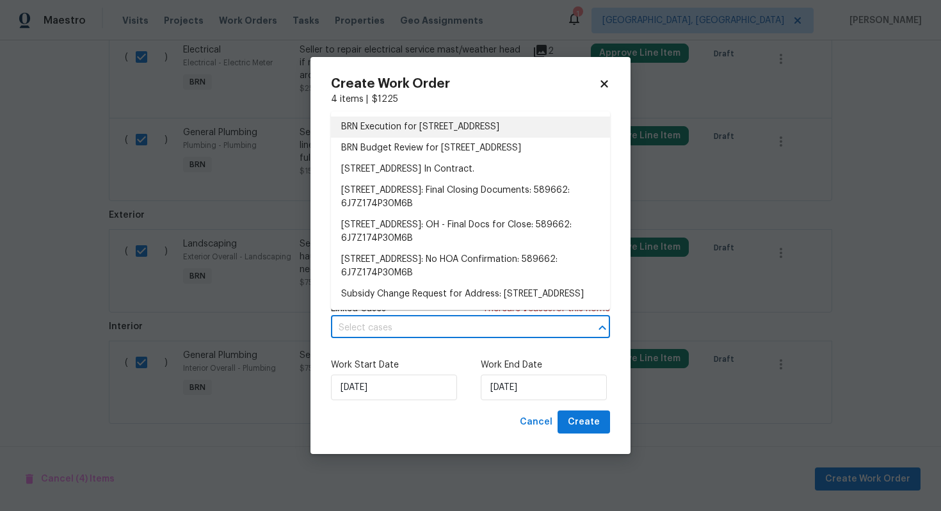
click at [433, 138] on li "BRN Execution for 2225 Hawthorne St, Middletown, OH 45042" at bounding box center [470, 127] width 279 height 21
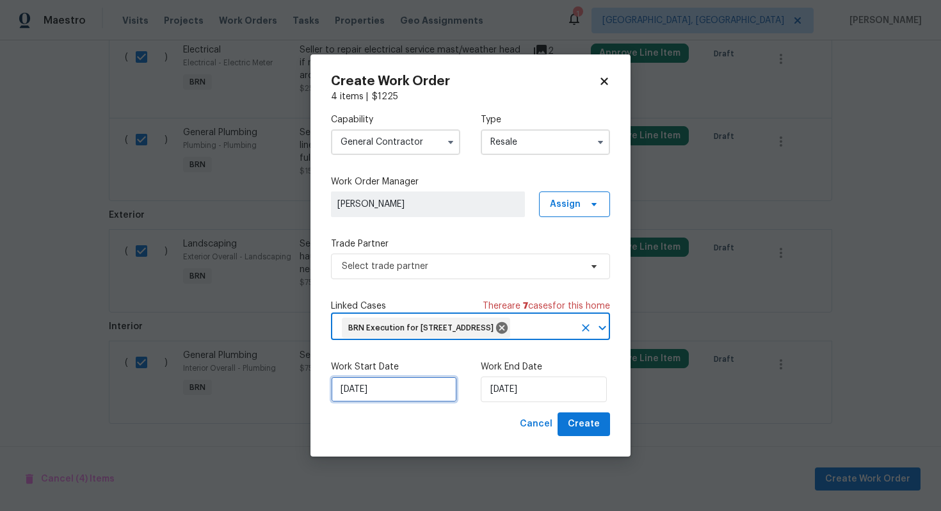
click at [354, 402] on input "8/27/2025" at bounding box center [394, 390] width 126 height 26
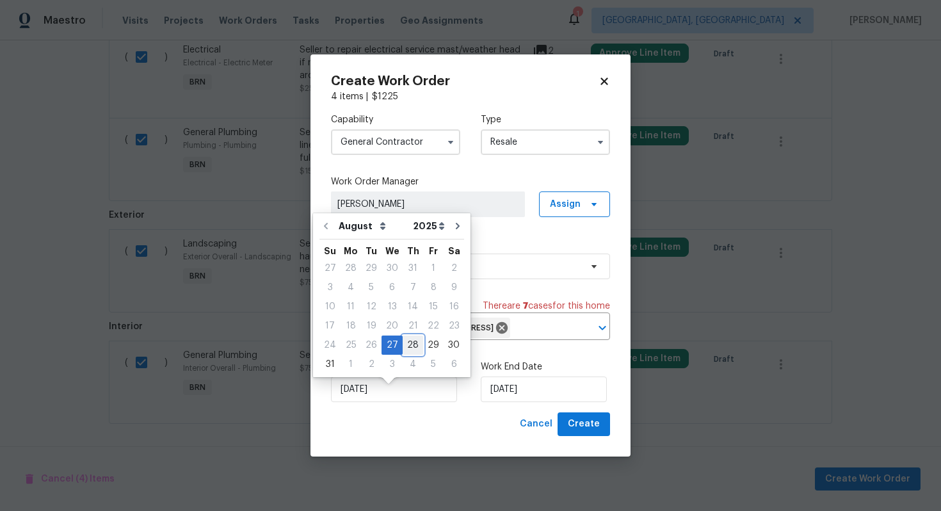
click at [407, 342] on div "28" at bounding box center [413, 345] width 20 height 18
type input "8/28/2025"
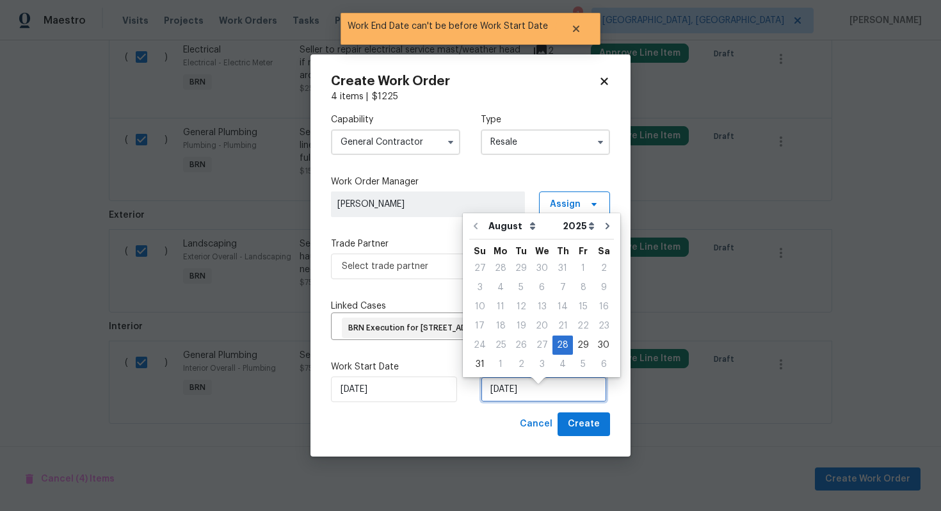
click at [506, 402] on input "8/28/2025" at bounding box center [544, 390] width 126 height 26
click at [580, 348] on div "29" at bounding box center [583, 345] width 20 height 18
type input "8/29/2025"
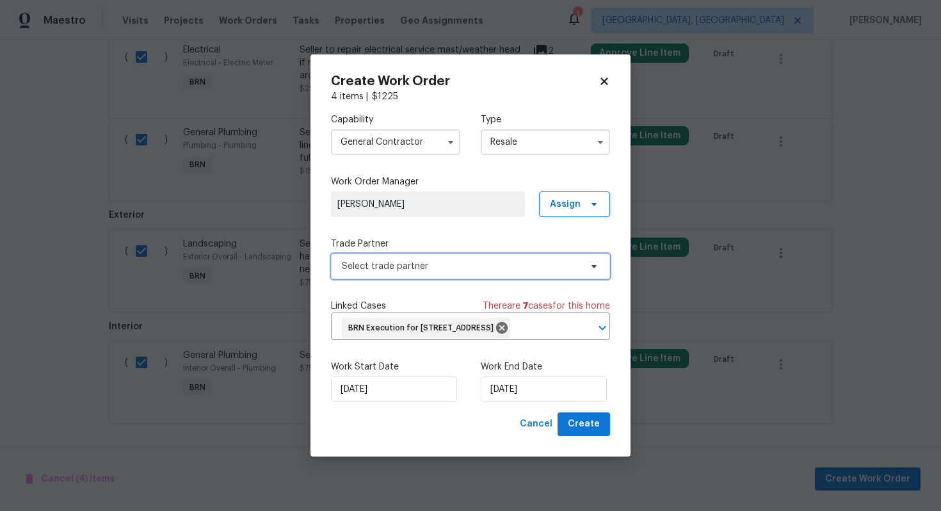
click at [519, 260] on span "Select trade partner" at bounding box center [461, 266] width 239 height 13
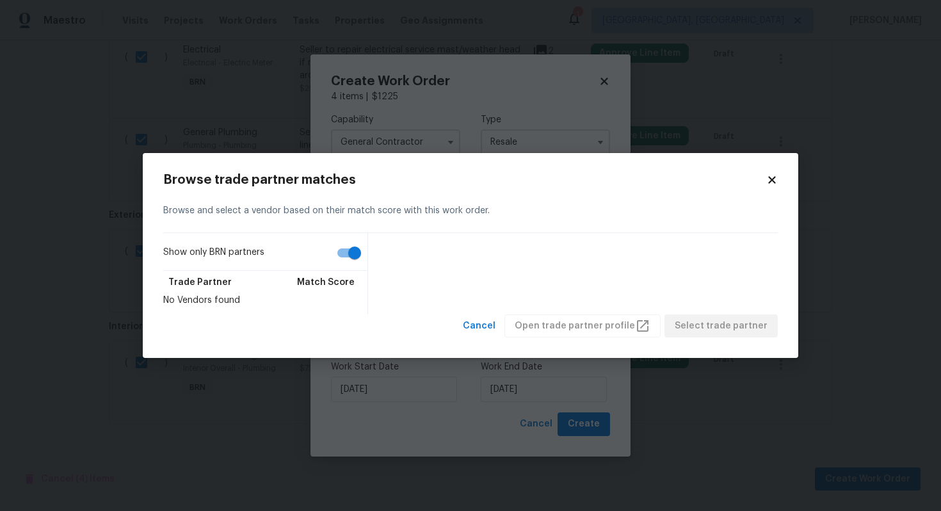
click at [345, 261] on input "Show only BRN partners" at bounding box center [354, 253] width 73 height 24
checkbox input "false"
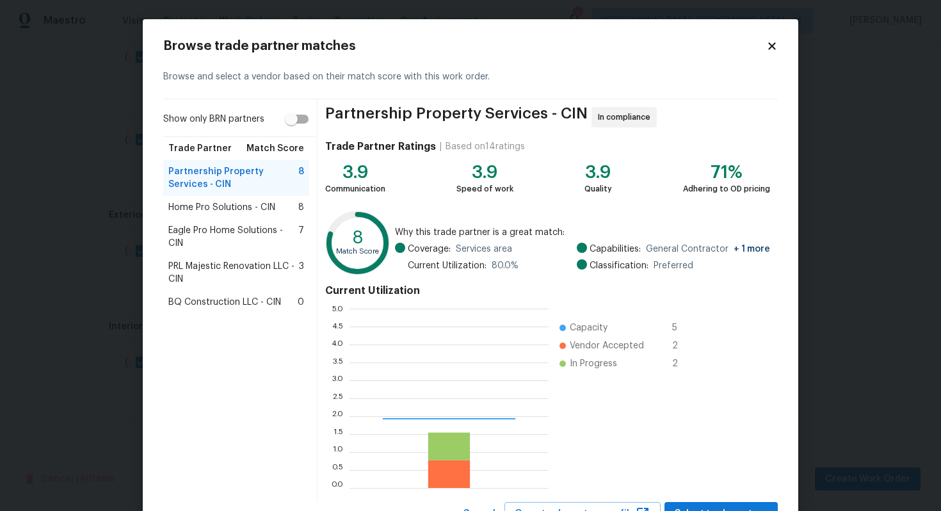
scroll to position [179, 199]
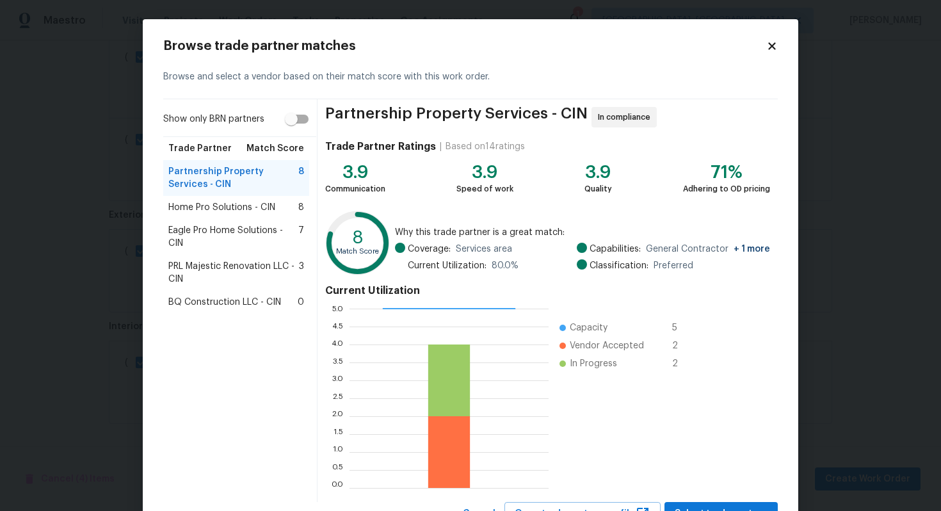
click at [251, 241] on span "Eagle Pro Home Solutions - CIN" at bounding box center [233, 237] width 130 height 26
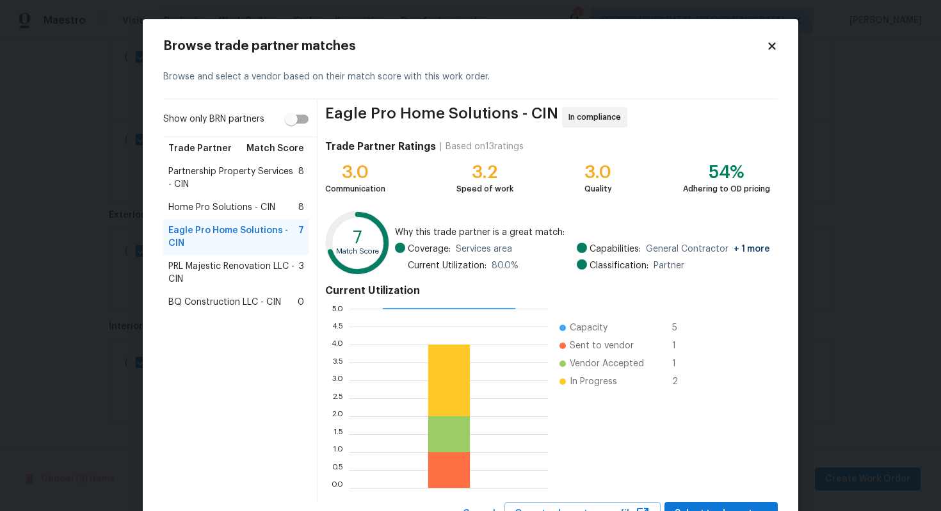
click at [257, 203] on span "Home Pro Solutions - CIN" at bounding box center [221, 207] width 107 height 13
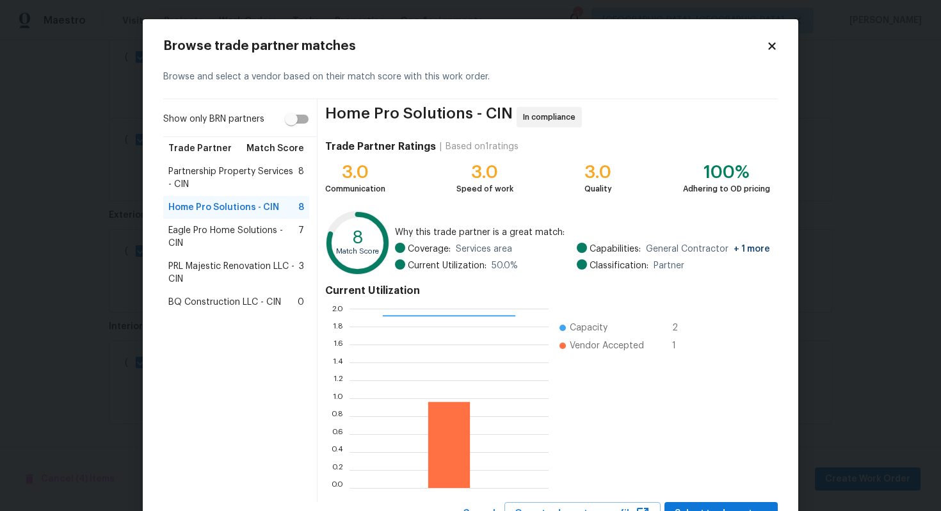
click at [258, 181] on span "Partnership Property Services - CIN" at bounding box center [233, 178] width 130 height 26
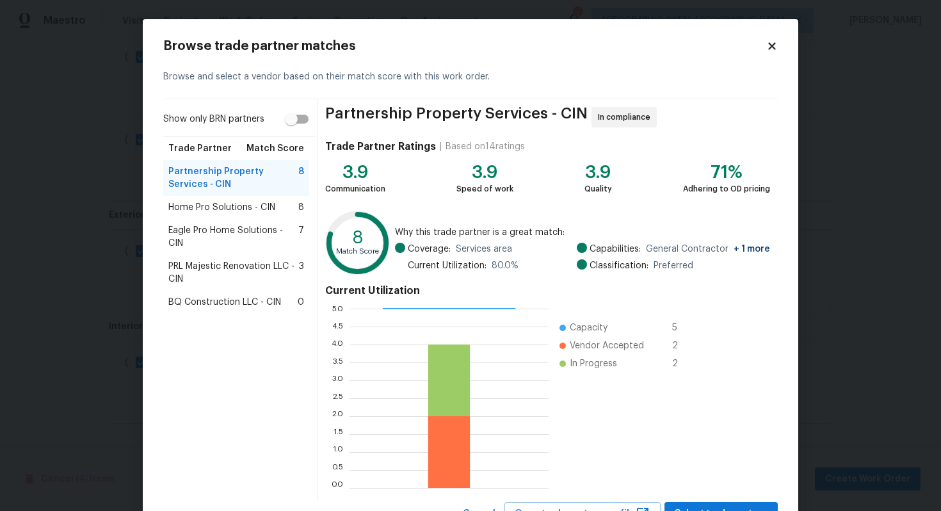
scroll to position [54, 0]
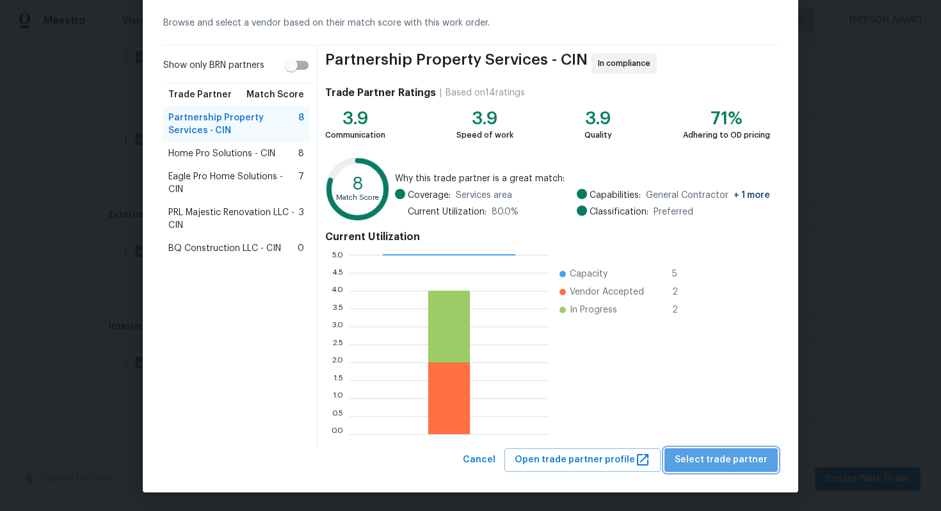
click at [733, 454] on span "Select trade partner" at bounding box center [721, 460] width 93 height 16
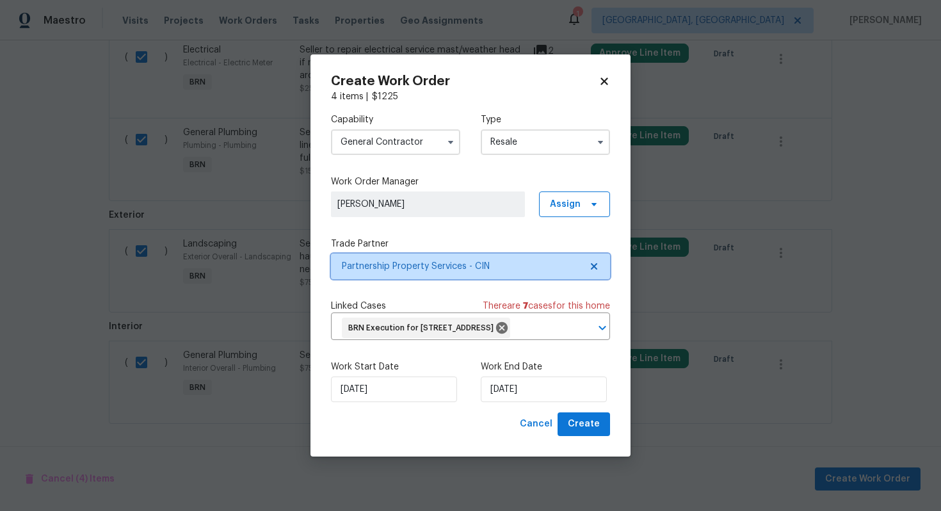
scroll to position [0, 0]
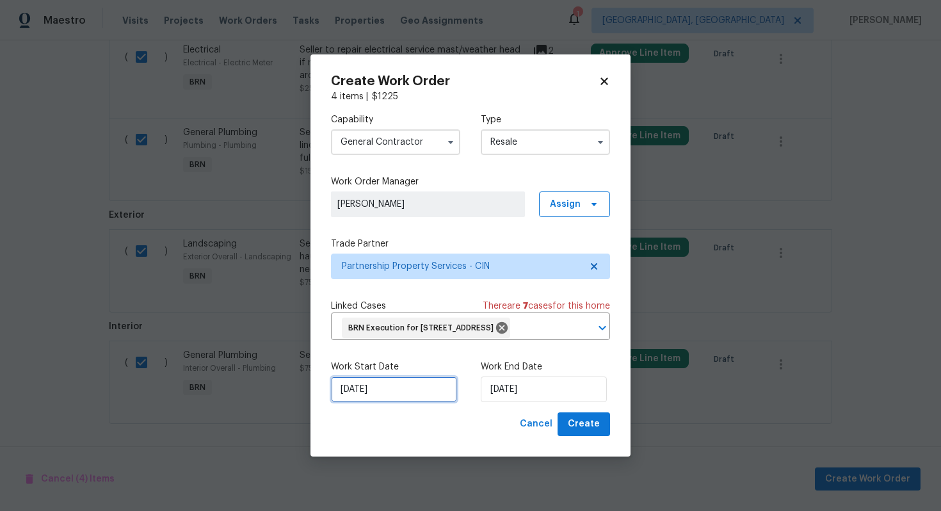
click at [356, 399] on input "8/28/2025" at bounding box center [394, 390] width 126 height 26
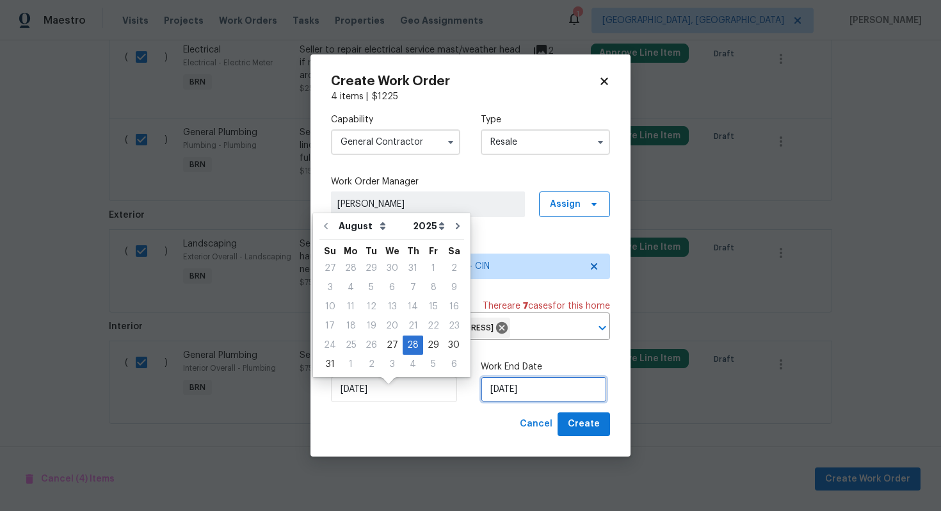
click at [503, 402] on input "8/29/2025" at bounding box center [544, 390] width 126 height 26
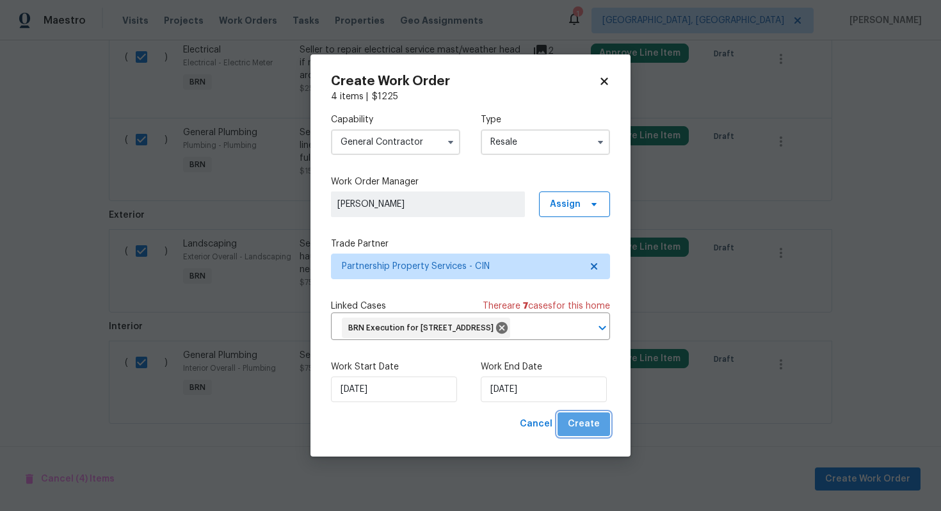
click at [596, 432] on span "Create" at bounding box center [584, 424] width 32 height 16
checkbox input "false"
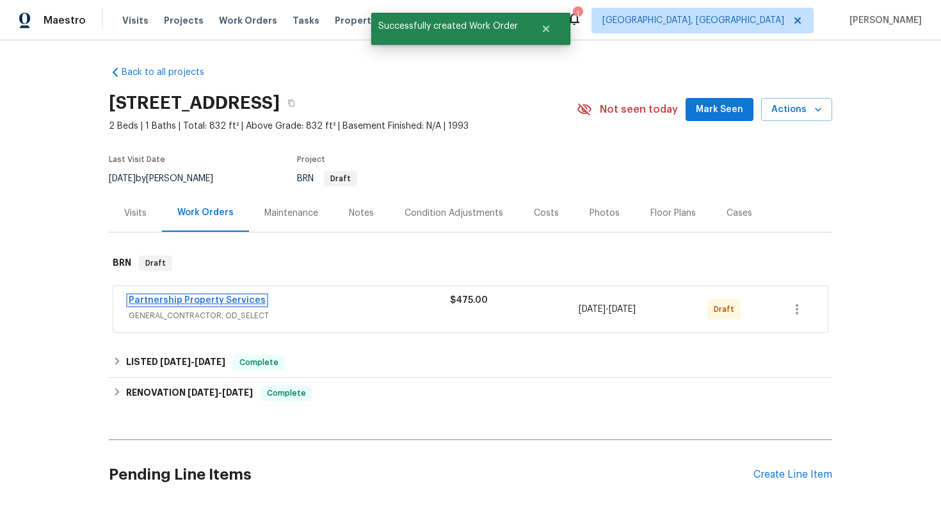
click at [209, 302] on link "Partnership Property Services" at bounding box center [197, 300] width 137 height 9
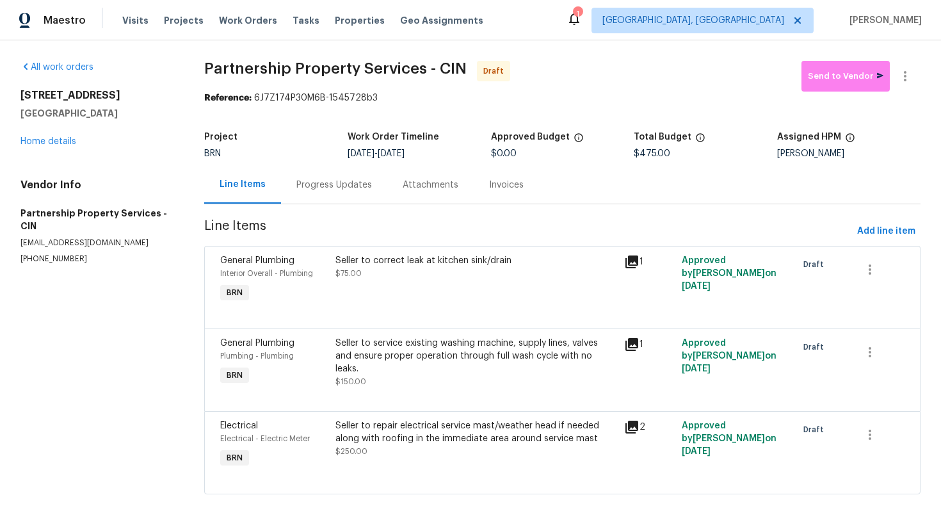
scroll to position [20, 0]
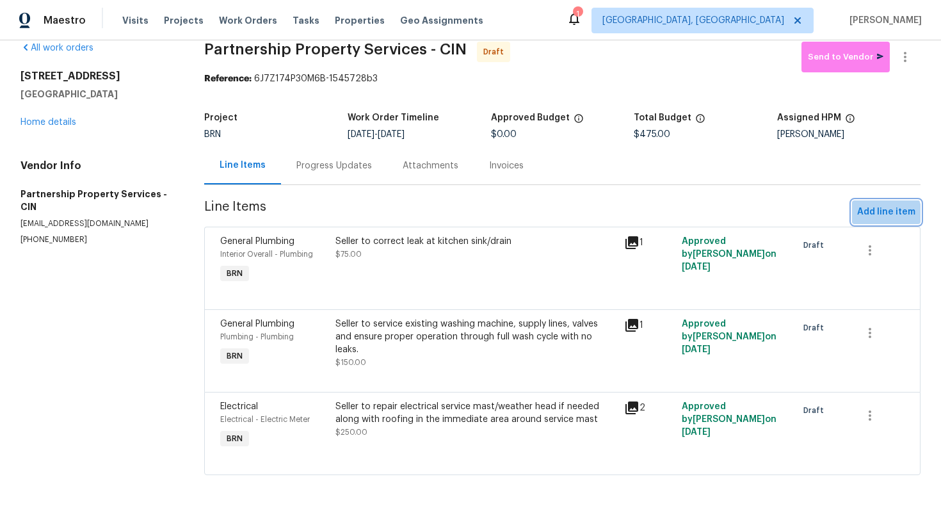
click at [883, 214] on span "Add line item" at bounding box center [887, 212] width 58 height 16
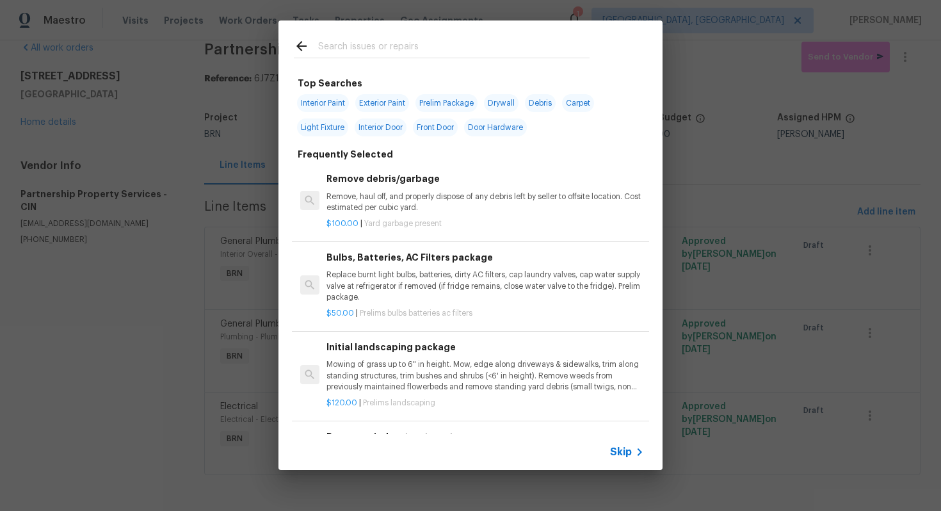
click at [632, 451] on icon at bounding box center [639, 451] width 15 height 15
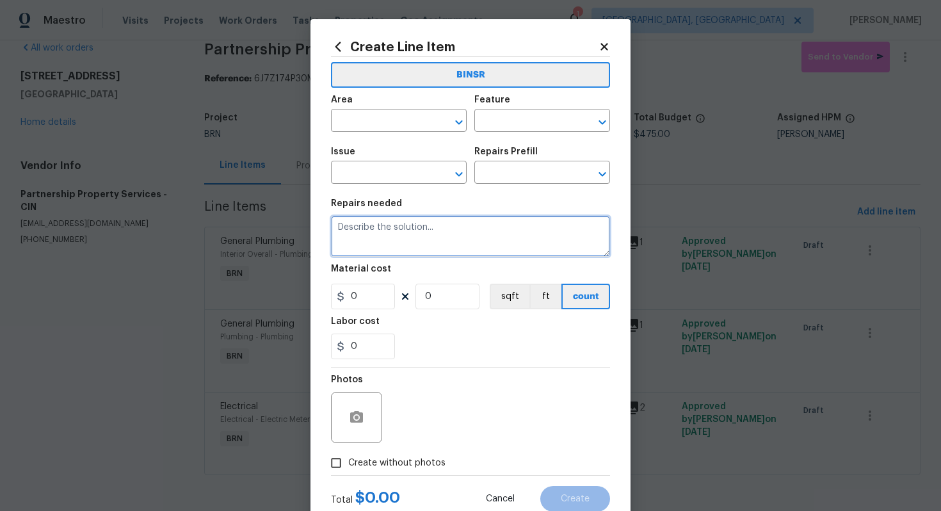
click at [430, 223] on textarea at bounding box center [470, 236] width 279 height 41
paste textarea "Seller to remove fallen tree branches as needed, haul away debris. Repair/repla…"
type textarea "Seller to remove fallen tree branches as needed, haul away debris. Repair/repla…"
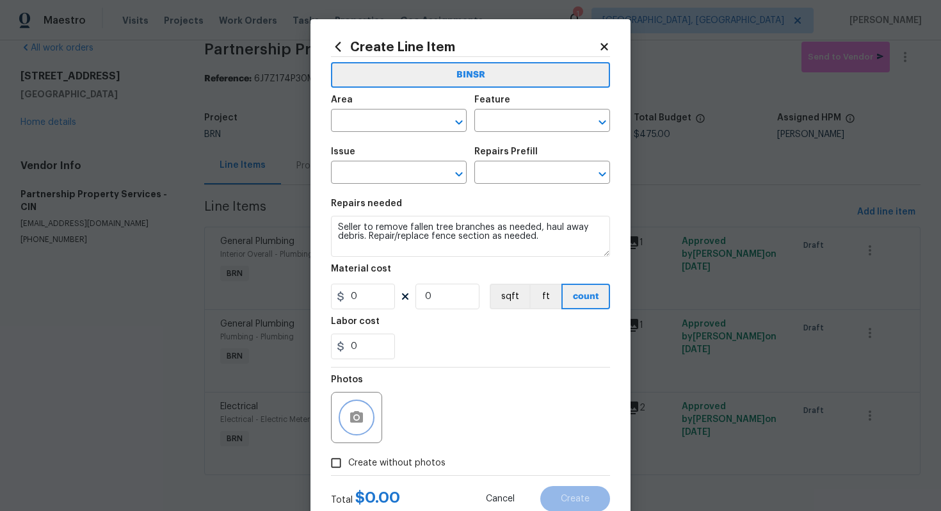
click at [362, 420] on icon "button" at bounding box center [356, 417] width 13 height 12
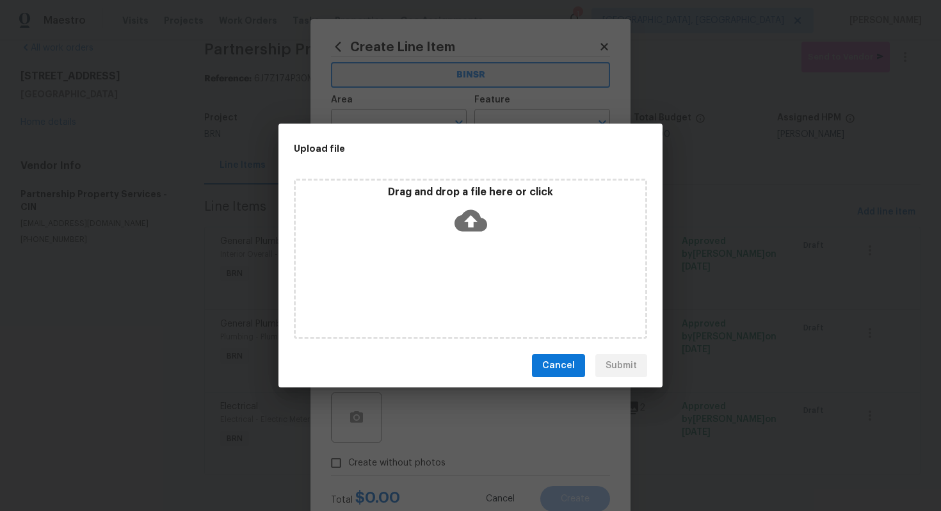
click at [463, 221] on icon at bounding box center [471, 221] width 33 height 22
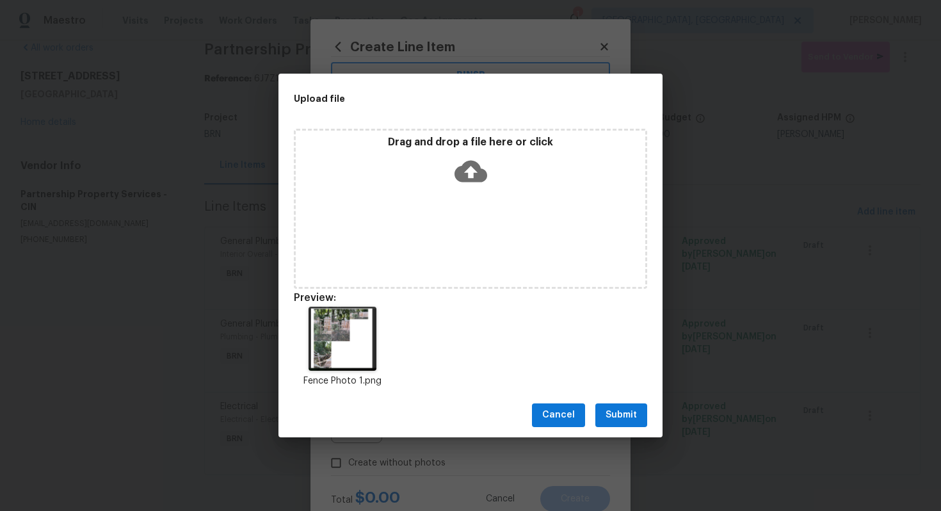
click at [623, 414] on span "Submit" at bounding box center [621, 415] width 31 height 16
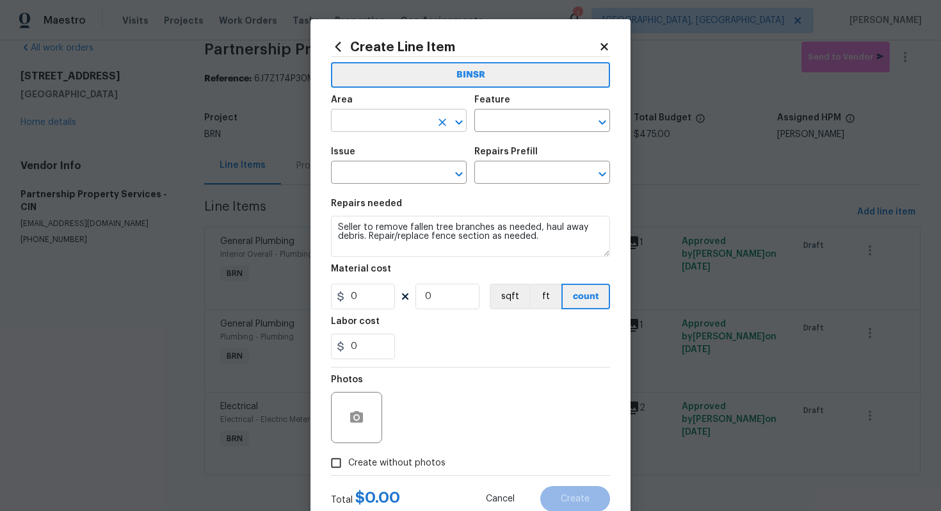
click at [387, 123] on input "text" at bounding box center [381, 122] width 100 height 20
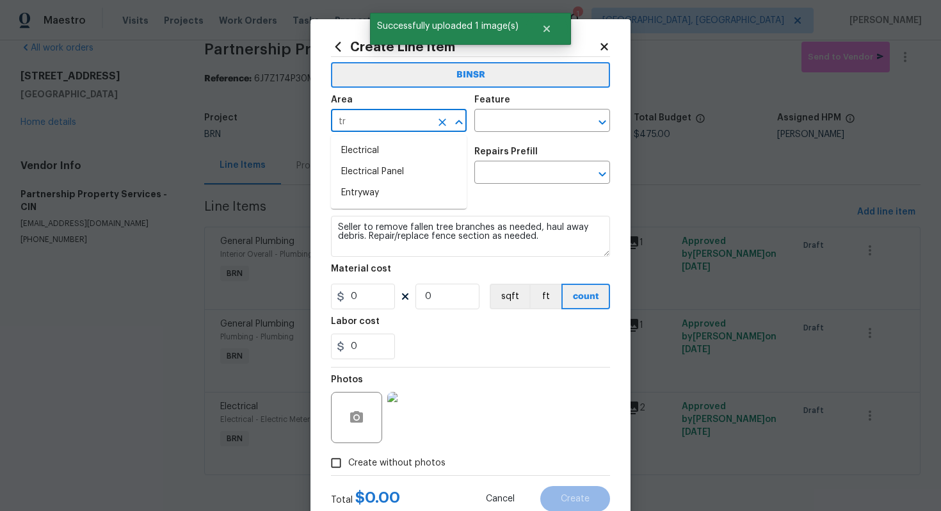
type input "t"
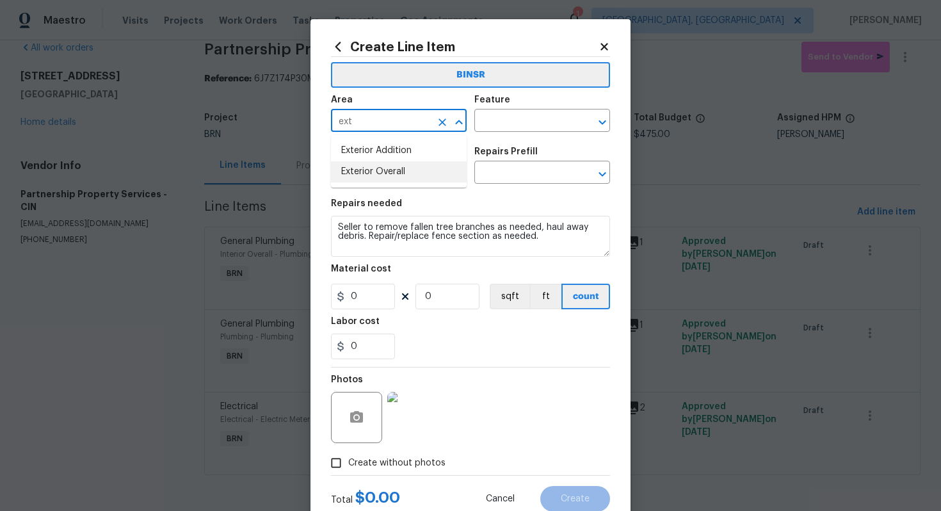
click at [411, 167] on li "Exterior Overall" at bounding box center [399, 171] width 136 height 21
type input "Exterior Overall"
click at [509, 122] on input "text" at bounding box center [525, 122] width 100 height 20
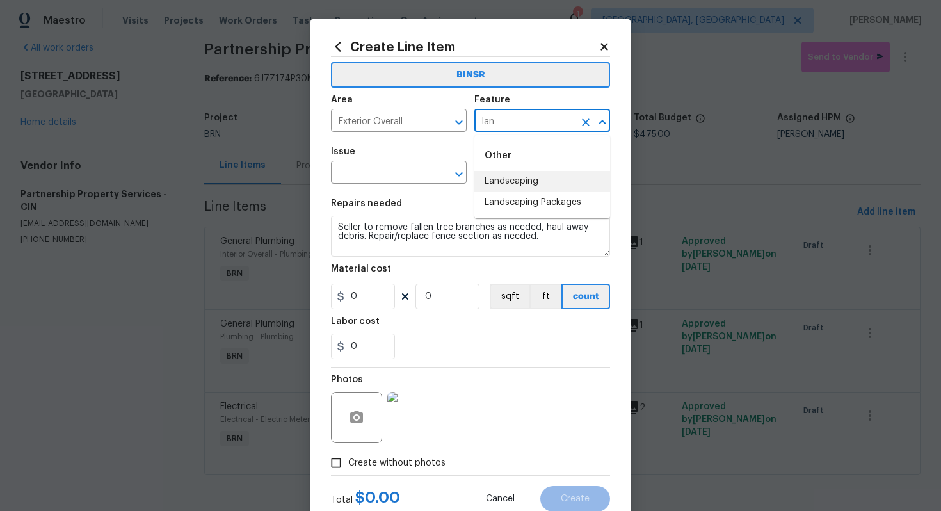
click at [524, 175] on li "Landscaping" at bounding box center [543, 181] width 136 height 21
type input "Landscaping"
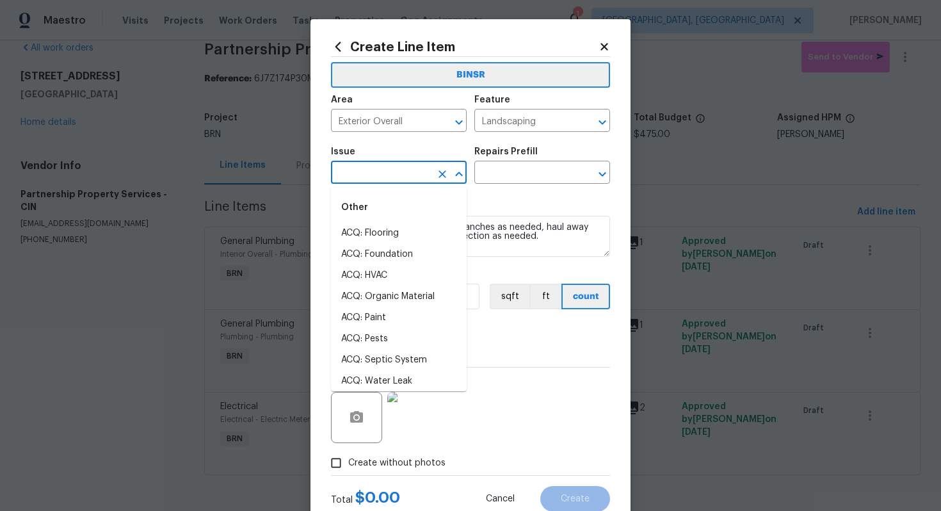
click at [397, 172] on input "text" at bounding box center [381, 174] width 100 height 20
click at [394, 332] on li "Exterior Screen Door" at bounding box center [399, 339] width 136 height 21
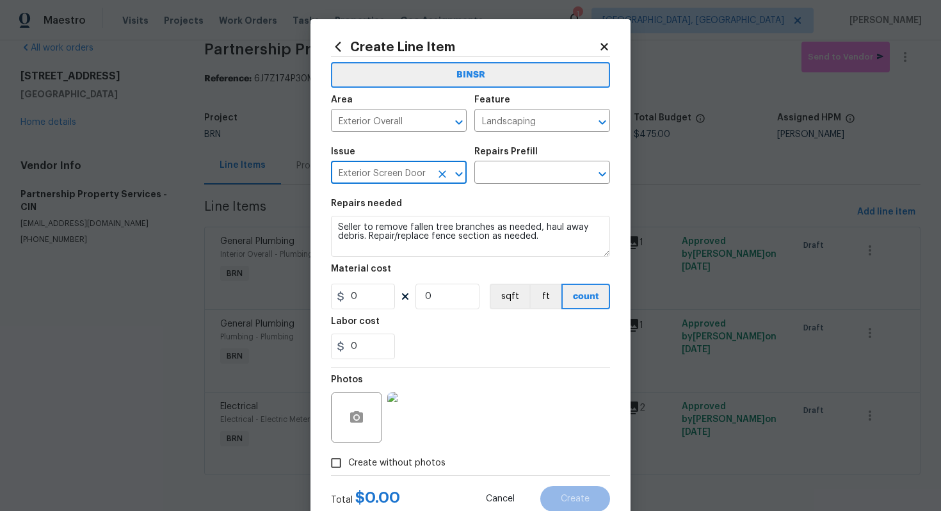
type input "Exterior Screen Door"
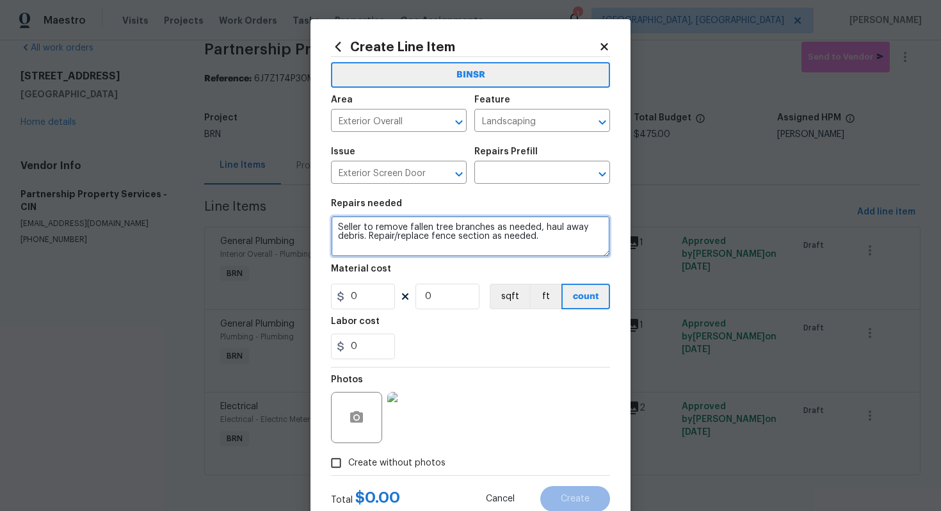
drag, startPoint x: 335, startPoint y: 229, endPoint x: 551, endPoint y: 254, distance: 217.9
click at [551, 254] on textarea "Seller to remove fallen tree branches as needed, haul away debris. Repair/repla…" at bounding box center [470, 236] width 279 height 41
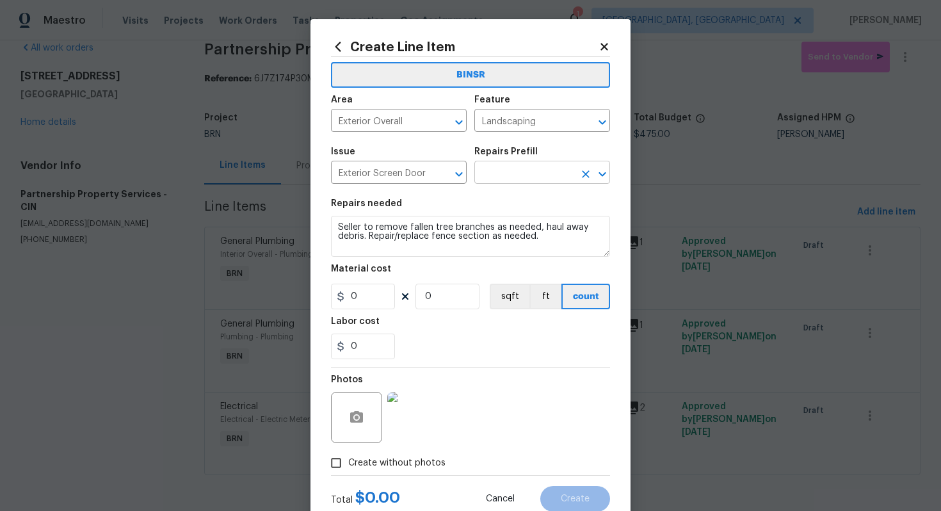
click at [544, 175] on input "text" at bounding box center [525, 174] width 100 height 20
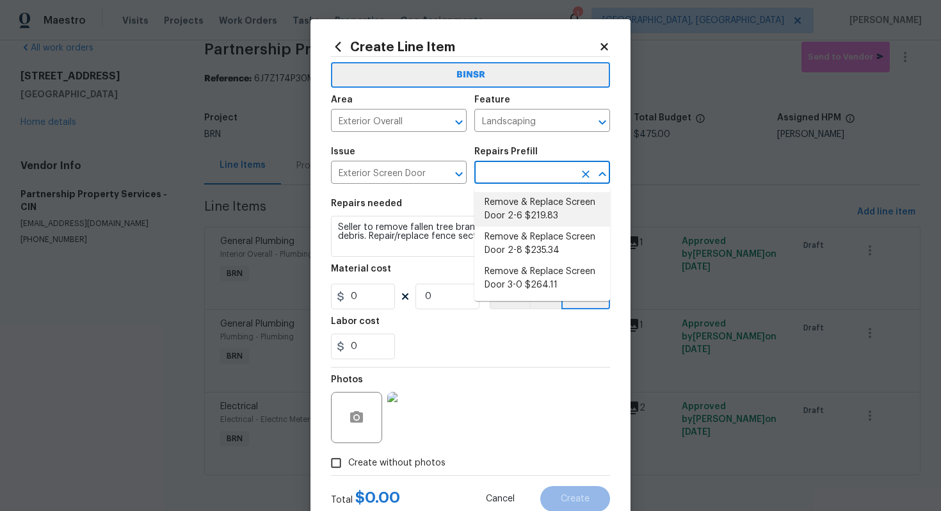
click at [541, 204] on li "Remove & Replace Screen Door 2-6 $219.83" at bounding box center [543, 209] width 136 height 35
type input "Interior Door"
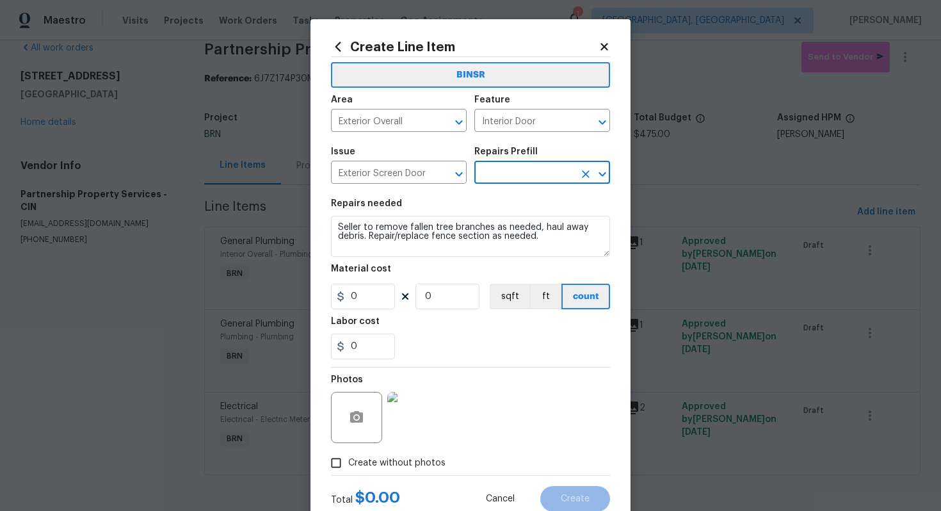
type input "Remove & Replace Screen Door 2-6 $219.83"
type textarea "Remove the existing screen door, prep the door jamb and install a new 2-6 scree…"
type input "219.83"
type input "1"
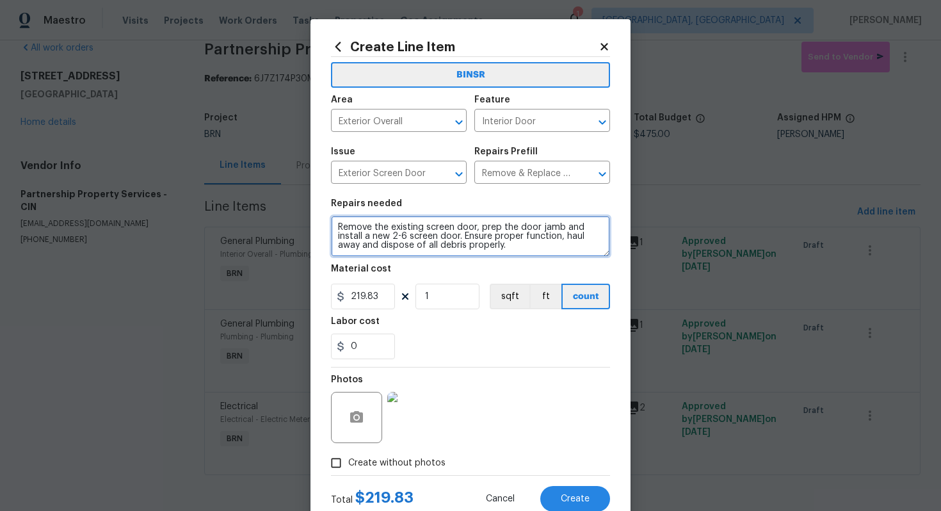
drag, startPoint x: 337, startPoint y: 231, endPoint x: 569, endPoint y: 256, distance: 233.2
click at [569, 256] on textarea "Remove the existing screen door, prep the door jamb and install a new 2-6 scree…" at bounding box center [470, 236] width 279 height 41
paste textarea "Seller to remove fallen tree branches as needed, haul away debris. Repair/repla…"
click at [442, 170] on icon "Clear" at bounding box center [442, 174] width 13 height 13
type textarea "Seller to remove fallen tree branches as needed, haul away debris. Repair/repla…"
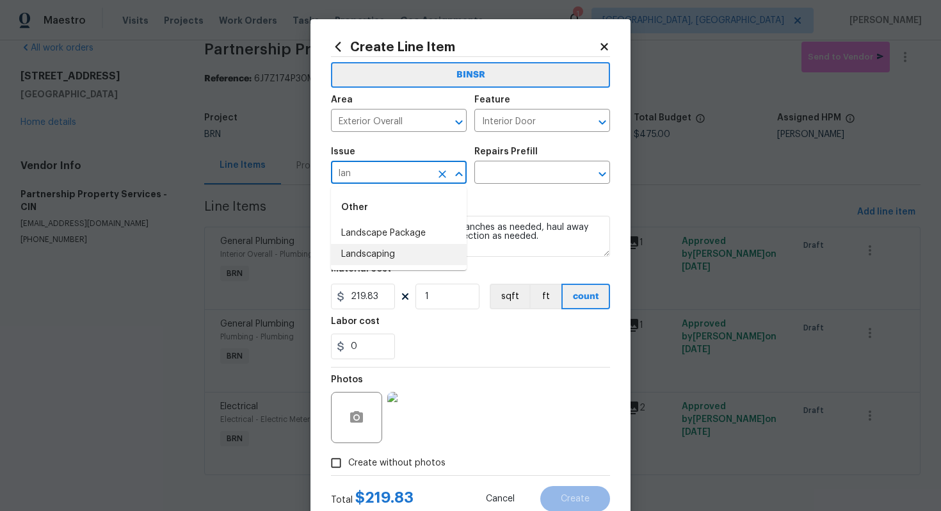
click at [407, 248] on li "Landscaping" at bounding box center [399, 254] width 136 height 21
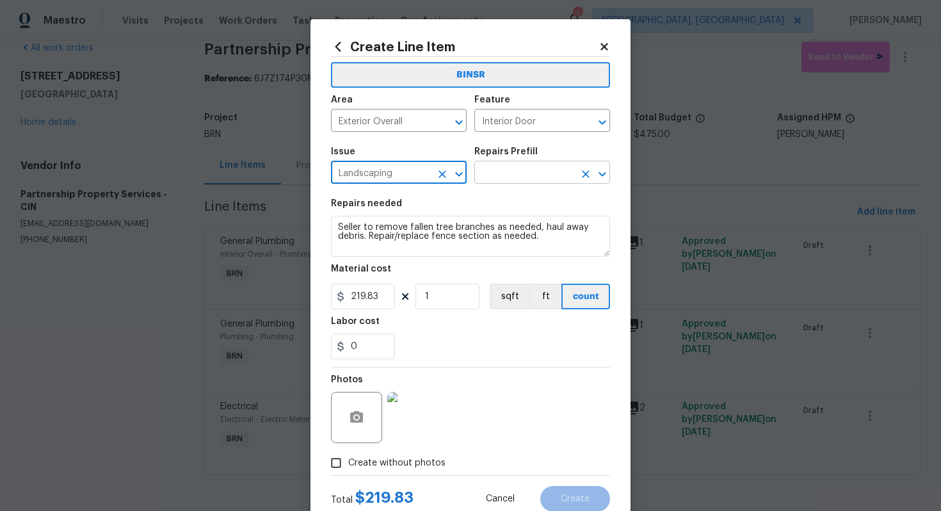
type input "Landscaping"
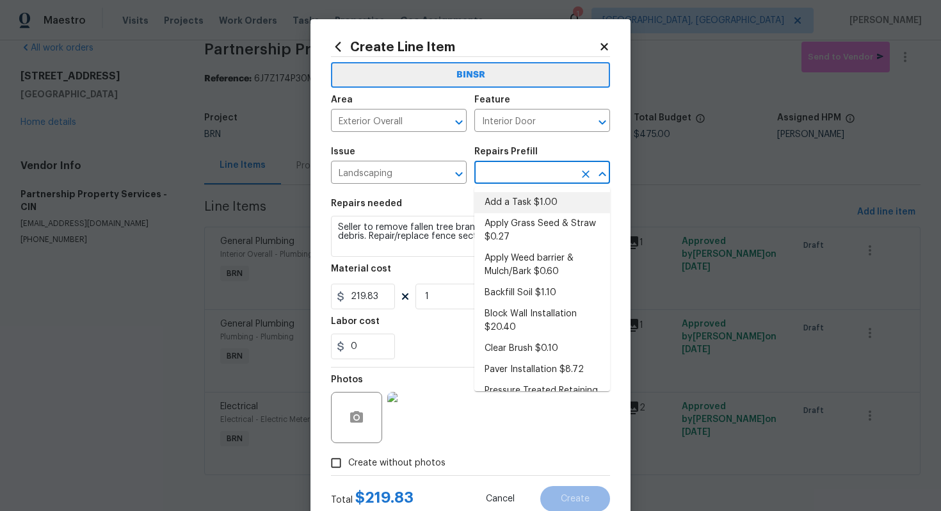
click at [502, 178] on input "text" at bounding box center [525, 174] width 100 height 20
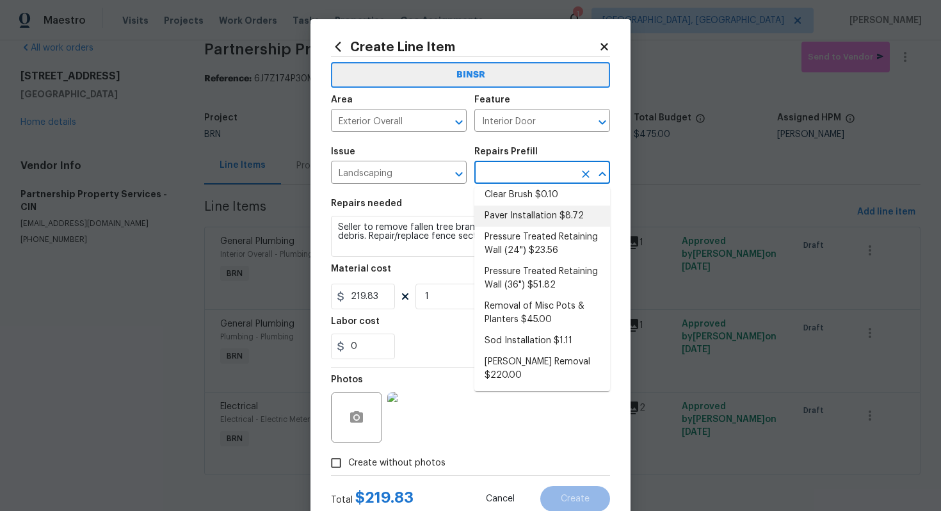
scroll to position [161, 0]
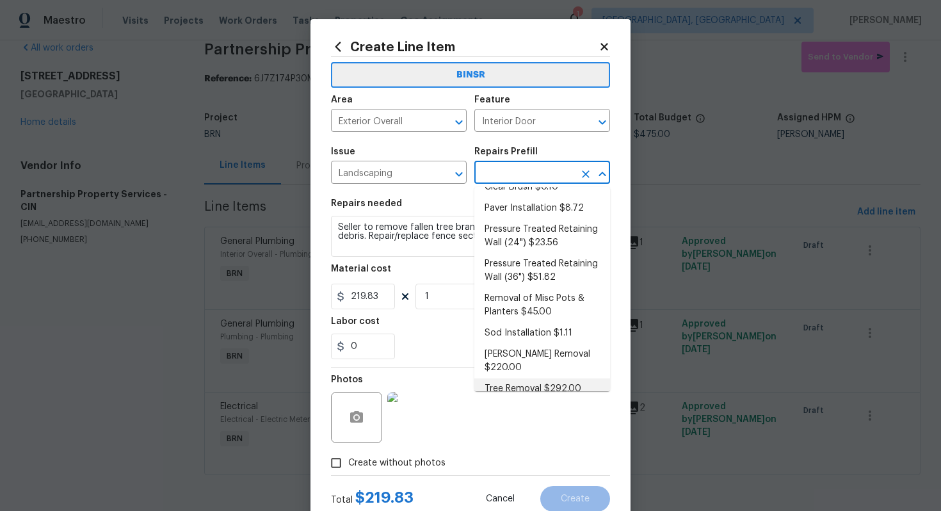
click at [513, 379] on li "Tree Removal $292.00" at bounding box center [543, 389] width 136 height 21
type input "Tree Removal $292.00"
type textarea "Remove/cut down the tree (12''-24'' diameter), grind the stump and remove all d…"
type input "292"
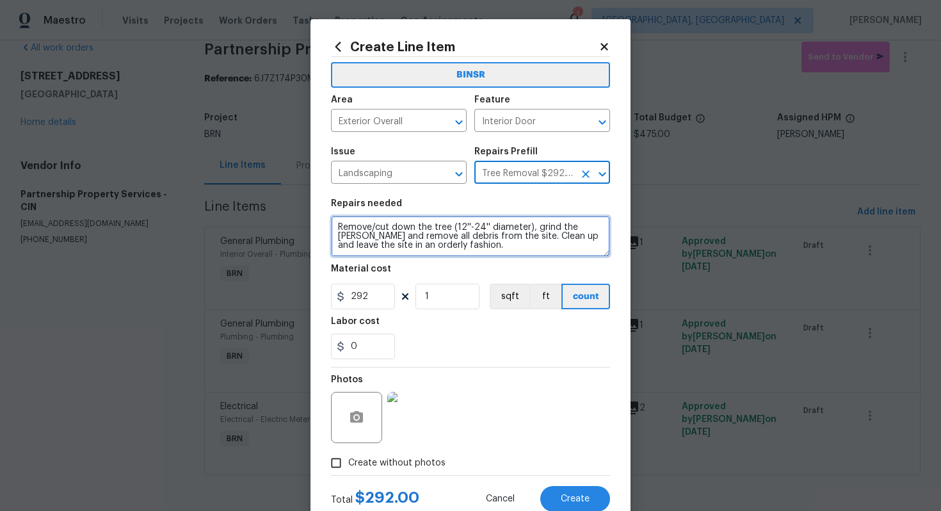
click at [353, 230] on textarea "Remove/cut down the tree (12''-24'' diameter), grind the stump and remove all d…" at bounding box center [470, 236] width 279 height 41
paste textarea "Seller to remove fallen tree branches as needed, haul away debris. Repair/repla…"
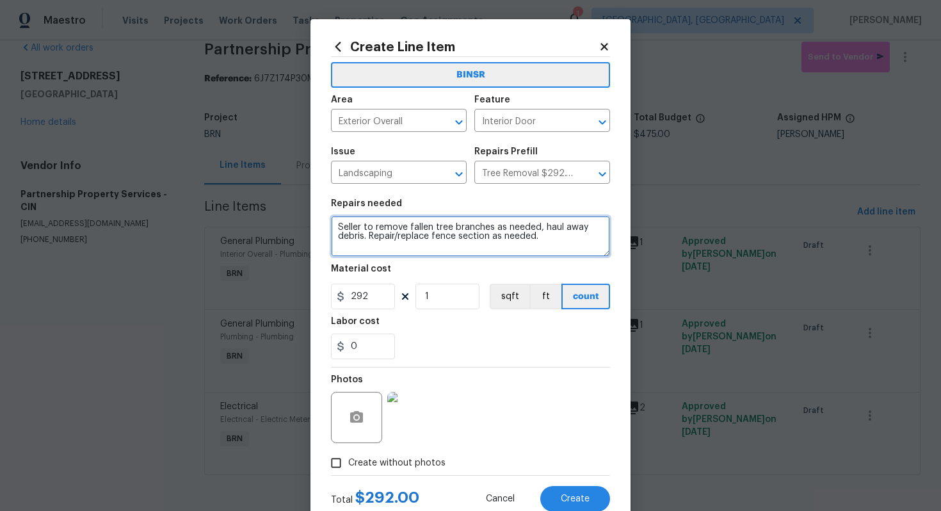
type textarea "Seller to remove fallen tree branches as needed, haul away debris. Repair/repla…"
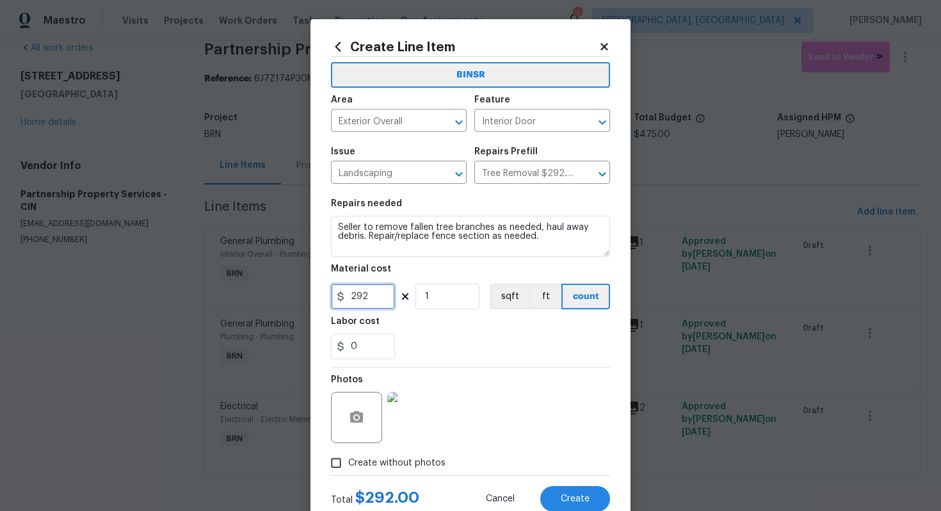
drag, startPoint x: 375, startPoint y: 295, endPoint x: 344, endPoint y: 295, distance: 30.7
click at [344, 295] on div "292" at bounding box center [363, 297] width 64 height 26
type input "0"
click at [352, 352] on input "0" at bounding box center [363, 347] width 64 height 26
type input "750"
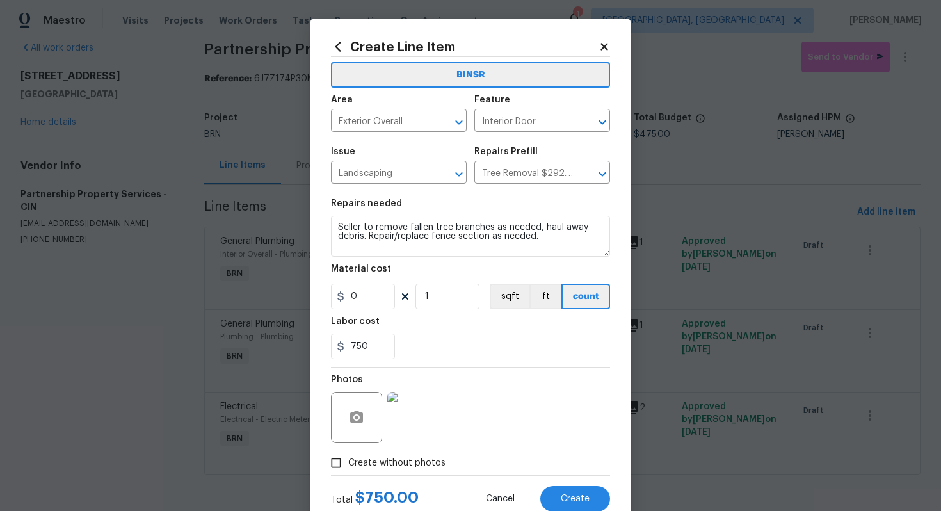
click at [517, 367] on div at bounding box center [470, 367] width 279 height 1
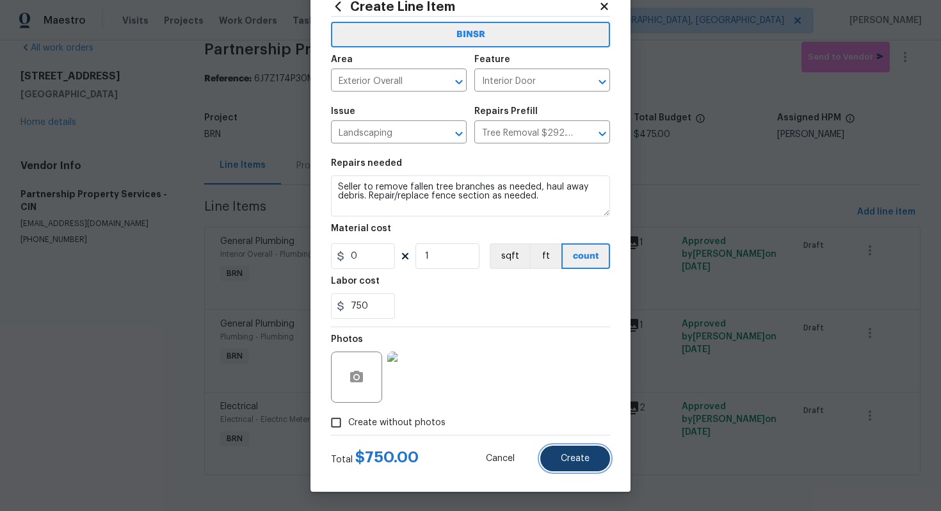
click at [581, 457] on span "Create" at bounding box center [575, 459] width 29 height 10
type input "0"
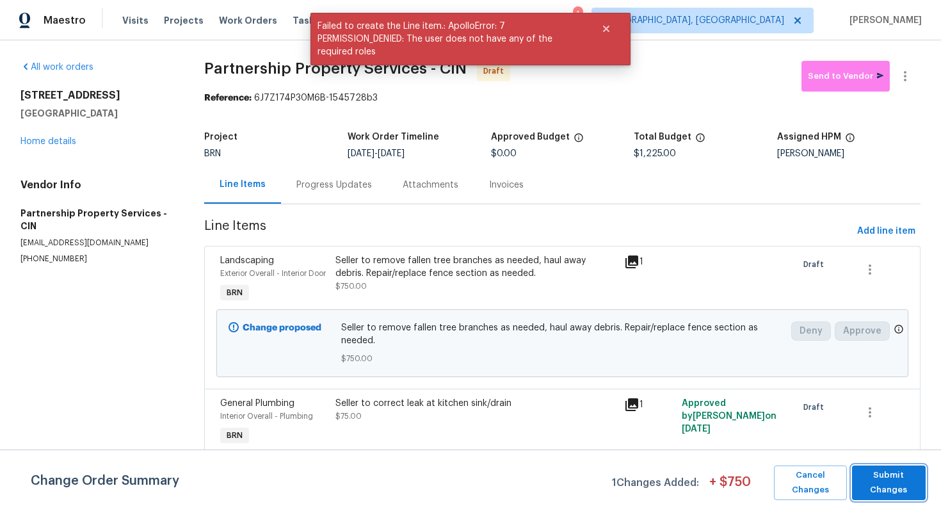
click at [900, 498] on button "Submit Changes" at bounding box center [889, 483] width 74 height 35
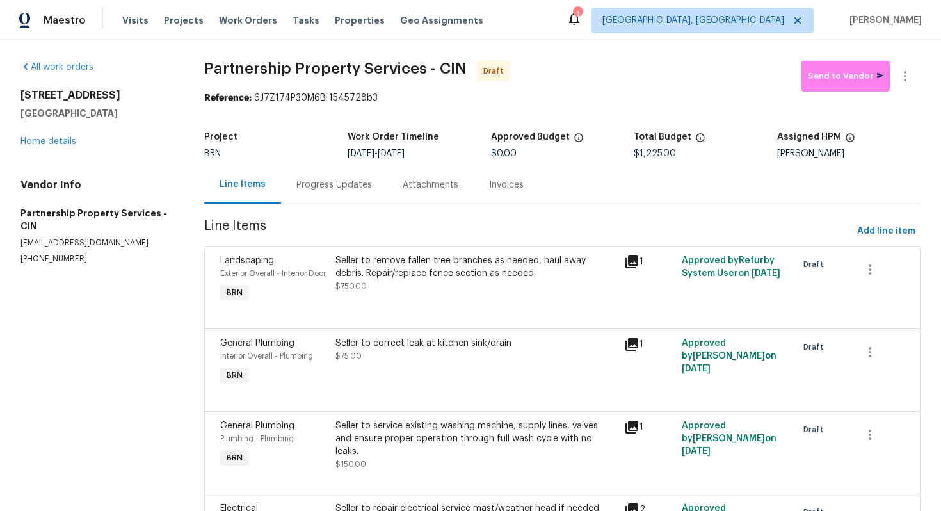
click at [361, 181] on div "Progress Updates" at bounding box center [335, 185] width 76 height 13
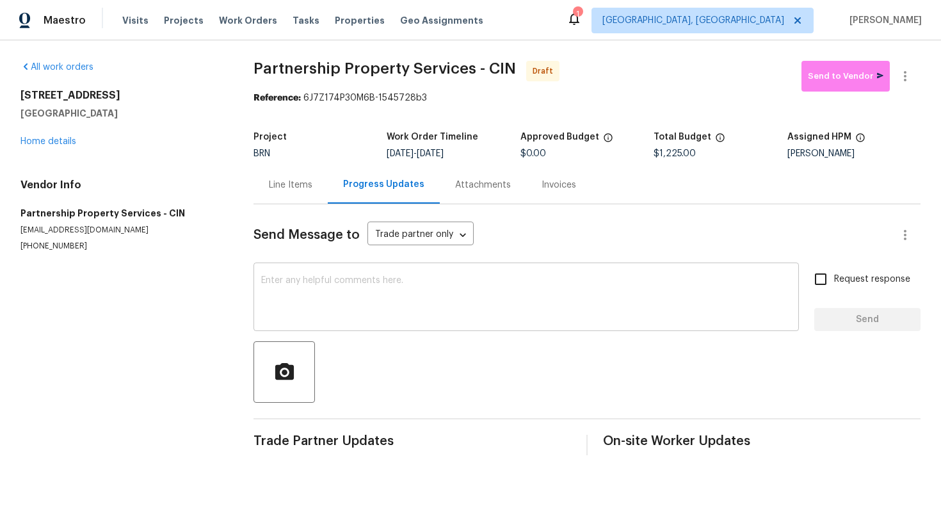
click at [427, 298] on textarea at bounding box center [526, 298] width 530 height 45
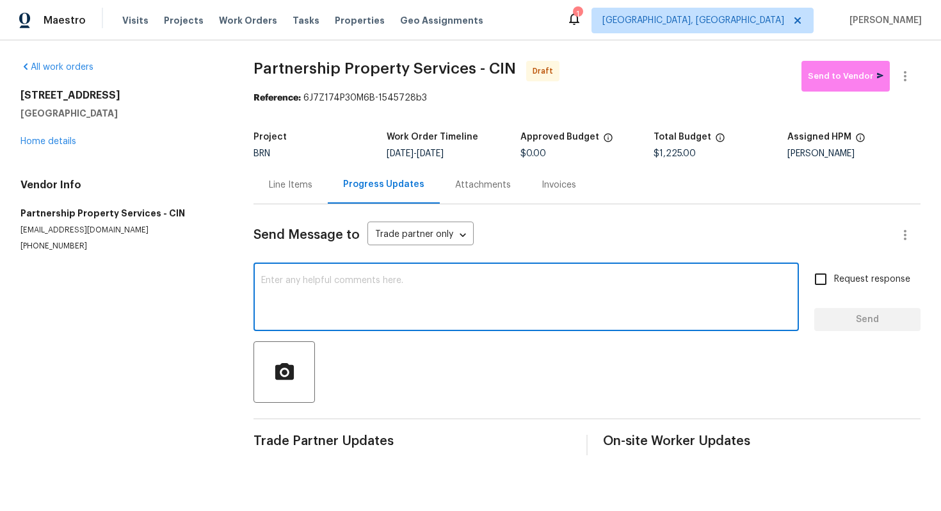
paste textarea "Hey! This is Ajay with Opendoor. I’m confirming a BRN Work Order for the proper…"
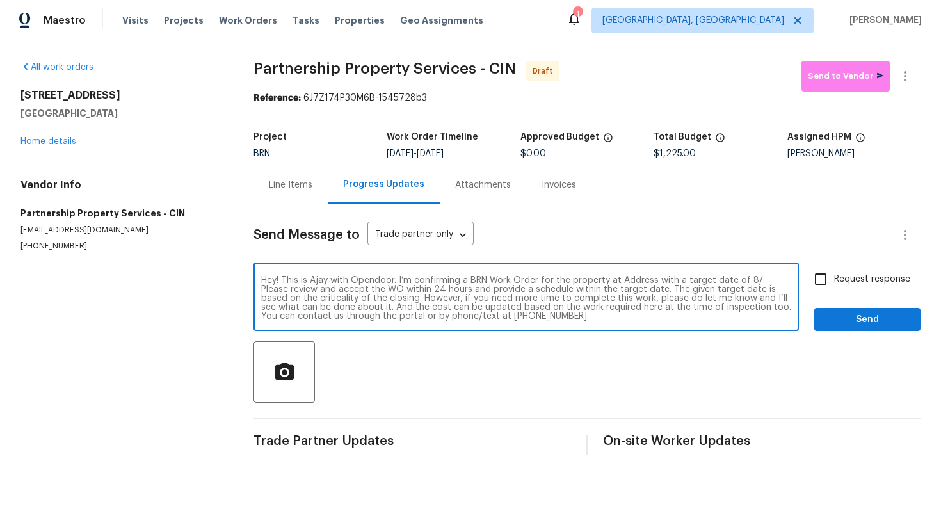
click at [630, 286] on textarea "Hey! This is Ajay with Opendoor. I’m confirming a BRN Work Order for the proper…" at bounding box center [526, 298] width 530 height 45
click at [634, 282] on textarea "Hey! This is Ajay with Opendoor. I’m confirming a BRN Work Order for the proper…" at bounding box center [526, 298] width 530 height 45
paste textarea "2225 Hawthorne St, Middletown, OH 45042"
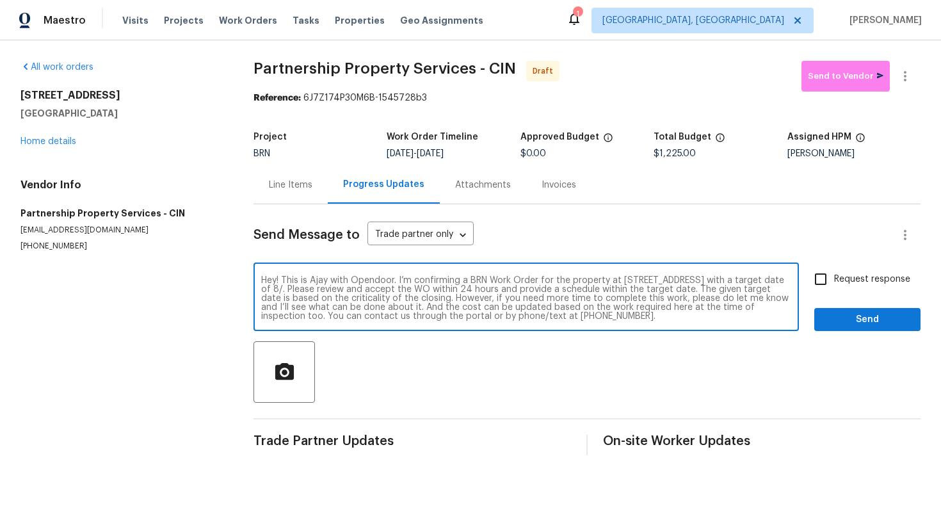
click at [387, 289] on textarea "Hey! This is Ajay with Opendoor. I’m confirming a BRN Work Order for the proper…" at bounding box center [526, 298] width 530 height 45
type textarea "Hey! This is Ajay with Opendoor. I’m confirming a BRN Work Order for the proper…"
click at [818, 281] on input "Request response" at bounding box center [821, 279] width 27 height 27
checkbox input "true"
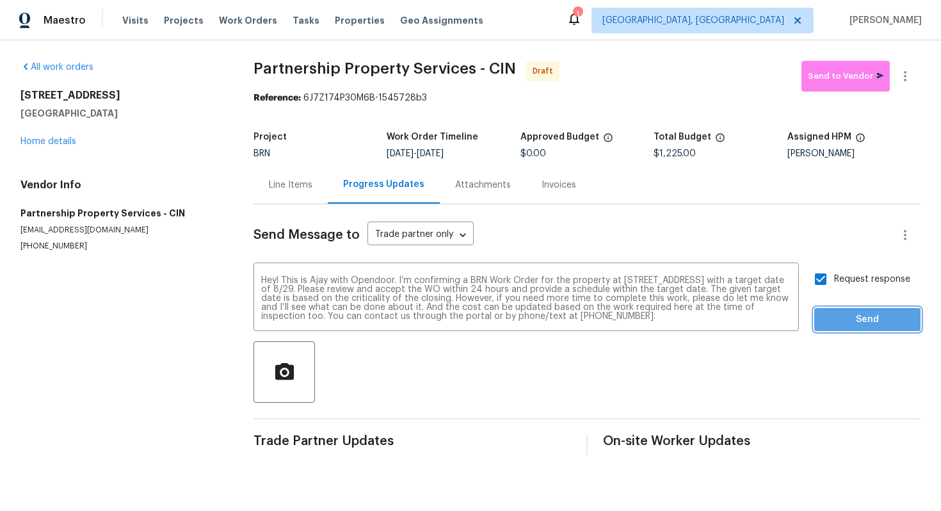
click at [841, 312] on span "Send" at bounding box center [868, 320] width 86 height 16
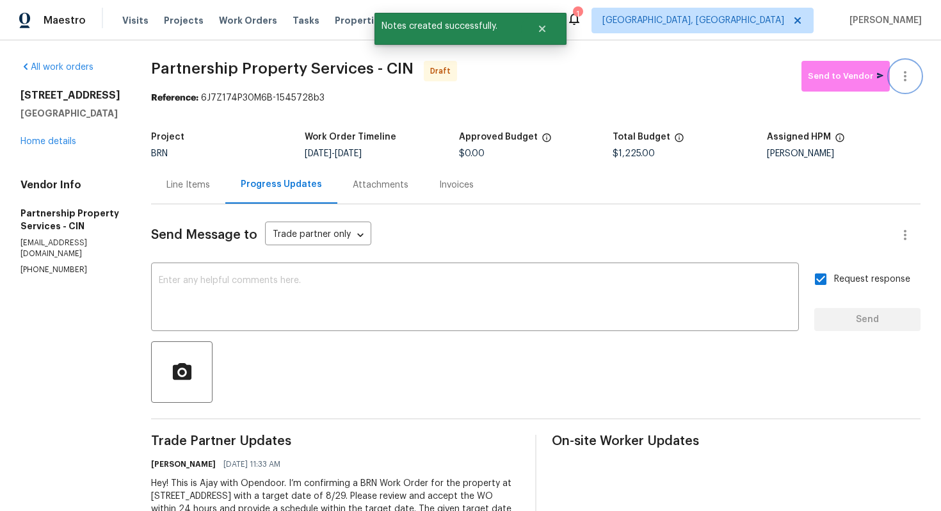
click at [905, 79] on icon "button" at bounding box center [905, 76] width 3 height 10
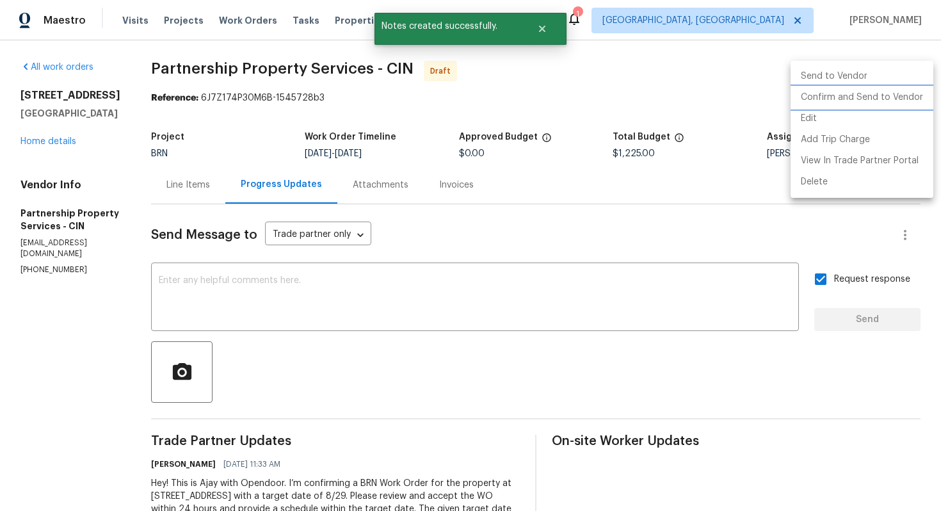
click at [897, 94] on li "Confirm and Send to Vendor" at bounding box center [862, 97] width 143 height 21
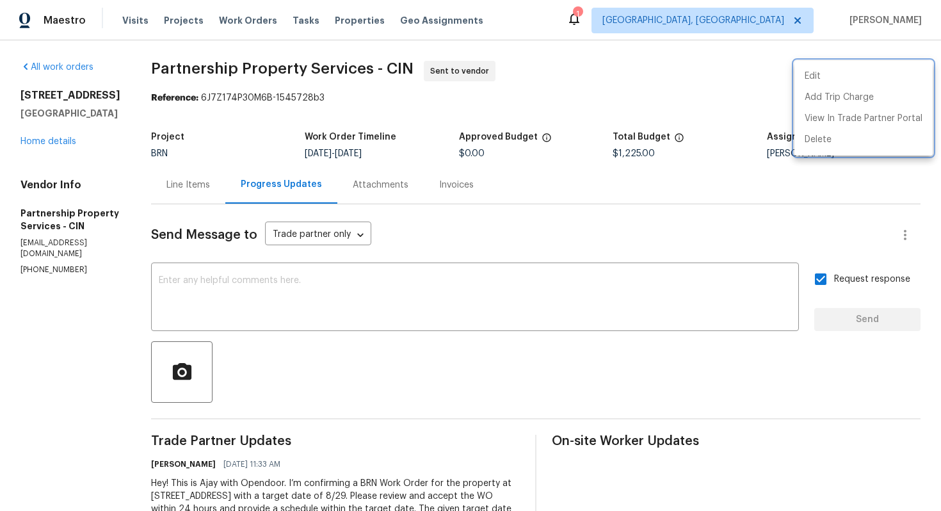
click at [251, 199] on div at bounding box center [470, 255] width 941 height 511
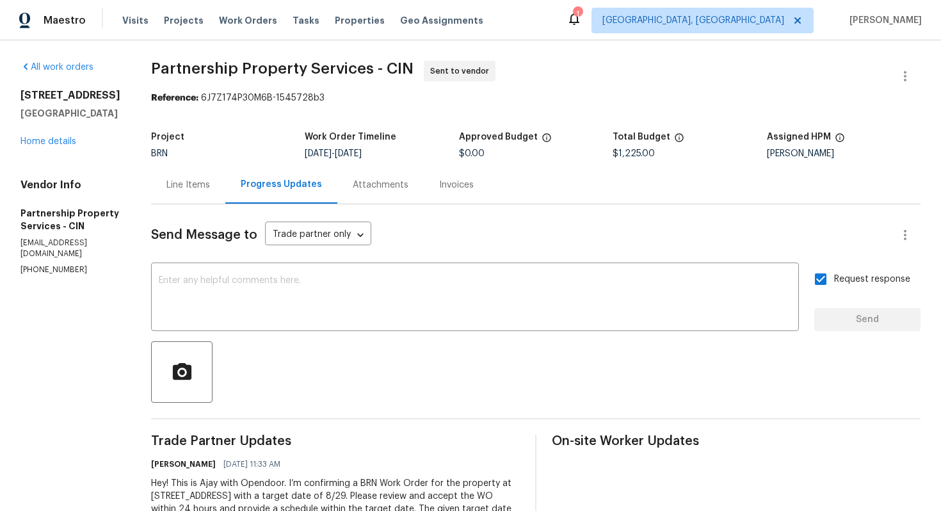
click at [225, 192] on div "Line Items" at bounding box center [188, 185] width 74 height 38
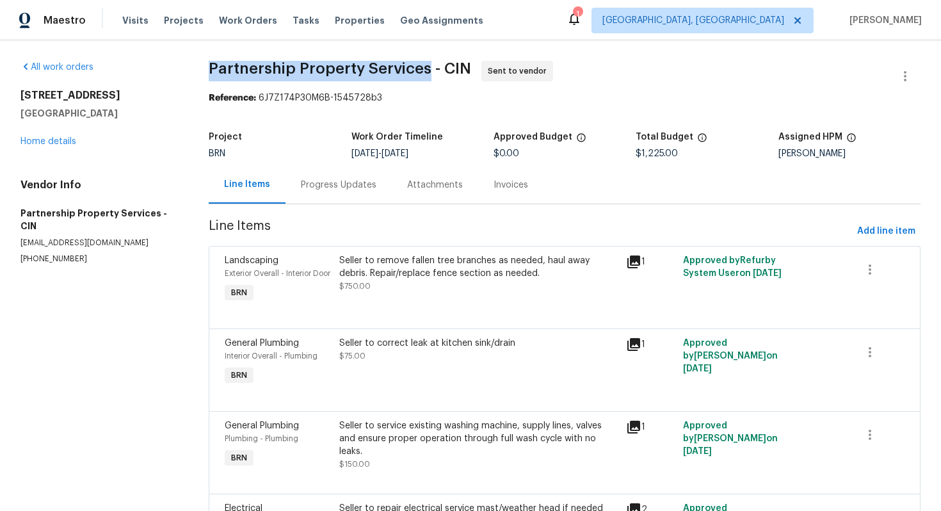
drag, startPoint x: 217, startPoint y: 69, endPoint x: 433, endPoint y: 64, distance: 215.9
click at [433, 64] on span "Partnership Property Services - CIN" at bounding box center [340, 68] width 263 height 15
copy span "Partnership Property Services"
click at [574, 75] on span "Partnership Property Services - CIN Sent to vendor" at bounding box center [549, 76] width 681 height 31
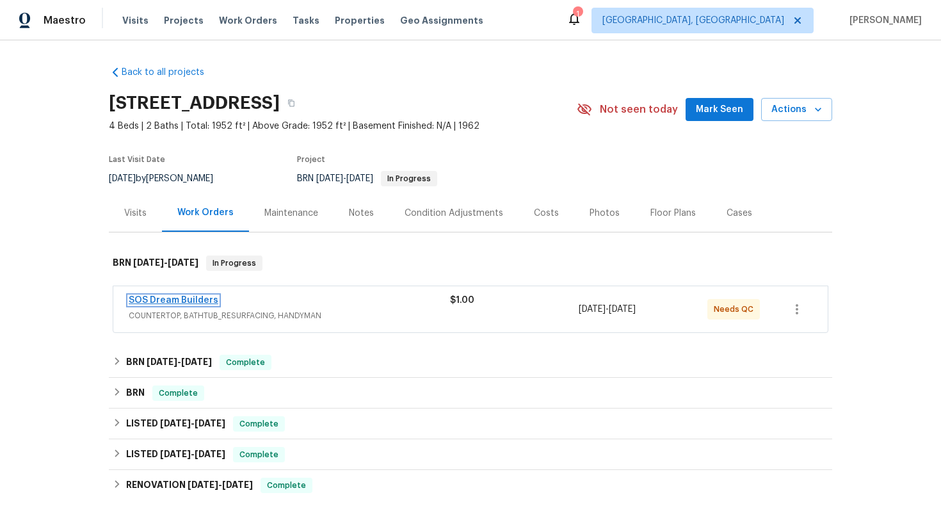
click at [197, 298] on link "SOS Dream Builders" at bounding box center [174, 300] width 90 height 9
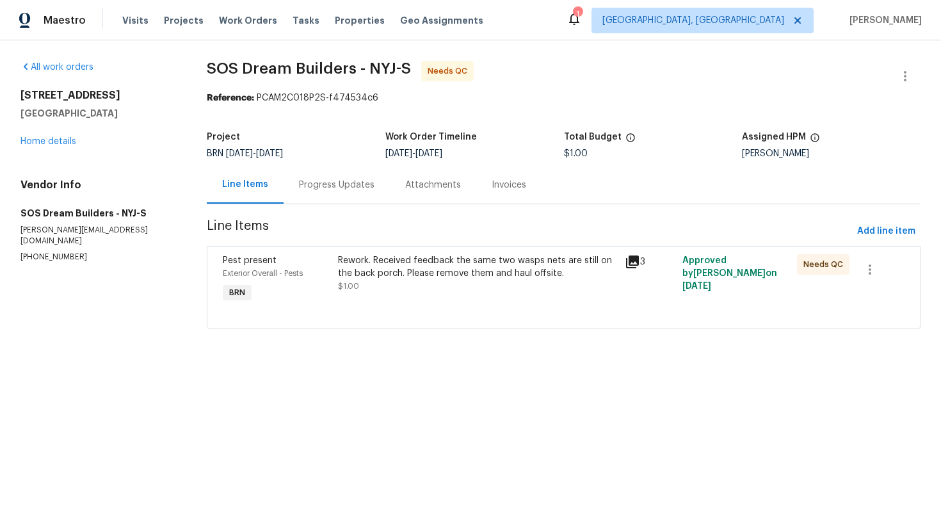
click at [405, 283] on div "Rework. Received feedback the same two wasps nets are still on the back porch. …" at bounding box center [478, 273] width 280 height 38
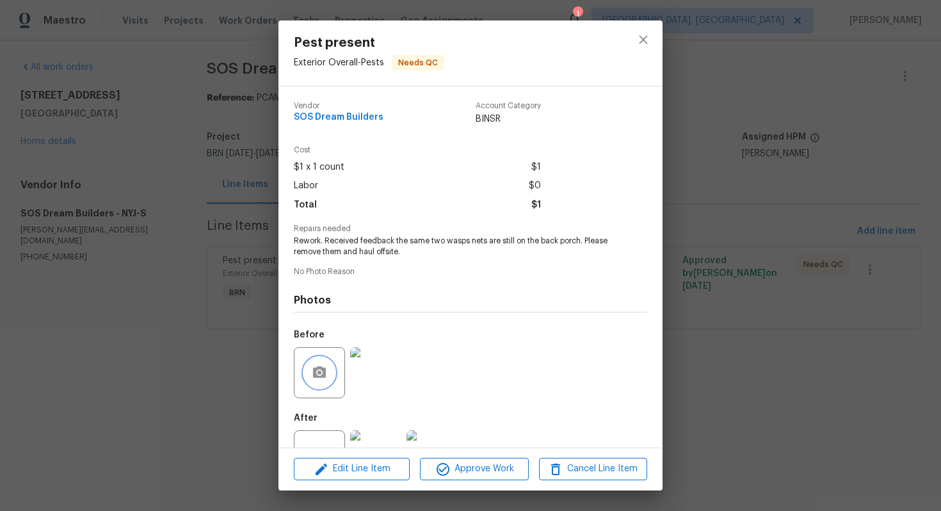
click at [331, 362] on button "button" at bounding box center [319, 372] width 31 height 31
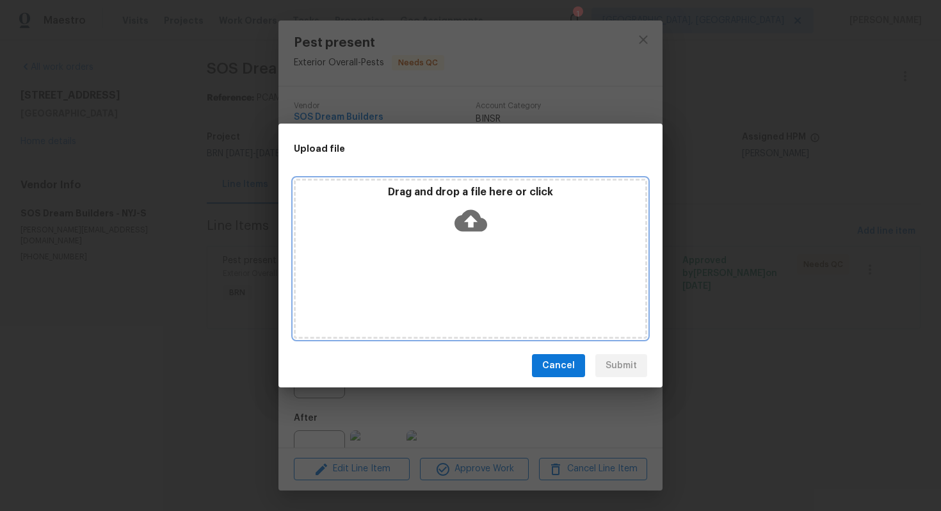
click at [463, 220] on icon at bounding box center [471, 221] width 33 height 22
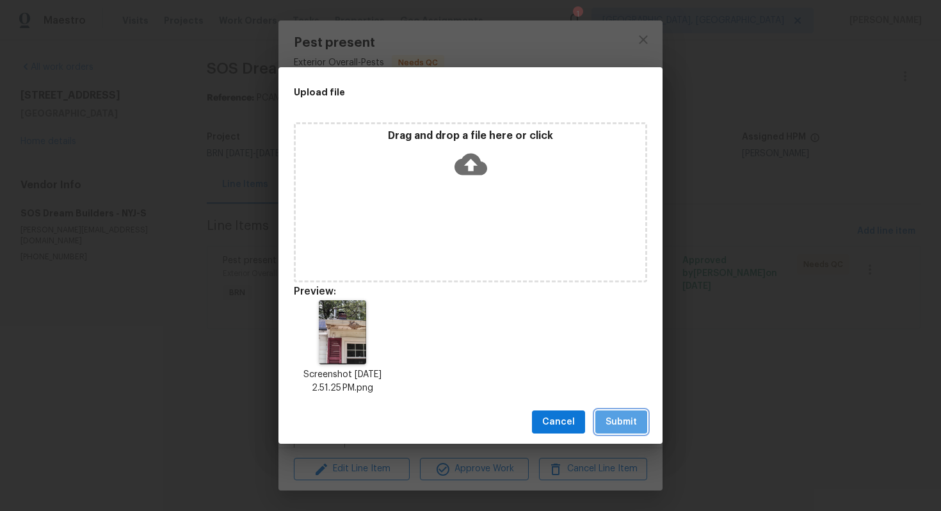
click at [633, 414] on button "Submit" at bounding box center [622, 423] width 52 height 24
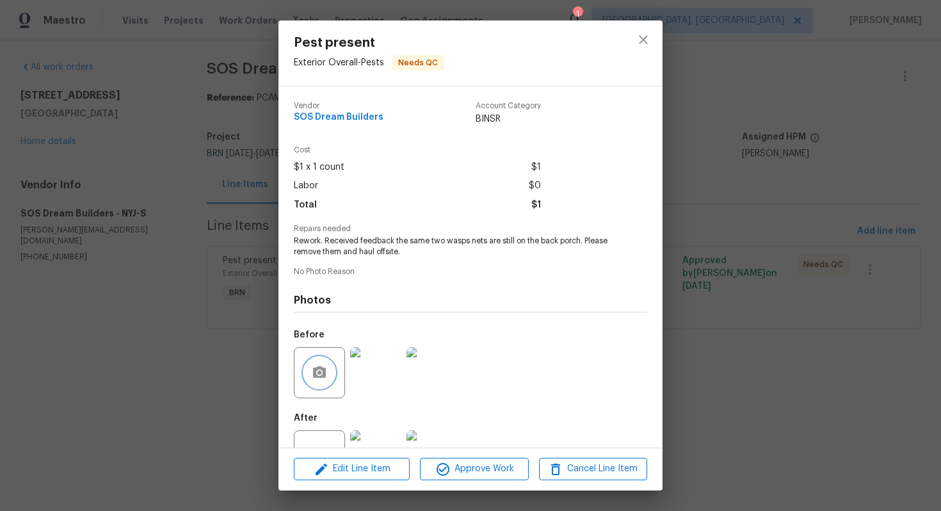
scroll to position [47, 0]
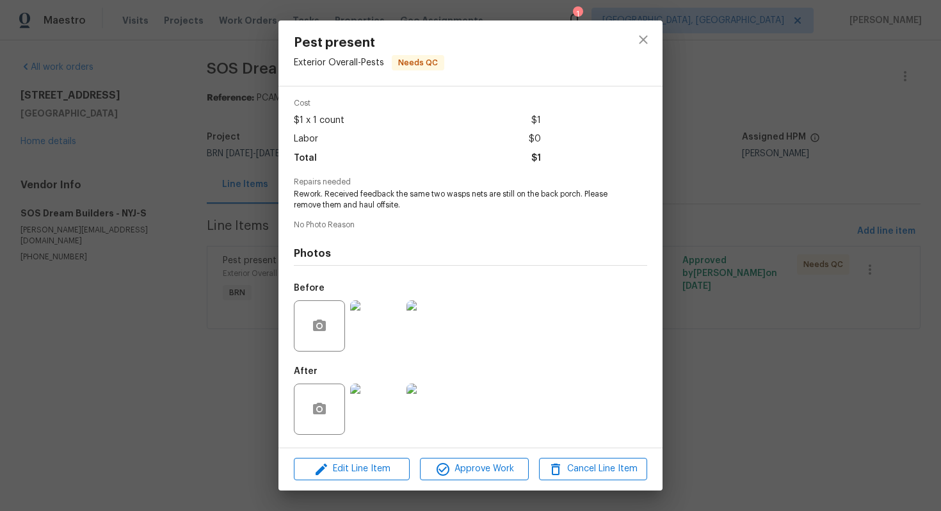
click at [687, 371] on div "Pest present Exterior Overall - Pests Needs QC Vendor SOS Dream Builders Accoun…" at bounding box center [470, 255] width 941 height 511
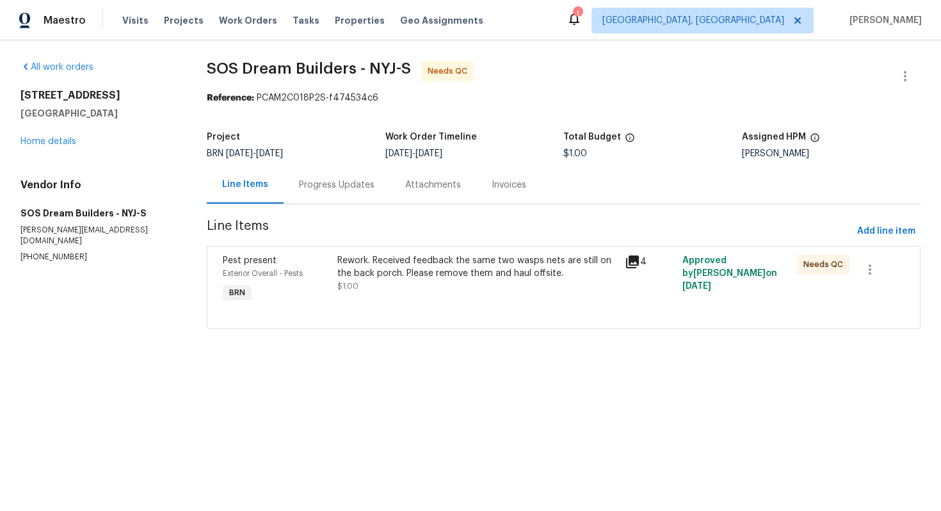
click at [348, 181] on div "Progress Updates" at bounding box center [337, 185] width 76 height 13
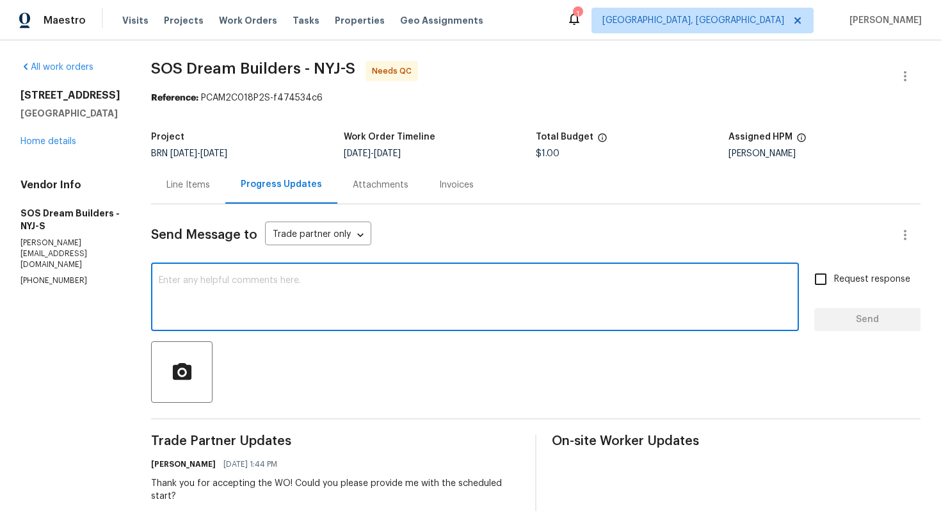
click at [272, 311] on textarea at bounding box center [475, 298] width 633 height 45
type textarea "I have attached a photo is the before photo section. Please check."
click at [836, 283] on span "Request response" at bounding box center [873, 279] width 76 height 13
click at [835, 283] on input "Request response" at bounding box center [821, 279] width 27 height 27
checkbox input "true"
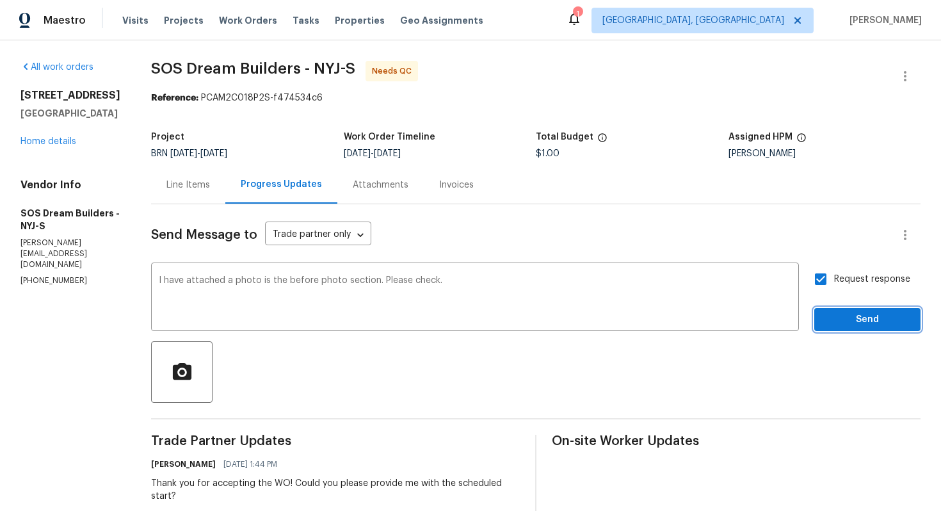
click at [853, 317] on span "Send" at bounding box center [868, 320] width 86 height 16
